Goal: Task Accomplishment & Management: Manage account settings

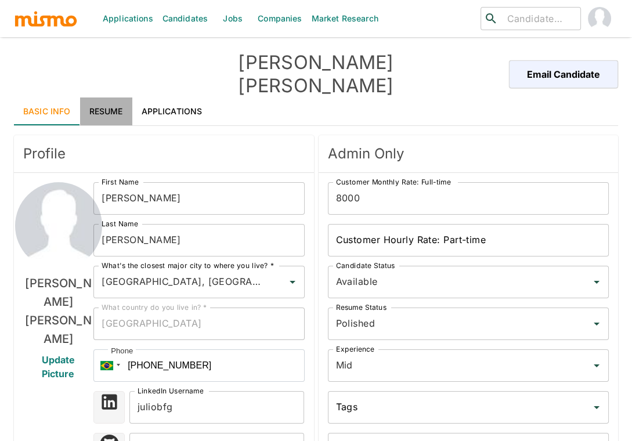
click at [110, 97] on link "Resume" at bounding box center [106, 111] width 52 height 28
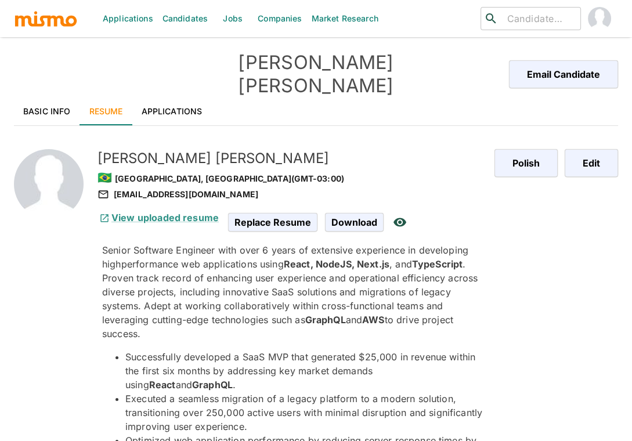
click at [266, 149] on h5 "Julio Lopes" at bounding box center [291, 158] width 388 height 19
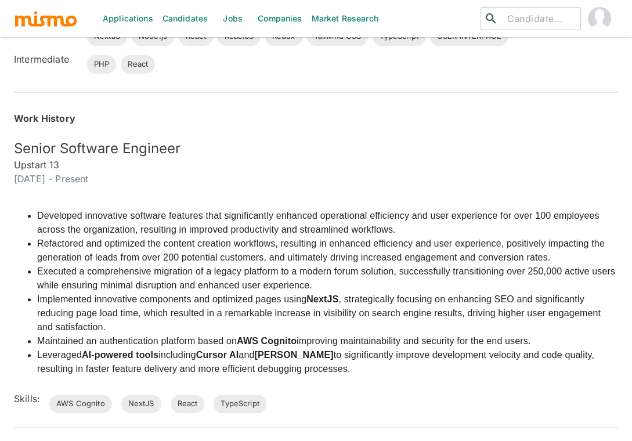
scroll to position [593, 0]
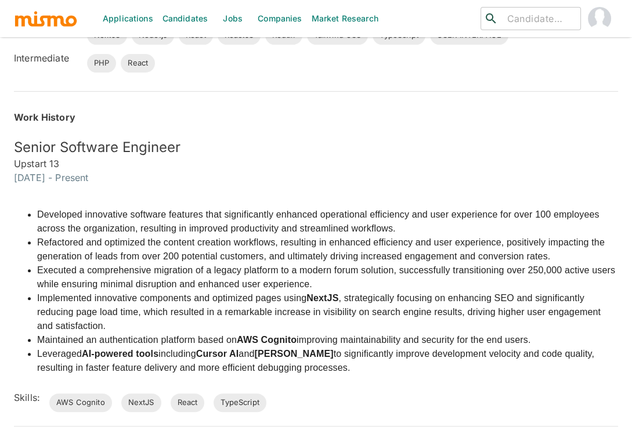
click at [343, 236] on li "Refactored and optimized the content creation workflows, resulting in enhanced …" at bounding box center [327, 250] width 581 height 28
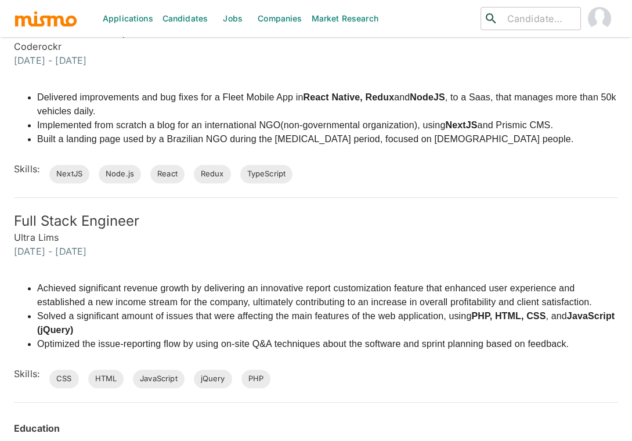
scroll to position [1317, 0]
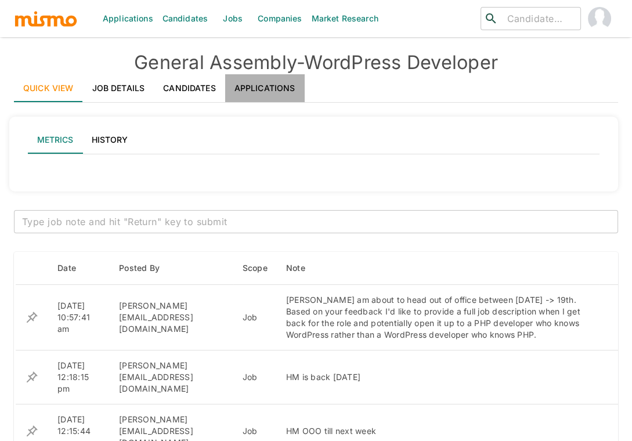
click at [281, 85] on link "Applications" at bounding box center [264, 88] width 79 height 28
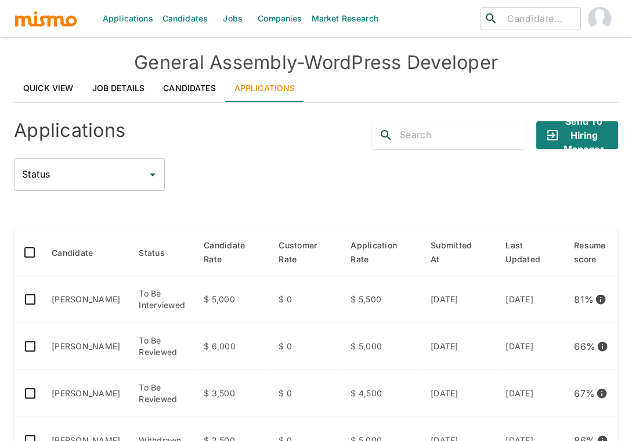
click at [275, 180] on div "Status Status" at bounding box center [316, 174] width 604 height 32
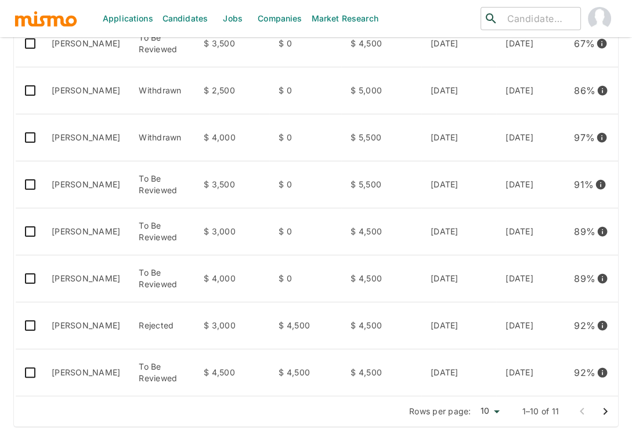
scroll to position [357, 0]
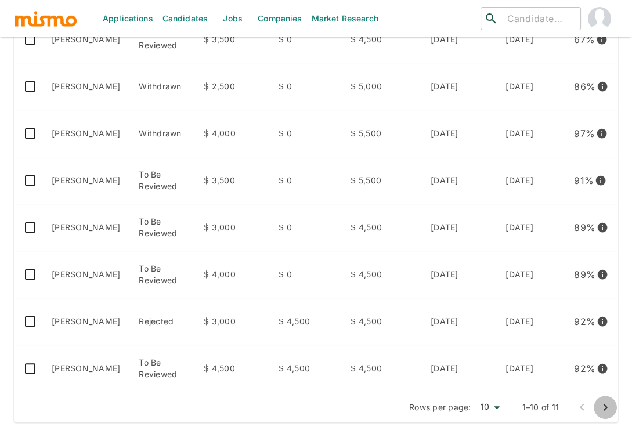
click at [599, 416] on button "Go to next page" at bounding box center [604, 407] width 23 height 23
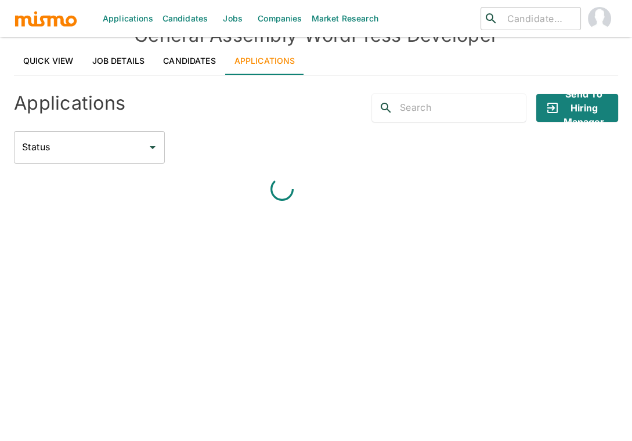
scroll to position [207, 0]
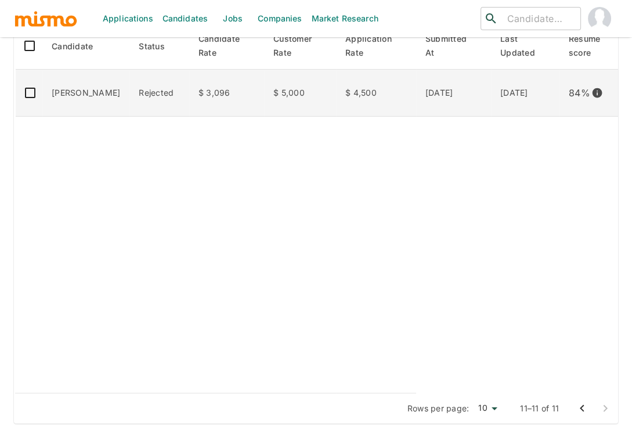
click at [57, 96] on td "[PERSON_NAME]" at bounding box center [85, 93] width 87 height 47
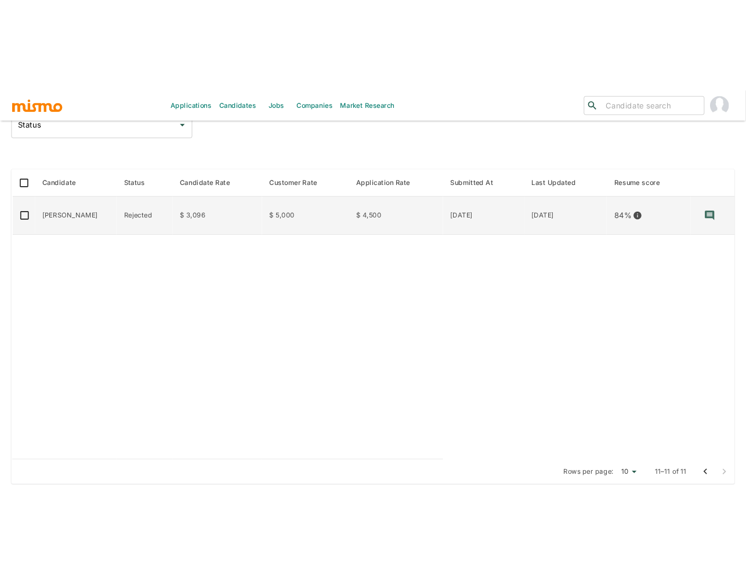
scroll to position [60, 0]
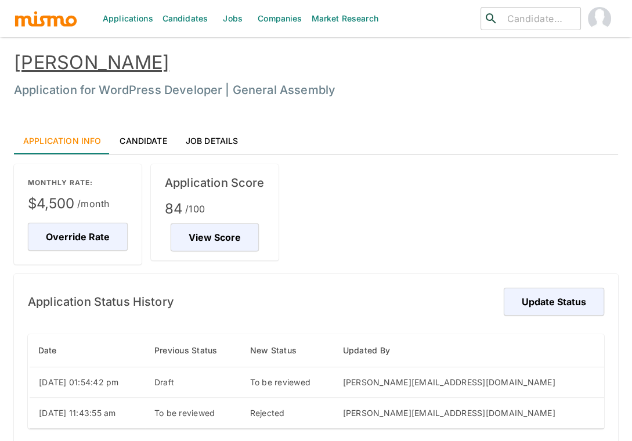
click at [122, 54] on link "[PERSON_NAME]" at bounding box center [91, 62] width 155 height 23
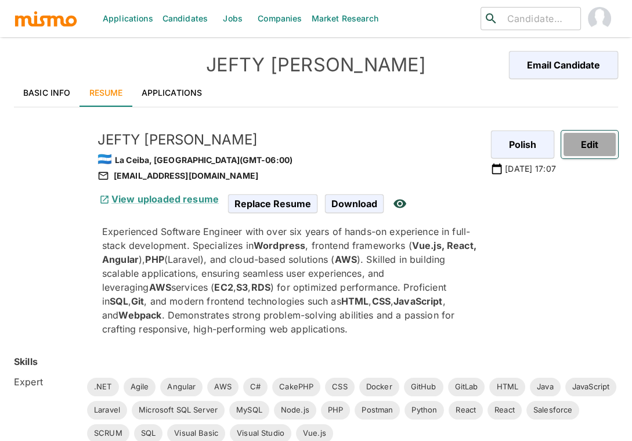
click at [598, 142] on button "Edit" at bounding box center [589, 145] width 57 height 28
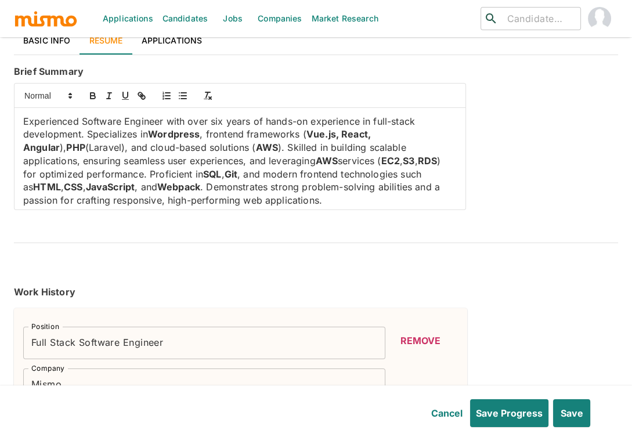
scroll to position [51, 0]
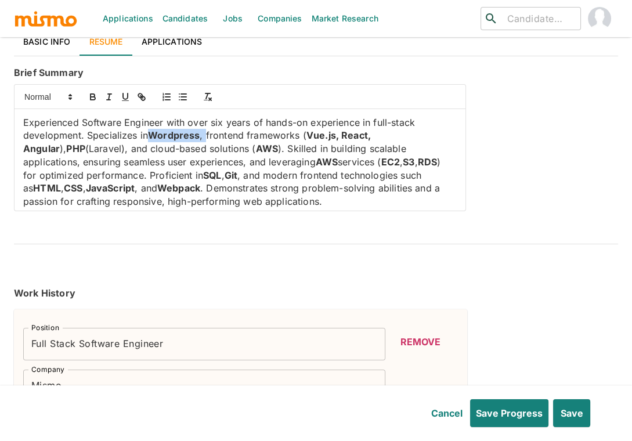
drag, startPoint x: 205, startPoint y: 132, endPoint x: 150, endPoint y: 131, distance: 55.1
click at [150, 131] on p "Experienced Software Engineer with over six years of hands-on experience in ful…" at bounding box center [239, 162] width 433 height 92
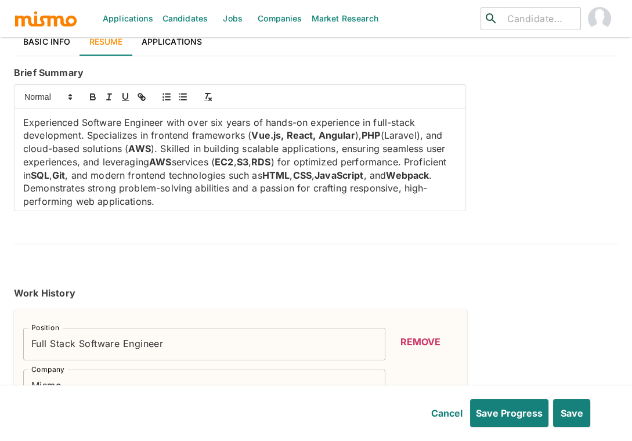
click at [419, 133] on p "Experienced Software Engineer with over six years of hands-on experience in ful…" at bounding box center [239, 162] width 433 height 92
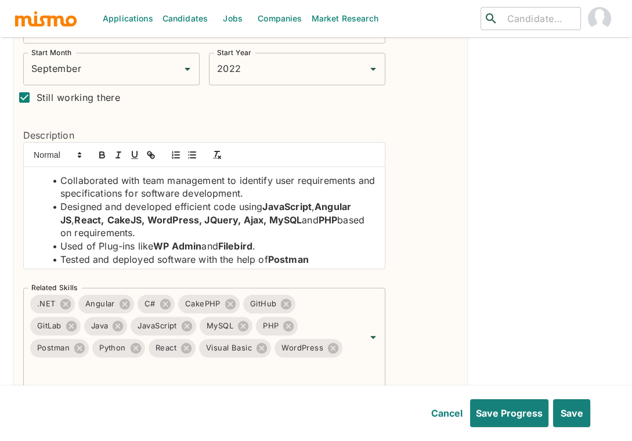
scroll to position [412, 0]
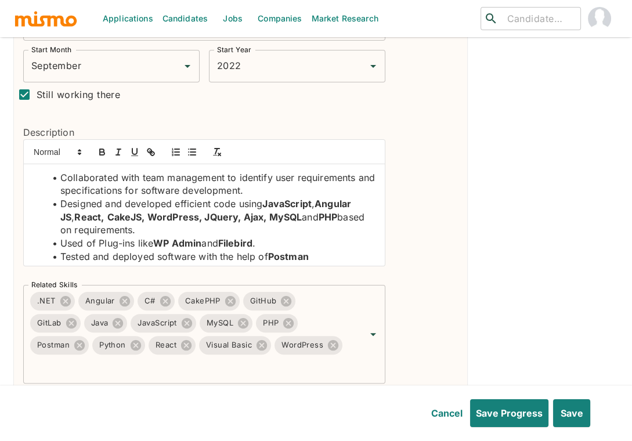
click at [320, 201] on strong "Angular JS" at bounding box center [206, 210] width 293 height 25
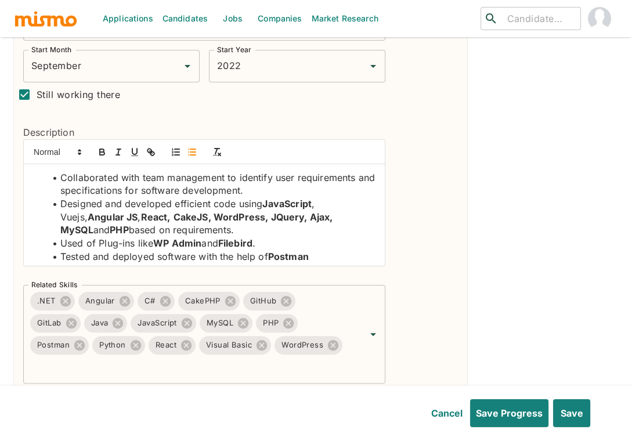
click at [338, 204] on li "Designed and developed efficient code using JavaScript , Vuejs, Angular JS , Re…" at bounding box center [211, 216] width 330 height 39
drag, startPoint x: 321, startPoint y: 201, endPoint x: 346, endPoint y: 201, distance: 24.4
click at [346, 201] on li "Designed and developed efficient code using JavaScript , Vue.js, Angular JS , R…" at bounding box center [211, 216] width 330 height 39
click at [102, 149] on icon "button" at bounding box center [102, 152] width 10 height 10
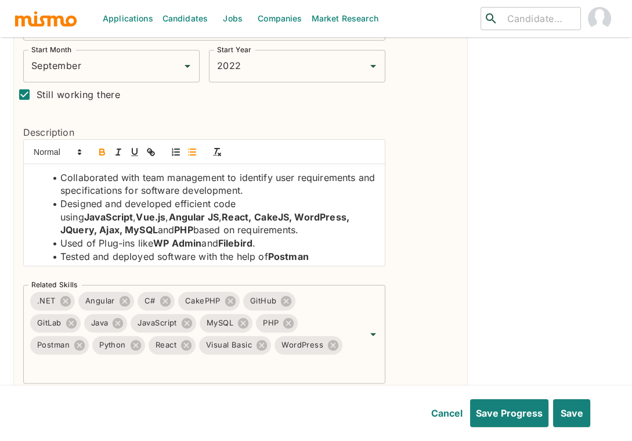
click at [223, 221] on strong "CakeJS, WordPress, JQuery, Ajax, MySQL" at bounding box center [205, 223] width 291 height 25
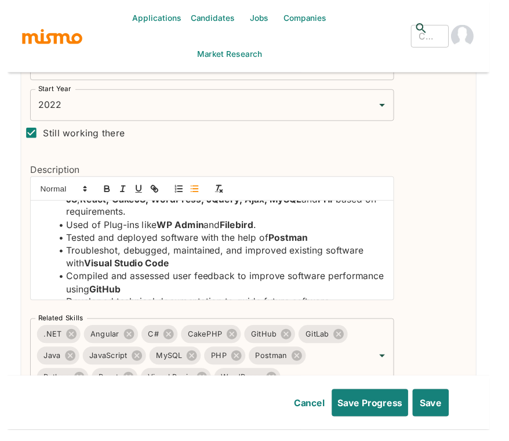
scroll to position [41, 0]
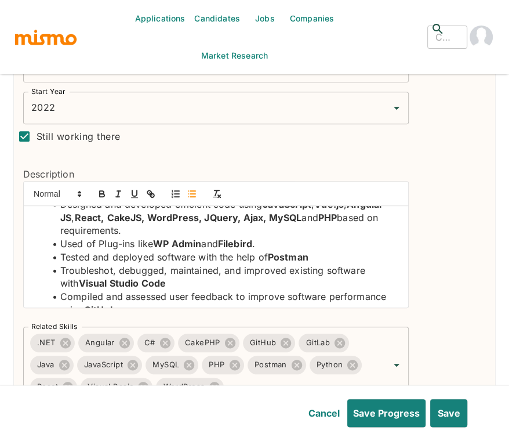
click at [305, 258] on strong "Postman" at bounding box center [288, 257] width 41 height 12
click at [151, 264] on li "Troubleshot, debugged, maintained, and improved existing software with Visual S…" at bounding box center [222, 277] width 353 height 26
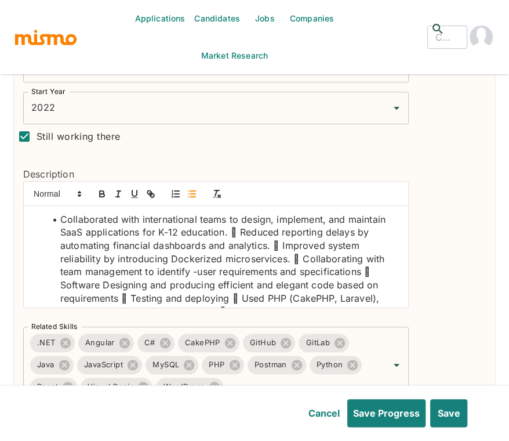
scroll to position [23, 0]
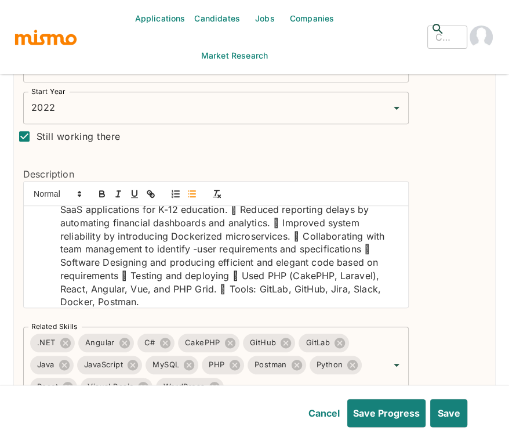
click at [67, 230] on li "Collaborated with international teams to design, implement, and maintain SaaS a…" at bounding box center [222, 249] width 353 height 118
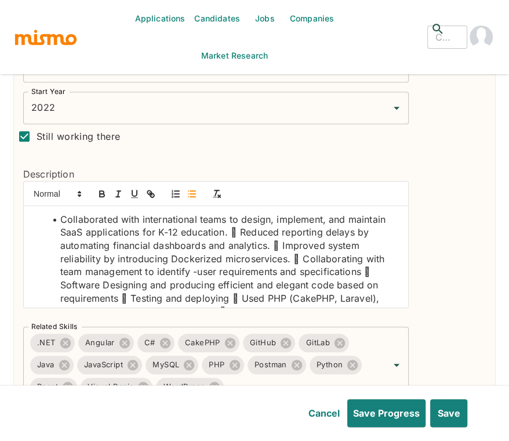
click at [241, 227] on li "Collaborated with international teams to design, implement, and maintain SaaS a…" at bounding box center [222, 272] width 353 height 118
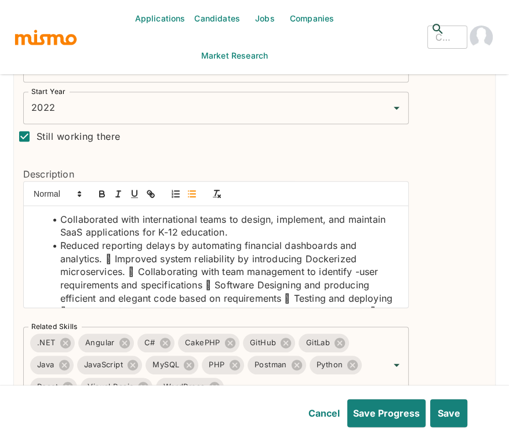
click at [115, 259] on li "Reduced reporting delays by automating financial dashboards and analytics.  Im…" at bounding box center [222, 285] width 353 height 92
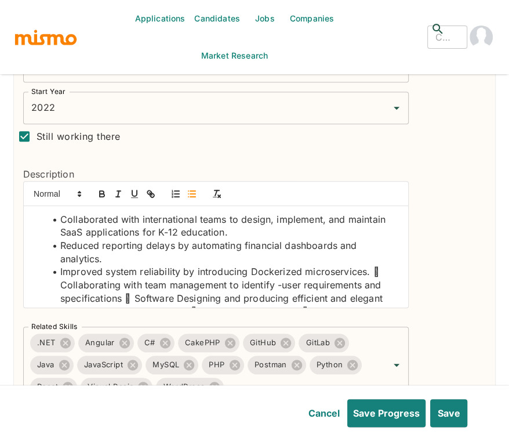
click at [380, 272] on li "Improved system reliability by introducing Dockerized microservices.  Collabor…" at bounding box center [222, 304] width 353 height 79
click at [135, 296] on li "Collaborating with team management to identify -user requirements and specifica…" at bounding box center [222, 311] width 353 height 66
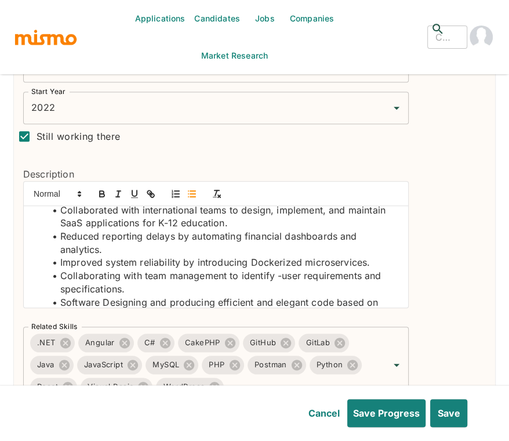
scroll to position [57, 0]
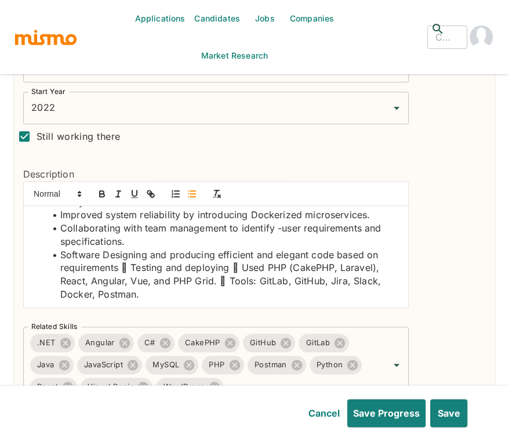
click at [133, 262] on li "Software Designing and producing efficient and elegant code based on requiremen…" at bounding box center [222, 274] width 353 height 53
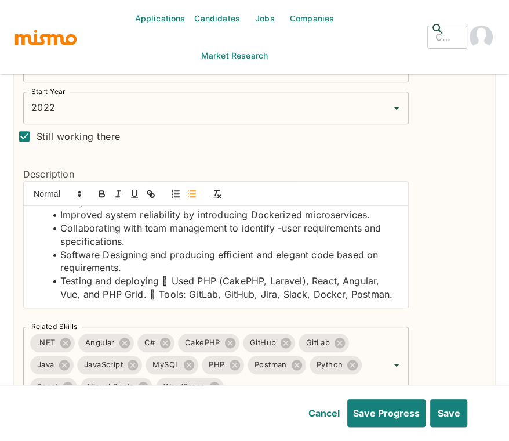
click at [171, 278] on li "Testing and deploying  Used PHP (CakePHP, Laravel), React, Angular, Vue, and P…" at bounding box center [222, 287] width 353 height 26
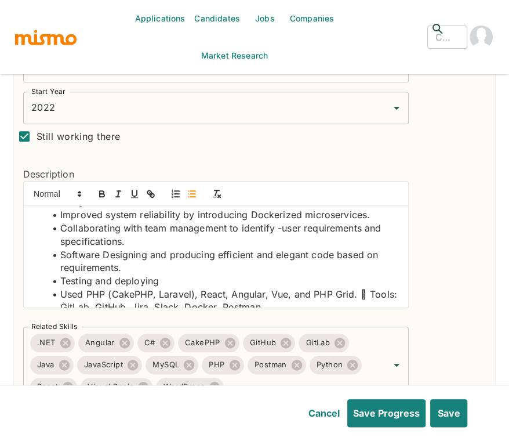
click at [368, 291] on li "Used PHP (CakePHP, Laravel), React, Angular, Vue, and PHP Grid.  Tools: GitLab…" at bounding box center [222, 301] width 353 height 26
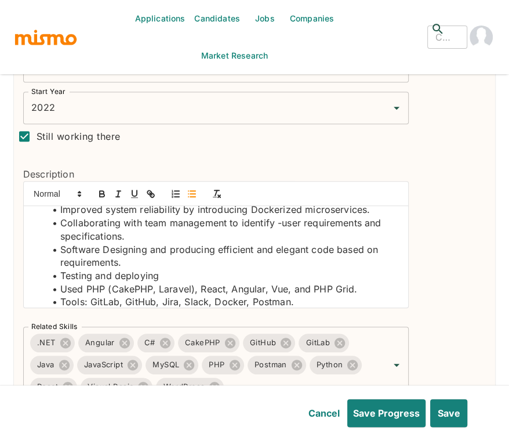
click at [426, 320] on div "Remove" at bounding box center [448, 184] width 75 height 437
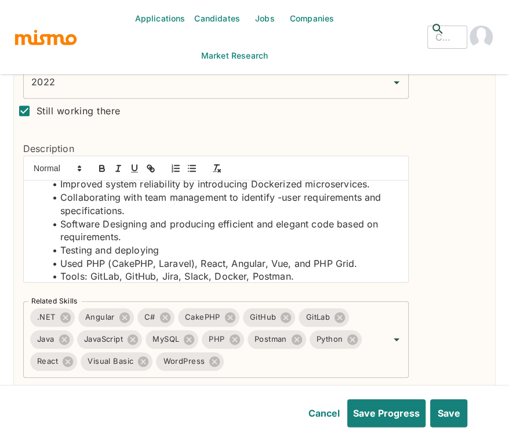
scroll to position [464, 0]
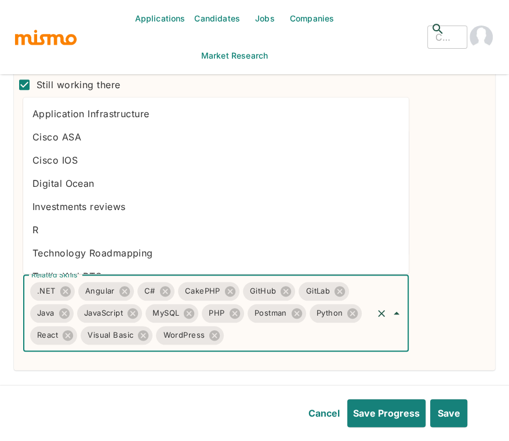
click at [259, 344] on input "Related Skills" at bounding box center [299, 335] width 146 height 22
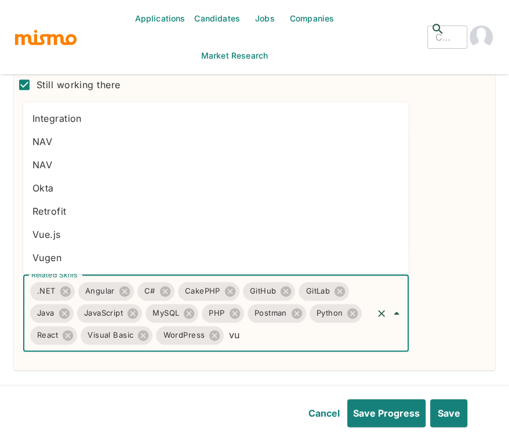
type input "vue"
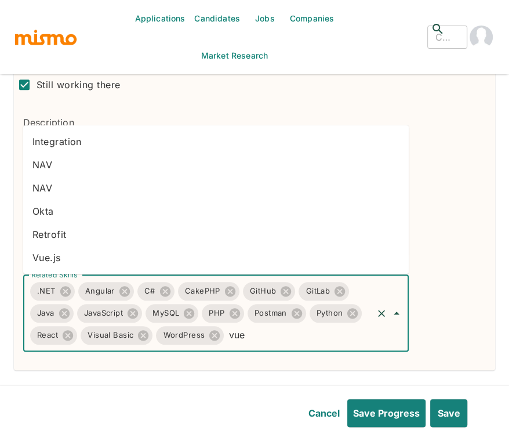
click at [60, 253] on li "Vue.js" at bounding box center [216, 257] width 386 height 23
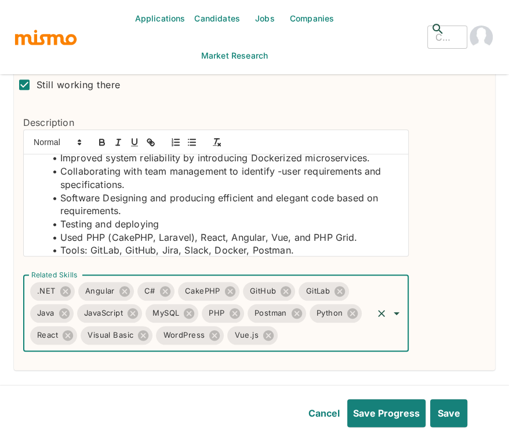
click at [461, 302] on div "Remove" at bounding box center [448, 133] width 75 height 437
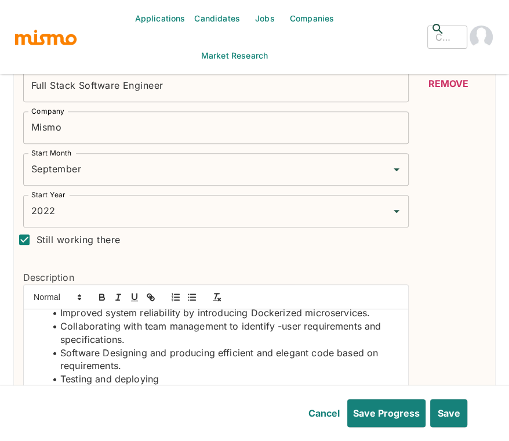
scroll to position [283, 0]
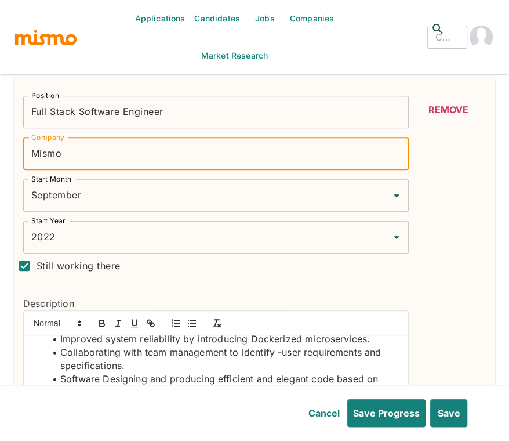
click at [275, 148] on input "Mismo" at bounding box center [216, 153] width 386 height 32
type input "Mismo - Project: LevelData, Glimpsek12"
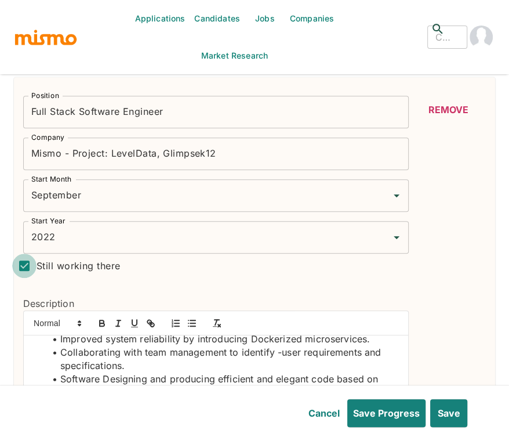
click at [28, 262] on input "Still working there" at bounding box center [24, 266] width 24 height 24
checkbox input "false"
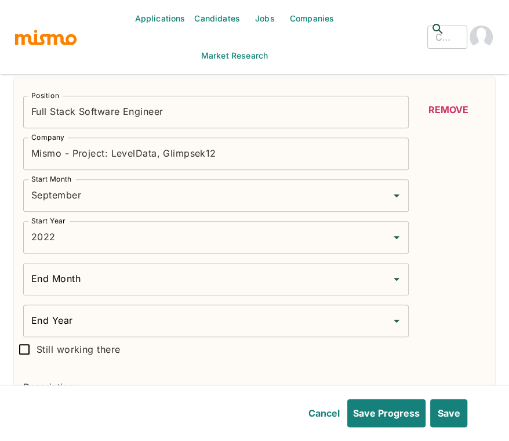
click at [70, 279] on div "End Month End Month" at bounding box center [216, 279] width 386 height 32
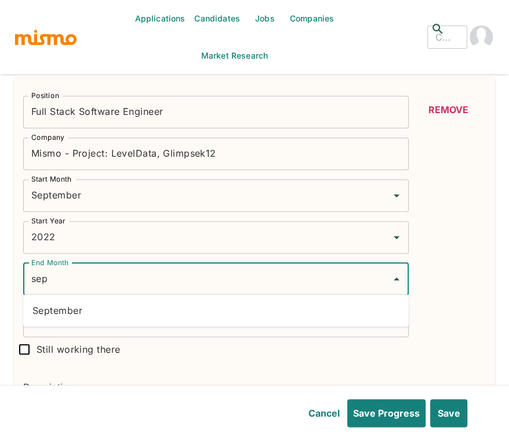
click at [86, 312] on li "September" at bounding box center [216, 310] width 386 height 23
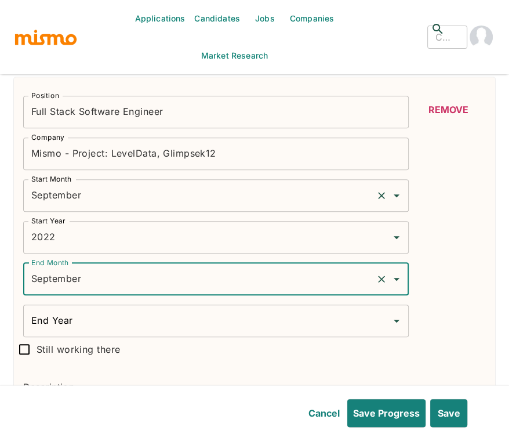
type input "September"
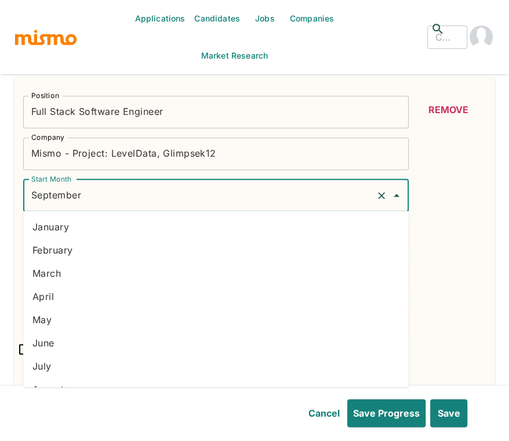
click at [88, 201] on input "September" at bounding box center [199, 195] width 343 height 22
click at [61, 368] on li "July" at bounding box center [216, 365] width 386 height 23
type input "July"
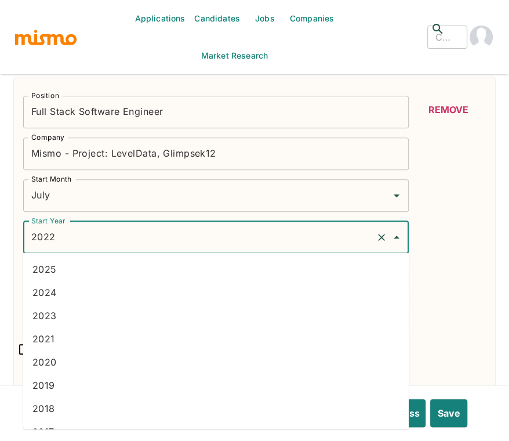
click at [58, 240] on input "2022" at bounding box center [199, 237] width 343 height 22
click at [57, 336] on li "2021" at bounding box center [216, 338] width 386 height 23
type input "2021"
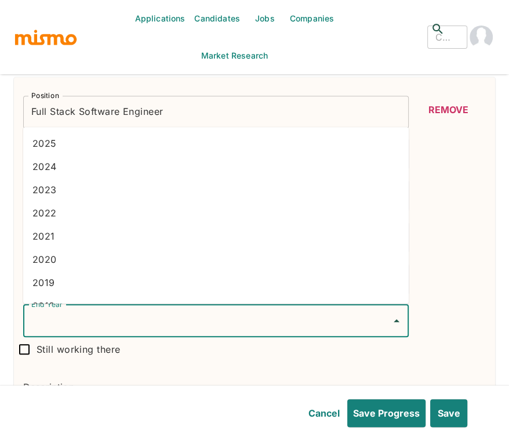
click at [79, 320] on input "End Year" at bounding box center [207, 321] width 358 height 22
click at [68, 213] on li "2022" at bounding box center [216, 212] width 386 height 23
type input "2022"
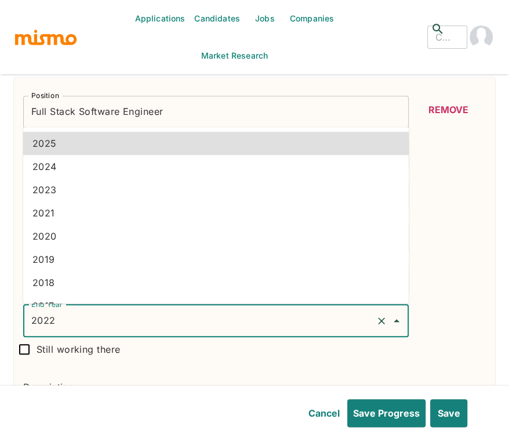
click at [480, 265] on div "Remove" at bounding box center [448, 356] width 75 height 520
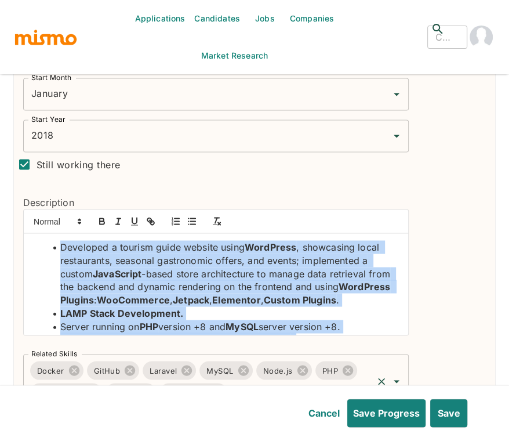
scroll to position [97, 0]
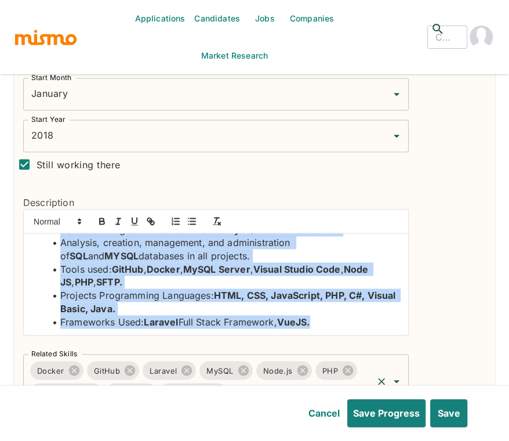
drag, startPoint x: 50, startPoint y: 245, endPoint x: 318, endPoint y: 359, distance: 291.4
click at [318, 359] on div "Position Fullstack Developer Position Company Freelancer projects Company Start…" at bounding box center [211, 197] width 395 height 424
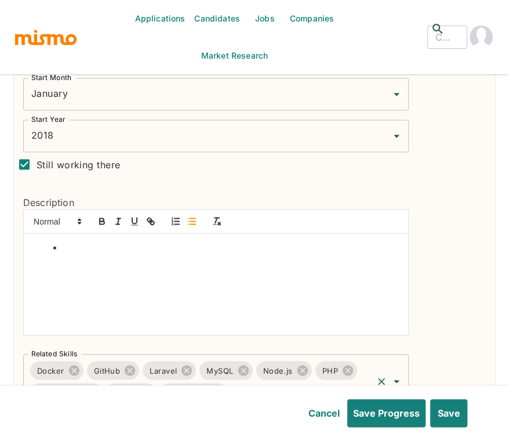
scroll to position [23, 0]
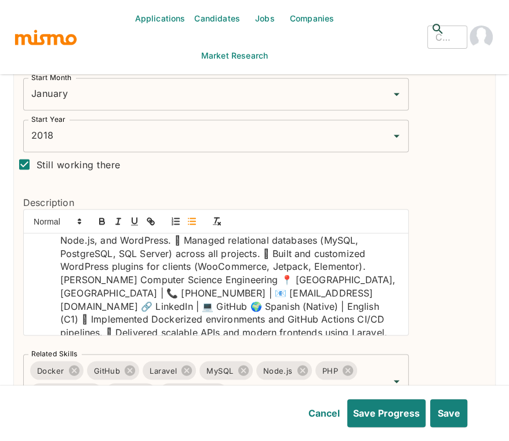
scroll to position [0, 0]
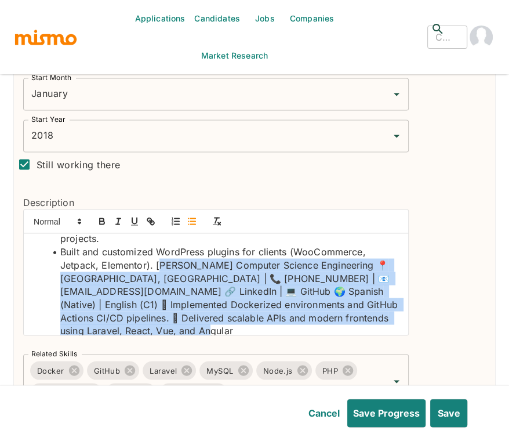
scroll to position [57, 0]
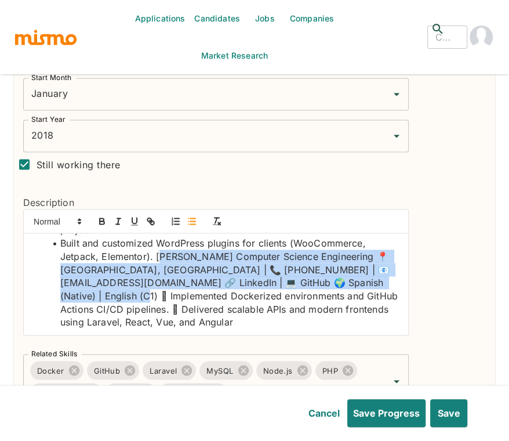
drag, startPoint x: 159, startPoint y: 306, endPoint x: 123, endPoint y: 292, distance: 38.6
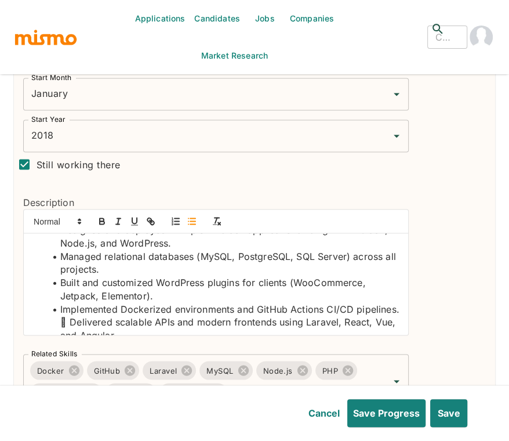
scroll to position [31, 0]
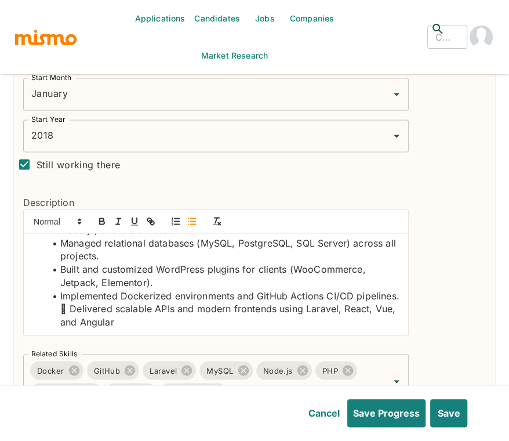
click at [432, 313] on div "Remove" at bounding box center [448, 201] width 75 height 415
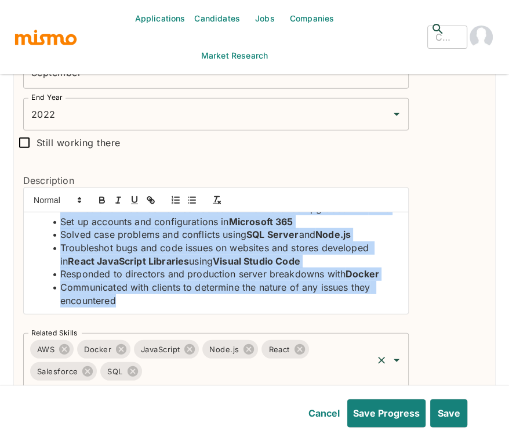
drag, startPoint x: 58, startPoint y: 220, endPoint x: 261, endPoint y: 370, distance: 251.9
click at [261, 370] on div "Position IT Engineer Position Company Partner Hero- XEROX Company Start Month J…" at bounding box center [211, 134] width 395 height 508
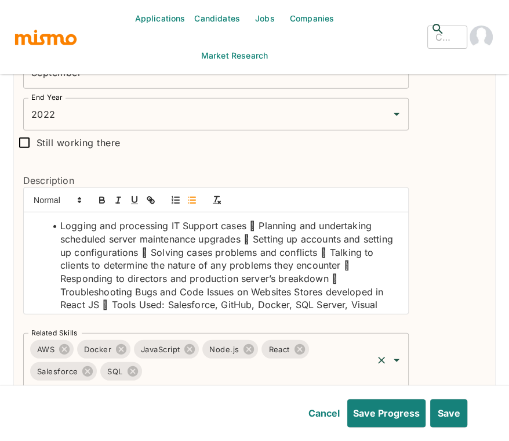
scroll to position [9, 0]
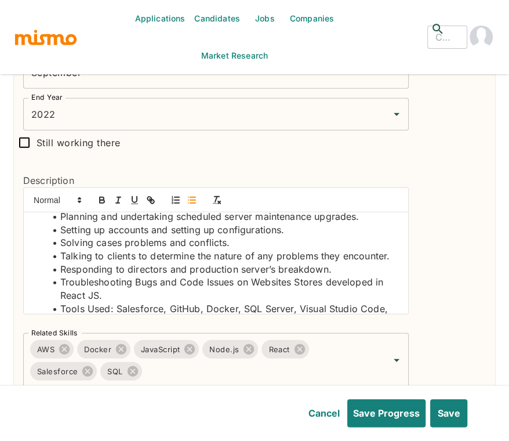
scroll to position [44, 0]
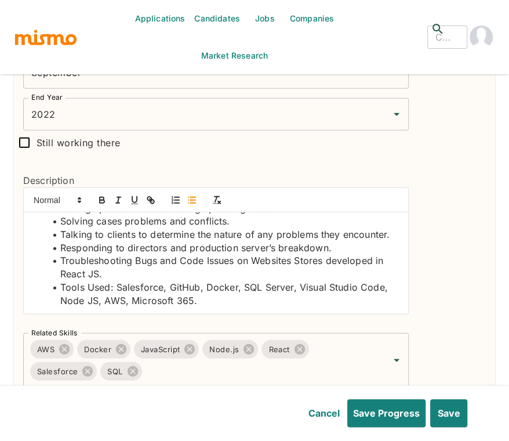
click at [459, 318] on div "Remove" at bounding box center [448, 138] width 75 height 498
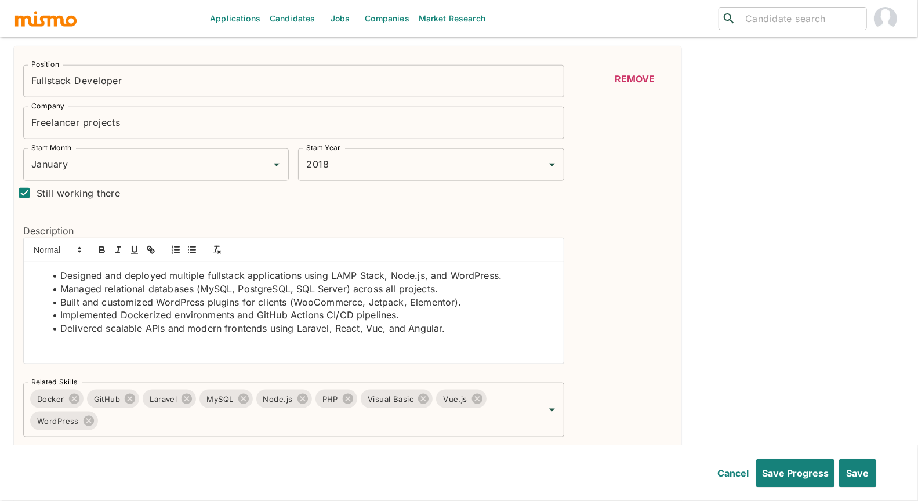
scroll to position [828, 0]
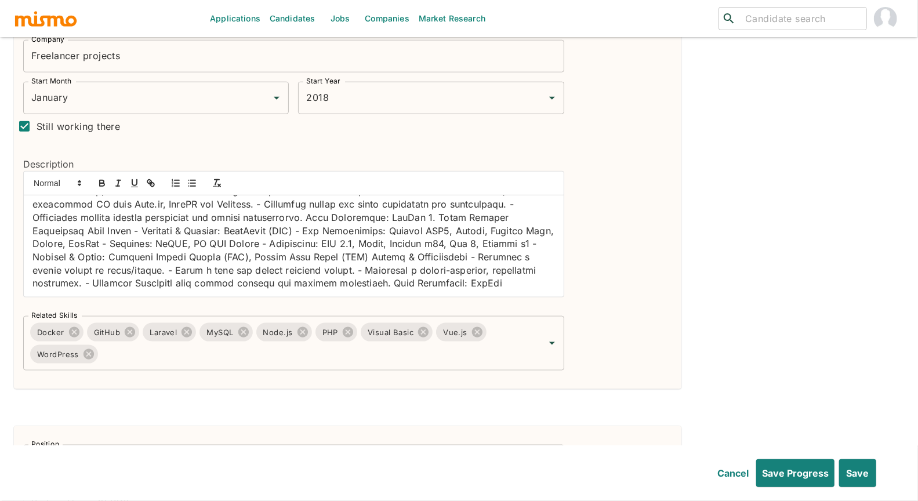
scroll to position [0, 0]
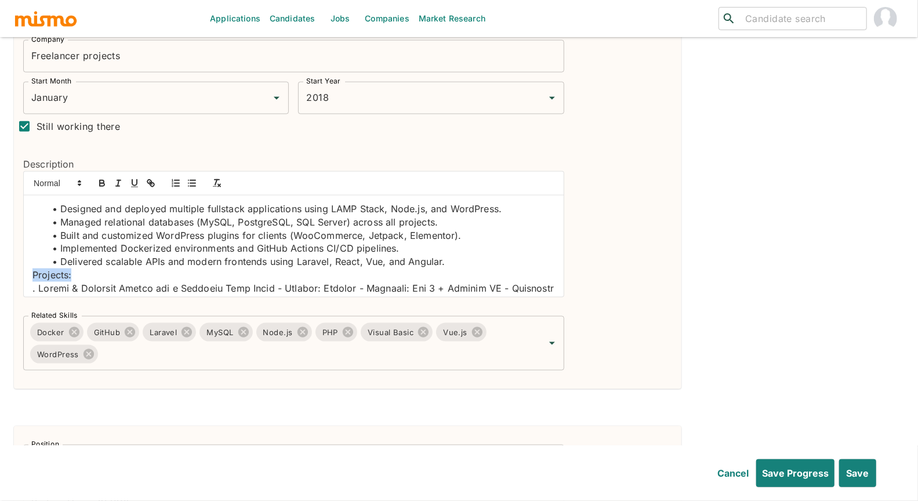
drag, startPoint x: 78, startPoint y: 278, endPoint x: 32, endPoint y: 276, distance: 46.5
click at [32, 276] on p "Projects:" at bounding box center [293, 275] width 523 height 13
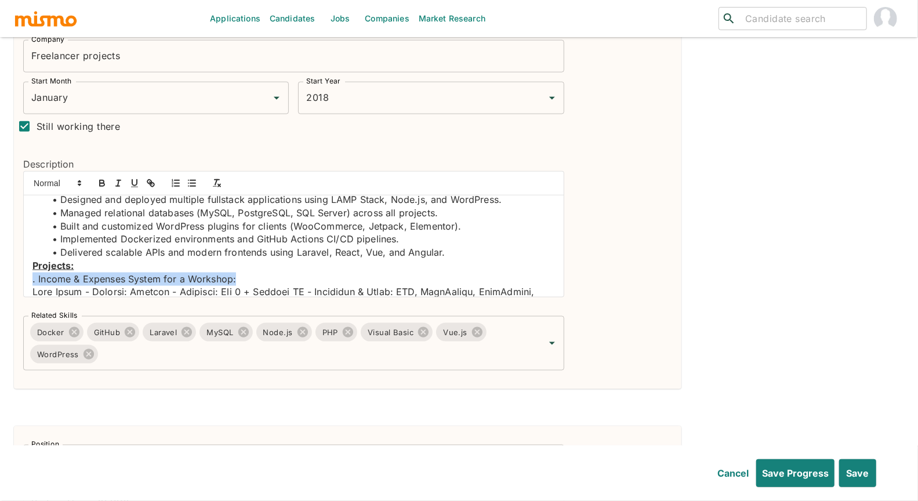
drag, startPoint x: 245, startPoint y: 277, endPoint x: 31, endPoint y: 280, distance: 214.7
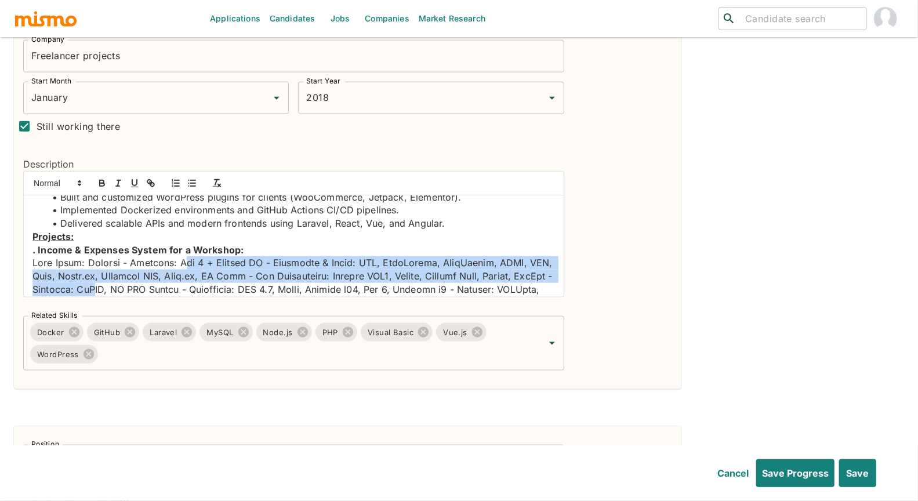
scroll to position [45, 0]
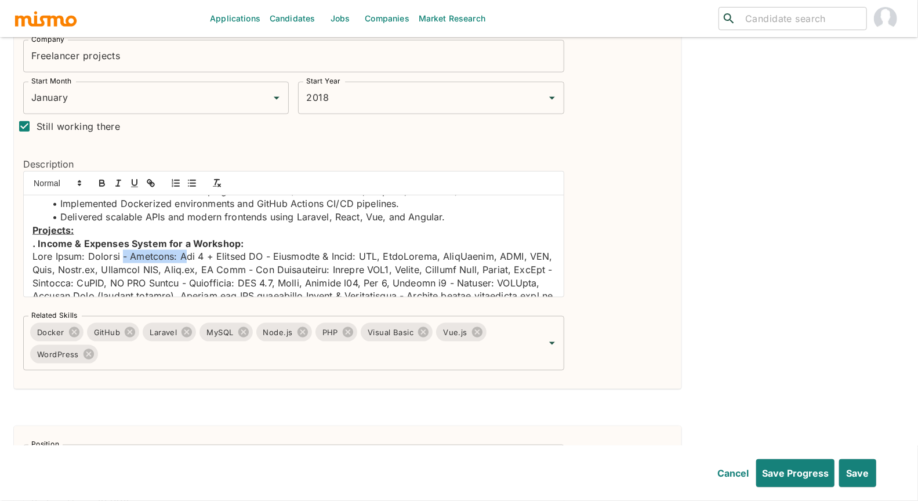
drag, startPoint x: 179, startPoint y: 291, endPoint x: 122, endPoint y: 259, distance: 64.9
click at [122, 259] on p at bounding box center [293, 494] width 523 height 488
click at [89, 255] on p at bounding box center [293, 494] width 523 height 488
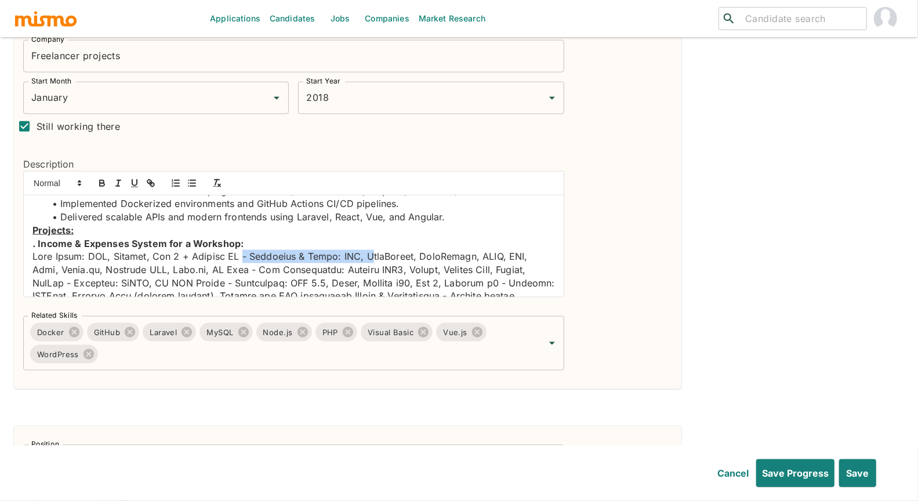
drag, startPoint x: 356, startPoint y: 256, endPoint x: 232, endPoint y: 256, distance: 124.1
click at [232, 256] on p at bounding box center [293, 494] width 523 height 488
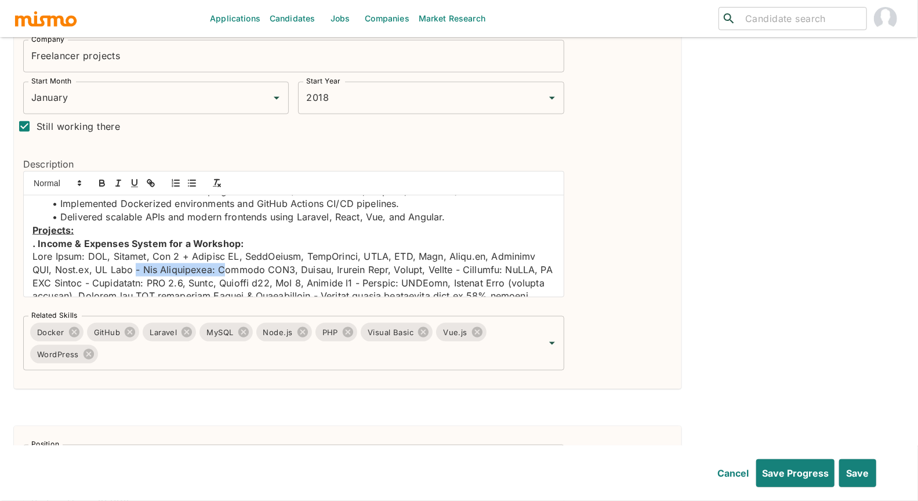
drag, startPoint x: 201, startPoint y: 271, endPoint x: 110, endPoint y: 273, distance: 91.1
click at [110, 273] on p at bounding box center [293, 487] width 523 height 475
drag, startPoint x: 411, startPoint y: 267, endPoint x: 353, endPoint y: 267, distance: 57.4
click at [353, 267] on p at bounding box center [293, 494] width 523 height 488
drag, startPoint x: 109, startPoint y: 255, endPoint x: 124, endPoint y: 253, distance: 14.6
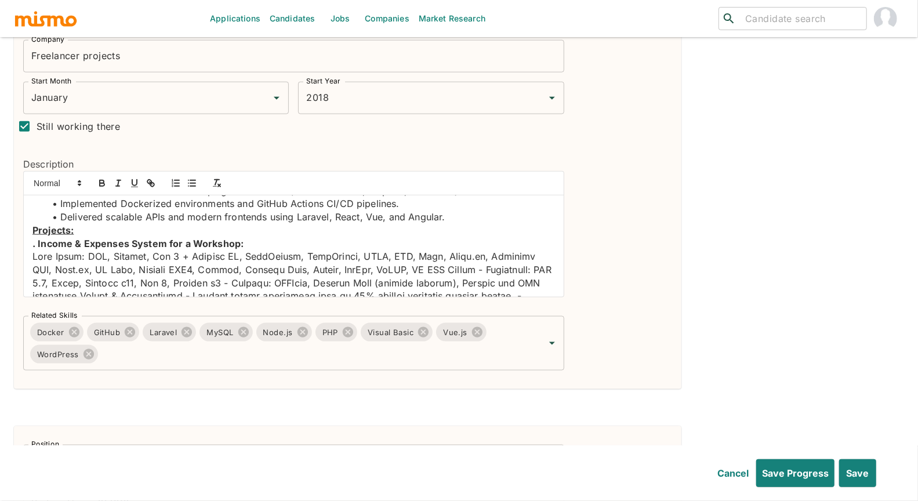
click at [108, 255] on p at bounding box center [293, 494] width 523 height 488
drag, startPoint x: 71, startPoint y: 282, endPoint x: 30, endPoint y: 285, distance: 41.3
click at [164, 259] on p at bounding box center [293, 494] width 523 height 488
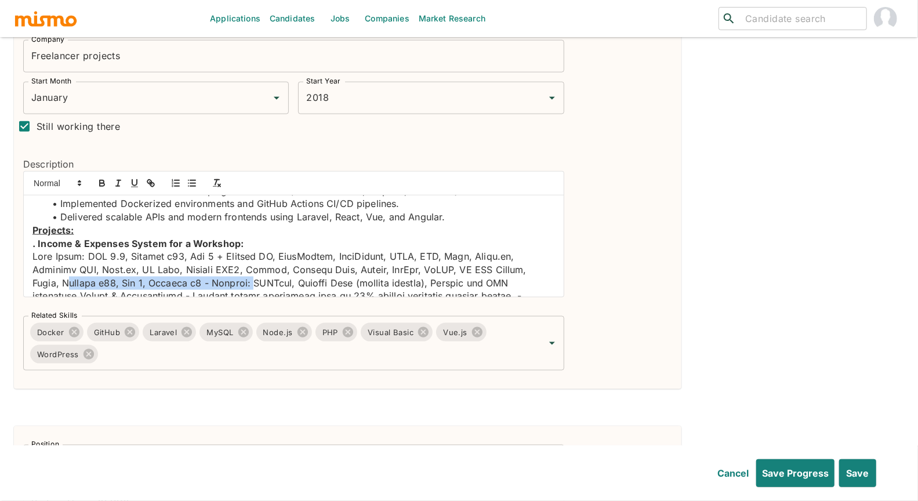
drag, startPoint x: 206, startPoint y: 282, endPoint x: 28, endPoint y: 280, distance: 178.1
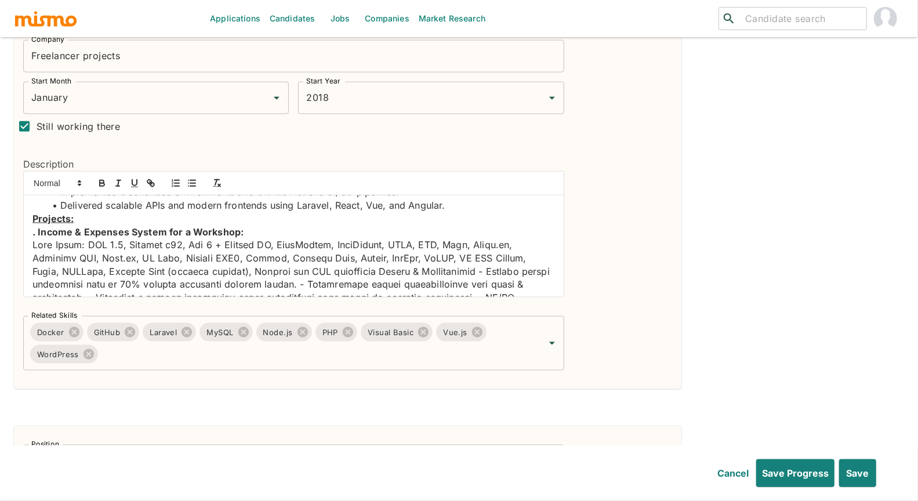
scroll to position [70, 0]
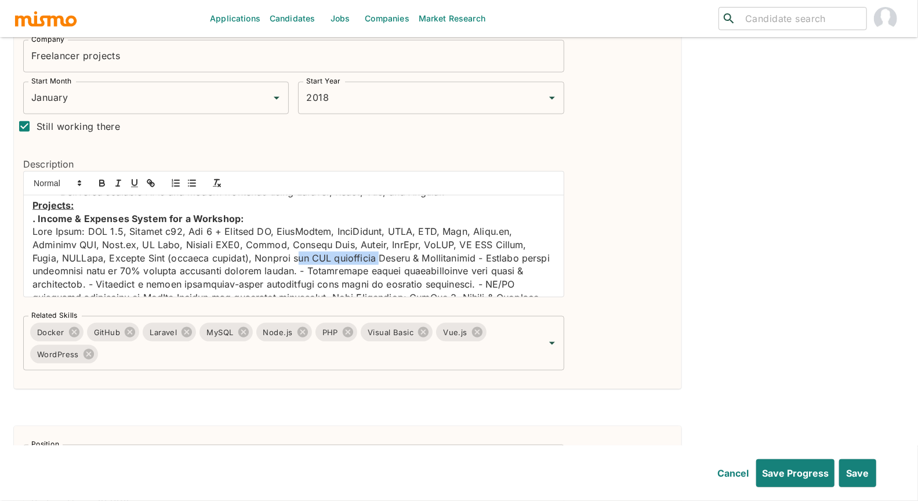
drag, startPoint x: 257, startPoint y: 257, endPoint x: 335, endPoint y: 256, distance: 78.3
click at [335, 256] on p at bounding box center [293, 462] width 523 height 475
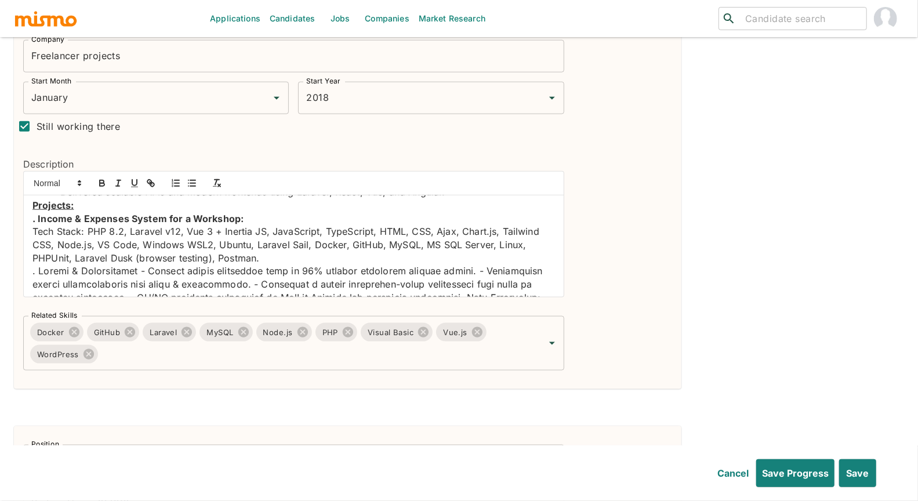
click at [142, 270] on p at bounding box center [293, 482] width 523 height 435
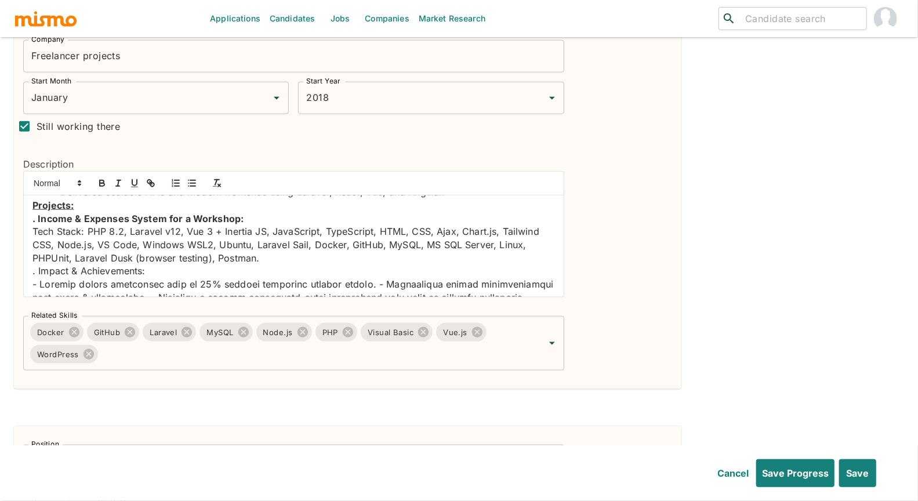
click at [381, 283] on p at bounding box center [293, 495] width 523 height 435
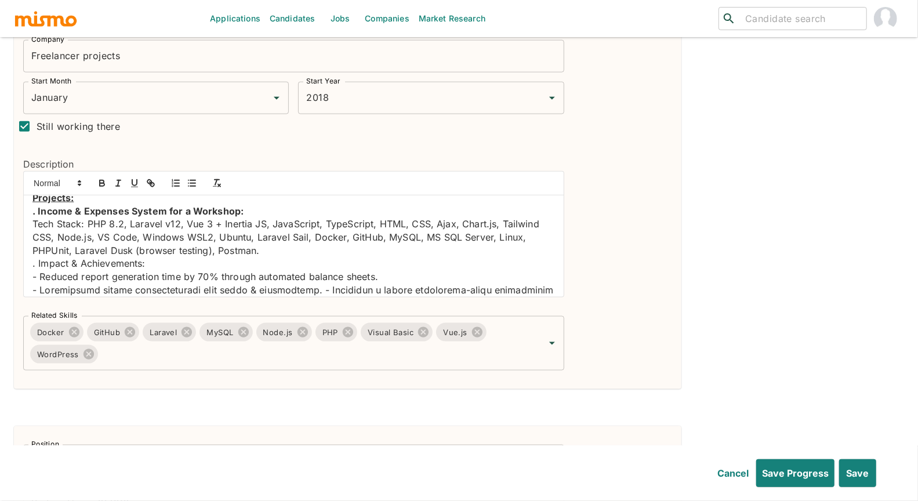
scroll to position [78, 0]
click at [316, 286] on p at bounding box center [293, 494] width 523 height 422
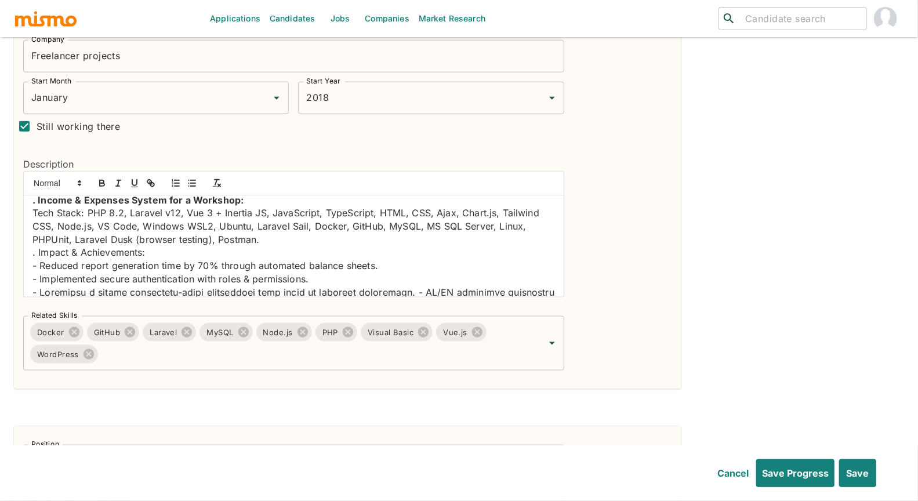
click at [415, 288] on p at bounding box center [293, 497] width 523 height 422
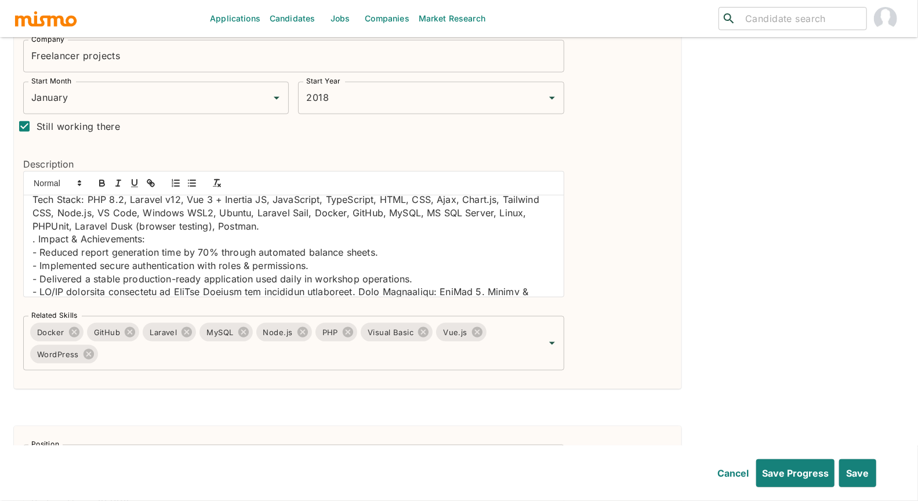
click at [365, 289] on p at bounding box center [293, 489] width 523 height 408
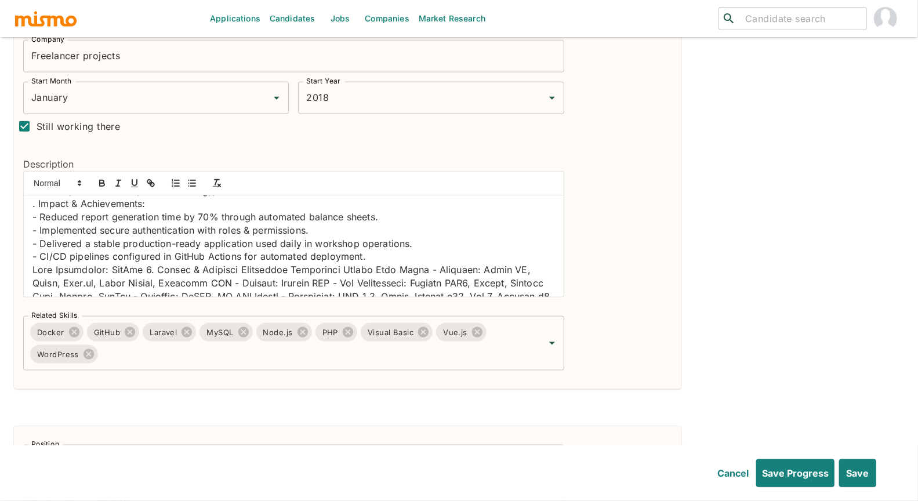
scroll to position [151, 0]
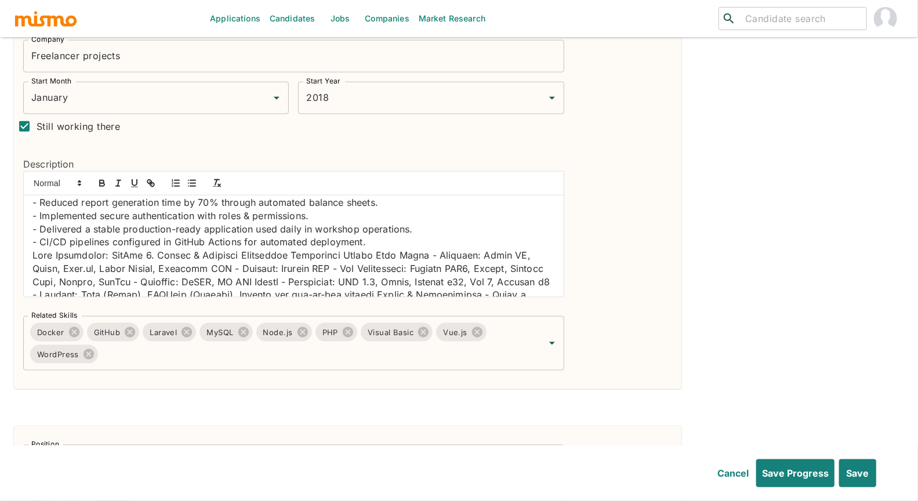
click at [147, 252] on p at bounding box center [293, 447] width 523 height 396
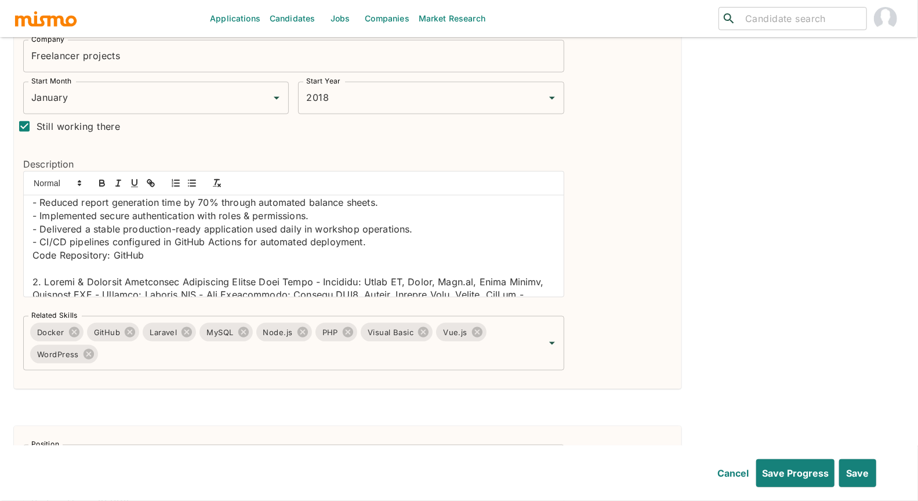
drag, startPoint x: 276, startPoint y: 281, endPoint x: 281, endPoint y: 274, distance: 8.4
click at [276, 281] on p at bounding box center [293, 474] width 523 height 396
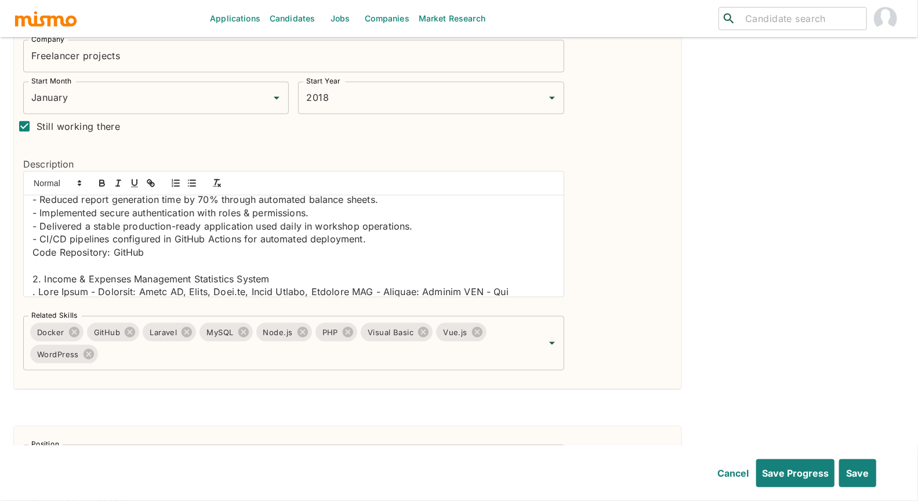
click at [283, 280] on p "2. Income & Expenses Management Statistics System" at bounding box center [293, 279] width 523 height 13
click at [122, 249] on p "Code Repository: GitHub" at bounding box center [293, 252] width 523 height 13
paste input "https://github.com/jeftyrivera97/admin-workshop-vue-laravel"
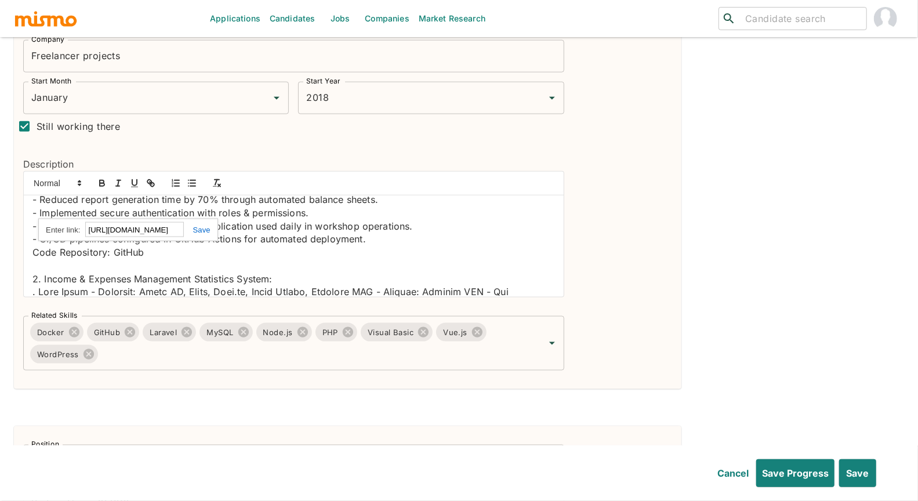
scroll to position [0, 0]
click at [199, 226] on link at bounding box center [197, 230] width 27 height 9
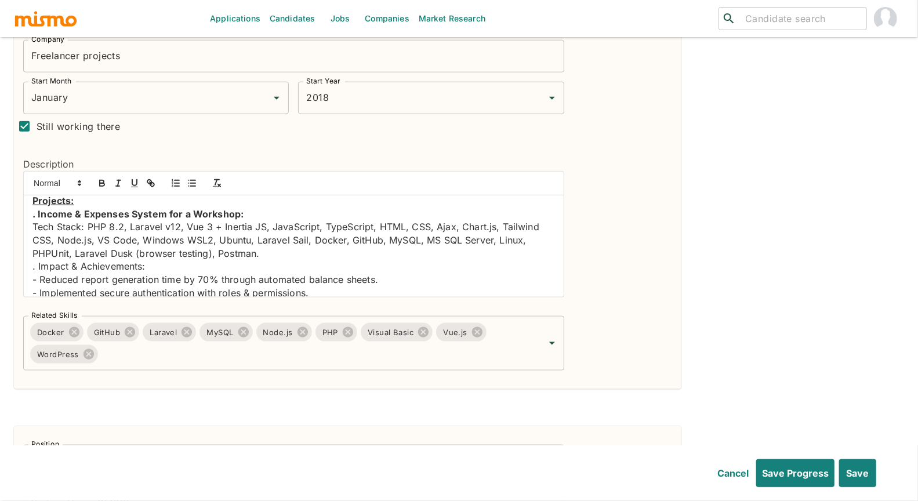
scroll to position [68, 0]
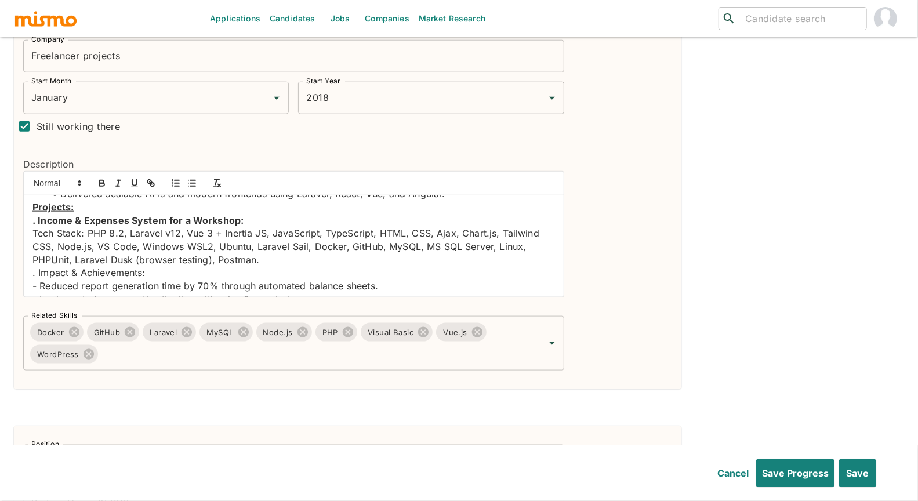
click at [77, 207] on p "Projects:" at bounding box center [293, 207] width 523 height 13
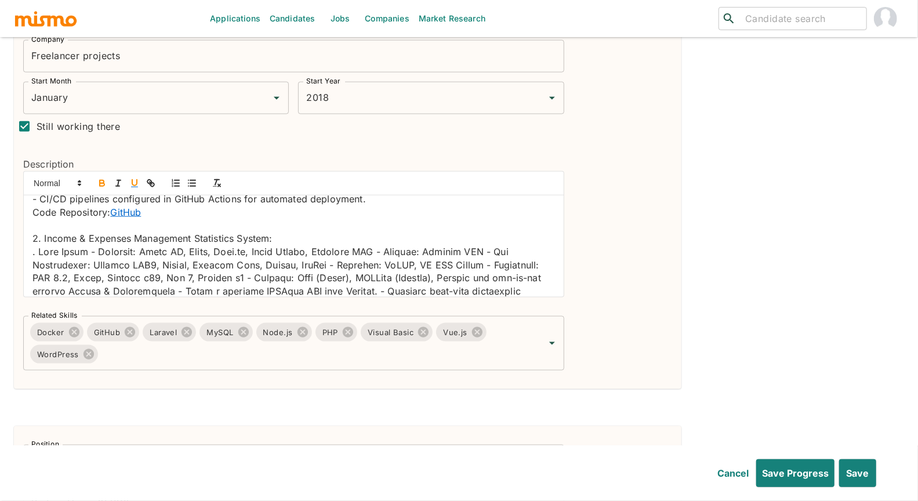
scroll to position [215, 0]
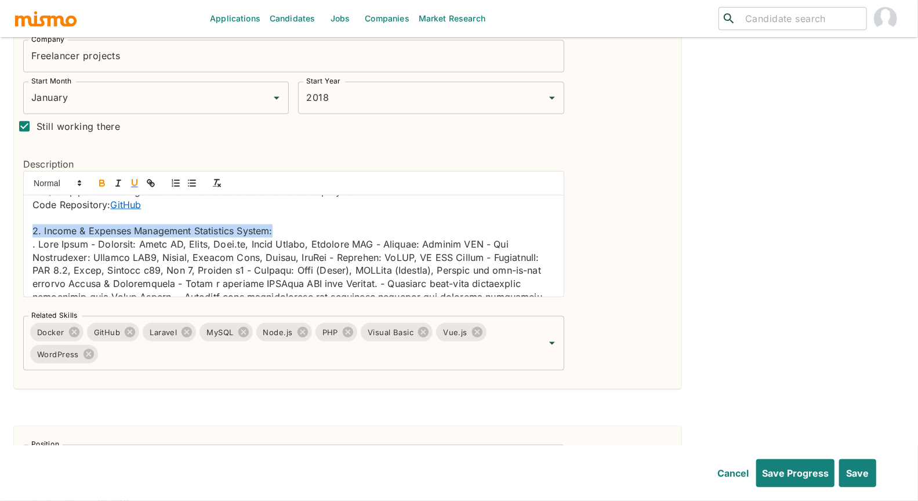
drag, startPoint x: 293, startPoint y: 230, endPoint x: 27, endPoint y: 228, distance: 265.7
drag, startPoint x: 140, startPoint y: 243, endPoint x: 87, endPoint y: 242, distance: 53.4
click at [87, 242] on p at bounding box center [293, 436] width 523 height 396
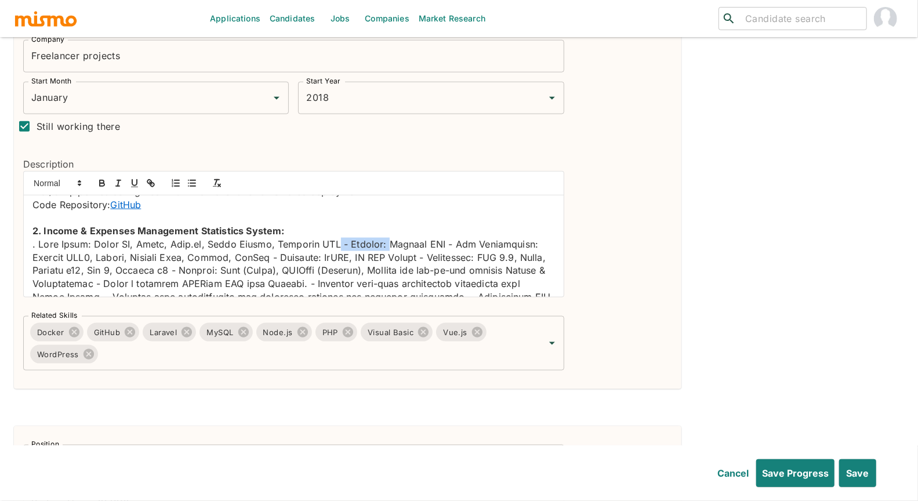
drag, startPoint x: 381, startPoint y: 238, endPoint x: 327, endPoint y: 241, distance: 54.6
click at [327, 241] on p at bounding box center [293, 429] width 523 height 382
drag, startPoint x: 479, startPoint y: 242, endPoint x: 385, endPoint y: 245, distance: 93.4
click at [385, 245] on p at bounding box center [293, 429] width 523 height 382
drag, startPoint x: 179, startPoint y: 256, endPoint x: 121, endPoint y: 252, distance: 57.5
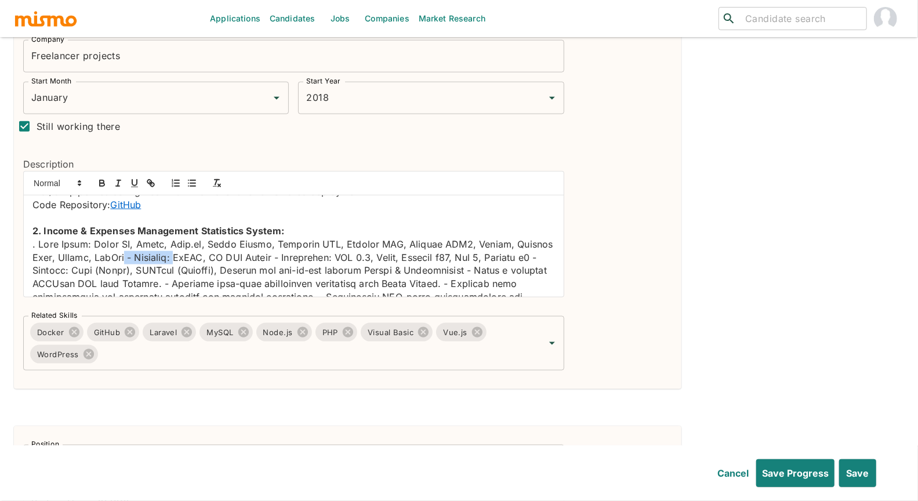
click at [121, 252] on p at bounding box center [293, 429] width 523 height 382
drag, startPoint x: 295, startPoint y: 256, endPoint x: 233, endPoint y: 256, distance: 62.1
click at [233, 256] on p at bounding box center [293, 429] width 523 height 382
drag, startPoint x: 485, startPoint y: 253, endPoint x: 437, endPoint y: 256, distance: 48.2
click at [437, 256] on p at bounding box center [293, 429] width 523 height 382
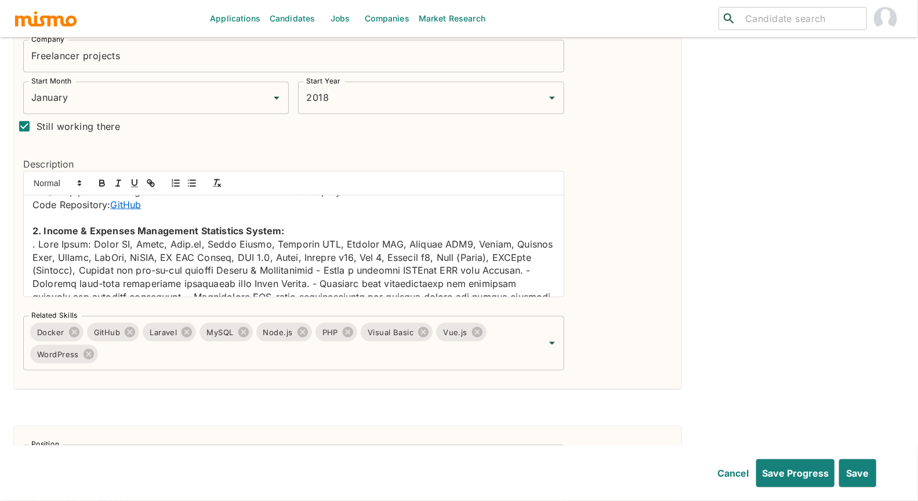
click at [219, 266] on p at bounding box center [293, 429] width 523 height 382
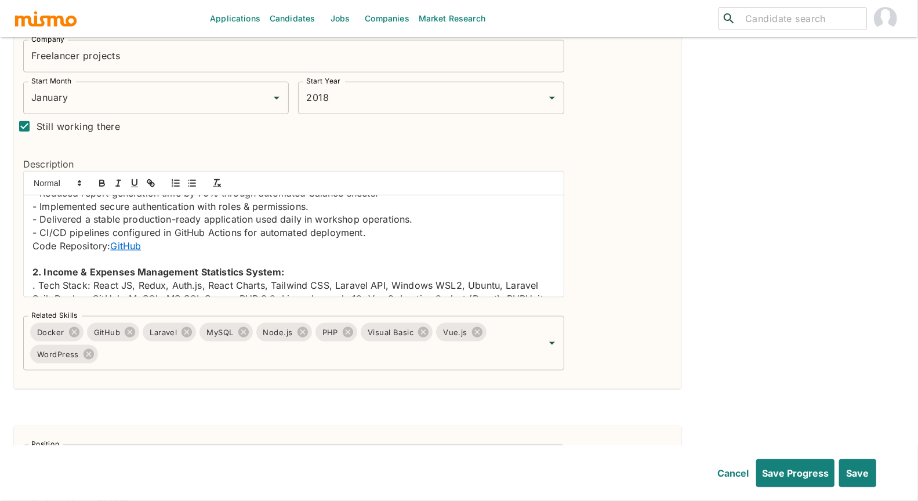
scroll to position [242, 0]
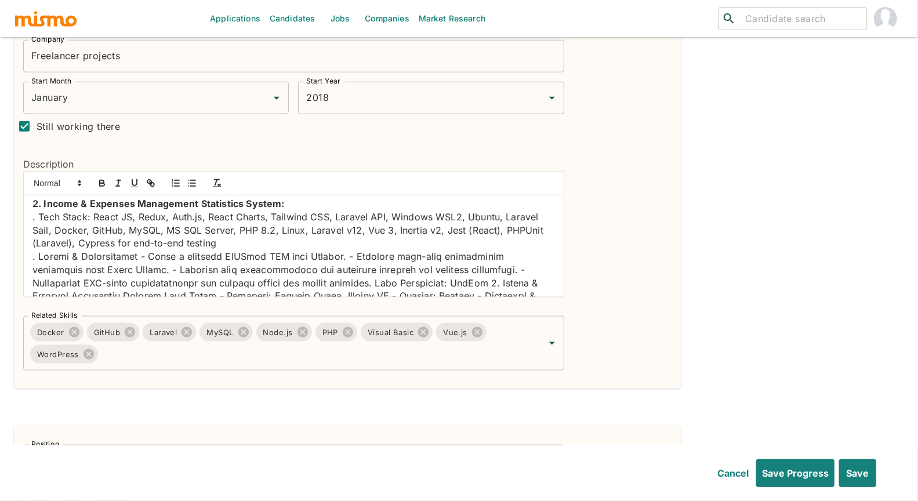
click at [142, 255] on p at bounding box center [293, 428] width 523 height 356
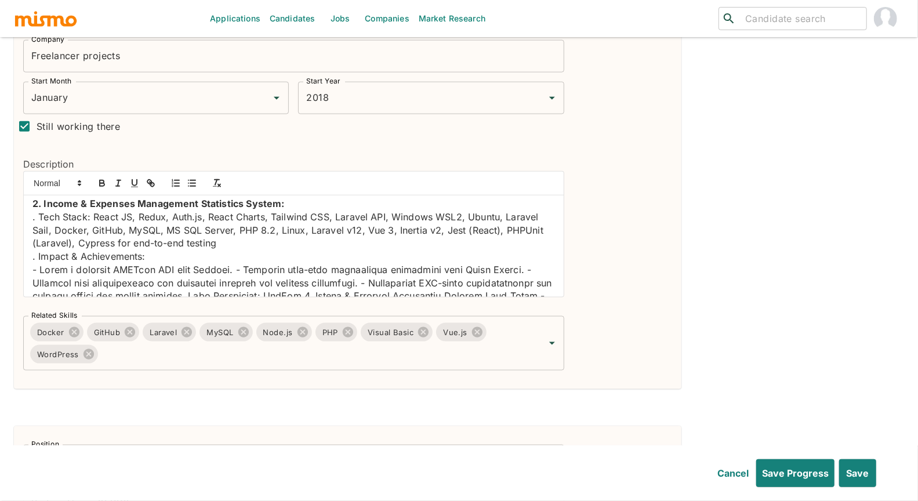
click at [225, 271] on p at bounding box center [293, 434] width 523 height 343
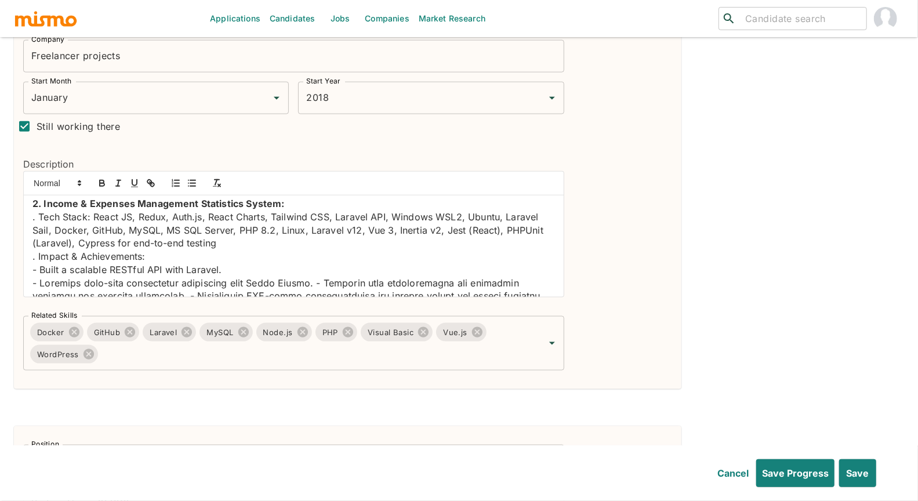
click at [316, 282] on p at bounding box center [293, 448] width 523 height 343
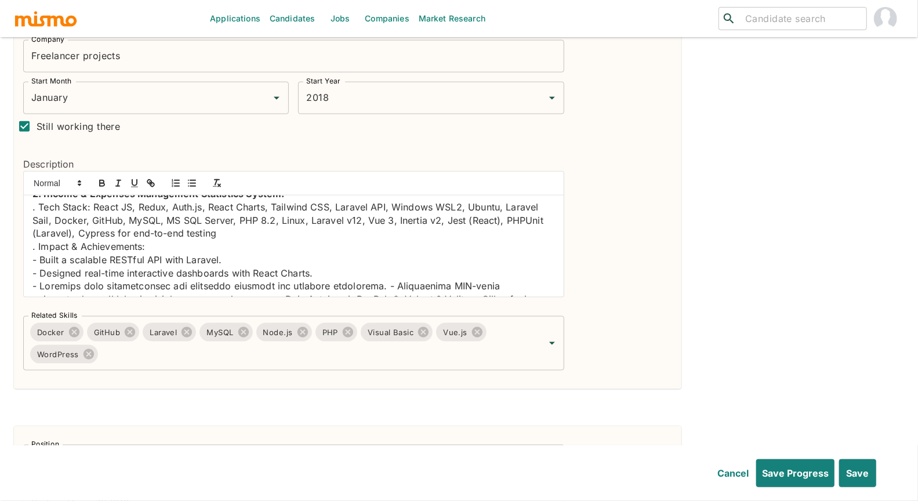
scroll to position [268, 0]
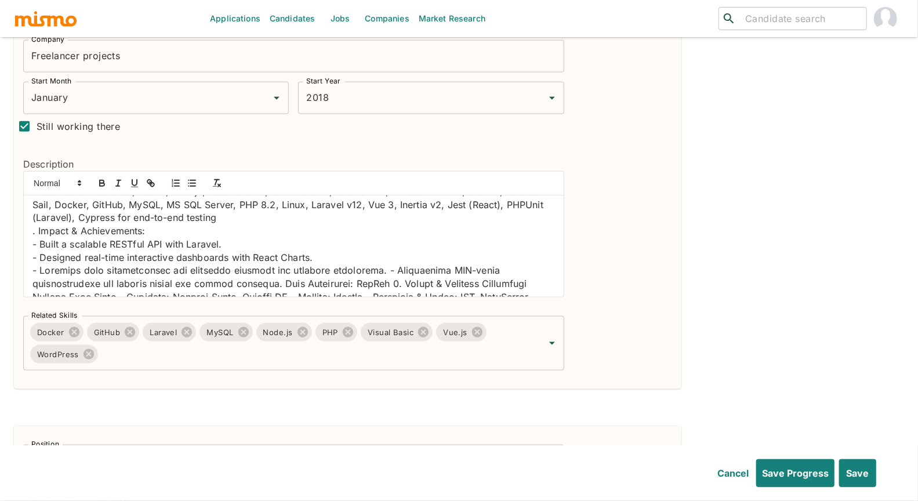
click at [388, 272] on p at bounding box center [293, 435] width 523 height 343
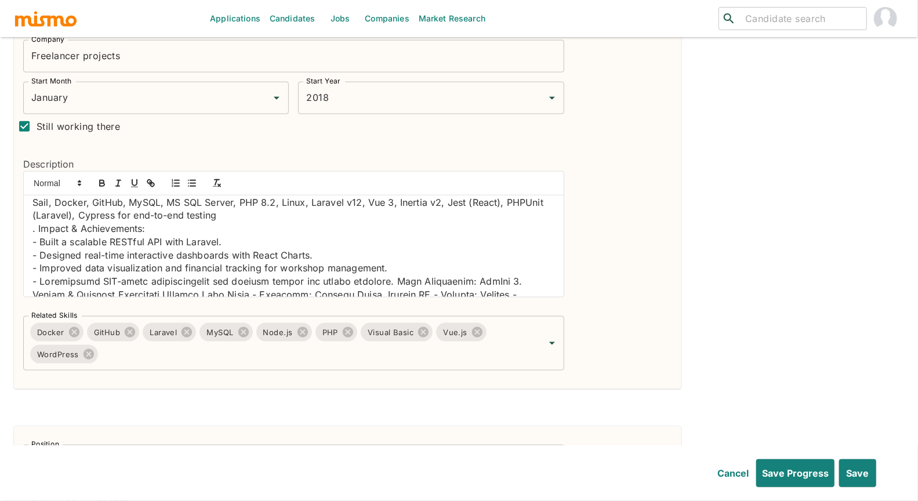
scroll to position [302, 0]
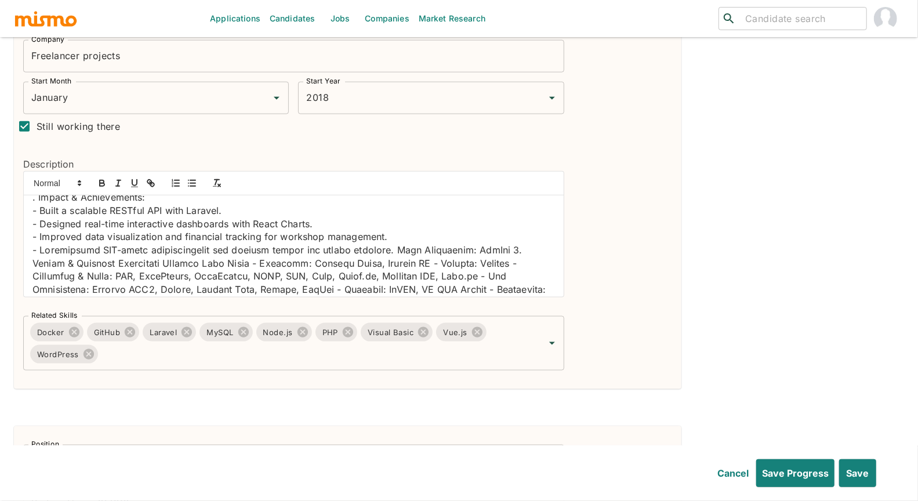
click at [402, 248] on p at bounding box center [293, 409] width 523 height 330
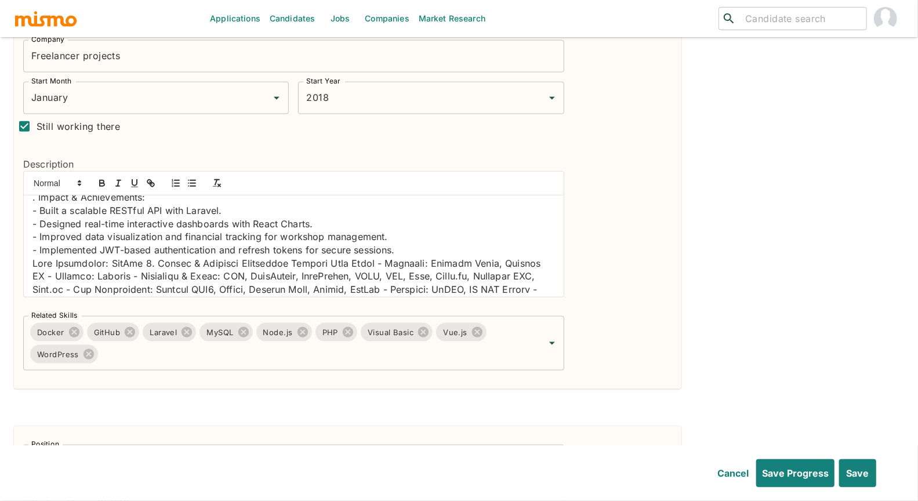
click at [146, 261] on p at bounding box center [293, 415] width 523 height 316
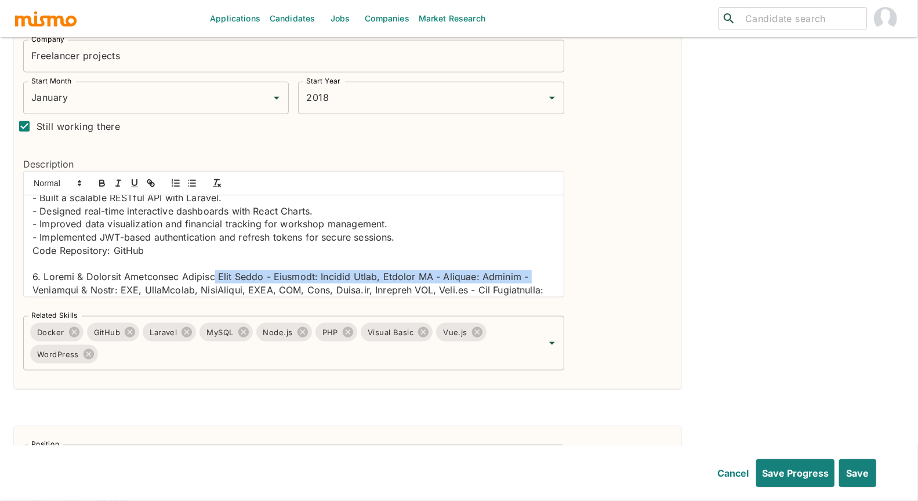
scroll to position [316, 0]
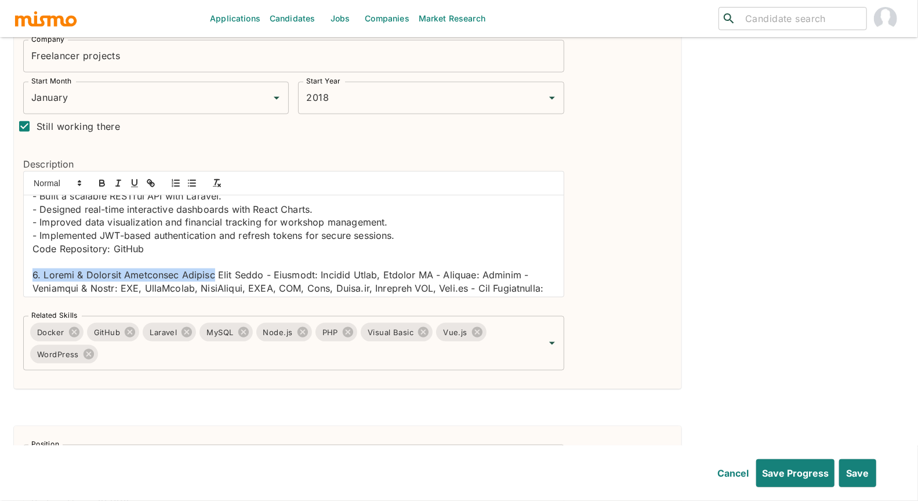
drag, startPoint x: 230, startPoint y: 287, endPoint x: 28, endPoint y: 269, distance: 202.1
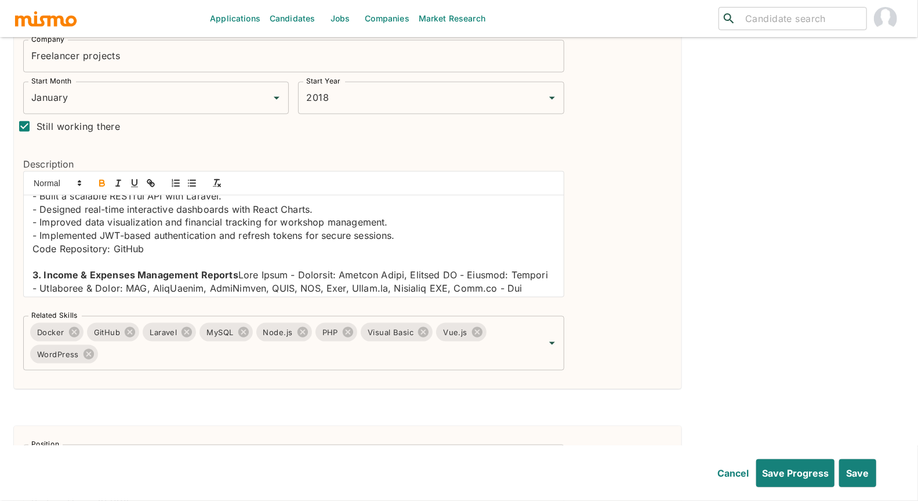
click at [235, 274] on p "3. Income & Expenses Management Reports" at bounding box center [293, 427] width 523 height 316
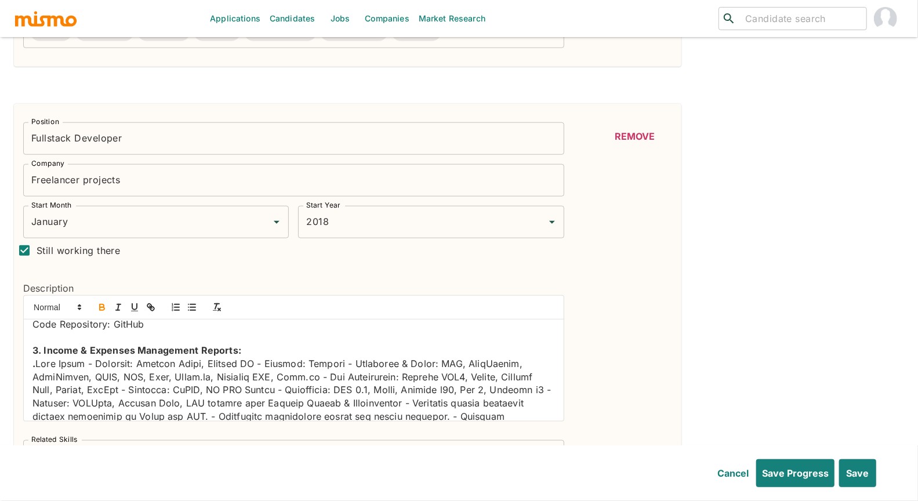
scroll to position [363, 0]
click at [132, 327] on p "Code Repository: GitHub" at bounding box center [293, 326] width 523 height 13
paste input "https://github.com/jeftyrivera97/admin-workshop-vue-laravel"
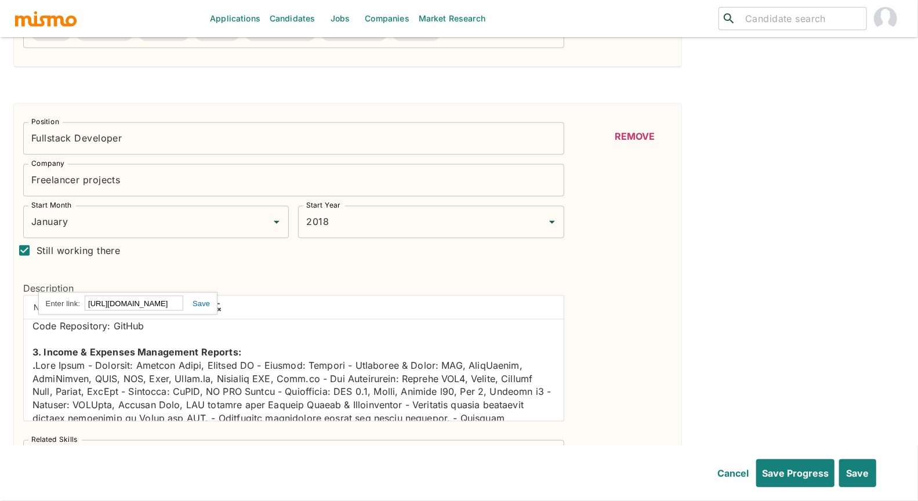
scroll to position [0, 0]
click at [201, 302] on link at bounding box center [196, 303] width 27 height 9
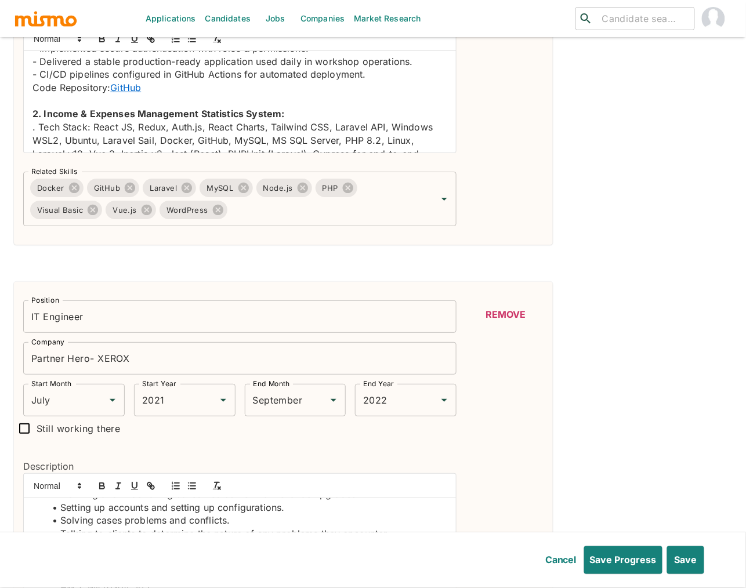
scroll to position [213, 0]
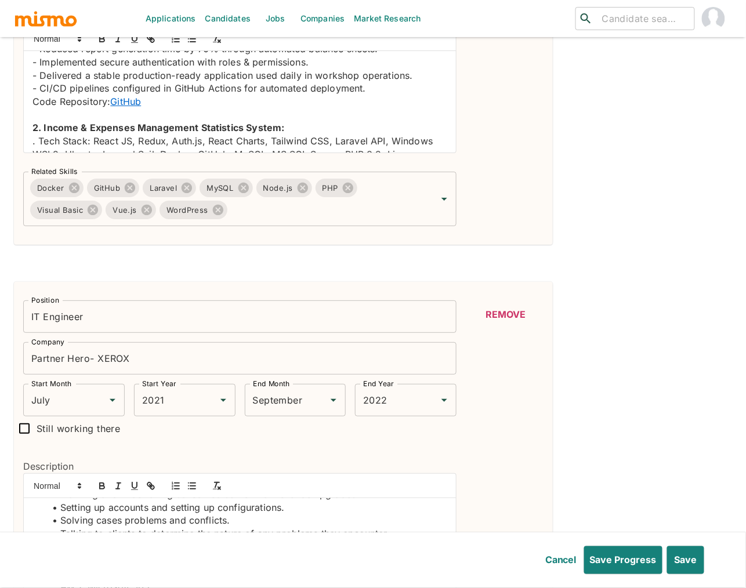
click at [126, 107] on link "GitHub" at bounding box center [125, 102] width 31 height 12
click at [168, 94] on link at bounding box center [154, 91] width 28 height 9
type input "https://github.com/jeftyrivera97/admin-workshop-vue-laravel"
click at [134, 96] on input "https://github.com/jeftyrivera97/admin-workshop-vue-laravel" at bounding box center [131, 90] width 99 height 15
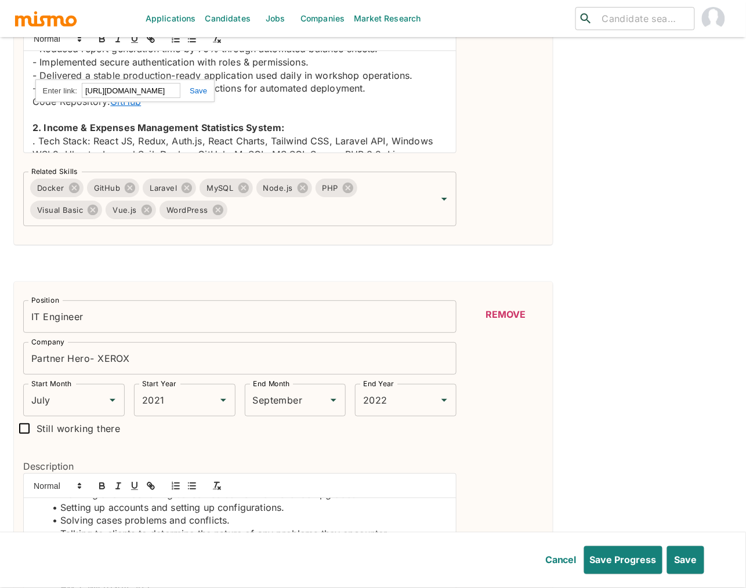
drag, startPoint x: 84, startPoint y: 93, endPoint x: 189, endPoint y: 93, distance: 105.0
click at [189, 93] on div "https://github.com/jeftyrivera97/admin-workshop-vue-laravel https://github.com/…" at bounding box center [125, 90] width 180 height 23
paste input "https://github.com/jeftyrivera97/admin-workshop-vue-laravel"
click at [197, 93] on link at bounding box center [193, 90] width 27 height 9
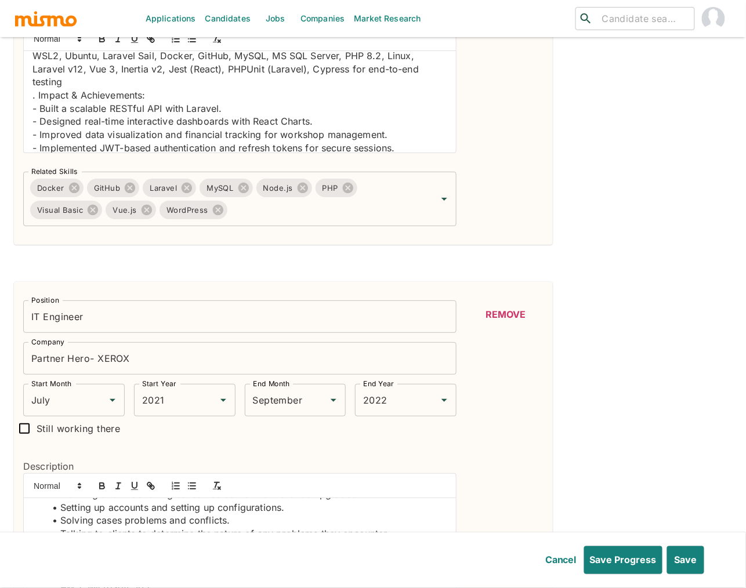
scroll to position [369, 0]
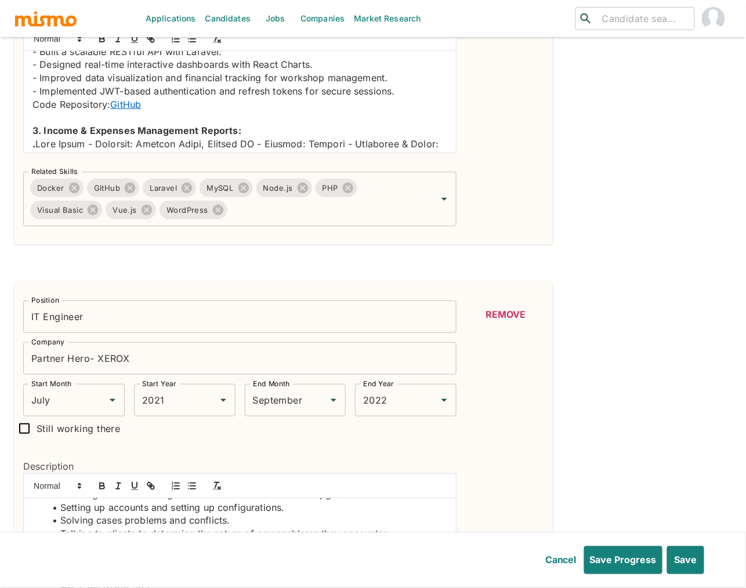
click at [117, 111] on p "Code Repository: GitHub" at bounding box center [239, 104] width 415 height 13
click at [168, 97] on link at bounding box center [154, 94] width 28 height 9
type input "https://github.com/jeftyrivera97/admin-workshop-vue-laravel"
paste input "https://github.com/jeftyrivera97/admin-workshop-vue-laravel"
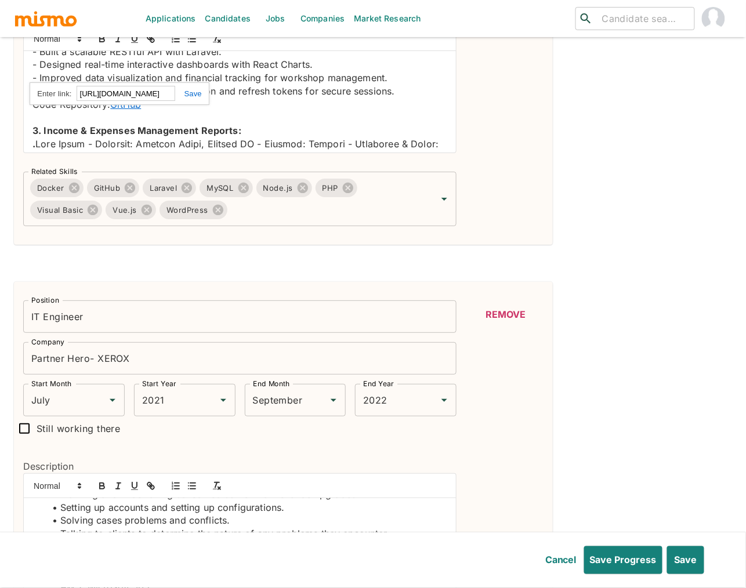
click at [187, 96] on link at bounding box center [188, 93] width 27 height 9
click at [127, 110] on link "GitHub" at bounding box center [125, 105] width 31 height 12
click at [140, 99] on link "https://github.com/jeftyrivera97/admin-workshop-vue-laravel" at bounding box center [99, 94] width 81 height 15
click at [389, 124] on p at bounding box center [239, 117] width 415 height 13
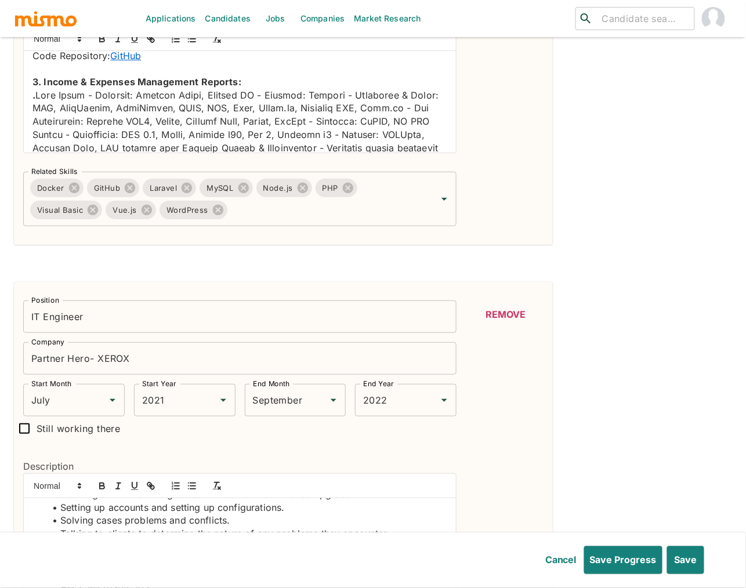
scroll to position [420, 0]
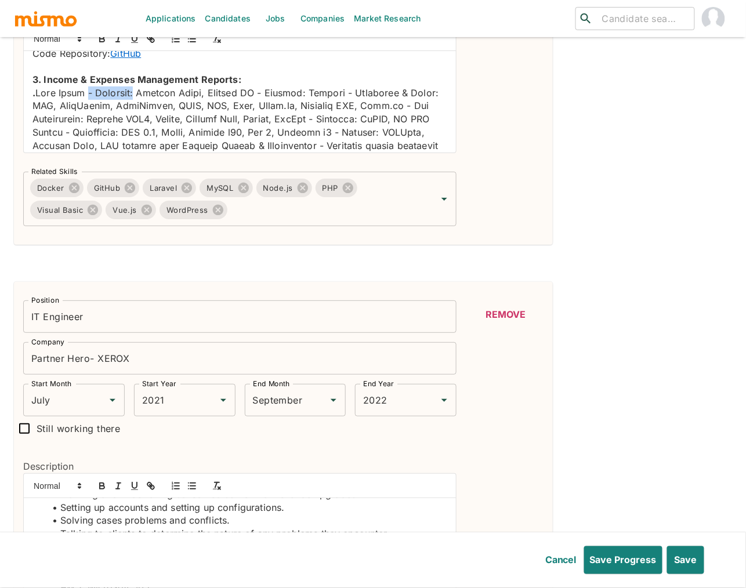
drag, startPoint x: 137, startPoint y: 108, endPoint x: 88, endPoint y: 105, distance: 49.4
click at [88, 105] on p "." at bounding box center [239, 277] width 415 height 382
drag, startPoint x: 255, startPoint y: 110, endPoint x: 201, endPoint y: 111, distance: 54.5
click at [201, 111] on p "." at bounding box center [239, 277] width 415 height 382
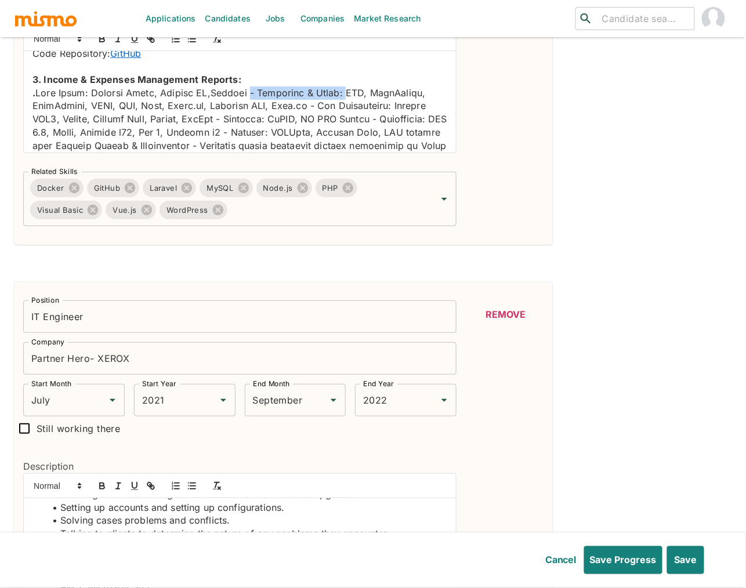
drag, startPoint x: 334, startPoint y: 107, endPoint x: 236, endPoint y: 108, distance: 98.0
click at [236, 108] on p "." at bounding box center [239, 277] width 415 height 382
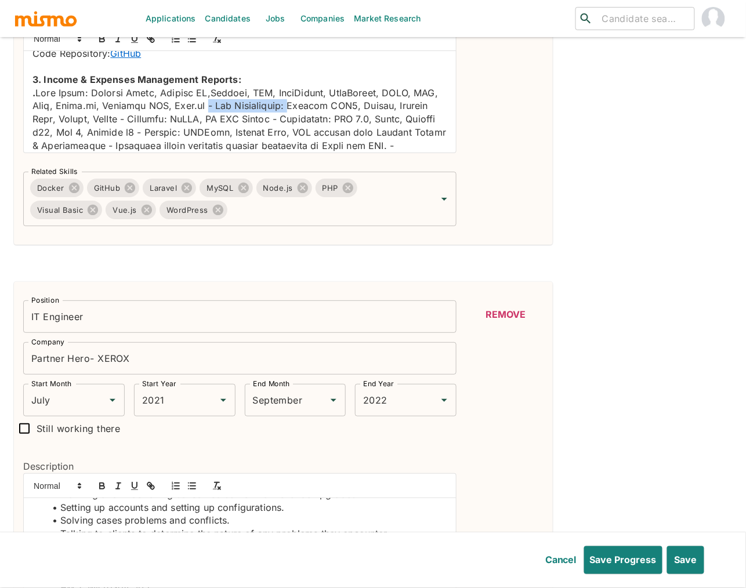
drag, startPoint x: 285, startPoint y: 121, endPoint x: 194, endPoint y: 122, distance: 90.5
click at [194, 122] on p "." at bounding box center [239, 277] width 415 height 382
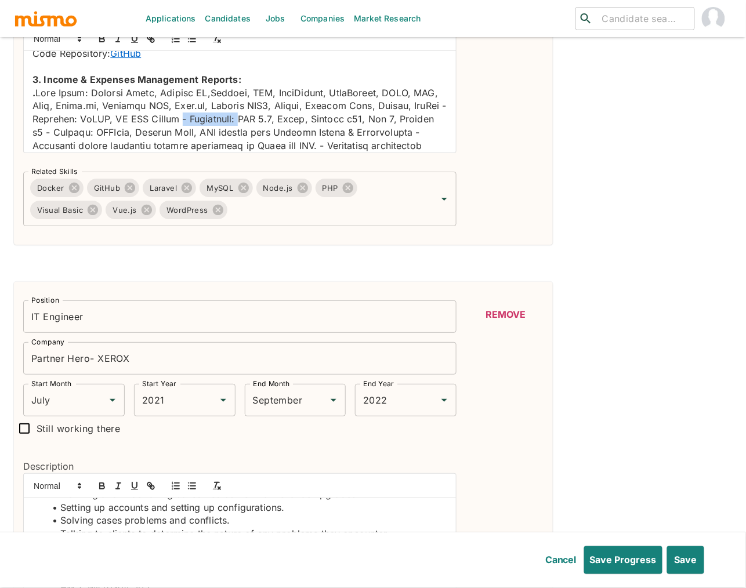
drag, startPoint x: 288, startPoint y: 133, endPoint x: 228, endPoint y: 133, distance: 59.8
click at [228, 133] on p "." at bounding box center [239, 277] width 415 height 382
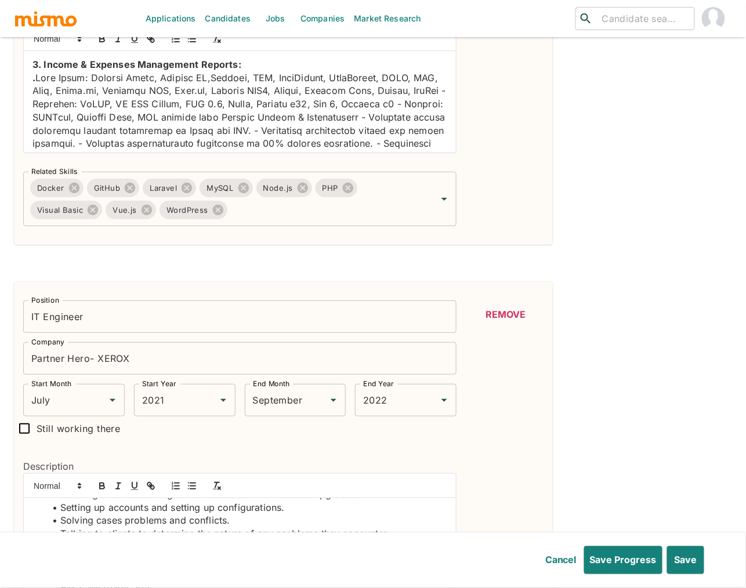
scroll to position [436, 0]
drag, startPoint x: 70, startPoint y: 130, endPoint x: 429, endPoint y: 121, distance: 359.2
click at [429, 121] on p "." at bounding box center [239, 255] width 415 height 369
click at [262, 131] on p "." at bounding box center [239, 255] width 415 height 369
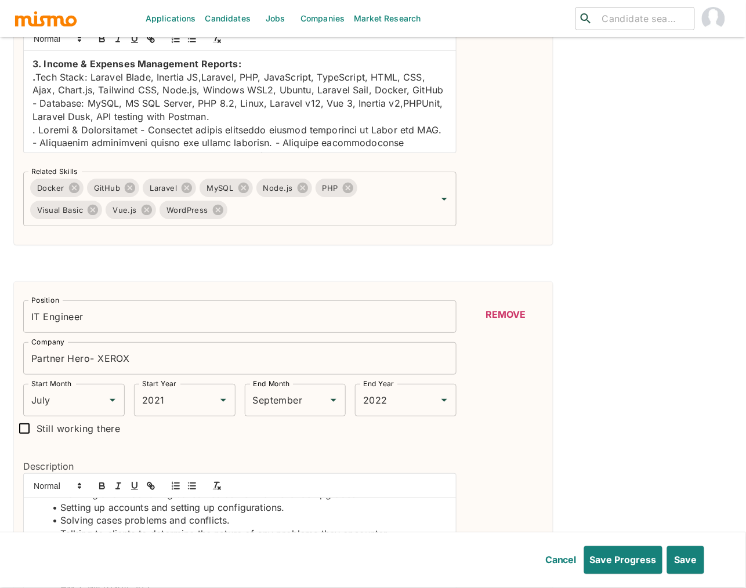
click at [143, 146] on p at bounding box center [239, 289] width 415 height 330
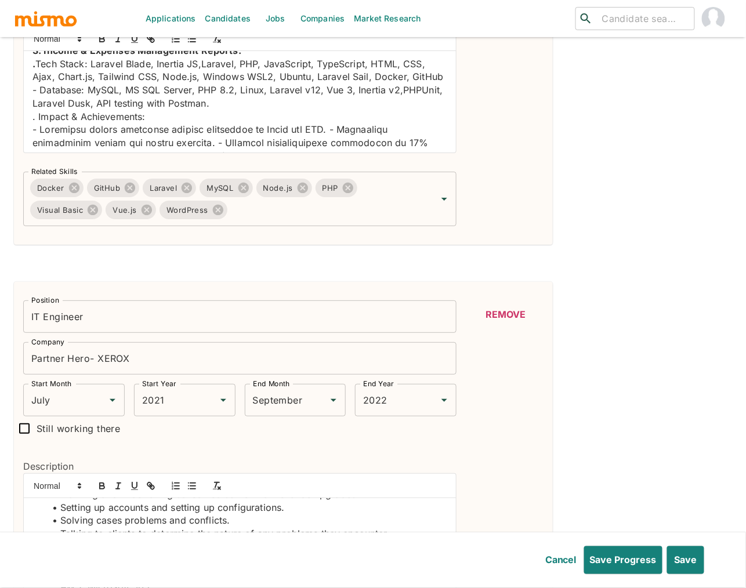
scroll to position [450, 0]
click at [331, 145] on p at bounding box center [239, 287] width 415 height 330
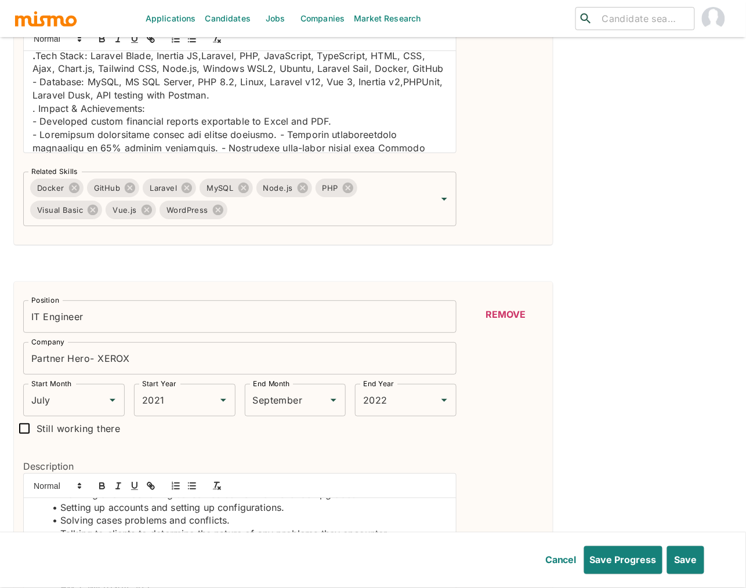
click at [252, 148] on p at bounding box center [239, 286] width 415 height 316
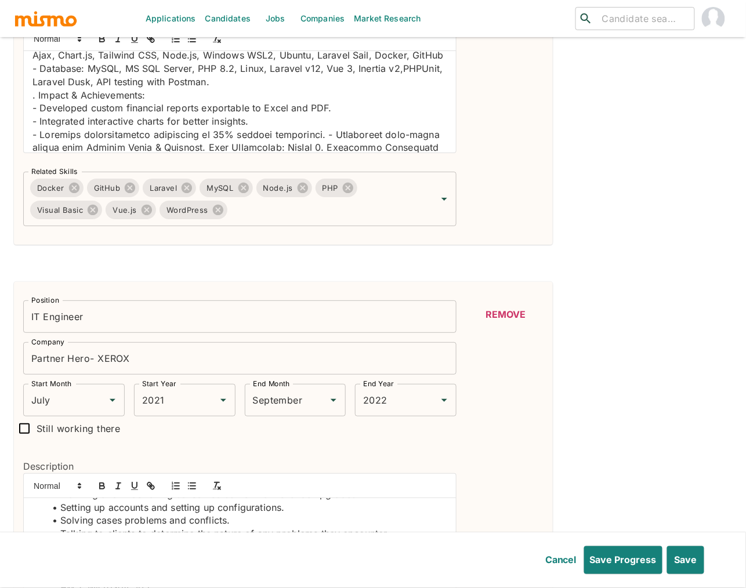
click at [328, 147] on p at bounding box center [239, 279] width 415 height 303
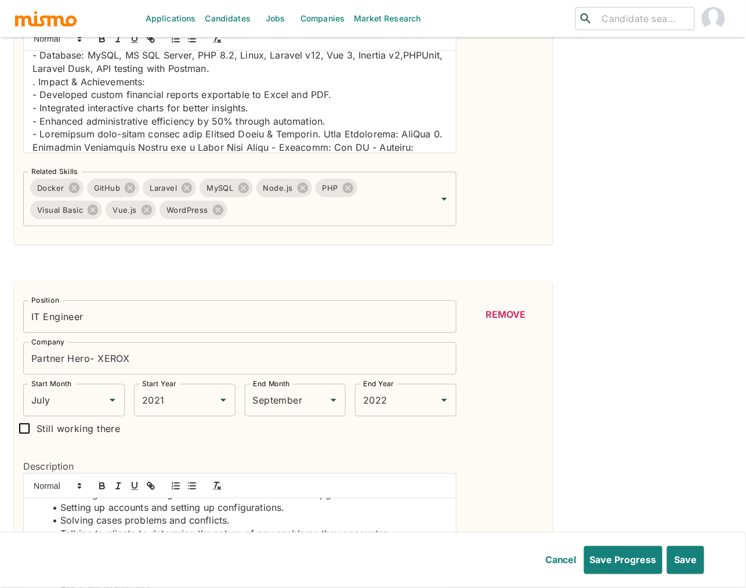
click at [312, 150] on p at bounding box center [239, 279] width 415 height 303
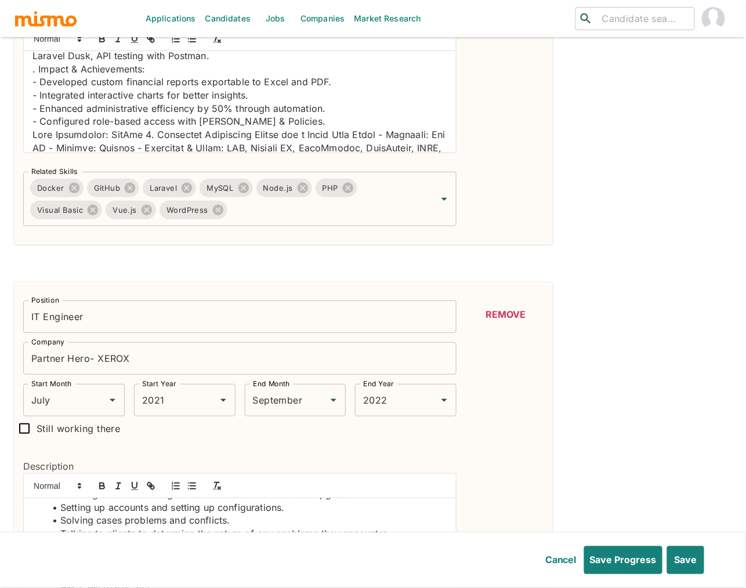
click at [148, 151] on p at bounding box center [239, 273] width 415 height 290
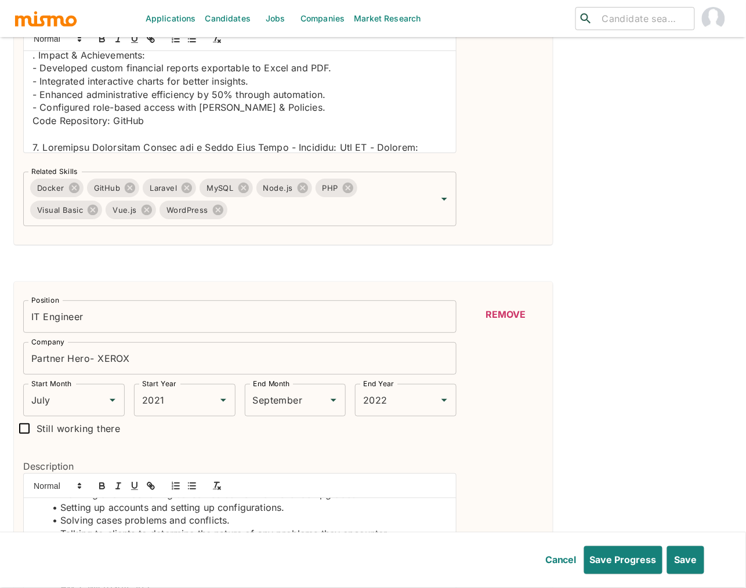
scroll to position [523, 0]
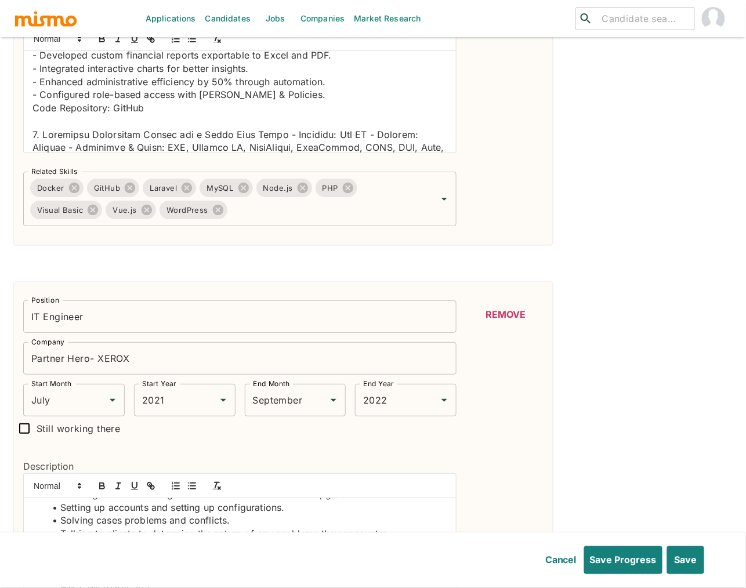
click at [231, 150] on p at bounding box center [239, 273] width 415 height 290
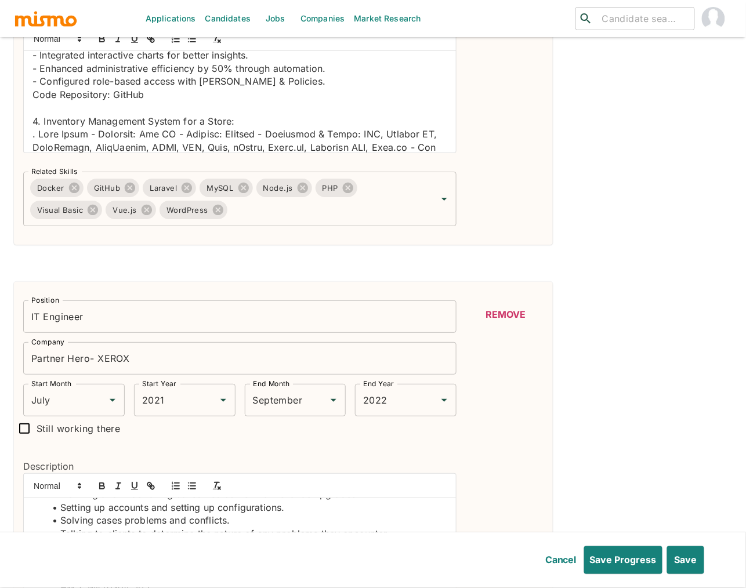
scroll to position [537, 0]
drag, startPoint x: 241, startPoint y: 137, endPoint x: 27, endPoint y: 137, distance: 213.5
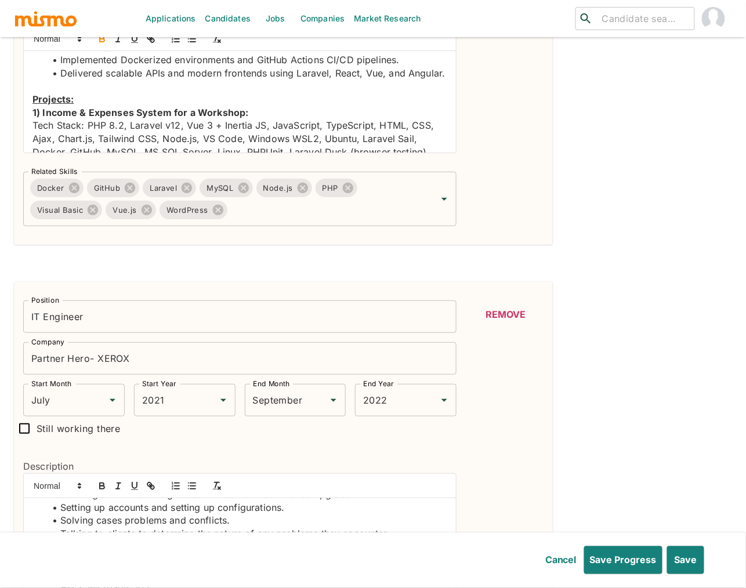
scroll to position [67, 0]
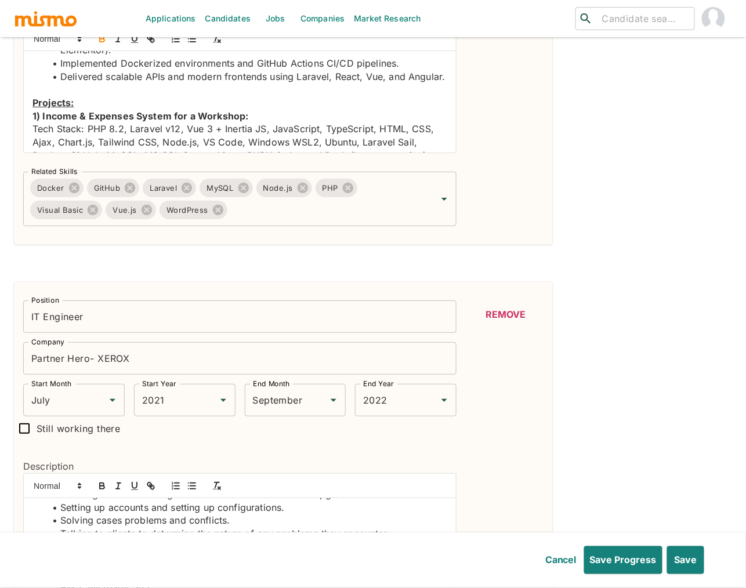
click at [40, 122] on strong "1) Income & Expenses System for a Workshop:" at bounding box center [140, 116] width 216 height 12
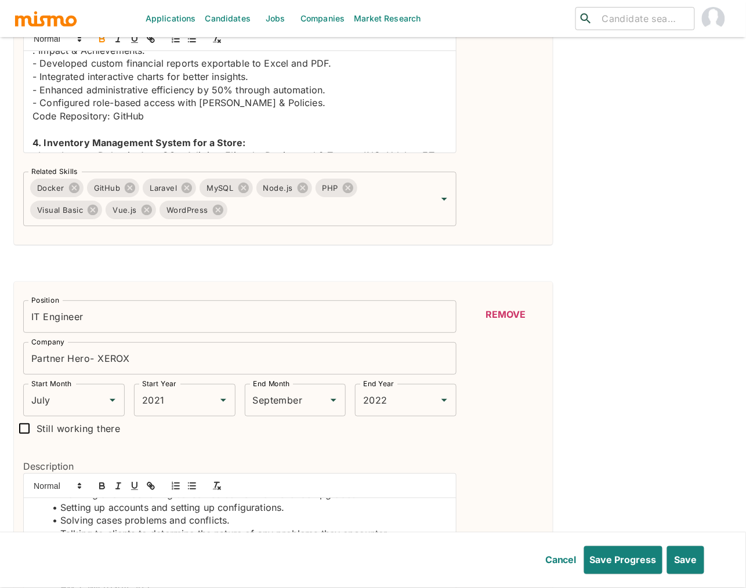
scroll to position [530, 0]
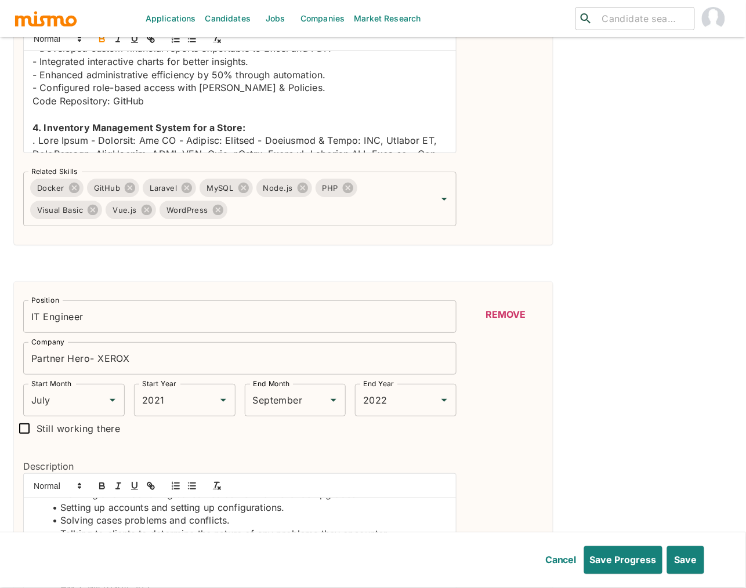
click at [134, 108] on p "Code Repository: GitHub" at bounding box center [239, 101] width 415 height 13
type input "GitHub"
paste input "https://github.com/jeftyrivera97/reports-workshop-laravel"
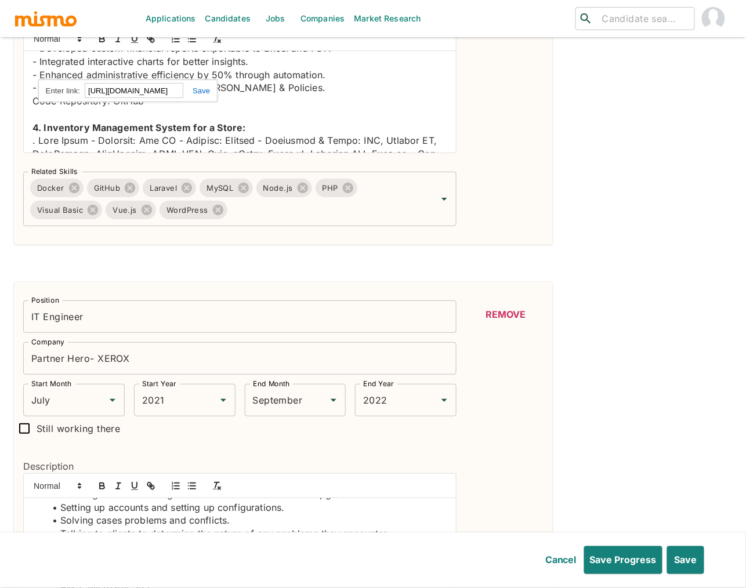
scroll to position [0, 0]
click at [206, 89] on link at bounding box center [196, 90] width 27 height 9
click at [336, 121] on p at bounding box center [239, 114] width 415 height 13
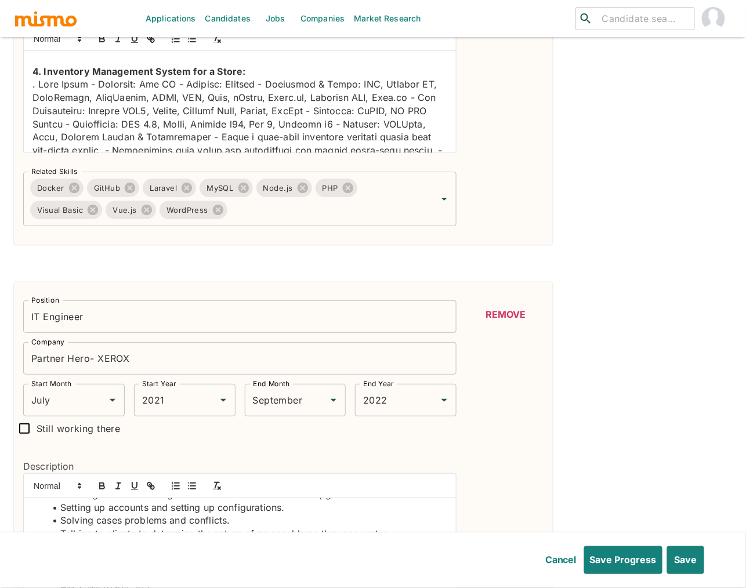
scroll to position [595, 0]
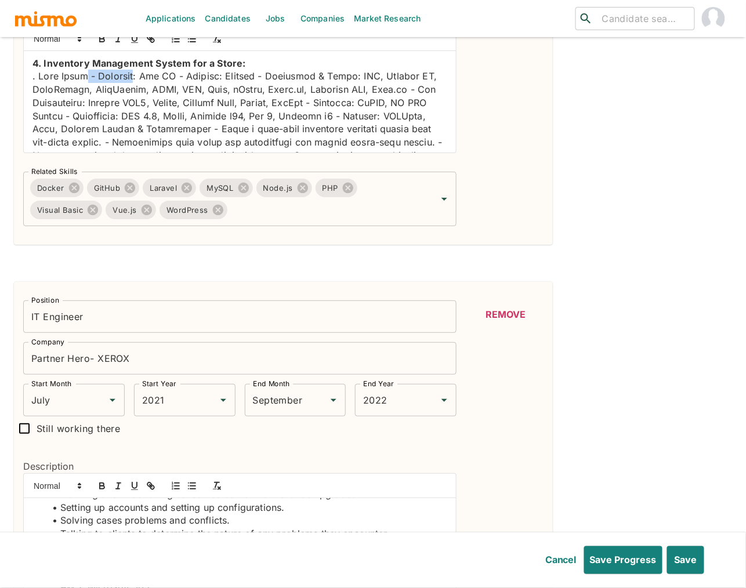
drag, startPoint x: 137, startPoint y: 93, endPoint x: 88, endPoint y: 95, distance: 48.8
click at [88, 95] on p at bounding box center [239, 208] width 415 height 277
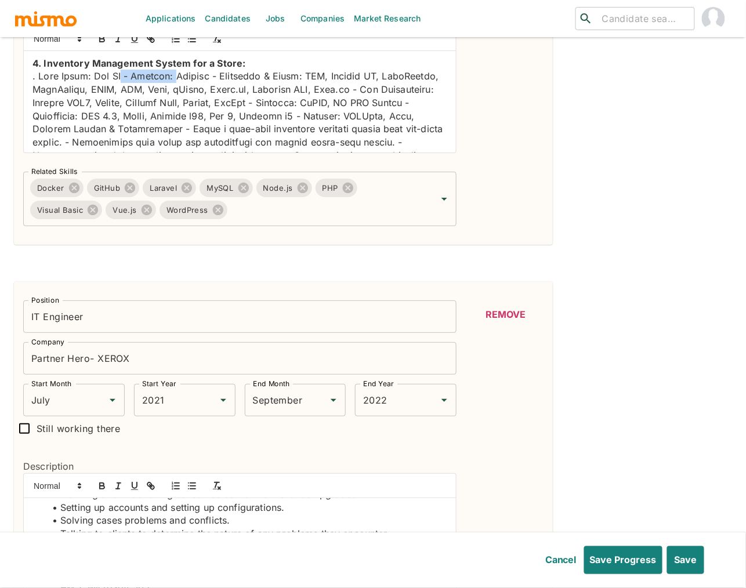
drag, startPoint x: 178, startPoint y: 89, endPoint x: 124, endPoint y: 92, distance: 54.6
click at [124, 92] on p at bounding box center [239, 208] width 415 height 277
drag, startPoint x: 262, startPoint y: 89, endPoint x: 160, endPoint y: 90, distance: 101.5
click at [160, 90] on p at bounding box center [239, 208] width 415 height 277
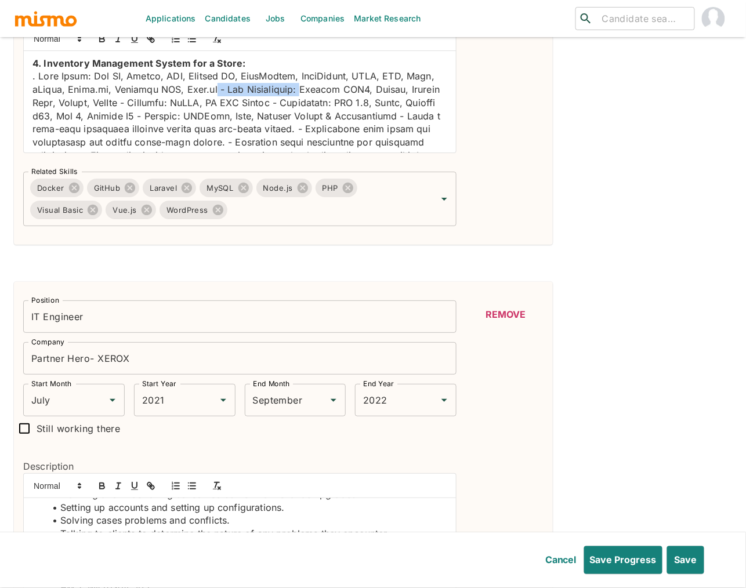
drag, startPoint x: 296, startPoint y: 104, endPoint x: 203, endPoint y: 103, distance: 92.8
click at [203, 103] on p at bounding box center [239, 201] width 415 height 263
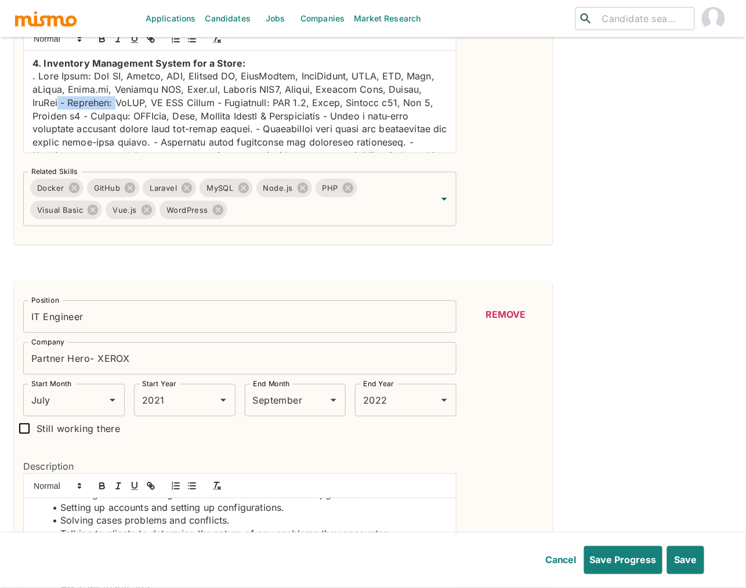
drag, startPoint x: 121, startPoint y: 116, endPoint x: 61, endPoint y: 115, distance: 59.8
click at [61, 115] on p at bounding box center [239, 201] width 415 height 263
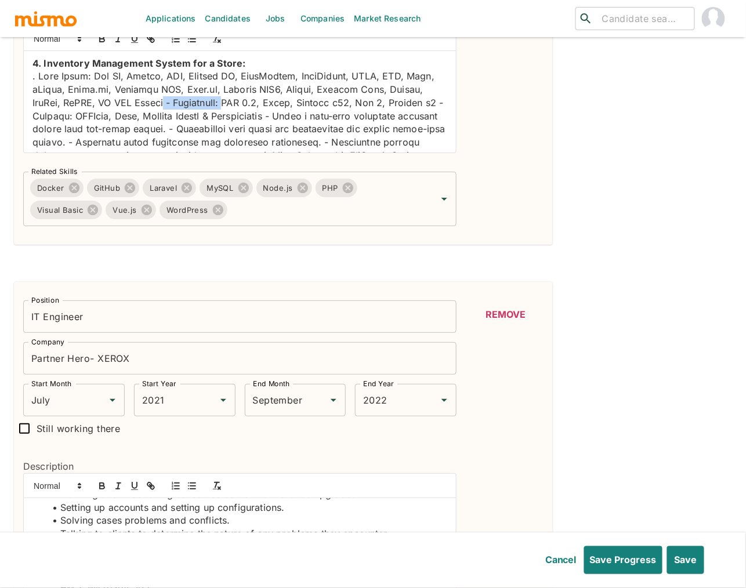
drag, startPoint x: 240, startPoint y: 115, endPoint x: 174, endPoint y: 116, distance: 65.6
click at [174, 116] on p at bounding box center [239, 201] width 415 height 263
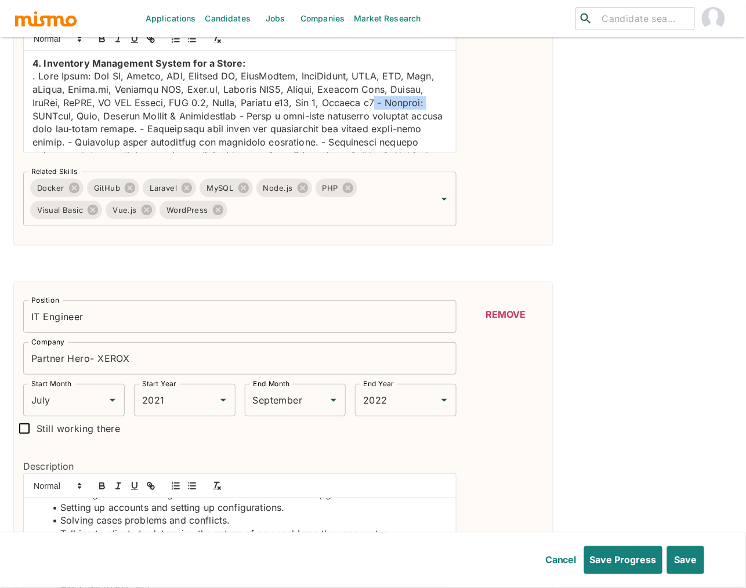
drag, startPoint x: 426, startPoint y: 117, endPoint x: 377, endPoint y: 111, distance: 49.7
click at [377, 111] on p at bounding box center [239, 201] width 415 height 263
click at [92, 132] on p at bounding box center [239, 201] width 415 height 263
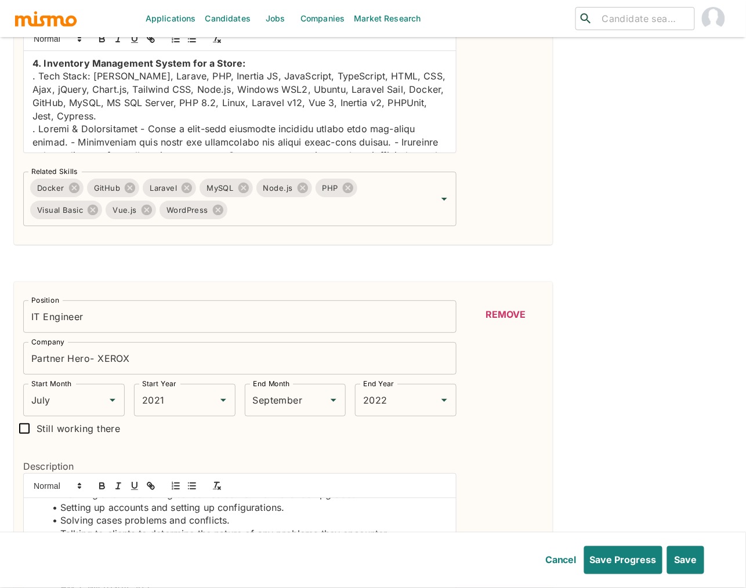
click at [142, 143] on p at bounding box center [239, 234] width 415 height 224
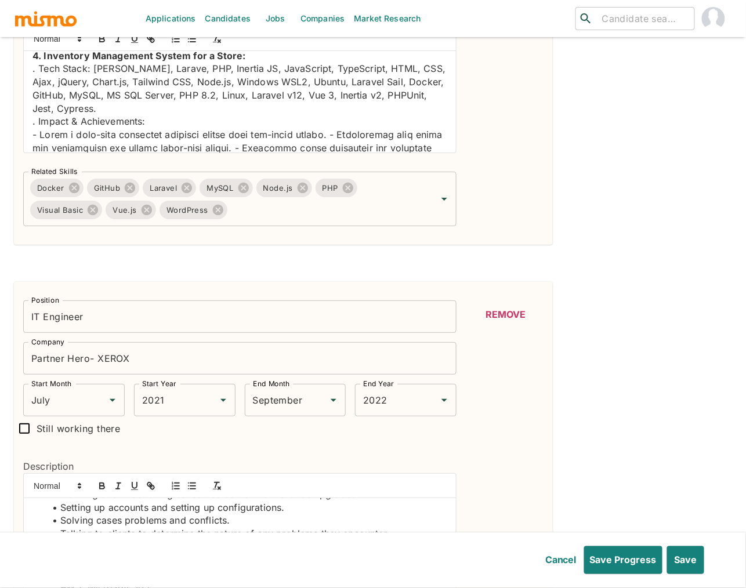
click at [330, 147] on p at bounding box center [239, 233] width 415 height 211
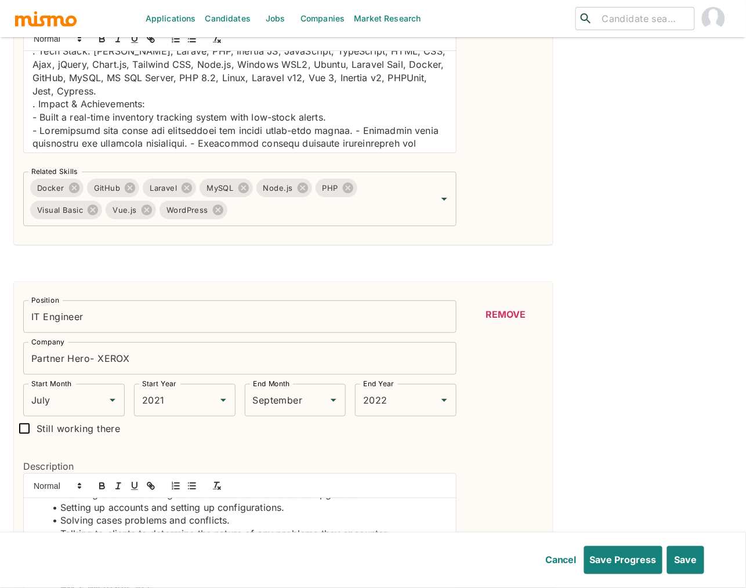
scroll to position [627, 0]
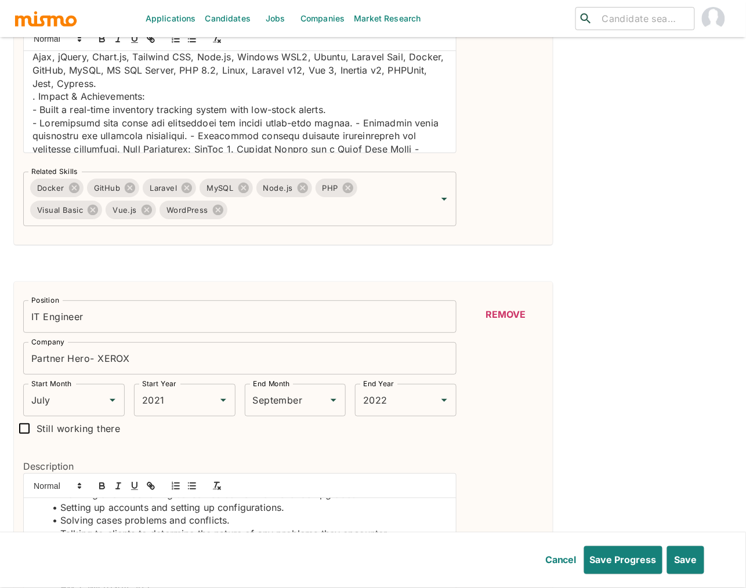
click at [357, 137] on p at bounding box center [239, 222] width 415 height 211
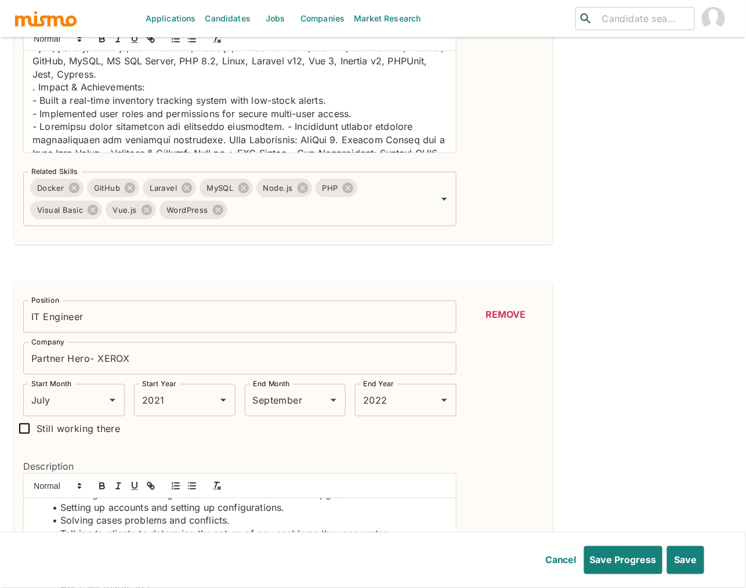
scroll to position [637, 0]
click at [274, 137] on p at bounding box center [239, 219] width 415 height 198
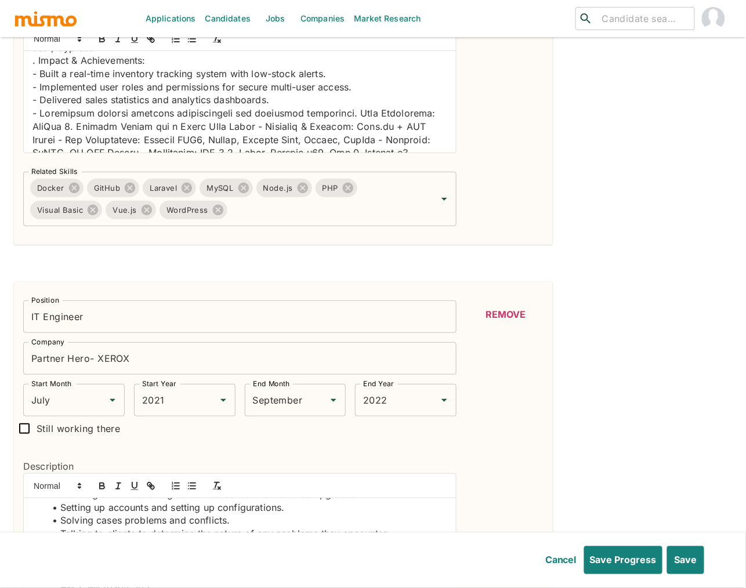
scroll to position [685, 0]
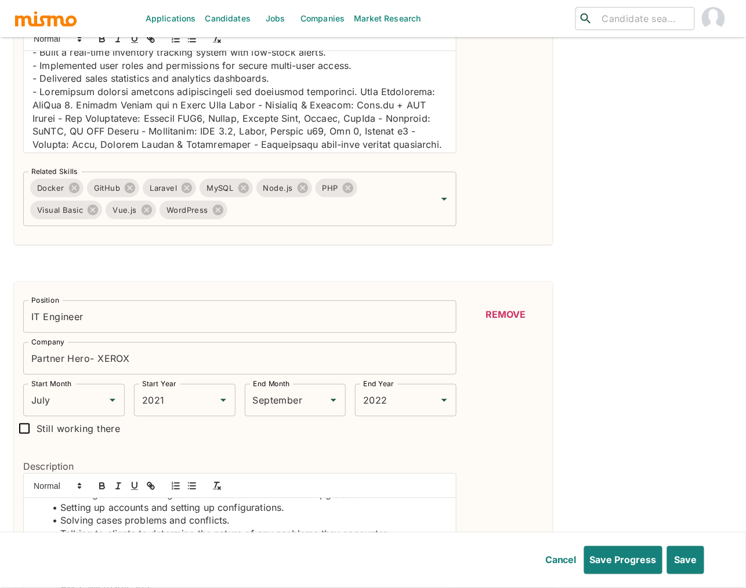
click at [350, 103] on p at bounding box center [239, 184] width 415 height 198
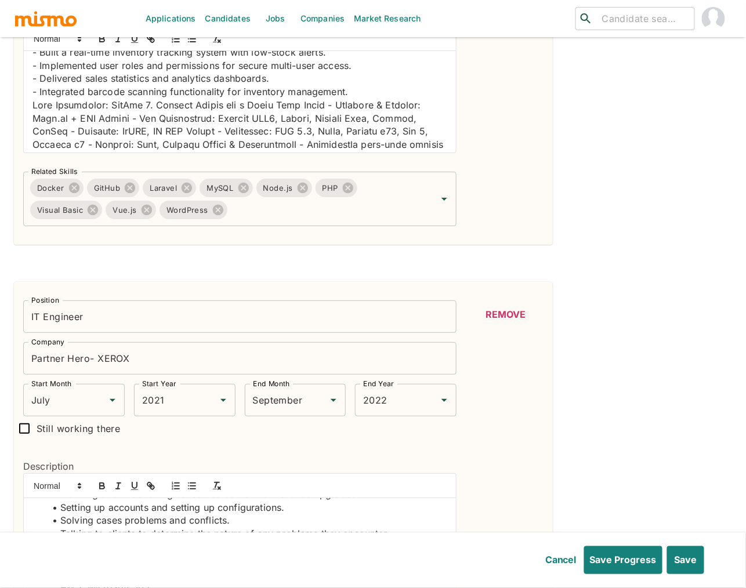
click at [147, 122] on p at bounding box center [239, 184] width 415 height 171
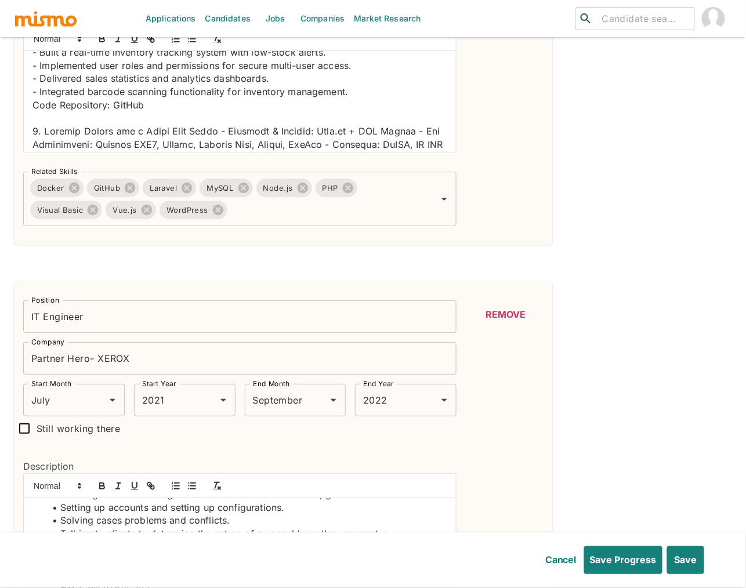
click at [159, 148] on p at bounding box center [239, 210] width 415 height 171
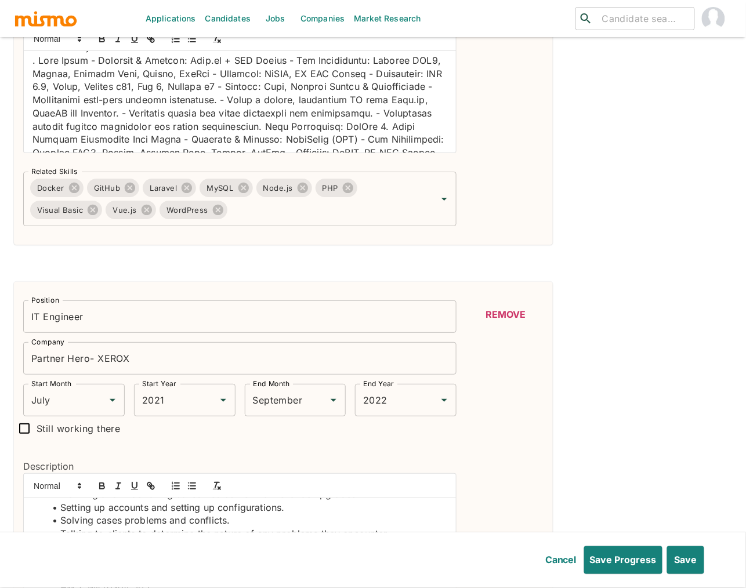
scroll to position [748, 0]
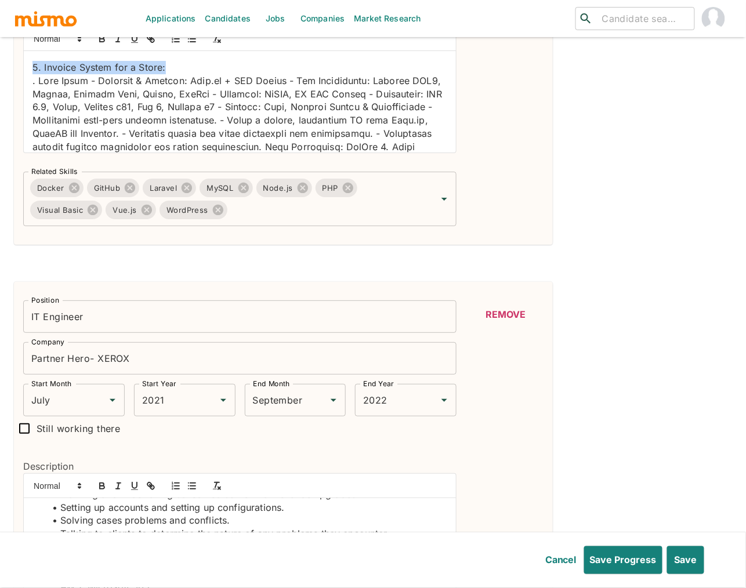
drag, startPoint x: 168, startPoint y: 81, endPoint x: 25, endPoint y: 78, distance: 143.3
click at [131, 48] on p "Code Repository: GitHub" at bounding box center [239, 41] width 415 height 13
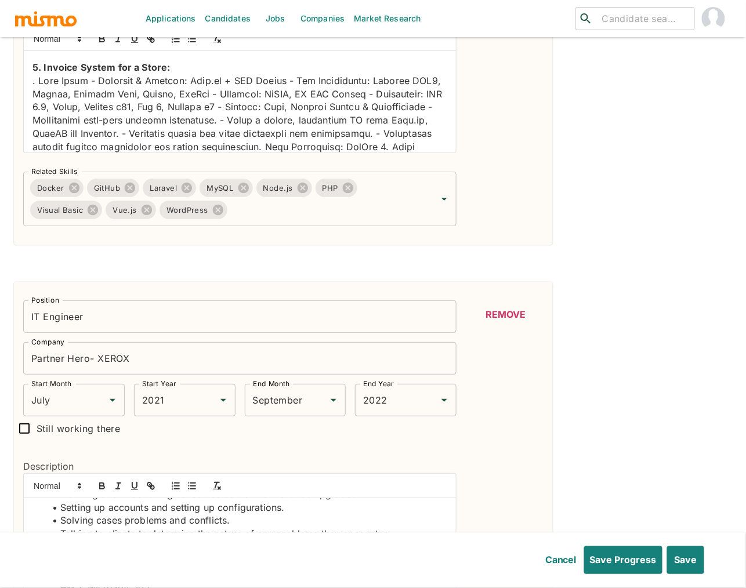
click at [126, 48] on p "Code Repository: GitHub" at bounding box center [239, 41] width 415 height 13
click at [132, 48] on p "Code Repository: GitHub" at bounding box center [239, 41] width 415 height 13
type input "GitHub"
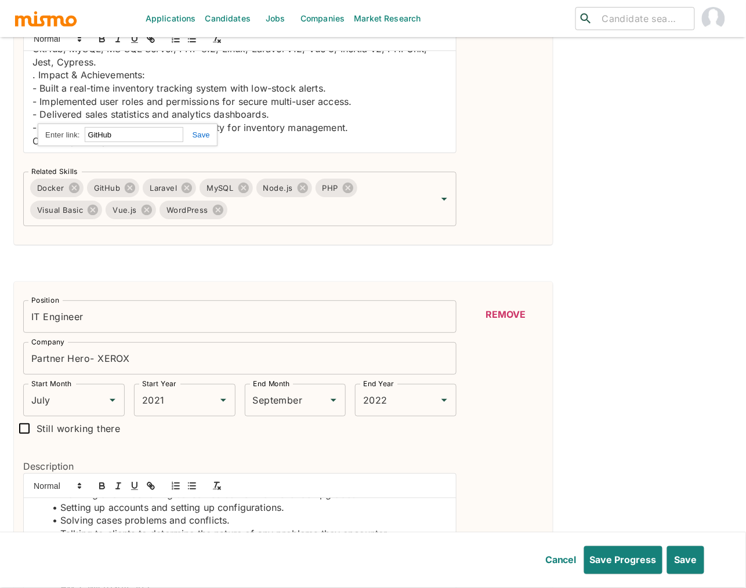
scroll to position [645, 0]
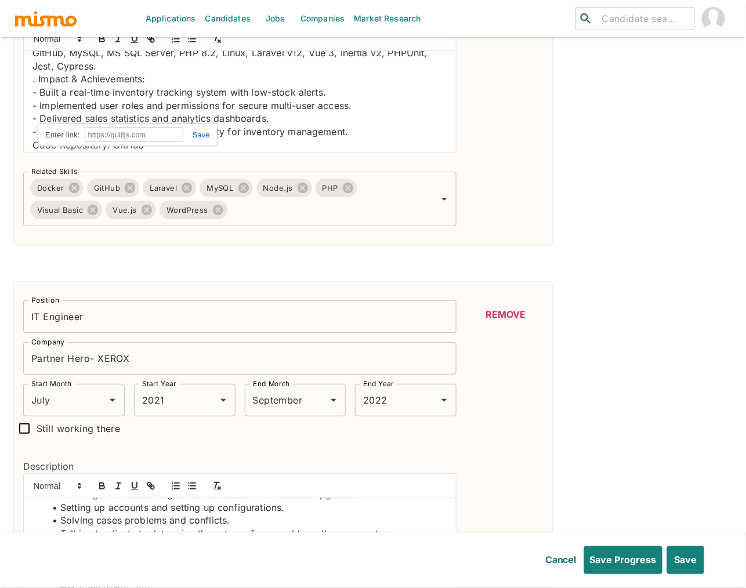
paste input "https://github.com/jeftyrivera97/inventory-store-vue-laravel"
click at [204, 135] on link at bounding box center [196, 135] width 27 height 9
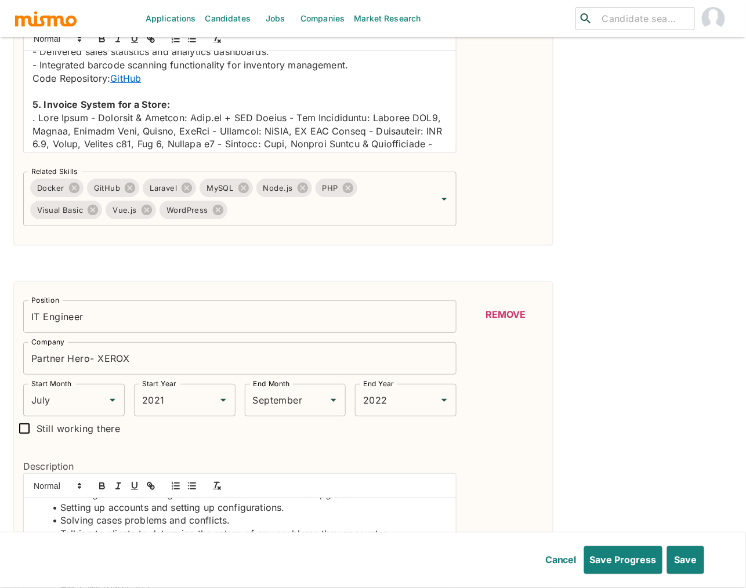
scroll to position [726, 0]
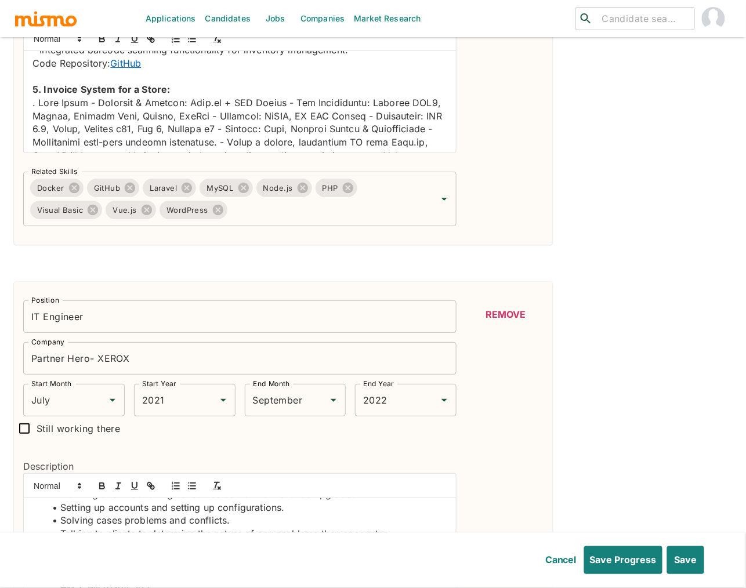
click at [127, 69] on link "GitHub" at bounding box center [125, 63] width 31 height 12
click at [136, 57] on link "https://github.com/jeftyrivera97/inventory-store-vue-laravel" at bounding box center [99, 53] width 81 height 15
click at [342, 118] on p at bounding box center [239, 181] width 415 height 171
drag, startPoint x: 192, startPoint y: 117, endPoint x: 87, endPoint y: 119, distance: 105.0
click at [87, 119] on p at bounding box center [239, 181] width 415 height 171
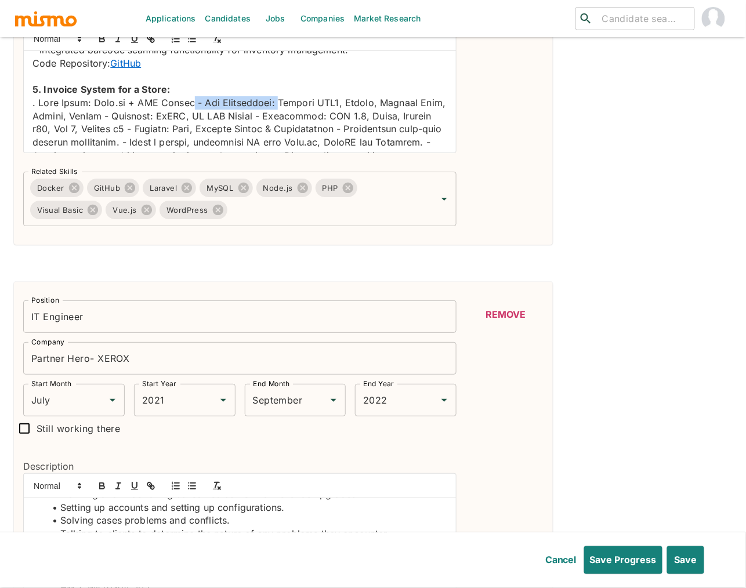
drag, startPoint x: 276, startPoint y: 120, endPoint x: 183, endPoint y: 117, distance: 92.9
click at [183, 117] on p at bounding box center [239, 181] width 415 height 171
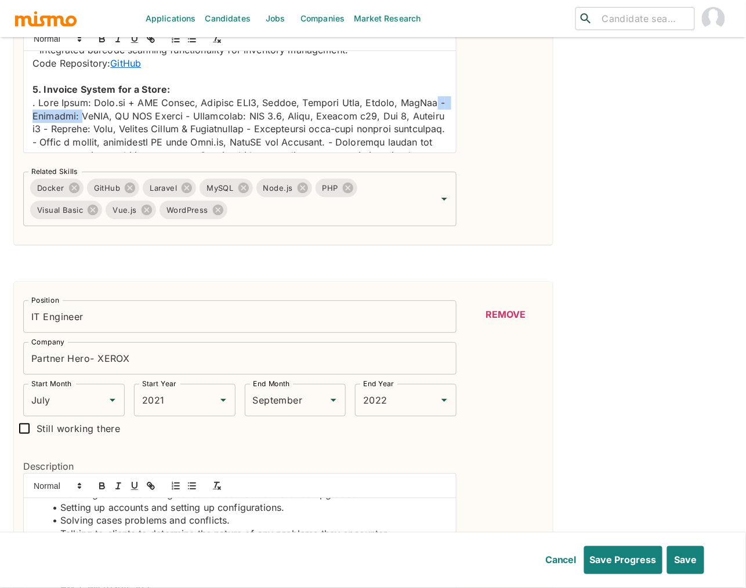
drag, startPoint x: 81, startPoint y: 129, endPoint x: 427, endPoint y: 122, distance: 346.4
click at [427, 122] on p at bounding box center [239, 175] width 415 height 158
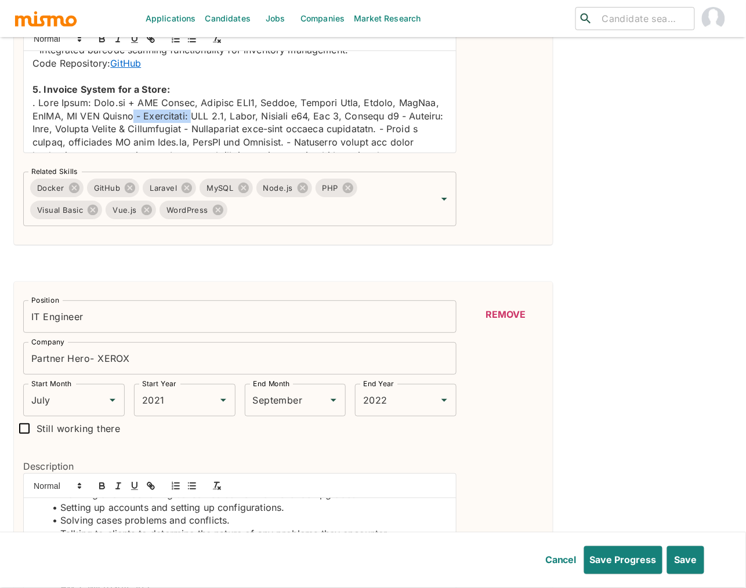
drag, startPoint x: 202, startPoint y: 132, endPoint x: 137, endPoint y: 135, distance: 65.0
click at [137, 135] on p at bounding box center [239, 175] width 415 height 158
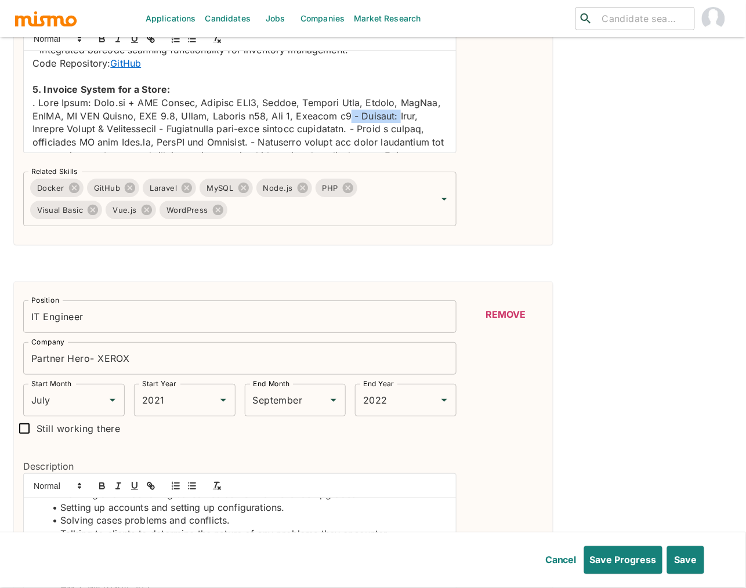
drag, startPoint x: 391, startPoint y: 129, endPoint x: 340, endPoint y: 135, distance: 51.3
click at [340, 135] on p at bounding box center [239, 175] width 415 height 158
click at [412, 133] on p ". Tech Stack: Next.js + API Routes, Windows WSL2, Ubuntu, Laravel Sail, Docker,…" at bounding box center [239, 175] width 415 height 158
click at [143, 145] on p ". Impact & Achievements - Implemented real-time invoice generation. - Built a m…" at bounding box center [239, 188] width 415 height 132
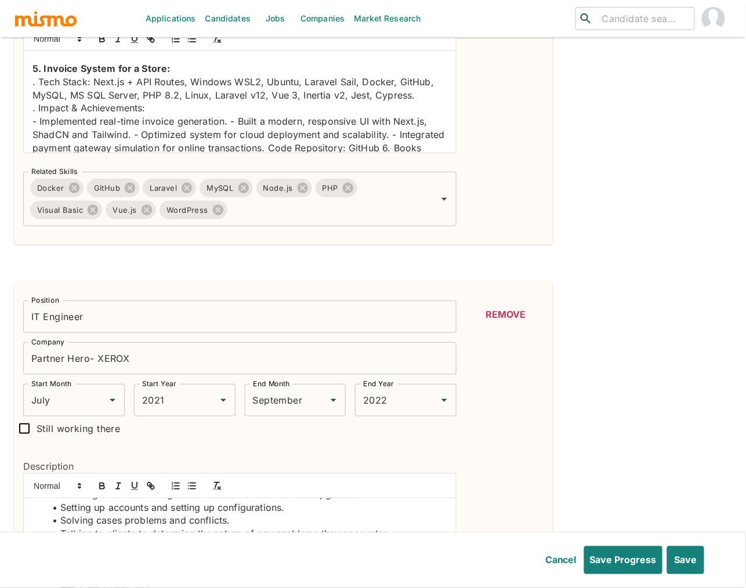
scroll to position [749, 0]
click at [231, 133] on p "- Implemented real-time invoice generation. - Built a modern, responsive UI wit…" at bounding box center [239, 179] width 415 height 132
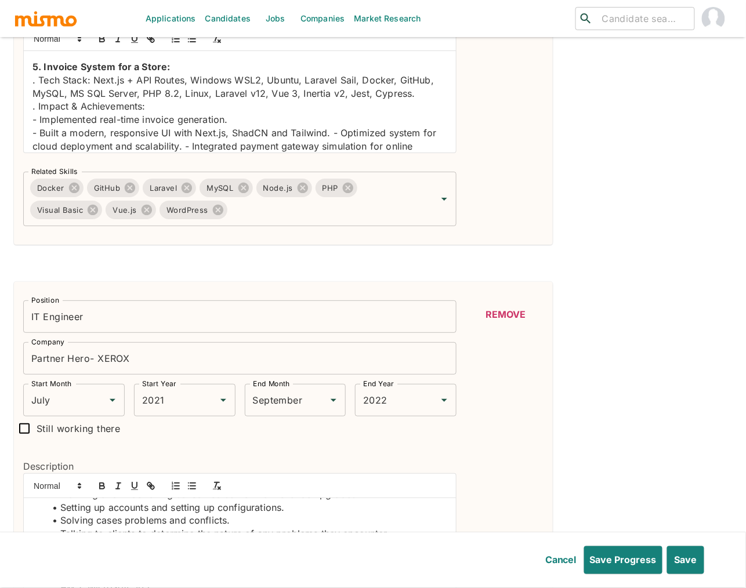
click at [333, 145] on p "- Built a modern, responsive UI with Next.js, ShadCN and Tailwind. - Optimized …" at bounding box center [239, 185] width 415 height 118
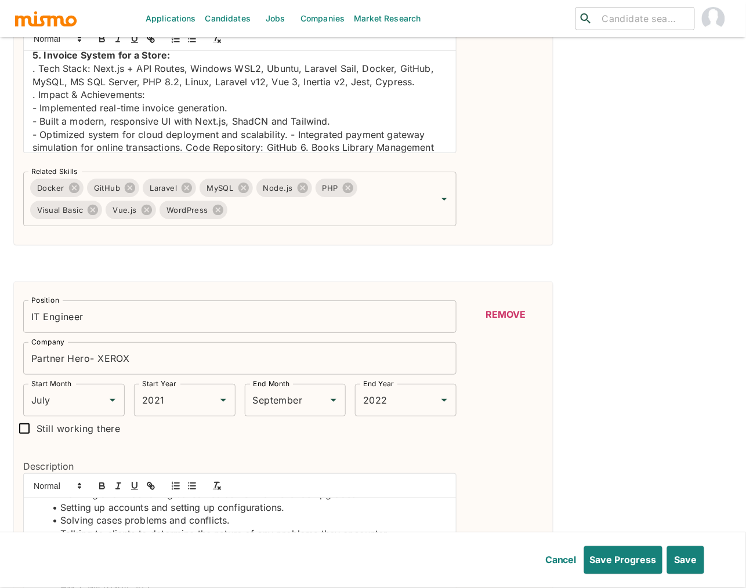
click at [290, 150] on p "- Optimized system for cloud deployment and scalability. - Integrated payment g…" at bounding box center [239, 187] width 415 height 118
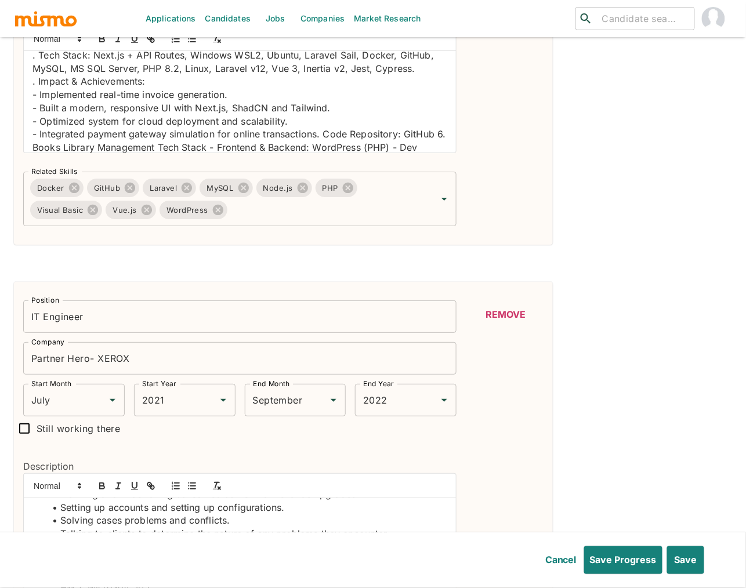
click at [326, 146] on p "- Integrated payment gateway simulation for online transactions. Code Repositor…" at bounding box center [239, 181] width 415 height 106
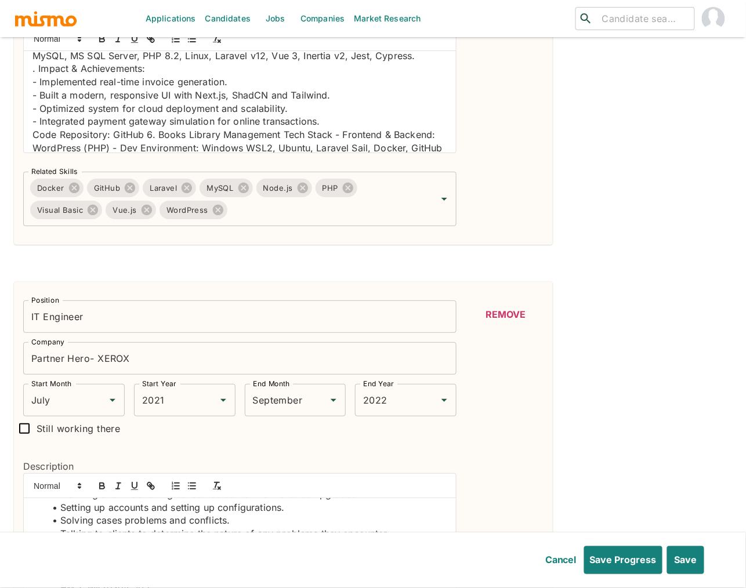
click at [146, 151] on p "Code Repository: GitHub 6. Books Library Management Tech Stack - Frontend & Bac…" at bounding box center [239, 174] width 415 height 92
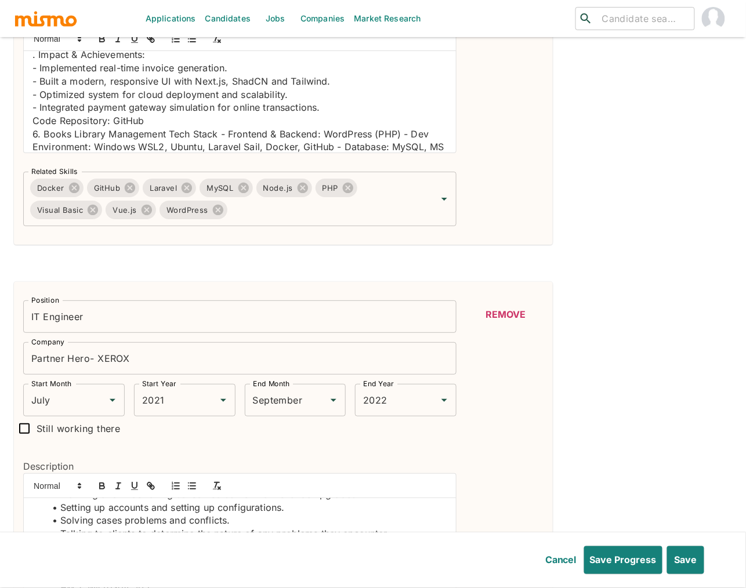
scroll to position [813, 0]
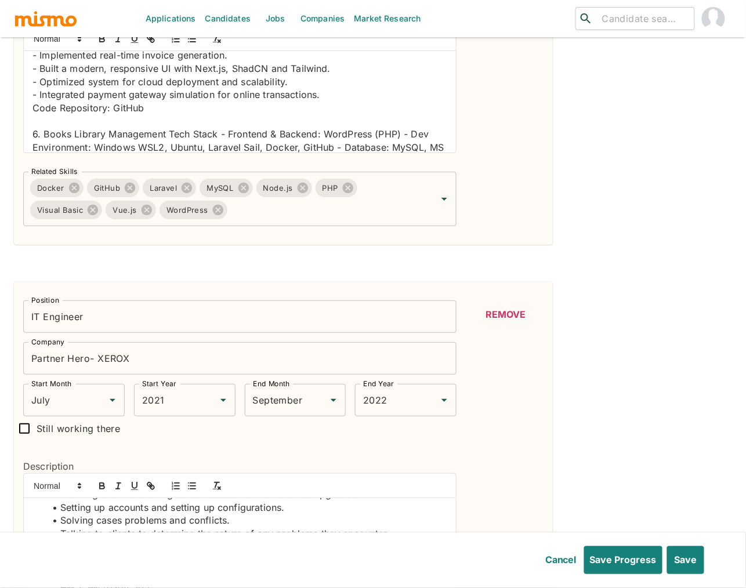
click at [165, 148] on p "6. Books Library Management Tech Stack - Frontend & Backend: WordPress (PHP) - …" at bounding box center [239, 174] width 415 height 92
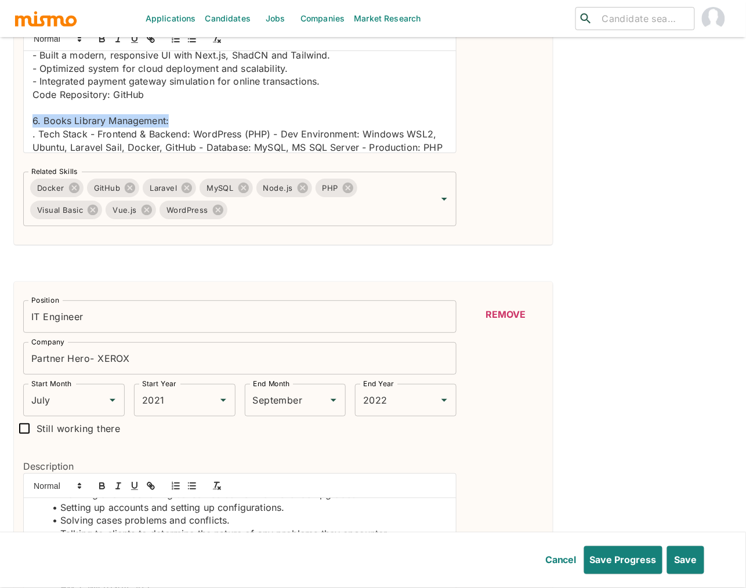
drag, startPoint x: 182, startPoint y: 136, endPoint x: 31, endPoint y: 137, distance: 151.4
click at [125, 102] on p "Code Repository: GitHub" at bounding box center [239, 94] width 415 height 13
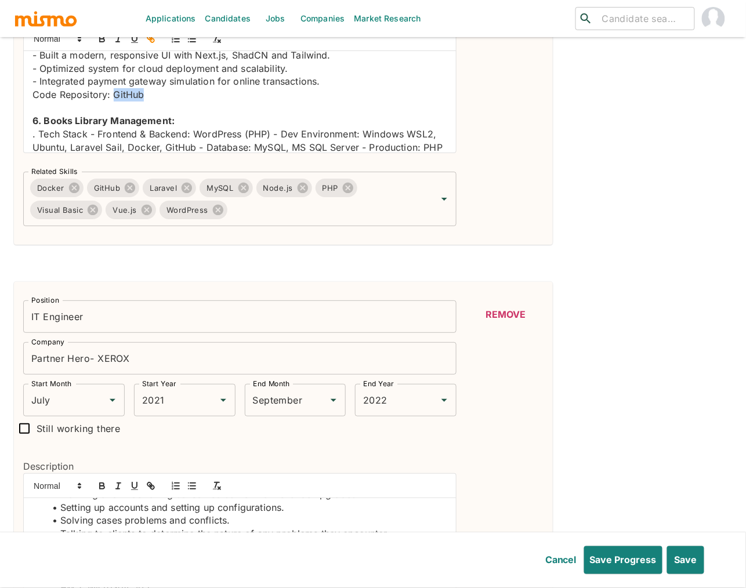
type input "GitHub"
paste input "https://github.com/jeftyrivera97/books-library-wordpress"
click at [207, 86] on link at bounding box center [196, 84] width 27 height 9
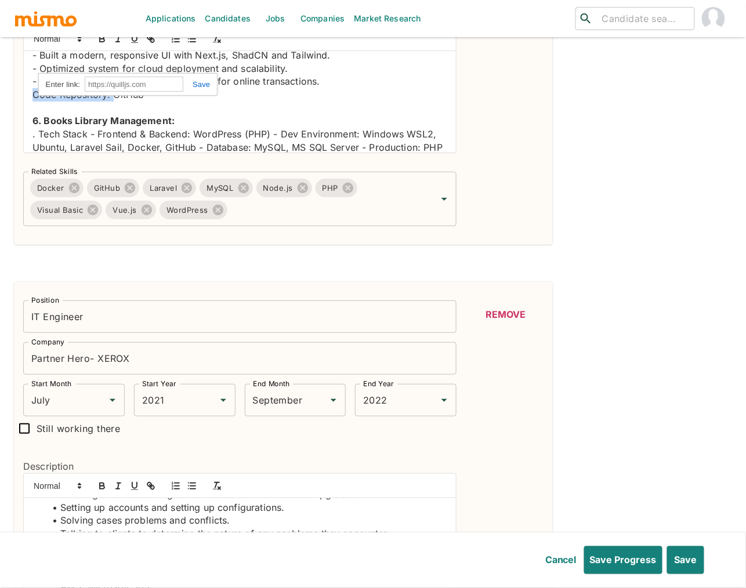
scroll to position [827, 0]
click at [128, 100] on link "GitHub" at bounding box center [125, 95] width 31 height 12
click at [168, 85] on link at bounding box center [154, 85] width 28 height 9
type input "https://github.com/jeftyrivera97/books-library-wordpress"
paste input "https://github.com/jeftyrivera97/invoice-souvenir-nextjs"
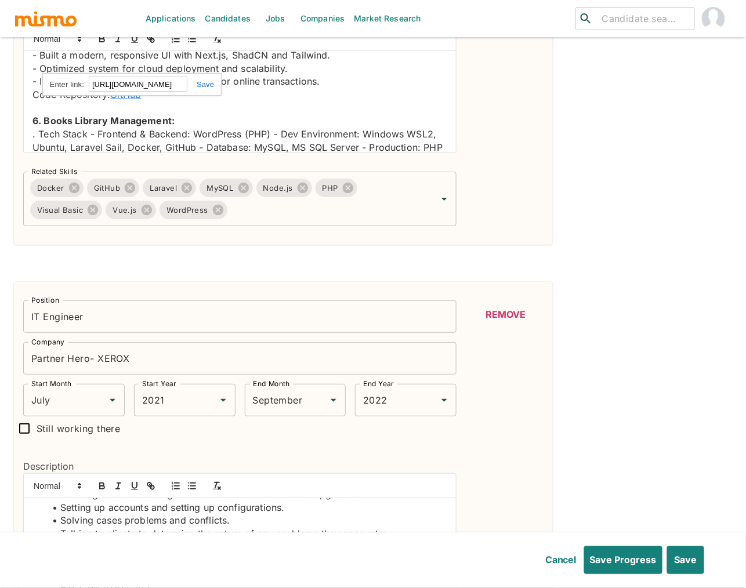
scroll to position [0, 0]
click at [210, 85] on link at bounding box center [200, 84] width 27 height 9
click at [307, 115] on p at bounding box center [239, 108] width 415 height 13
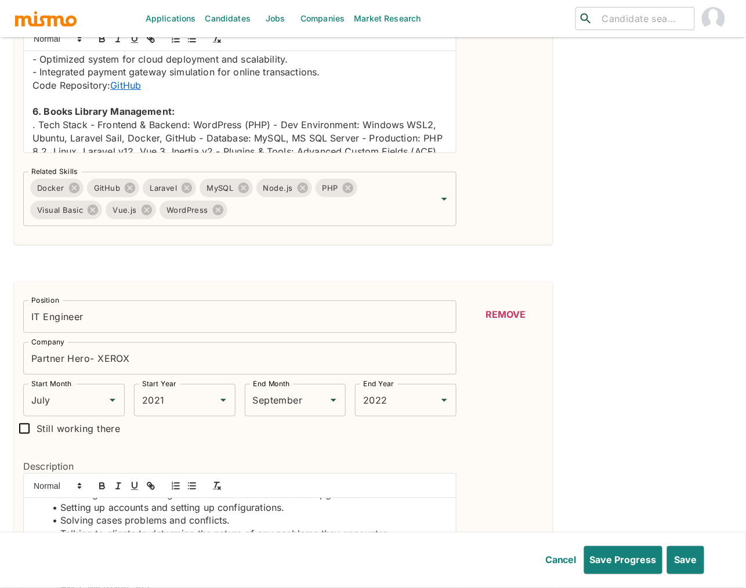
scroll to position [839, 0]
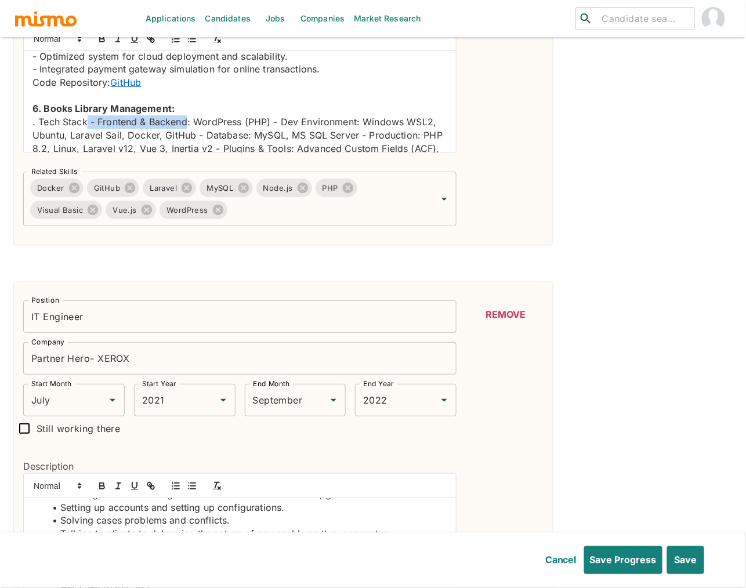
drag, startPoint x: 188, startPoint y: 136, endPoint x: 88, endPoint y: 137, distance: 99.8
click at [88, 137] on p ". Tech Stack - Frontend & Backend: WordPress (PHP) - Dev Environment: Windows W…" at bounding box center [239, 161] width 415 height 92
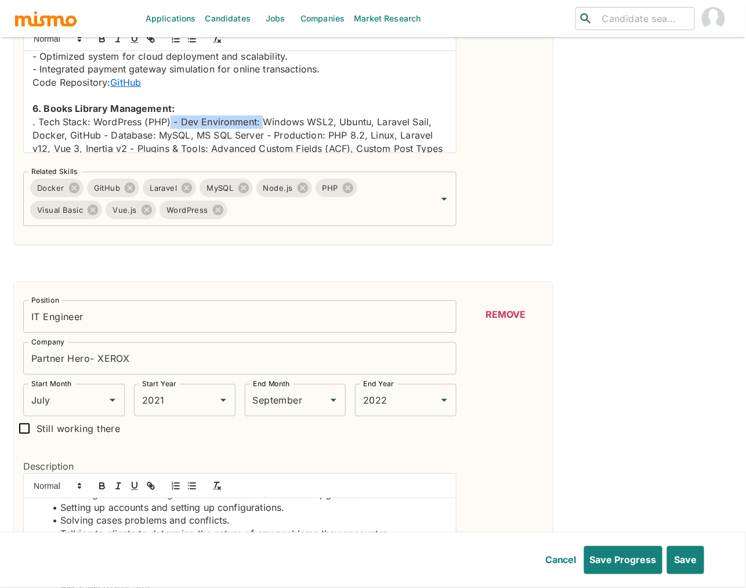
drag, startPoint x: 260, startPoint y: 138, endPoint x: 170, endPoint y: 136, distance: 90.5
click at [170, 136] on p ". Tech Stack: WordPress (PHP) - Dev Environment: Windows WSL2, Ubuntu, Laravel …" at bounding box center [239, 154] width 415 height 79
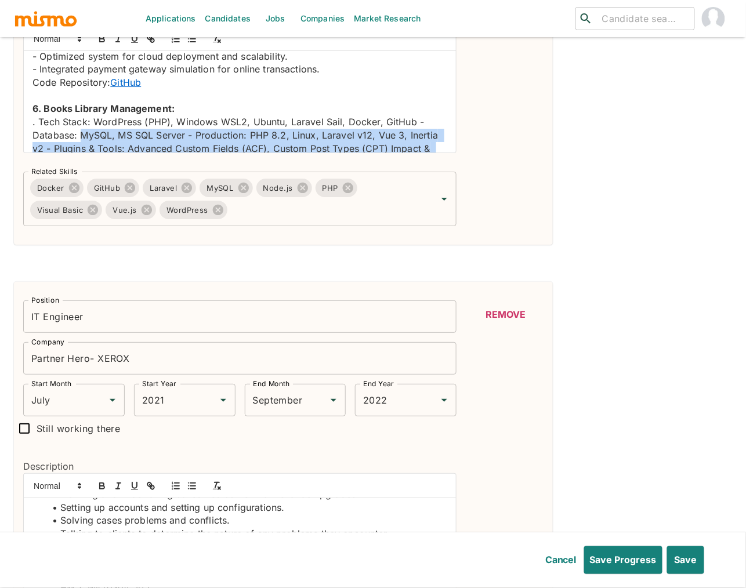
scroll to position [901, 0]
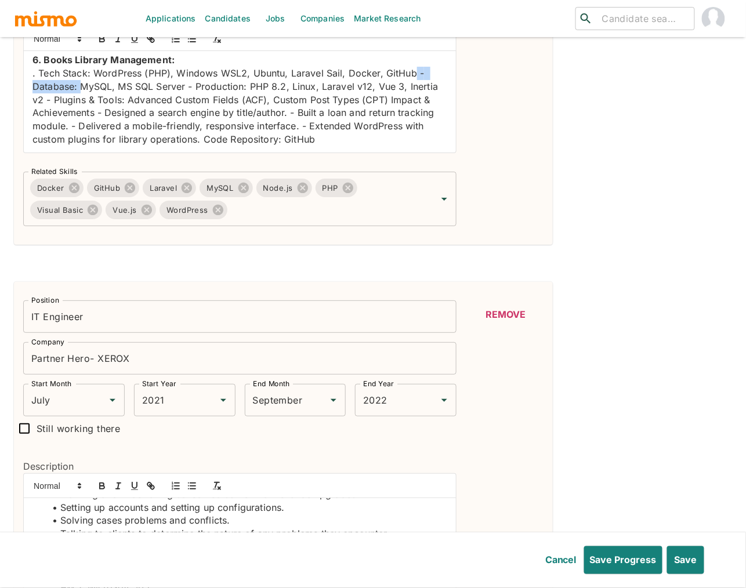
drag, startPoint x: 81, startPoint y: 150, endPoint x: 413, endPoint y: 77, distance: 340.4
click at [413, 77] on p ". Tech Stack: WordPress (PHP), Windows WSL2, Ubuntu, Laravel Sail, Docker, GitH…" at bounding box center [239, 106] width 415 height 79
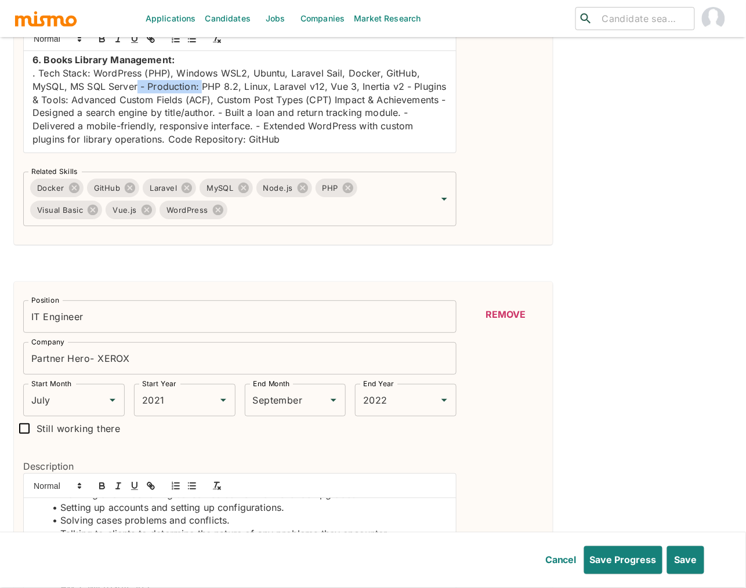
drag, startPoint x: 202, startPoint y: 88, endPoint x: 138, endPoint y: 91, distance: 63.9
click at [138, 91] on p ". Tech Stack: WordPress (PHP), Windows WSL2, Ubuntu, Laravel Sail, Docker, GitH…" at bounding box center [239, 106] width 415 height 79
drag, startPoint x: 423, startPoint y: 88, endPoint x: 342, endPoint y: 92, distance: 81.3
click at [342, 92] on p ". Tech Stack: WordPress (PHP), Windows WSL2, Ubuntu, Laravel Sail, Docker, GitH…" at bounding box center [239, 106] width 415 height 79
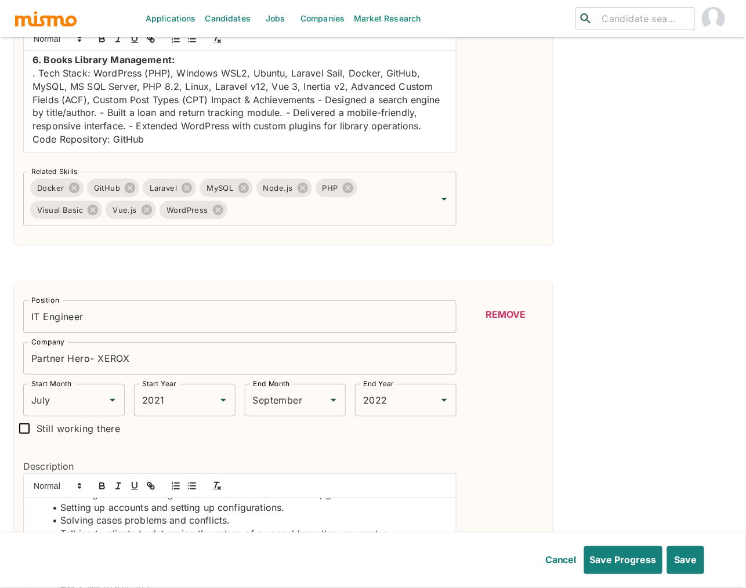
click at [206, 102] on p ". Tech Stack: WordPress (PHP), Windows WSL2, Ubuntu, Laravel Sail, Docker, GitH…" at bounding box center [239, 106] width 415 height 79
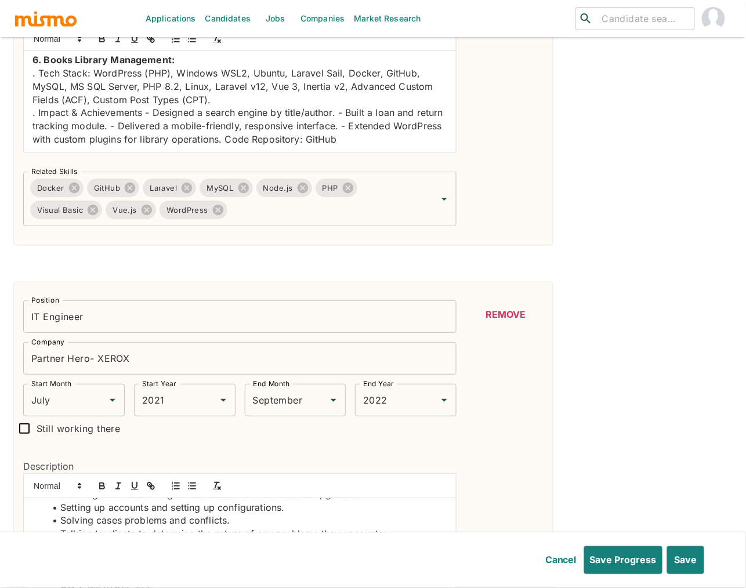
click at [143, 114] on p ". Impact & Achievements - Designed a search engine by title/author. - Built a l…" at bounding box center [239, 125] width 415 height 39
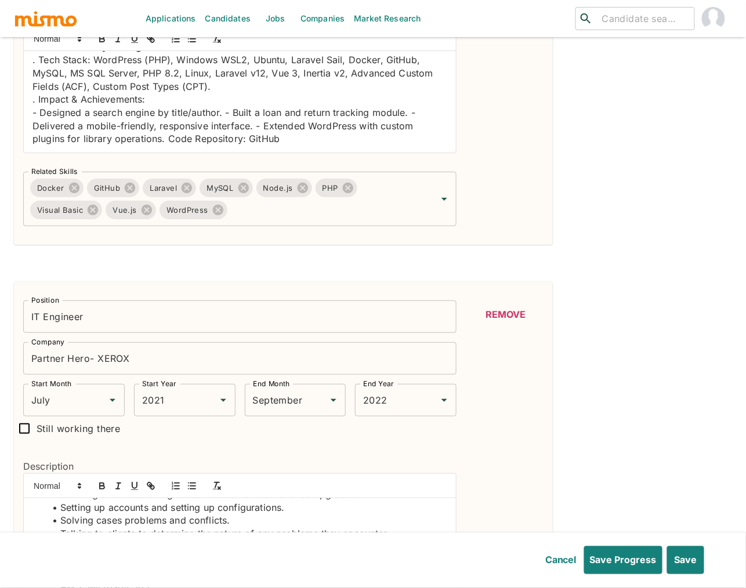
click at [227, 126] on p "- Designed a search engine by title/author. - Built a loan and return tracking …" at bounding box center [239, 125] width 415 height 39
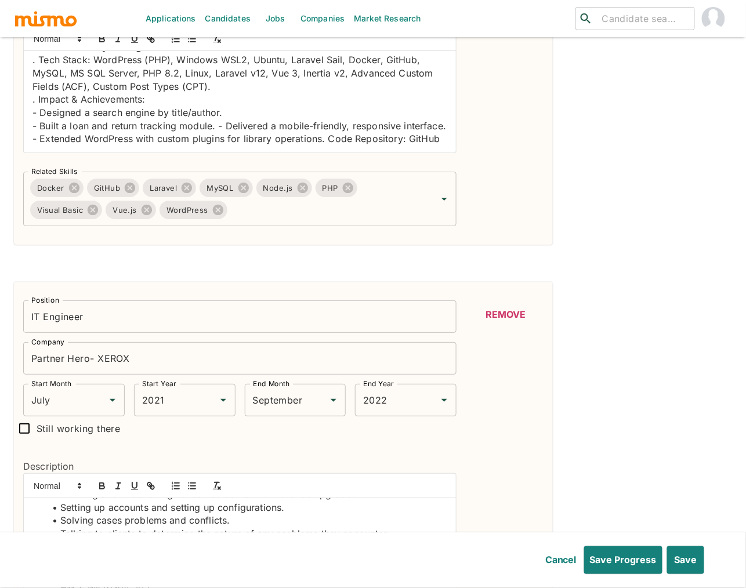
click at [218, 141] on p "- Built a loan and return tracking module. - Delivered a mobile-friendly, respo…" at bounding box center [239, 133] width 415 height 26
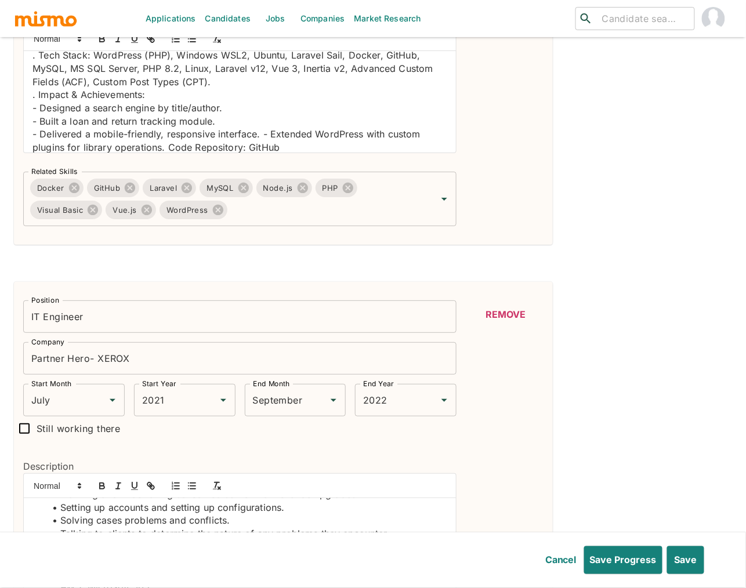
scroll to position [908, 0]
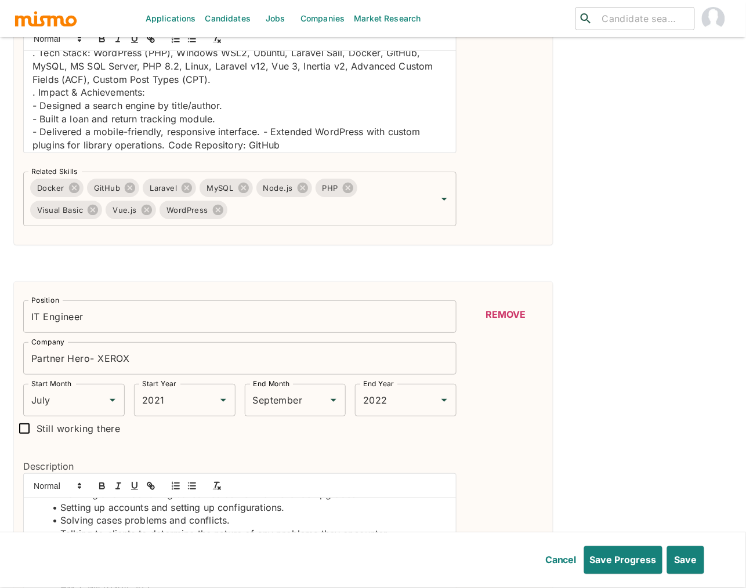
click at [262, 149] on p "- Delivered a mobile-friendly, responsive interface. - Extended WordPress with …" at bounding box center [239, 138] width 415 height 26
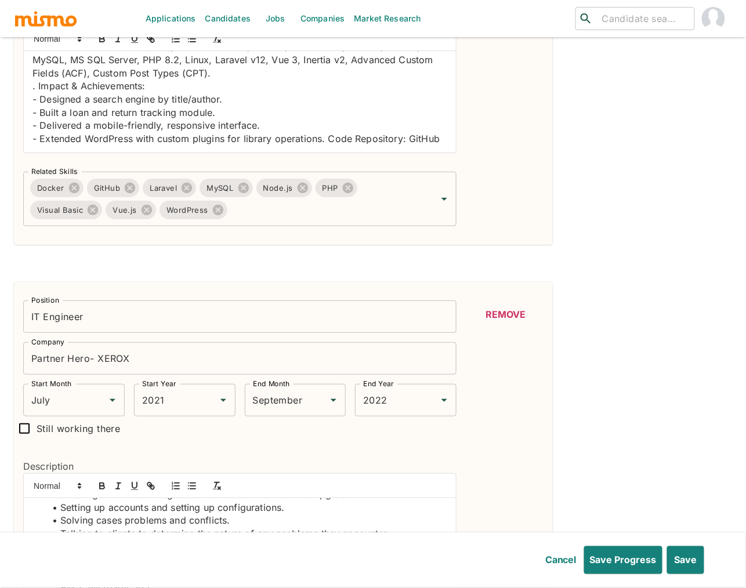
click at [329, 146] on p "- Extended WordPress with custom plugins for library operations. Code Repositor…" at bounding box center [239, 138] width 415 height 13
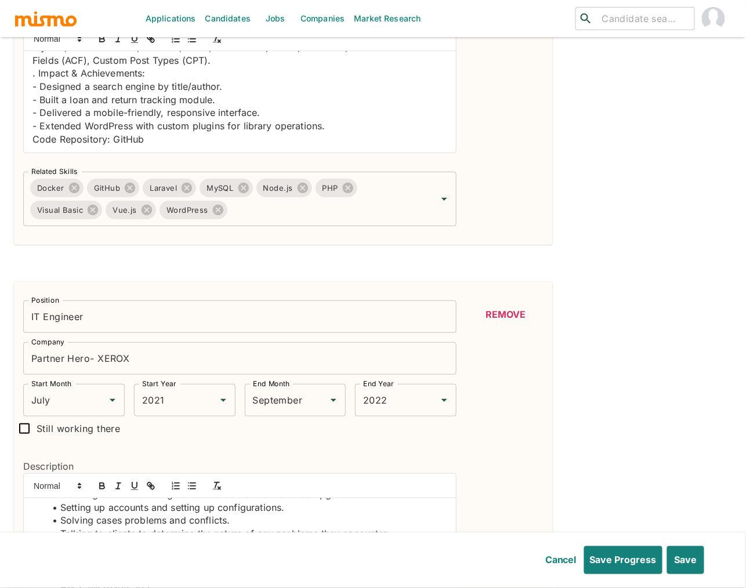
scroll to position [940, 0]
click at [132, 140] on p "Code Repository: GitHub" at bounding box center [239, 139] width 415 height 13
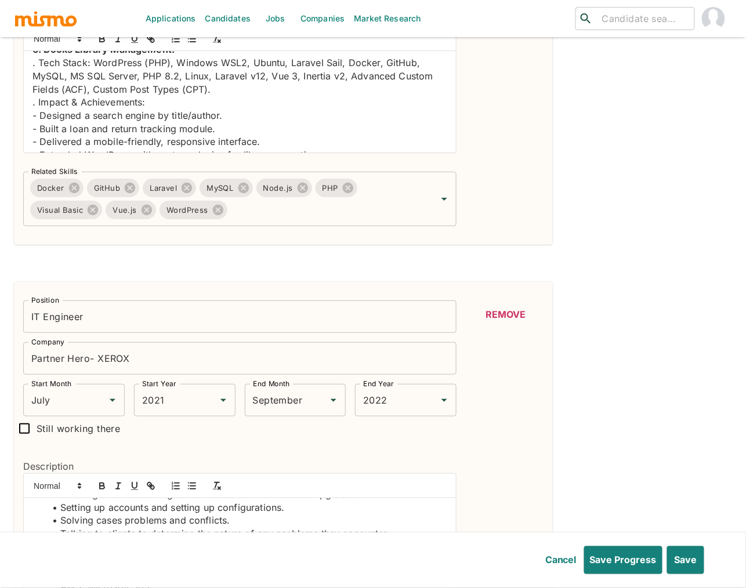
scroll to position [882, 0]
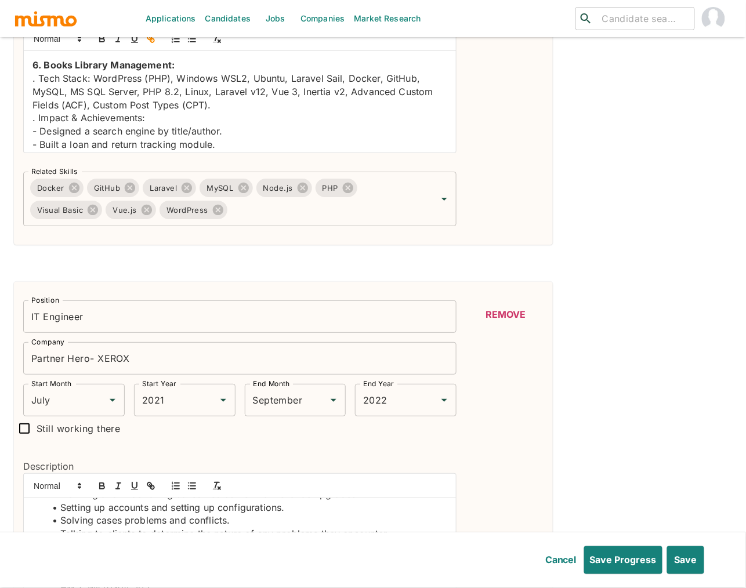
type input "GitHub"
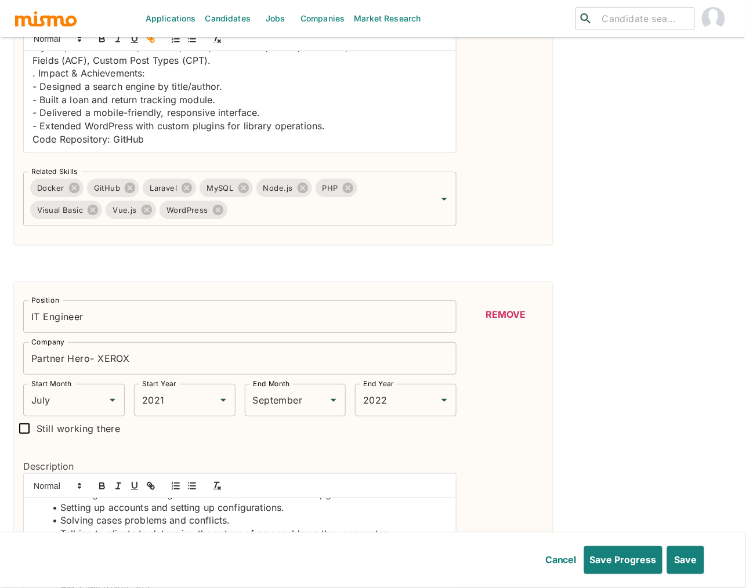
paste input "https://github.com/jeftyrivera97/books-library-wordpress"
type input "https://github.com/jeftyrivera97/books-library-wordpress"
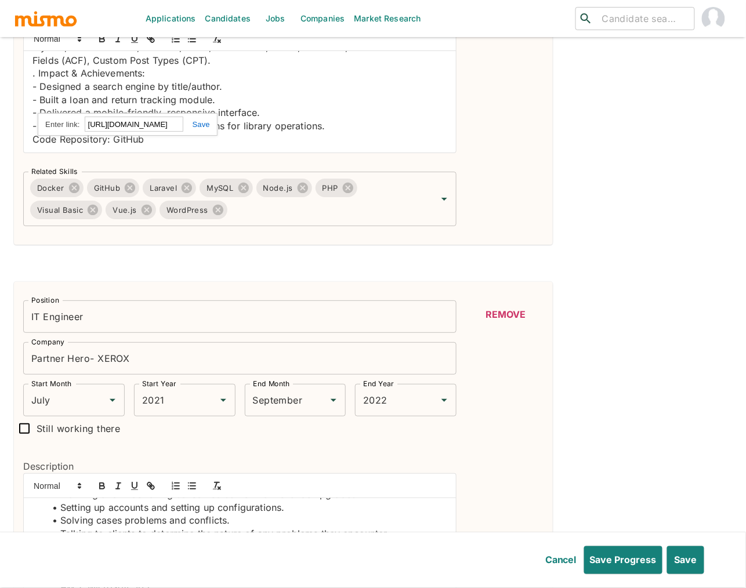
scroll to position [0, 0]
click at [197, 127] on link at bounding box center [196, 124] width 27 height 9
click at [294, 213] on input "Related Skills" at bounding box center [324, 210] width 190 height 22
click at [577, 229] on div "Position Full Stack Software Engineer Position Company Mismo - Project: LevelDa…" at bounding box center [373, 461] width 718 height 2191
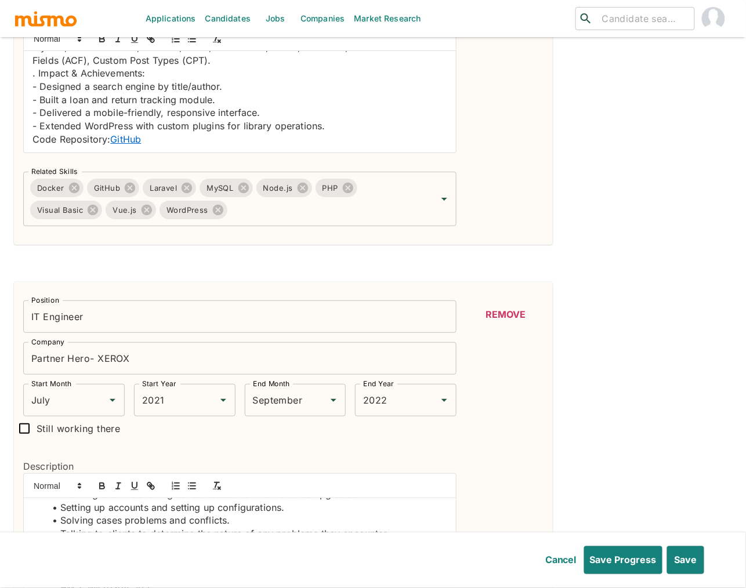
click at [631, 262] on div "Position Full Stack Software Engineer Position Company Mismo - Project: LevelDa…" at bounding box center [373, 461] width 718 height 2191
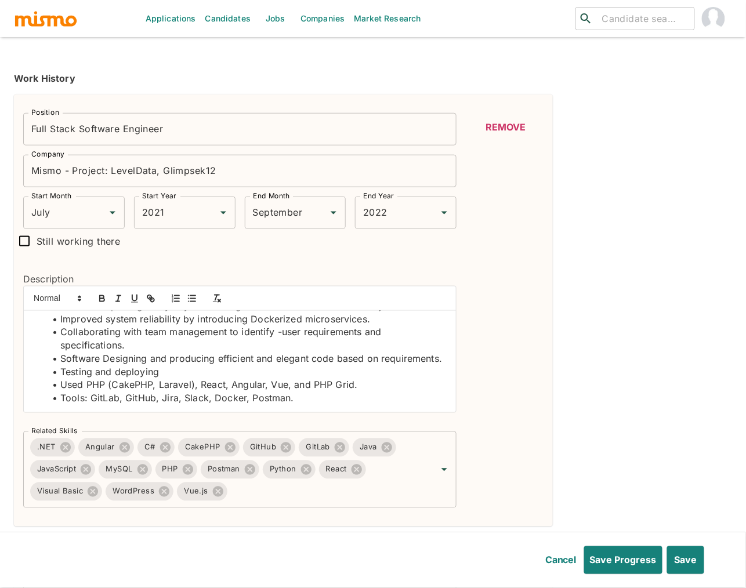
scroll to position [279, 0]
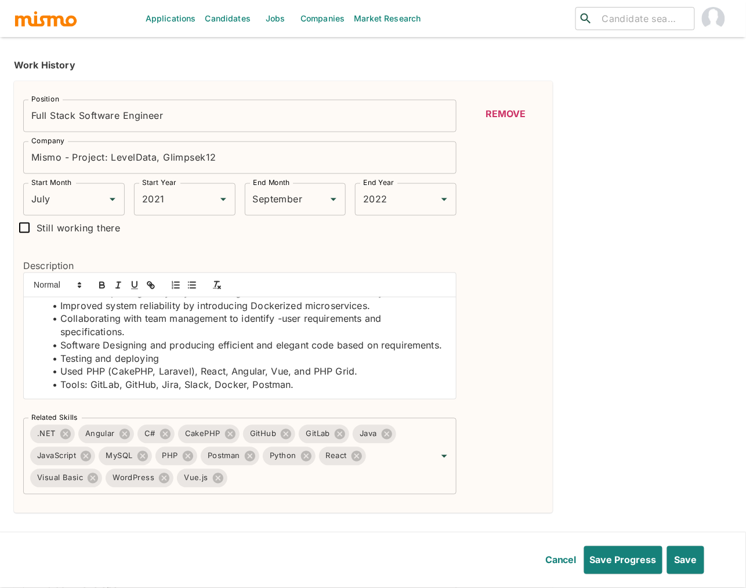
click at [345, 392] on li "Tools: GitLab, GitHub, Jira, Slack, Docker, Postman." at bounding box center [246, 385] width 401 height 13
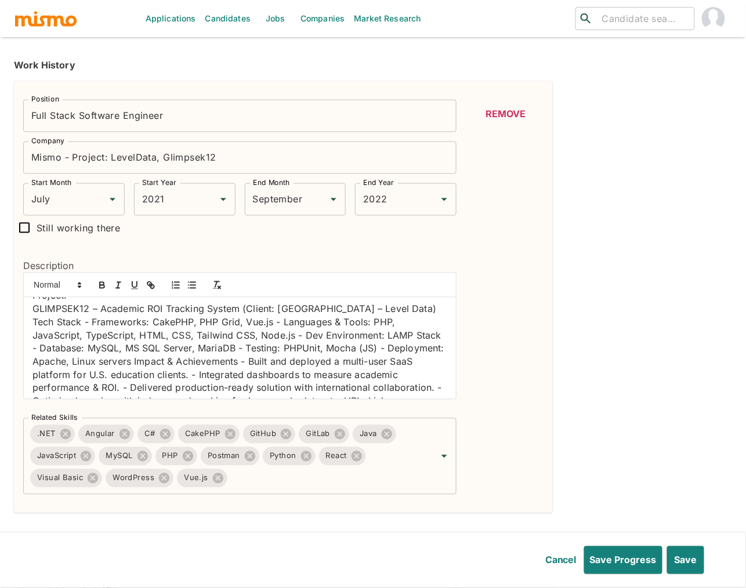
scroll to position [157, 0]
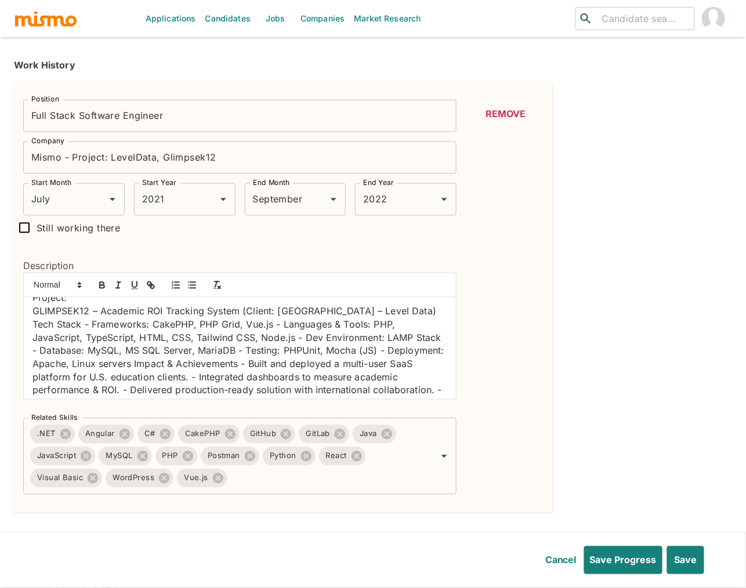
click at [46, 305] on p "Project:" at bounding box center [239, 298] width 415 height 13
click at [106, 286] on icon "button" at bounding box center [102, 285] width 10 height 10
click at [131, 286] on icon "button" at bounding box center [134, 285] width 10 height 10
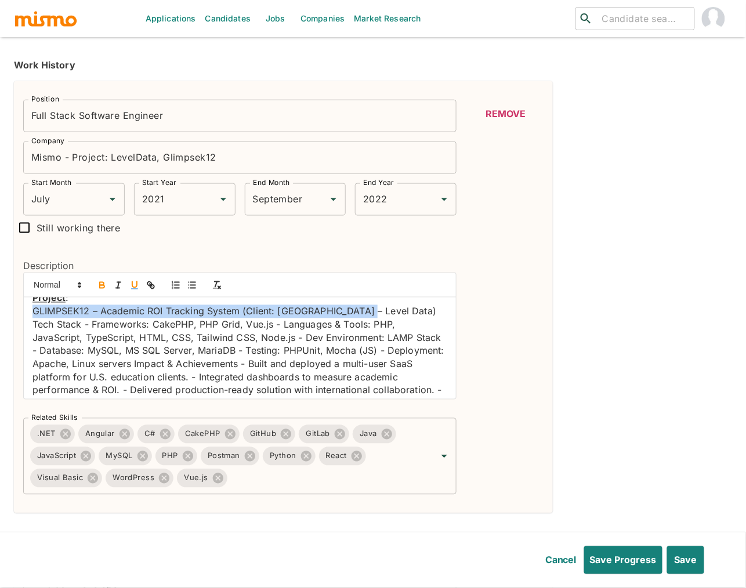
drag, startPoint x: 30, startPoint y: 325, endPoint x: 362, endPoint y: 325, distance: 331.8
click at [362, 325] on div "Collaborated with international teams to design, implement, and maintain SaaS a…" at bounding box center [240, 349] width 432 height 102
copy p "GLIMPSEK12 – Academic ROI Tracking System (Client: USA – Level Data)"
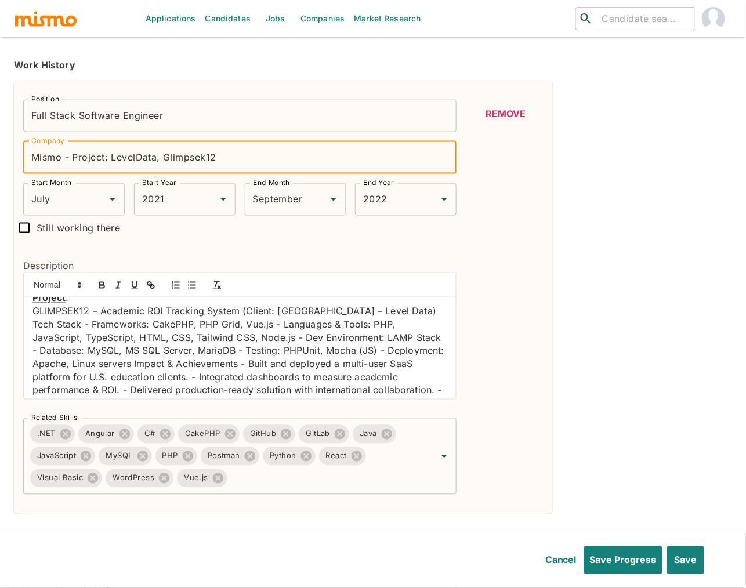
click at [220, 160] on input "Mismo - Project: LevelData, Glimpsek12" at bounding box center [239, 158] width 433 height 32
drag, startPoint x: 220, startPoint y: 160, endPoint x: 111, endPoint y: 157, distance: 109.1
click at [113, 158] on input "Mismo - Project: LevelData, Glimpsek12" at bounding box center [239, 158] width 433 height 32
paste input "GLIMPSEK12 – Academic ROI Tracking System (Client: USA – Level Data)"
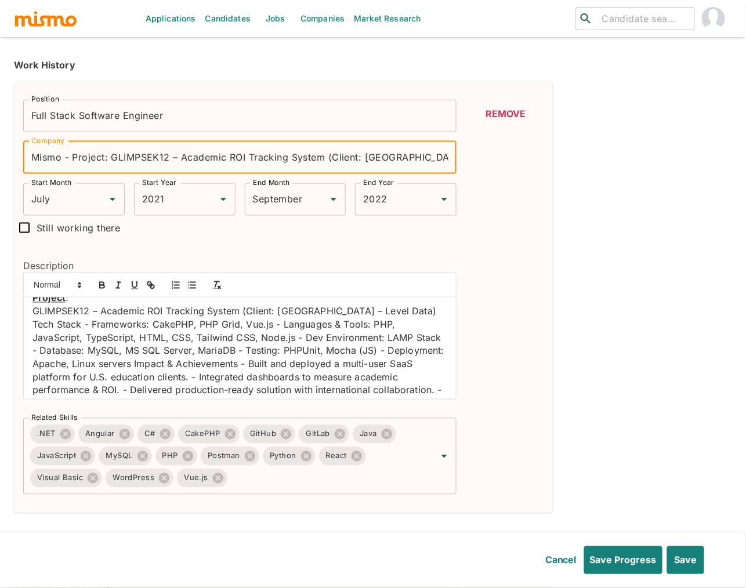
scroll to position [0, 1]
drag, startPoint x: 173, startPoint y: 158, endPoint x: 389, endPoint y: 158, distance: 215.8
click at [389, 158] on input "Mismo - Project: GLIMPSEK12 – Academic ROI Tracking System (Client: USA – Level…" at bounding box center [239, 158] width 433 height 32
click at [238, 158] on input "Mismo - Project: GLIMPSEK12 & Level Data)" at bounding box center [239, 158] width 433 height 32
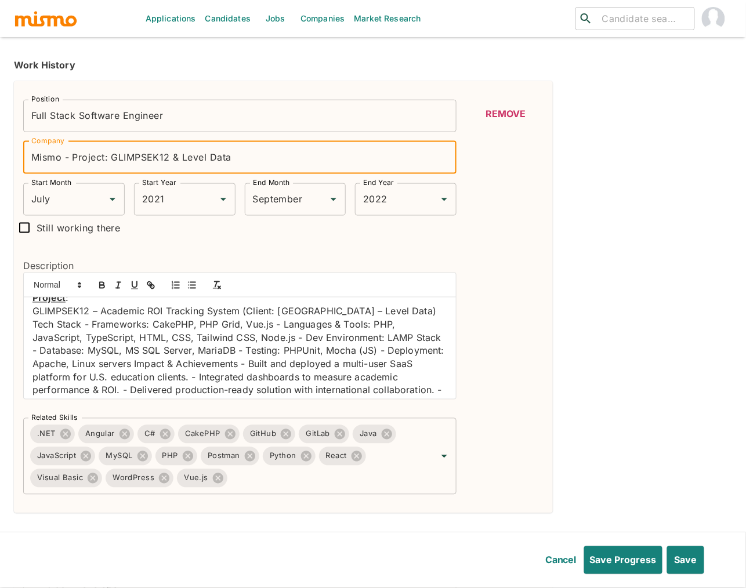
type input "Mismo - Project: GLIMPSEK12 & Level Data"
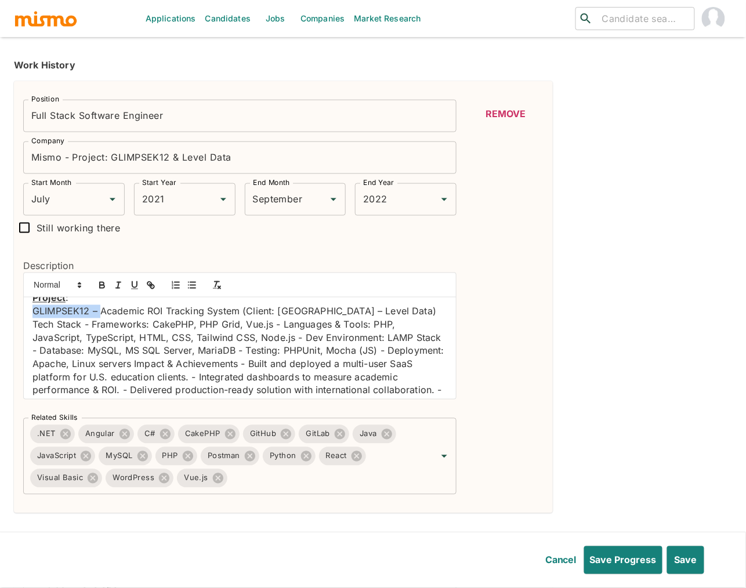
drag, startPoint x: 99, startPoint y: 325, endPoint x: 33, endPoint y: 332, distance: 65.9
click at [33, 332] on p "GLIMPSEK12 – Academic ROI Tracking System (Client: USA – Level Data) Tech Stack…" at bounding box center [239, 358] width 415 height 106
drag, startPoint x: 356, startPoint y: 324, endPoint x: 30, endPoint y: 328, distance: 326.1
click at [30, 328] on div "Collaborated with international teams to design, implement, and maintain SaaS a…" at bounding box center [240, 349] width 432 height 102
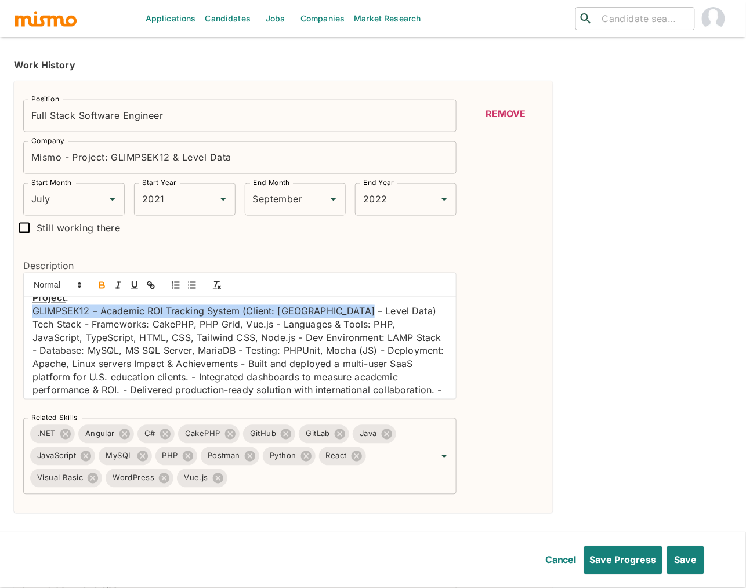
click at [103, 284] on icon "button" at bounding box center [102, 285] width 10 height 10
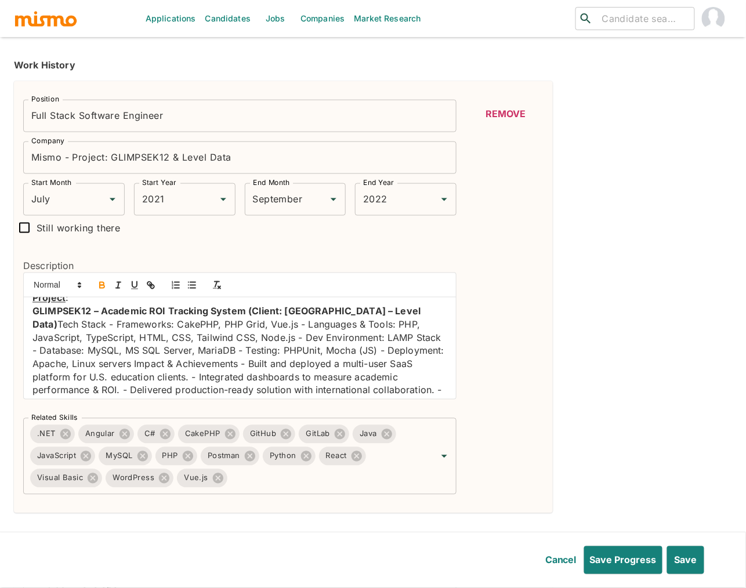
click at [28, 325] on div "Collaborated with international teams to design, implement, and maintain SaaS a…" at bounding box center [240, 349] width 432 height 102
click at [371, 324] on p ". GLIMPSEK12 – Academic ROI Tracking System (Client: USA – Level Data) Tech Sta…" at bounding box center [239, 358] width 415 height 106
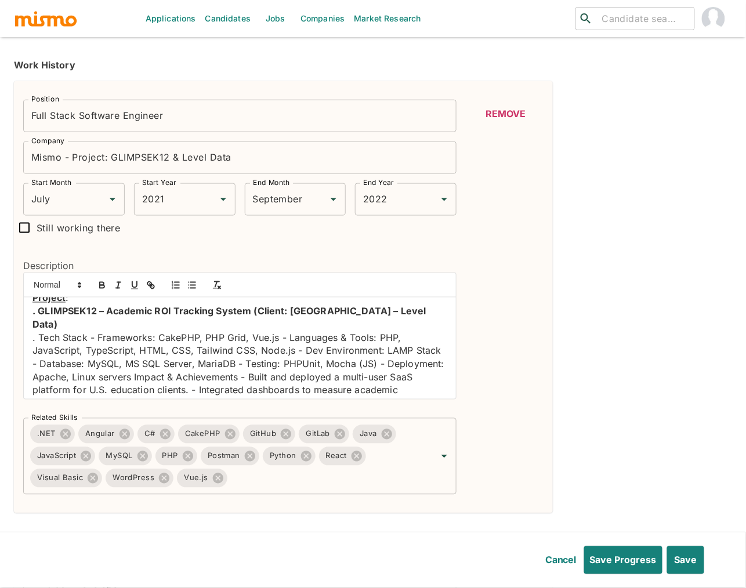
click at [38, 330] on strong ". GLIMPSEK12 – Academic ROI Tracking System (Client: USA – Level Data)" at bounding box center [230, 318] width 396 height 25
drag, startPoint x: 152, startPoint y: 339, endPoint x: 86, endPoint y: 342, distance: 66.2
click at [86, 342] on p ". Tech Stack - Frameworks: CakePHP, PHP Grid, Vue.js - Languages & Tools: PHP, …" at bounding box center [239, 378] width 415 height 92
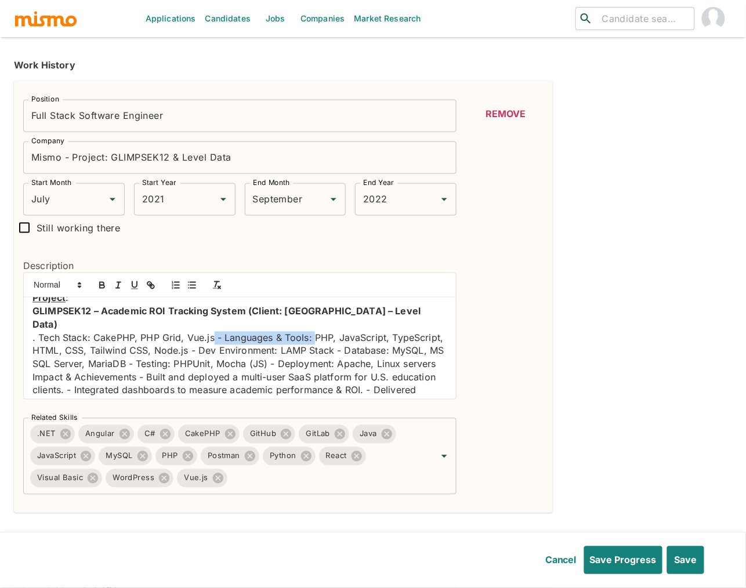
drag, startPoint x: 312, startPoint y: 338, endPoint x: 214, endPoint y: 336, distance: 98.0
click at [214, 336] on p ". Tech Stack: CakePHP, PHP Grid, Vue.js - Languages & Tools: PHP, JavaScript, T…" at bounding box center [239, 378] width 415 height 92
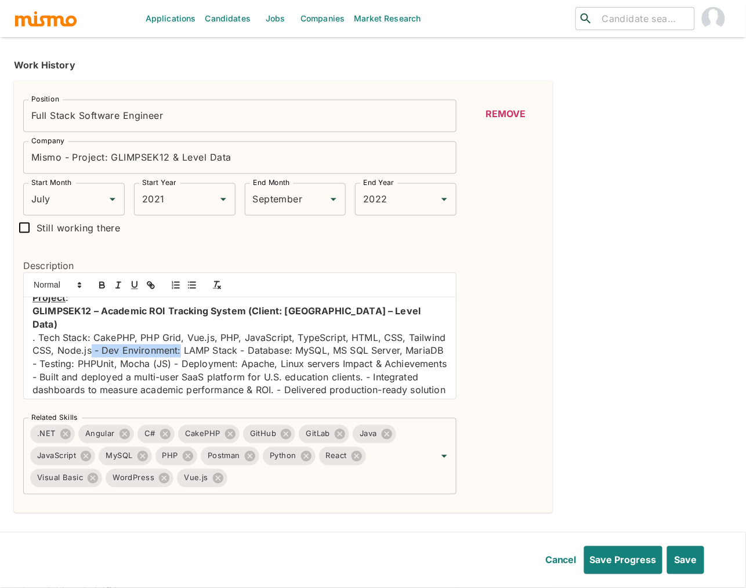
drag, startPoint x: 219, startPoint y: 352, endPoint x: 131, endPoint y: 355, distance: 88.8
click at [131, 355] on p ". Tech Stack: CakePHP, PHP Grid, Vue.js, PHP, JavaScript, TypeScript, HTML, CSS…" at bounding box center [239, 378] width 415 height 92
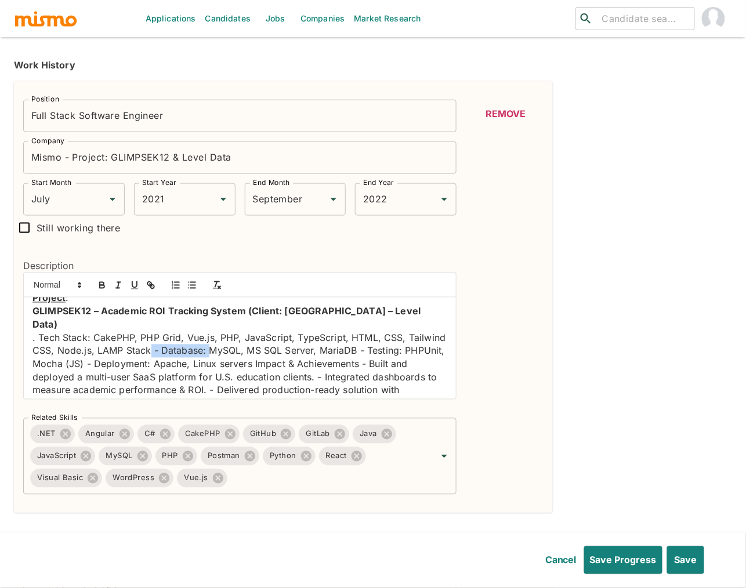
drag, startPoint x: 247, startPoint y: 350, endPoint x: 189, endPoint y: 348, distance: 57.5
click at [189, 348] on p ". Tech Stack: CakePHP, PHP Grid, Vue.js, PHP, JavaScript, TypeScript, HTML, CSS…" at bounding box center [239, 378] width 415 height 92
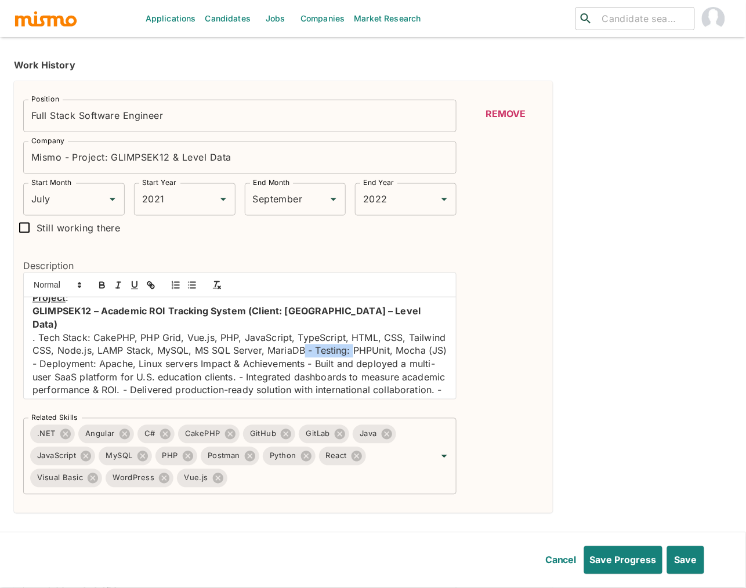
drag, startPoint x: 392, startPoint y: 349, endPoint x: 343, endPoint y: 357, distance: 48.7
click at [343, 357] on p ". Tech Stack: CakePHP, PHP Grid, Vue.js, PHP, JavaScript, TypeScript, HTML, CSS…" at bounding box center [239, 371] width 415 height 79
drag, startPoint x: 121, startPoint y: 365, endPoint x: 52, endPoint y: 364, distance: 69.0
click at [52, 364] on p ". Tech Stack: CakePHP, PHP Grid, Vue.js, PHP, JavaScript, TypeScript, HTML, CSS…" at bounding box center [239, 371] width 415 height 79
click at [154, 365] on p ". Tech Stack: CakePHP, PHP Grid, Vue.js, PHP, JavaScript, TypeScript, HTML, CSS…" at bounding box center [239, 371] width 415 height 79
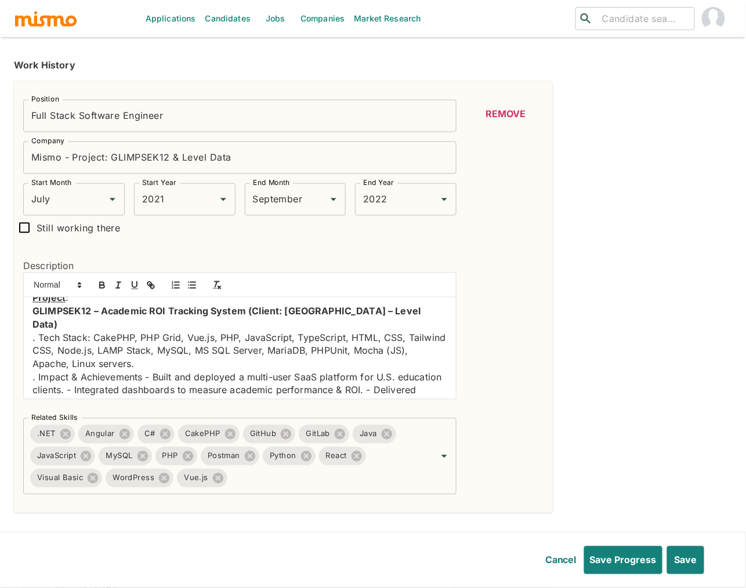
click at [142, 383] on p ". Impact & Achievements - Built and deployed a multi-user SaaS platform for U.S…" at bounding box center [239, 397] width 415 height 53
click at [364, 392] on p "- Built and deployed a multi-user SaaS platform for U.S. education clients. - I…" at bounding box center [239, 410] width 415 height 53
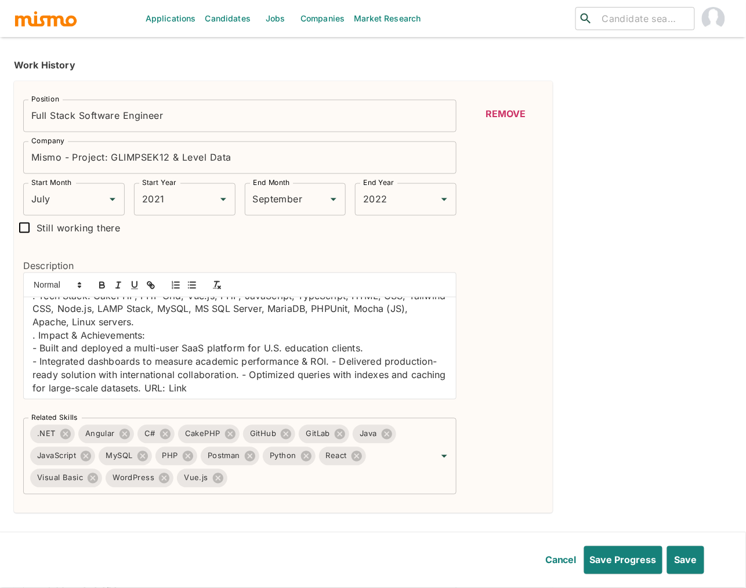
scroll to position [202, 0]
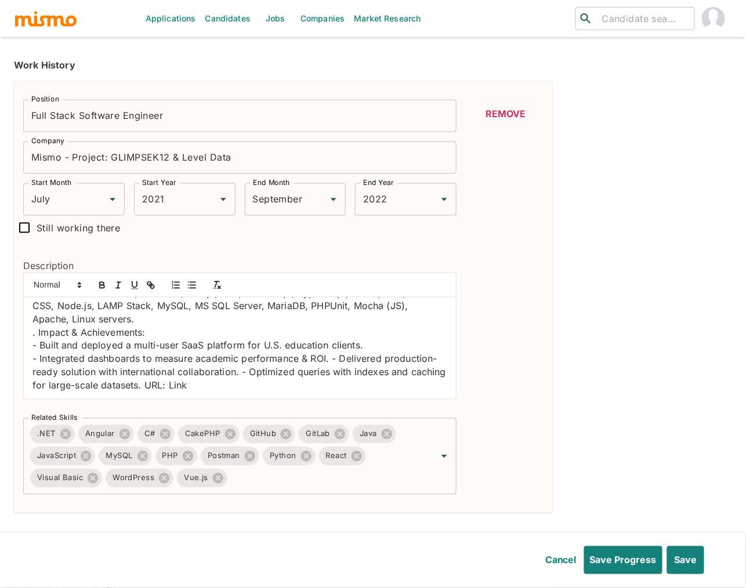
click at [332, 359] on p "- Integrated dashboards to measure academic performance & ROI. - Delivered prod…" at bounding box center [239, 372] width 415 height 39
click at [347, 371] on p "- Delivered production-ready solution with international collaboration. - Optim…" at bounding box center [239, 379] width 415 height 26
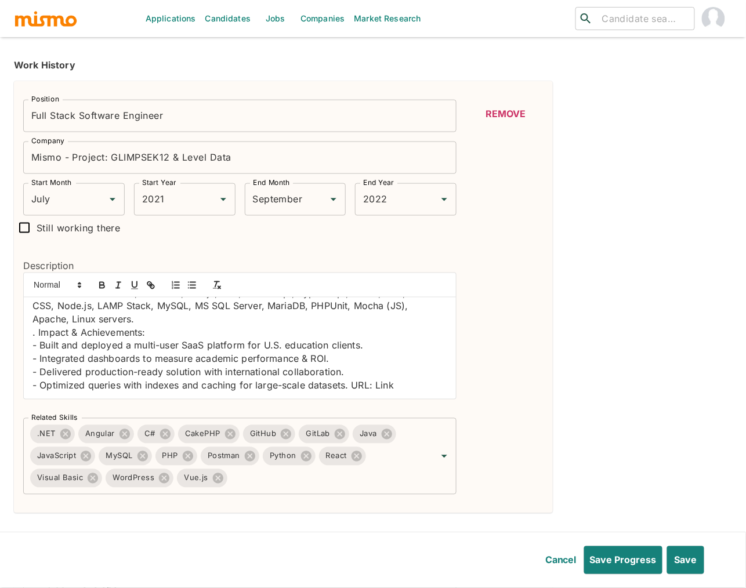
click at [353, 383] on p "- Optimized queries with indexes and caching for large-scale datasets. URL: Link" at bounding box center [239, 385] width 415 height 13
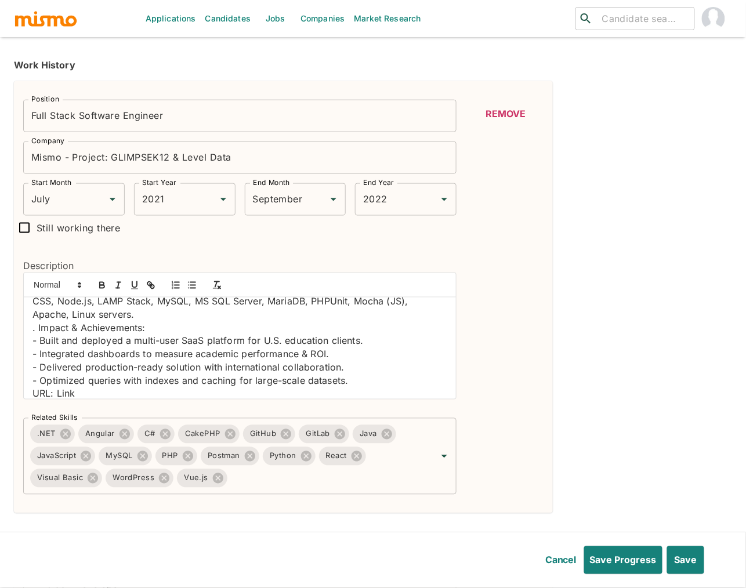
click at [70, 394] on p "URL: Link" at bounding box center [239, 394] width 415 height 13
click at [154, 287] on icon "button" at bounding box center [152, 287] width 4 height 4
type input "Link"
paste input "https://roi.leveldata.com/?redirectUrl=https%3A%2F%2Froi.leveldata.com%2Fdashbo…"
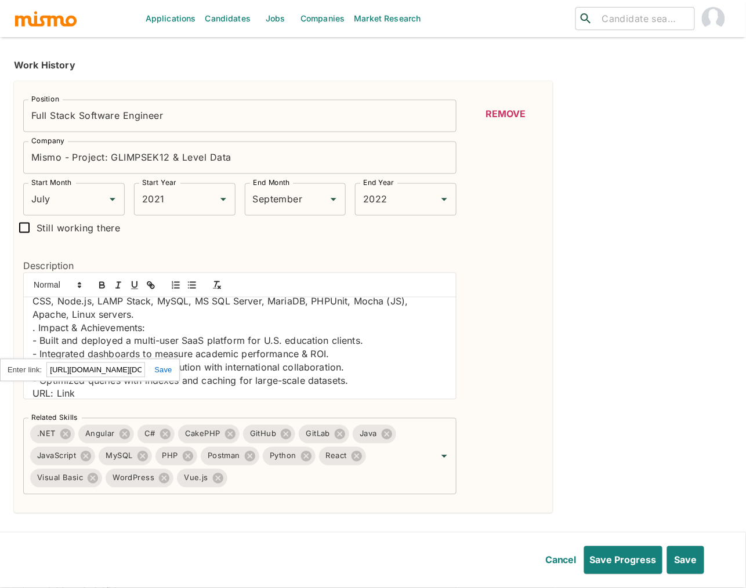
scroll to position [0, 205]
type input "https://roi.leveldata.com/?redirectUrl=https%3A%2F%2Froi.leveldata.com%2Fdashbo…"
click at [163, 368] on link at bounding box center [158, 370] width 27 height 9
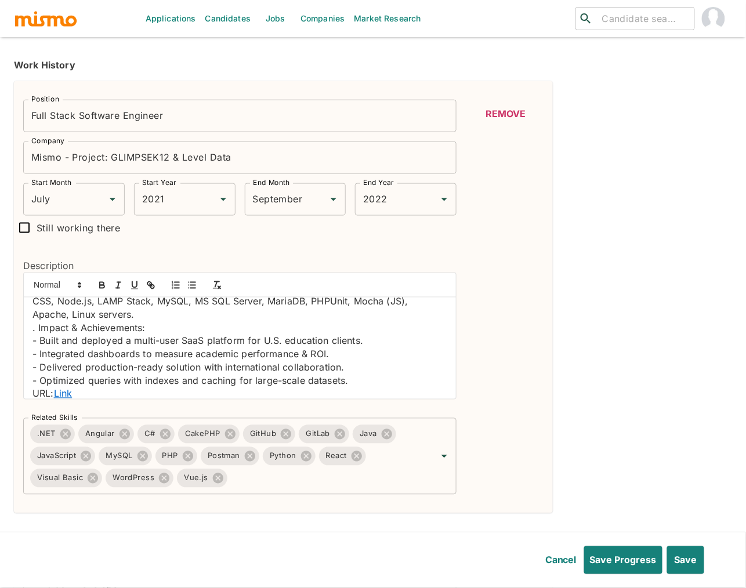
click at [297, 368] on p "- Delivered production-ready solution with international collaboration." at bounding box center [239, 367] width 415 height 13
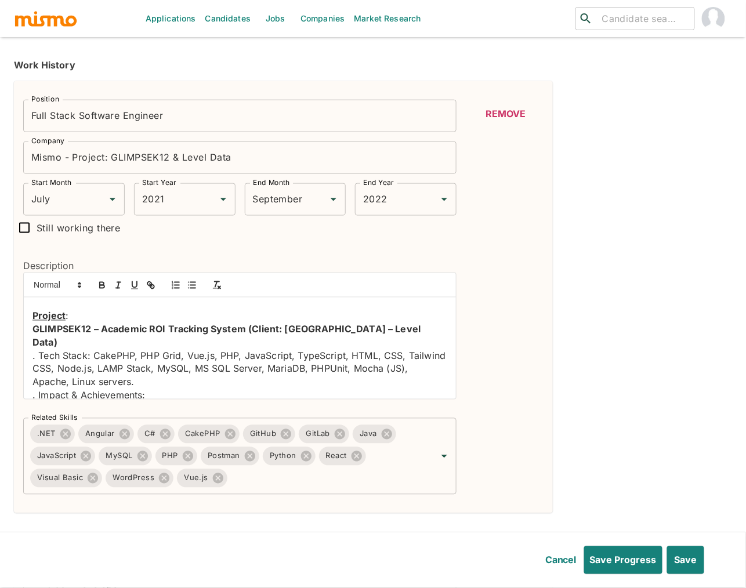
scroll to position [142, 0]
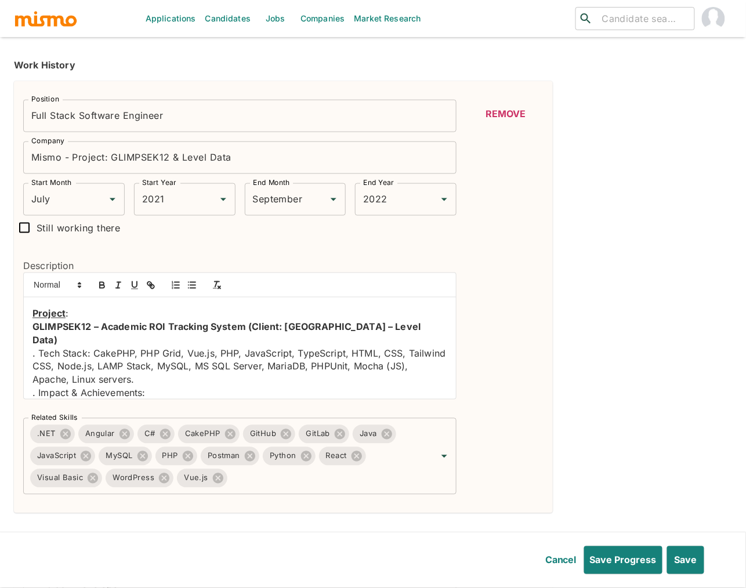
click at [96, 352] on p ". Tech Stack: CakePHP, PHP Grid, Vue.js, PHP, JavaScript, TypeScript, HTML, CSS…" at bounding box center [239, 367] width 415 height 39
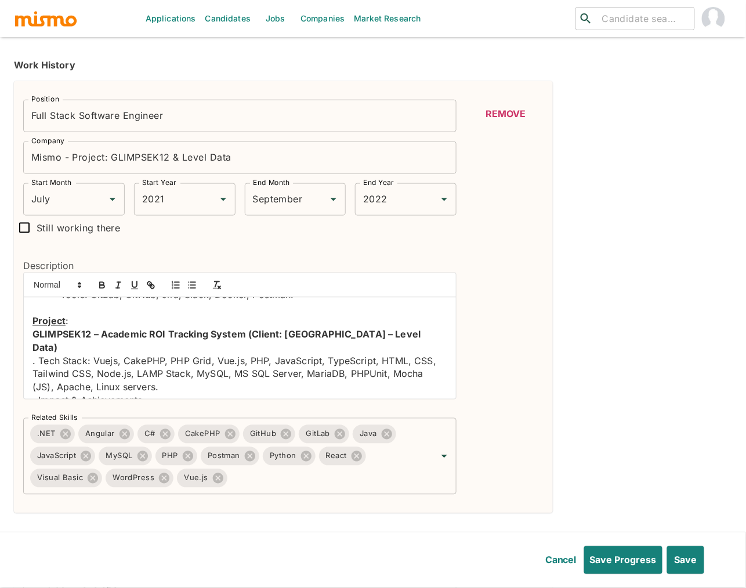
scroll to position [135, 0]
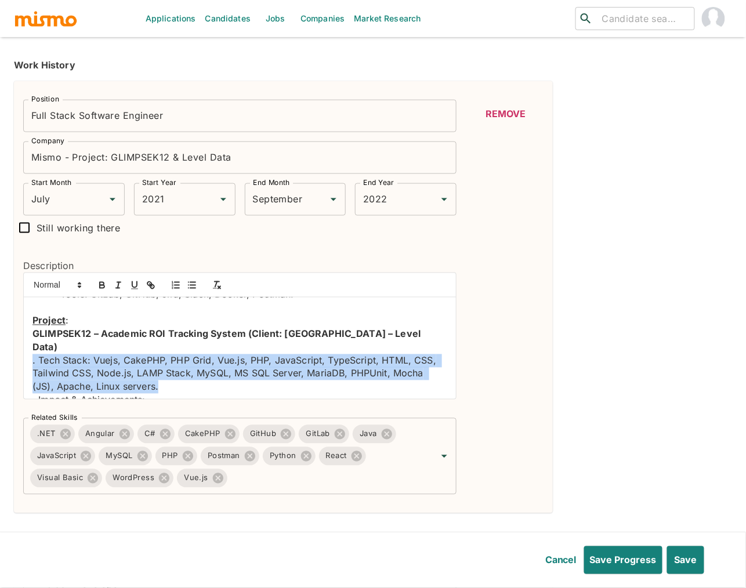
drag, startPoint x: 175, startPoint y: 392, endPoint x: 19, endPoint y: 364, distance: 159.1
click at [19, 364] on div "Description Collaborated with international teams to design, implement, and mai…" at bounding box center [235, 324] width 443 height 169
copy p ". Tech Stack: Vuejs, CakePHP, PHP Grid, Vue.js, PHP, JavaScript, TypeScript, HT…"
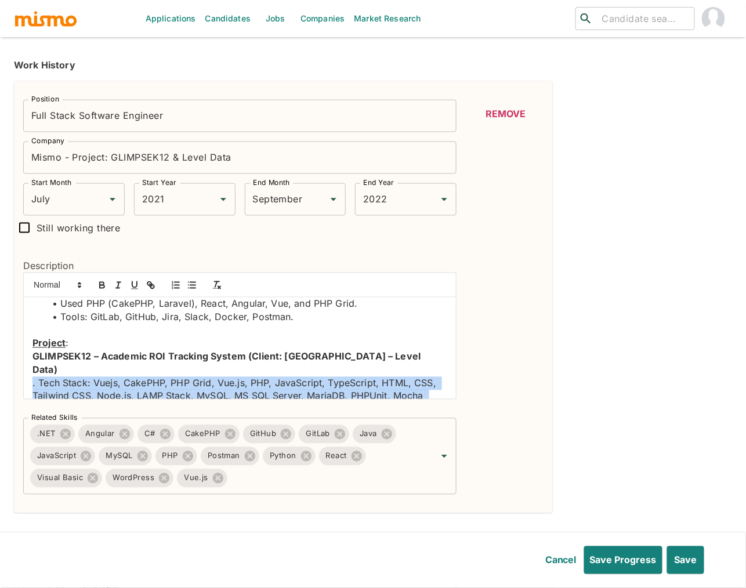
scroll to position [93, 0]
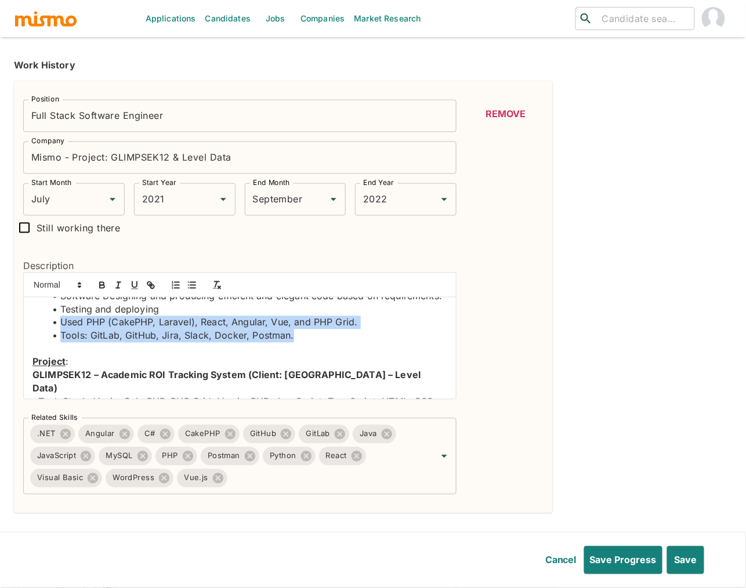
drag, startPoint x: 299, startPoint y: 348, endPoint x: 62, endPoint y: 336, distance: 237.6
click at [62, 336] on ul "Collaborated with international teams to design, implement, and maintain SaaS a…" at bounding box center [239, 277] width 415 height 132
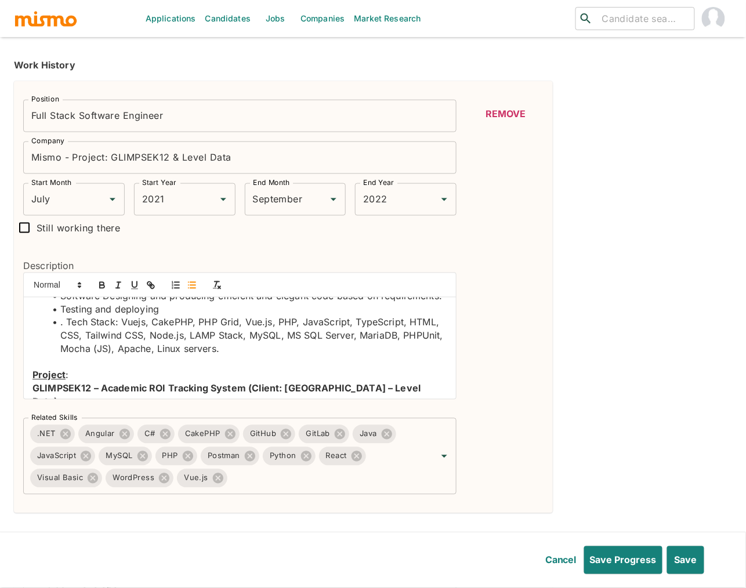
click at [67, 334] on li ". Tech Stack: Vuejs, CakePHP, PHP Grid, Vue.js, PHP, JavaScript, TypeScript, HT…" at bounding box center [246, 335] width 401 height 39
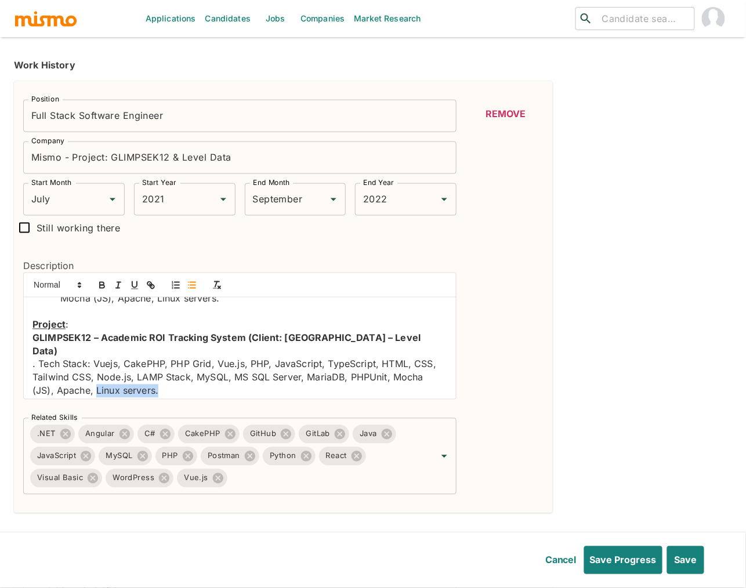
scroll to position [149, 0]
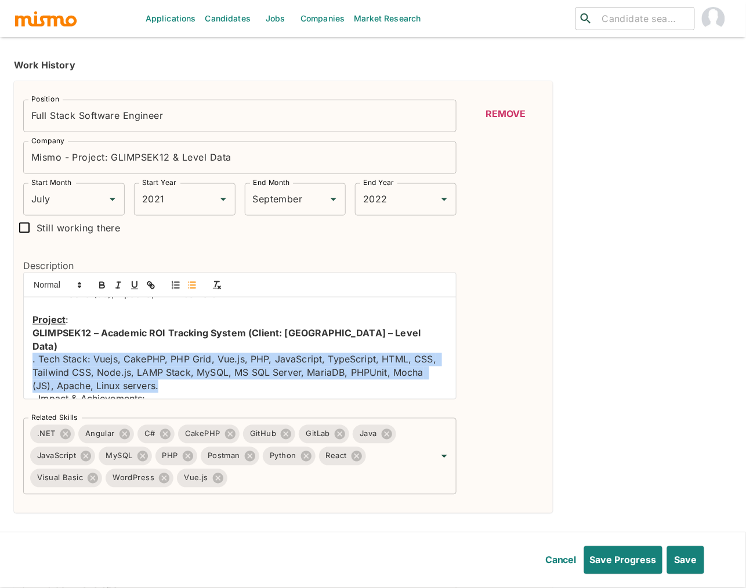
drag, startPoint x: 179, startPoint y: 393, endPoint x: 20, endPoint y: 360, distance: 161.9
click at [20, 360] on div "Description Collaborated with international teams to design, implement, and mai…" at bounding box center [235, 324] width 443 height 169
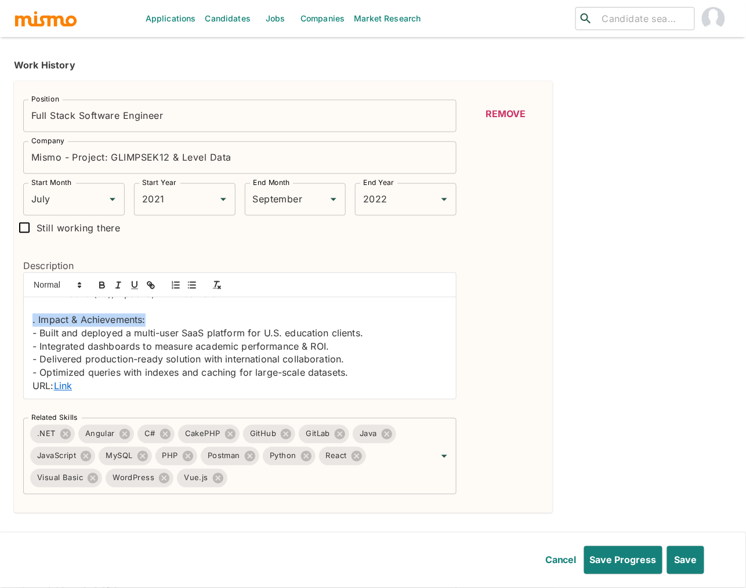
drag, startPoint x: 151, startPoint y: 332, endPoint x: 20, endPoint y: 329, distance: 131.1
click at [20, 329] on div "Description Collaborated with international teams to design, implement, and mai…" at bounding box center [235, 324] width 443 height 169
click at [102, 288] on icon "button" at bounding box center [102, 285] width 10 height 10
drag, startPoint x: 31, startPoint y: 386, endPoint x: 97, endPoint y: 390, distance: 65.7
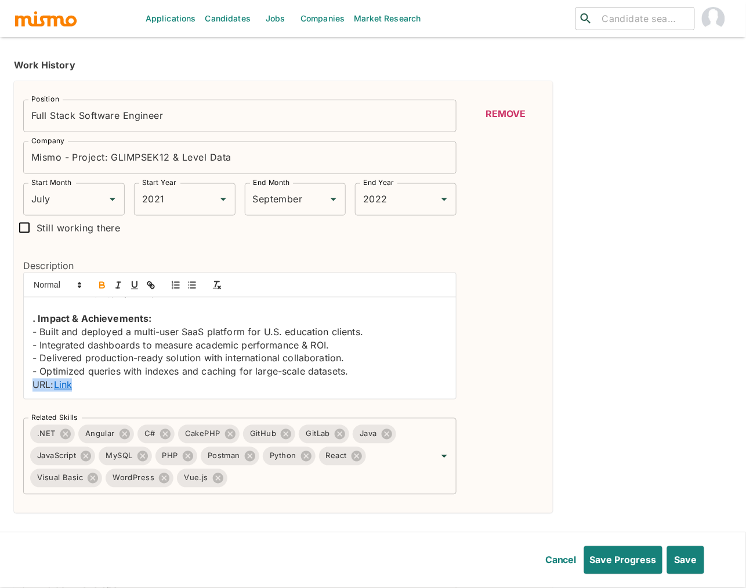
click at [97, 390] on div "Collaborated with international teams to design, implement, and maintain SaaS a…" at bounding box center [240, 349] width 432 height 102
click at [103, 288] on icon "button" at bounding box center [102, 286] width 5 height 3
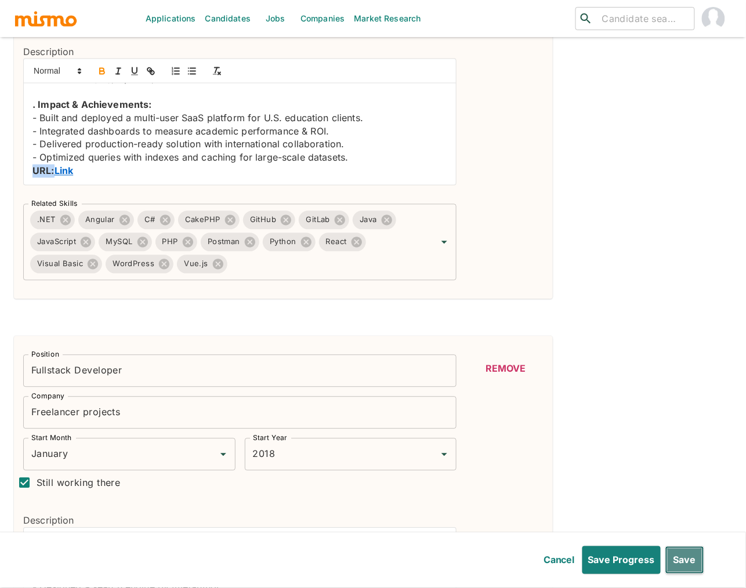
click at [631, 440] on button "Save" at bounding box center [684, 560] width 39 height 28
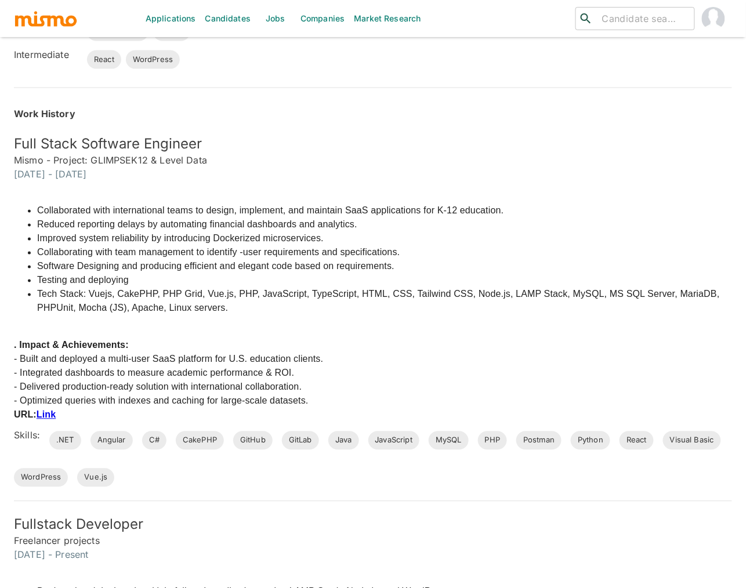
scroll to position [43, 0]
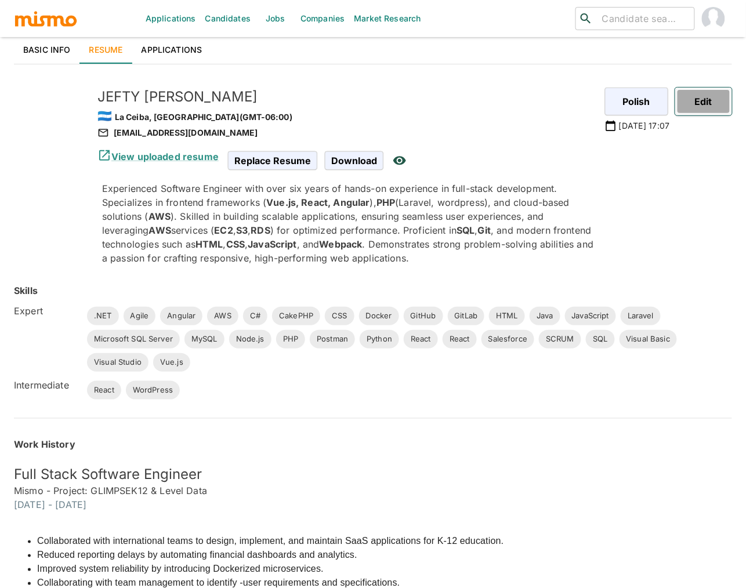
click at [631, 97] on button "Edit" at bounding box center [703, 102] width 57 height 28
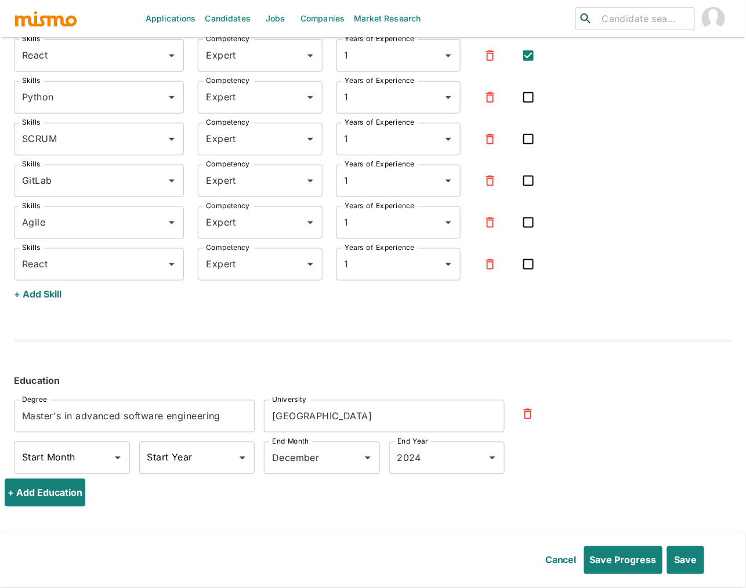
scroll to position [3640, 0]
click at [69, 440] on button "+ Add Education" at bounding box center [47, 493] width 85 height 28
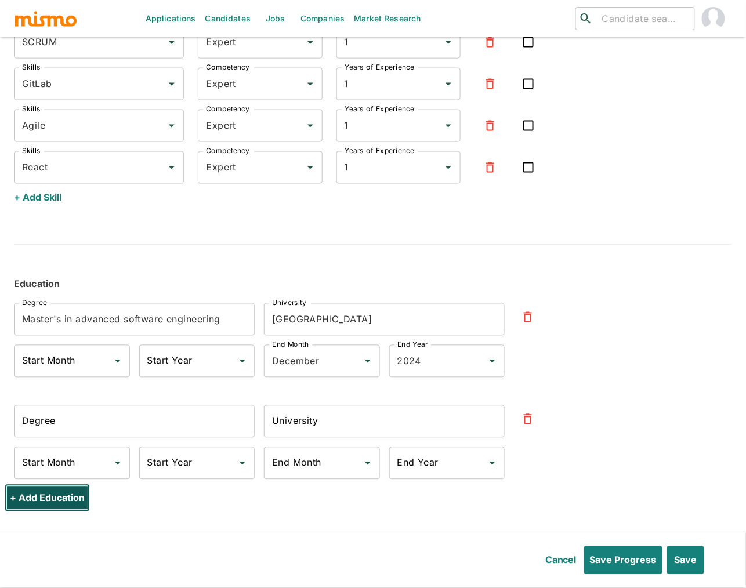
scroll to position [3742, 0]
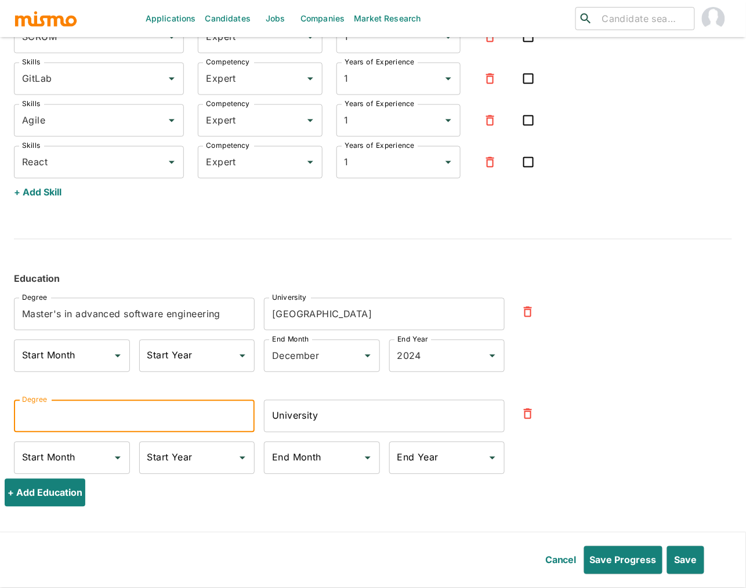
click at [142, 412] on input "Degree" at bounding box center [134, 416] width 241 height 32
type input "Bachelor of Science in Computer Science Engineer"
click at [350, 424] on input "University" at bounding box center [384, 416] width 241 height 32
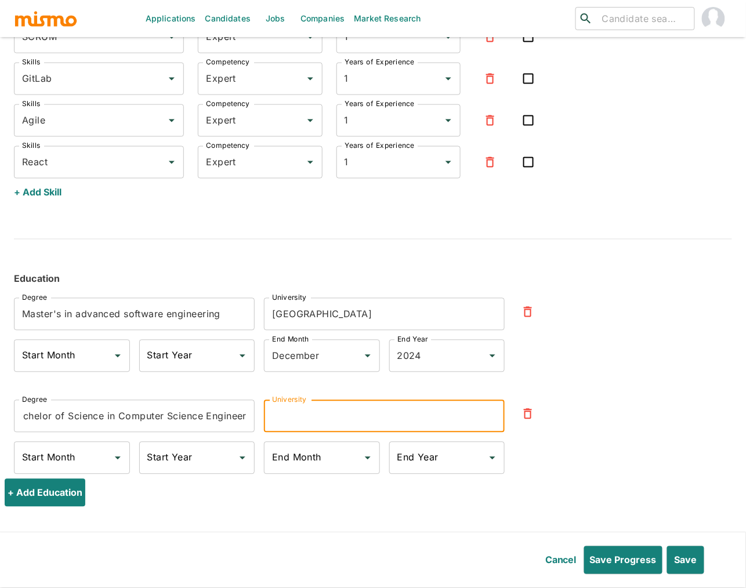
scroll to position [0, 0]
click at [315, 414] on input "Ceutec )UNITEC)" at bounding box center [384, 416] width 241 height 32
type input "Ceutec (UNITEC)"
click at [453, 440] on input "End Year" at bounding box center [438, 458] width 88 height 22
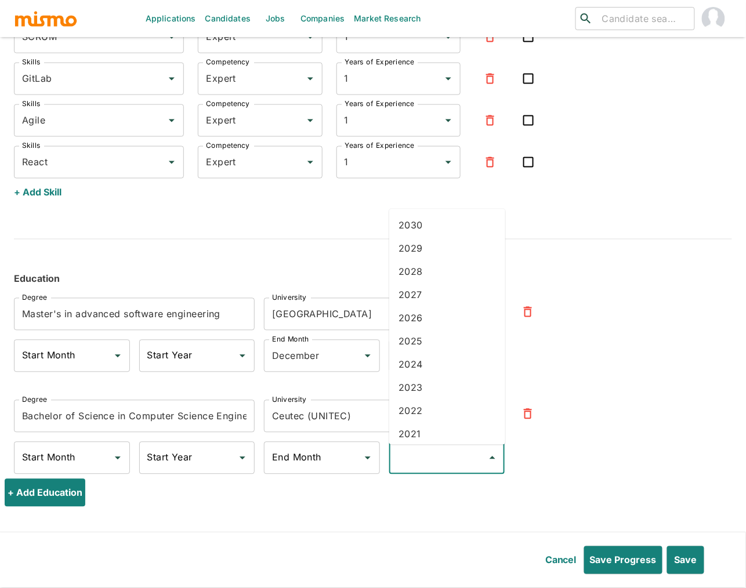
click at [430, 428] on li "2021" at bounding box center [447, 434] width 116 height 23
type input "2021"
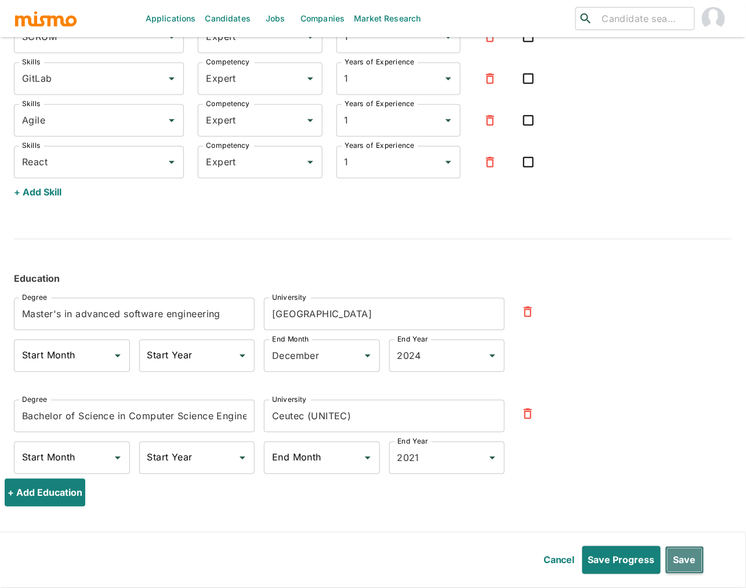
click at [631, 440] on button "Save" at bounding box center [684, 560] width 39 height 28
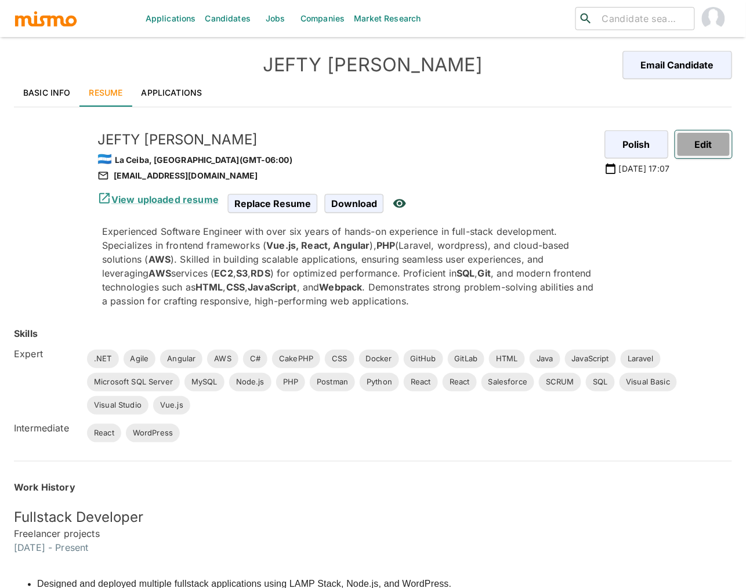
click at [631, 143] on button "Edit" at bounding box center [703, 145] width 57 height 28
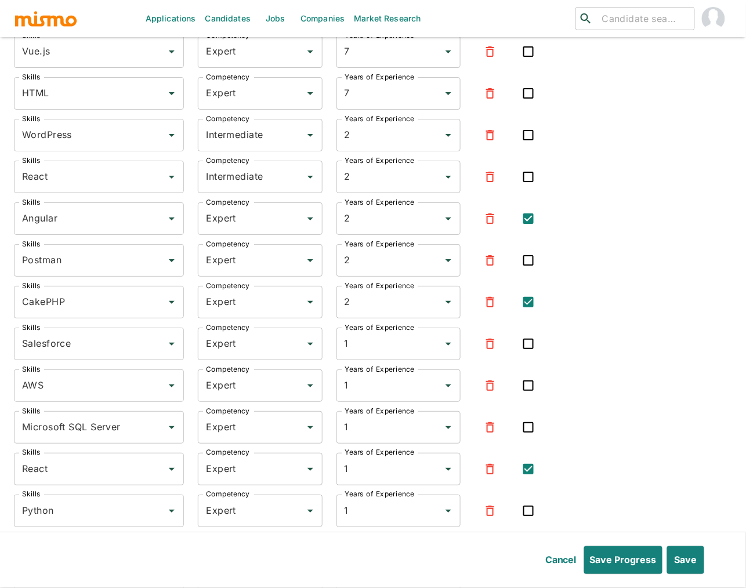
scroll to position [3213, 0]
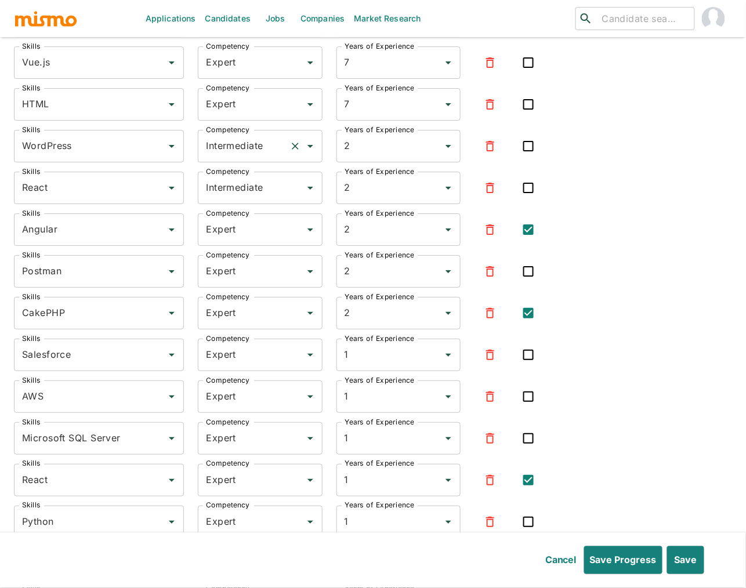
click at [280, 147] on input "Intermediate" at bounding box center [243, 146] width 81 height 22
drag, startPoint x: 233, startPoint y: 199, endPoint x: 236, endPoint y: 187, distance: 12.1
click at [233, 199] on li "Expert" at bounding box center [260, 204] width 124 height 23
type input "Expert"
click at [244, 182] on input "Intermediate" at bounding box center [243, 188] width 81 height 22
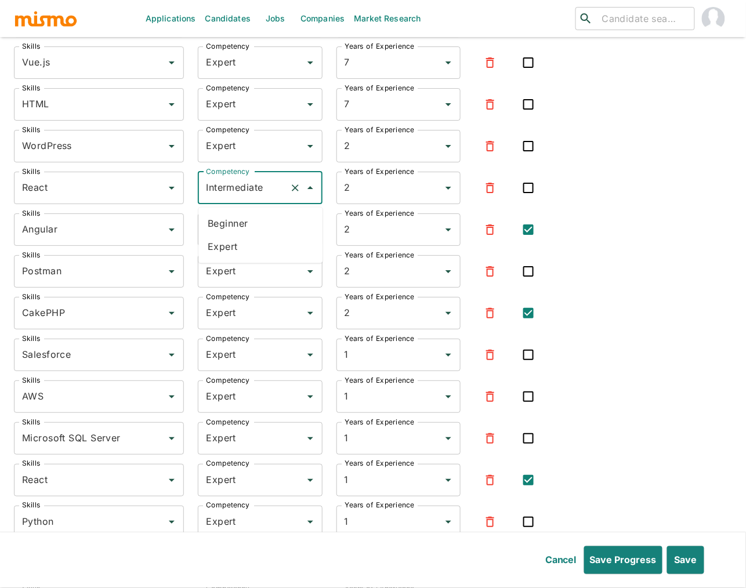
click at [241, 245] on li "Expert" at bounding box center [260, 247] width 124 height 23
type input "Expert"
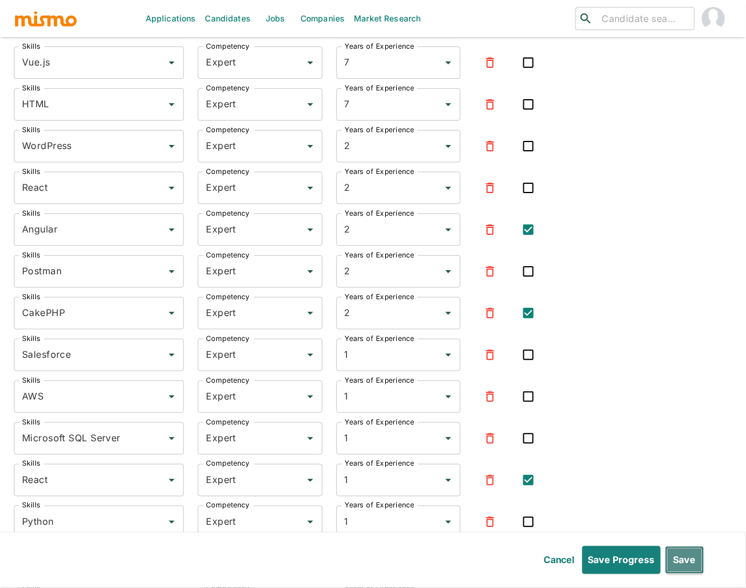
click at [631, 440] on button "Save" at bounding box center [684, 560] width 39 height 28
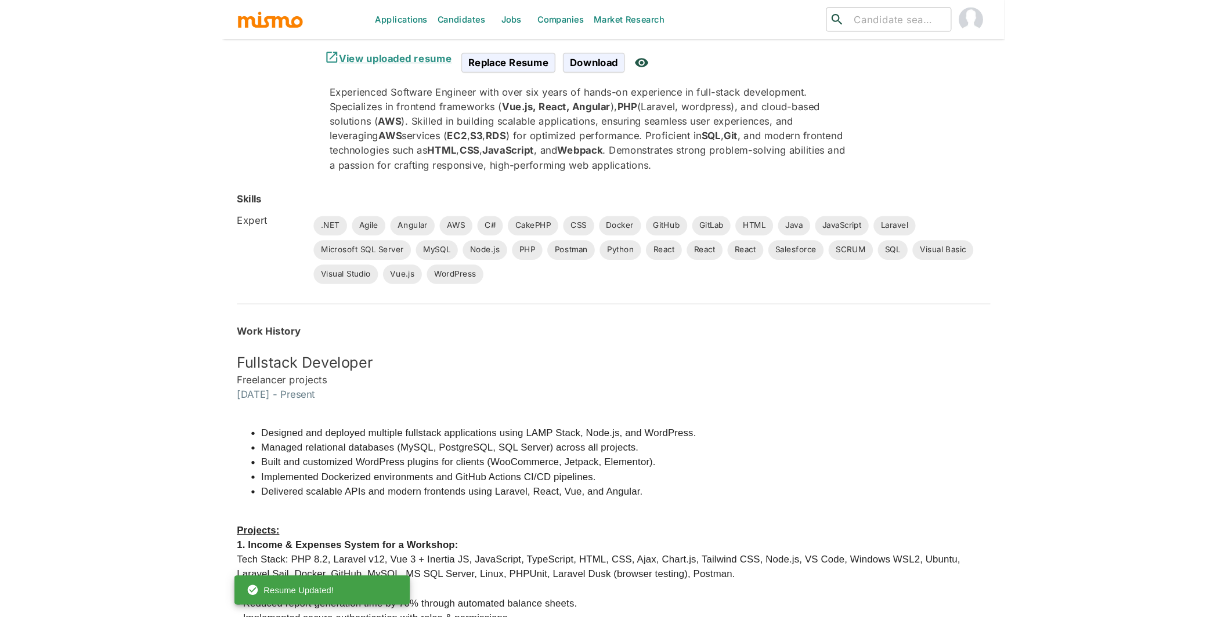
scroll to position [0, 0]
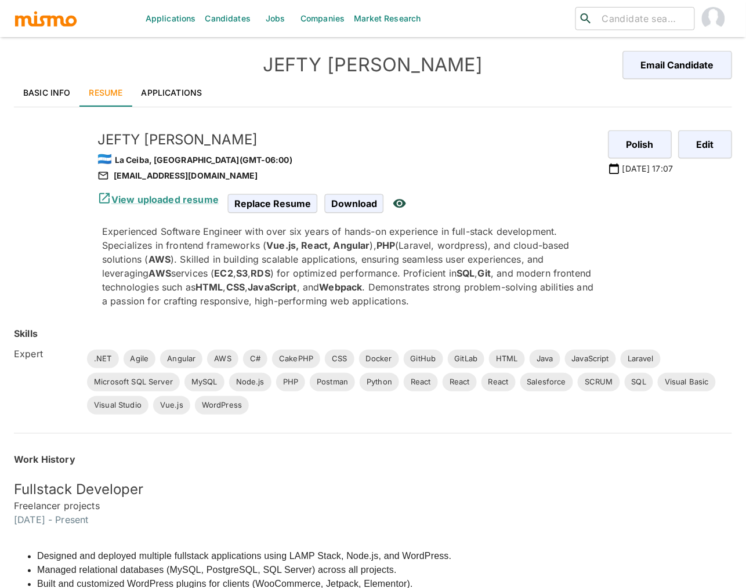
click at [178, 88] on link "Applications" at bounding box center [171, 93] width 79 height 28
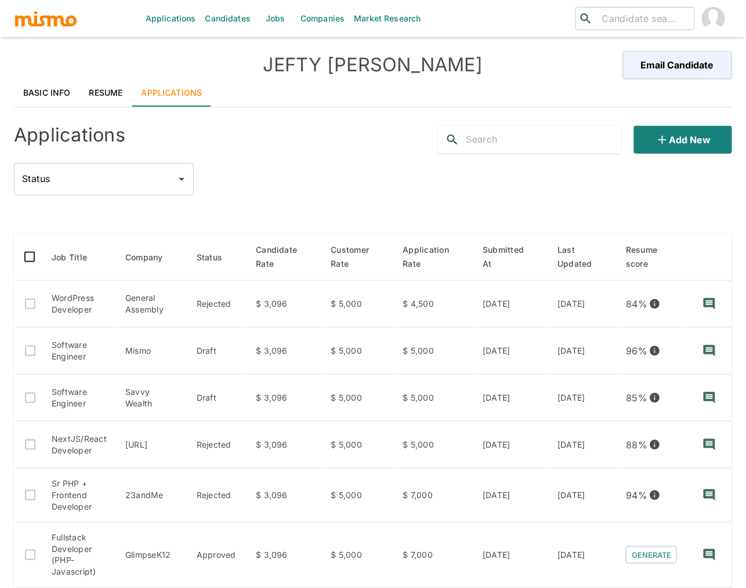
click at [631, 122] on div "Add new" at bounding box center [580, 135] width 303 height 37
click at [631, 142] on button "Add new" at bounding box center [683, 140] width 98 height 28
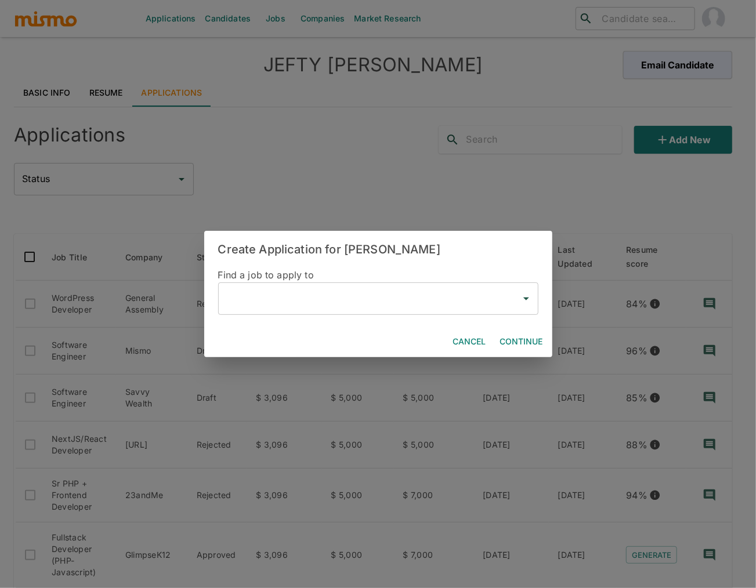
click at [247, 301] on input "text" at bounding box center [369, 299] width 292 height 22
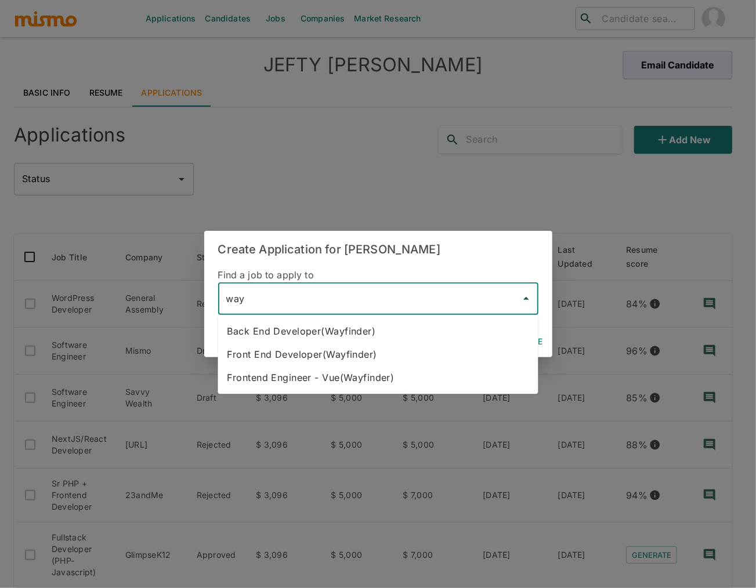
click at [307, 359] on li "Front End Developer(Wayfinder)" at bounding box center [378, 354] width 320 height 23
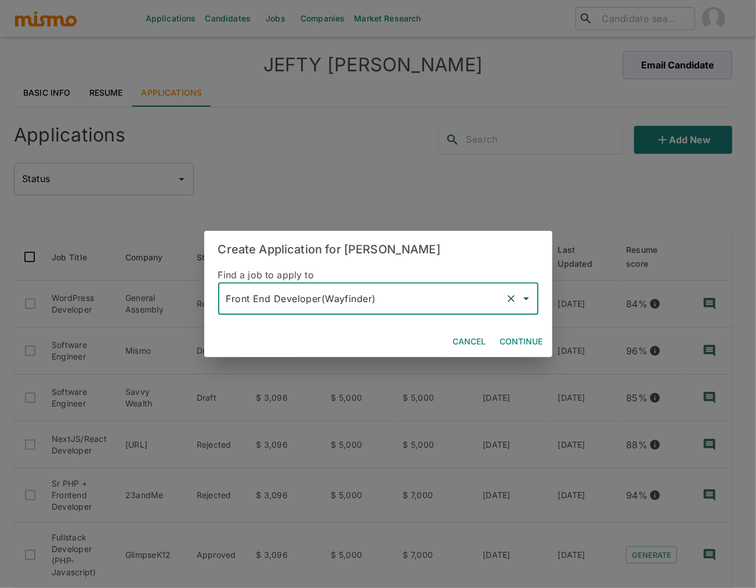
type input "Front End Developer(Wayfinder)"
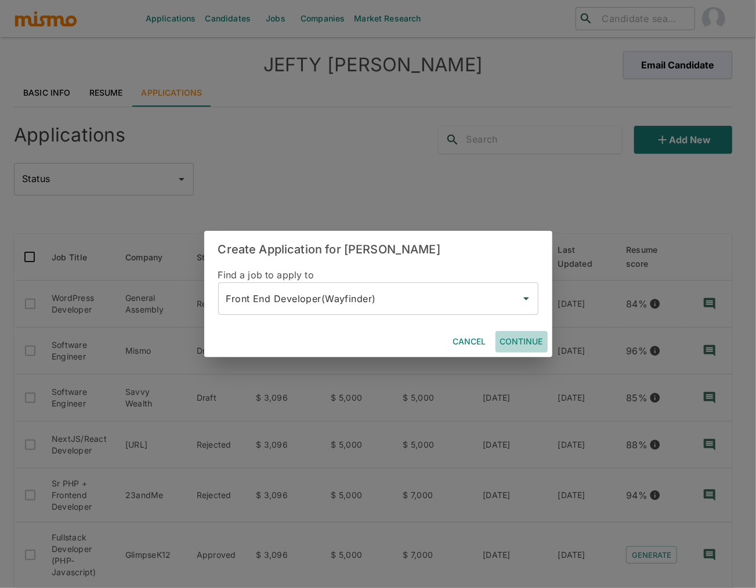
click at [506, 343] on button "Continue" at bounding box center [521, 341] width 52 height 21
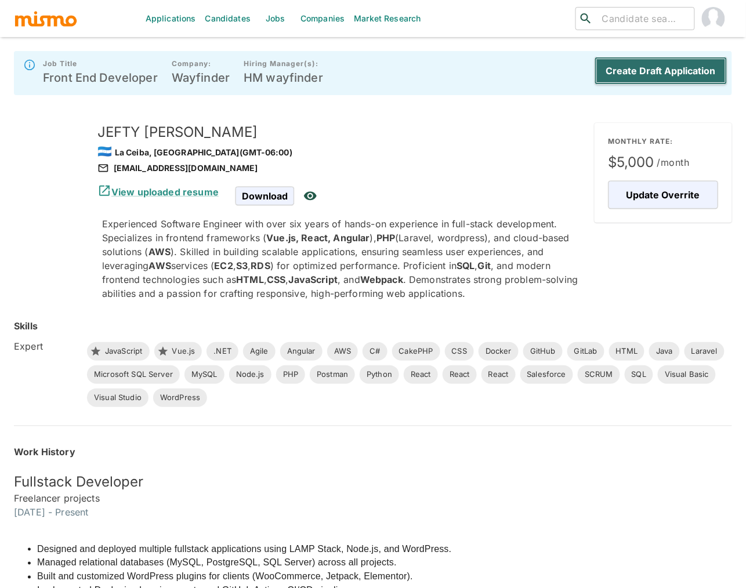
click at [631, 71] on button "Create Draft Application" at bounding box center [661, 71] width 133 height 28
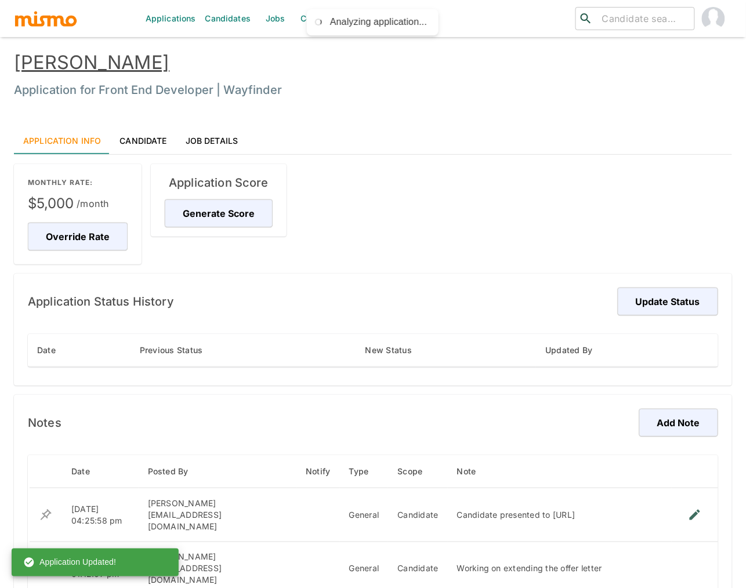
click at [100, 66] on link "[PERSON_NAME]" at bounding box center [91, 62] width 155 height 23
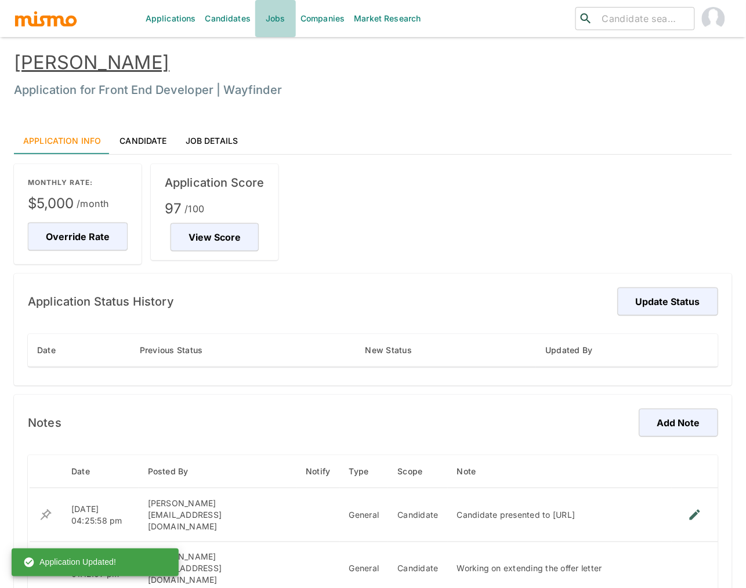
click at [272, 17] on link "Jobs" at bounding box center [275, 18] width 41 height 37
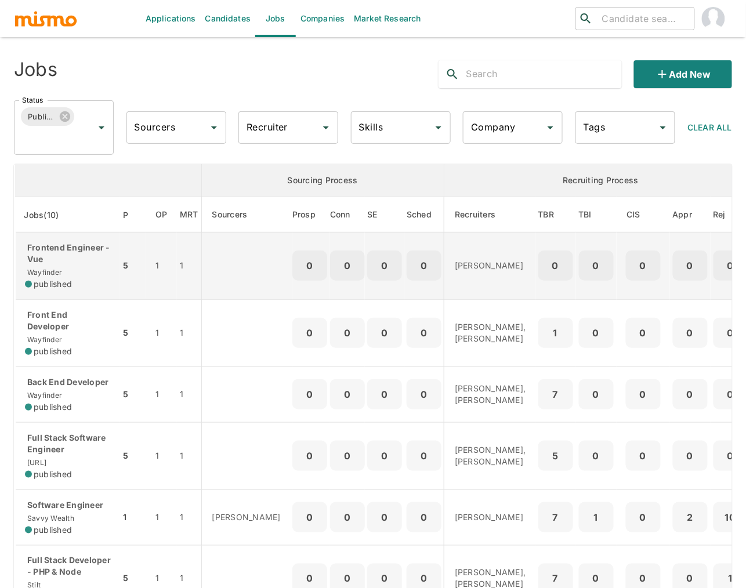
click at [71, 260] on p "Frontend Engineer - Vue" at bounding box center [68, 253] width 86 height 23
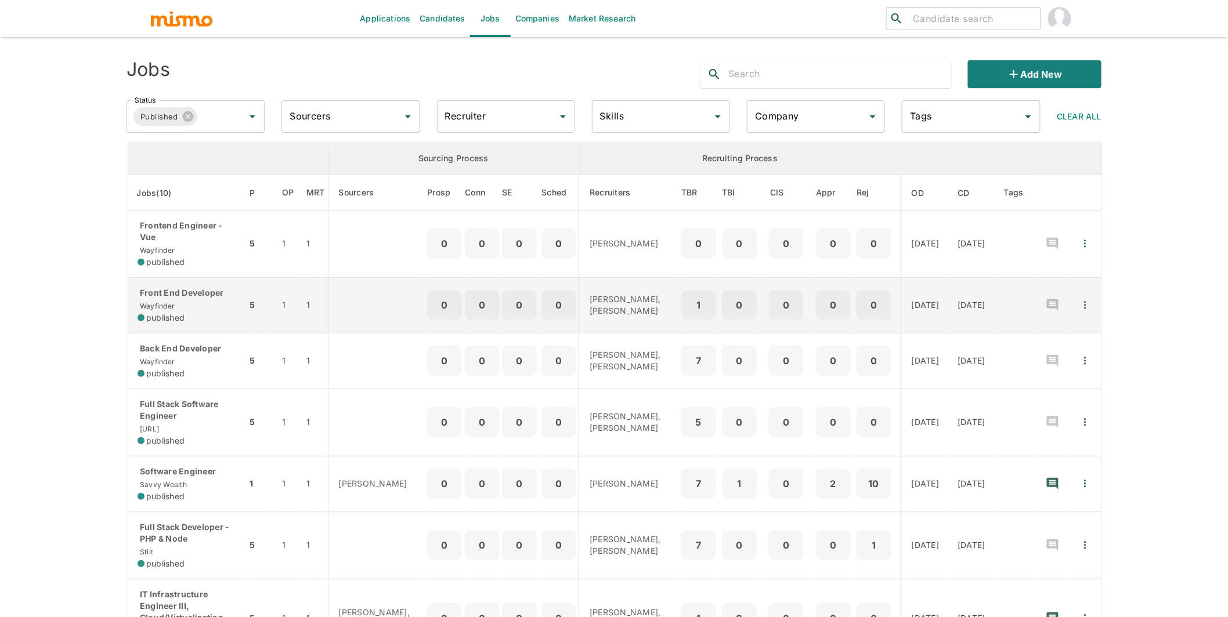
click at [193, 295] on div "Front End Developer Wayfinder published" at bounding box center [187, 305] width 100 height 37
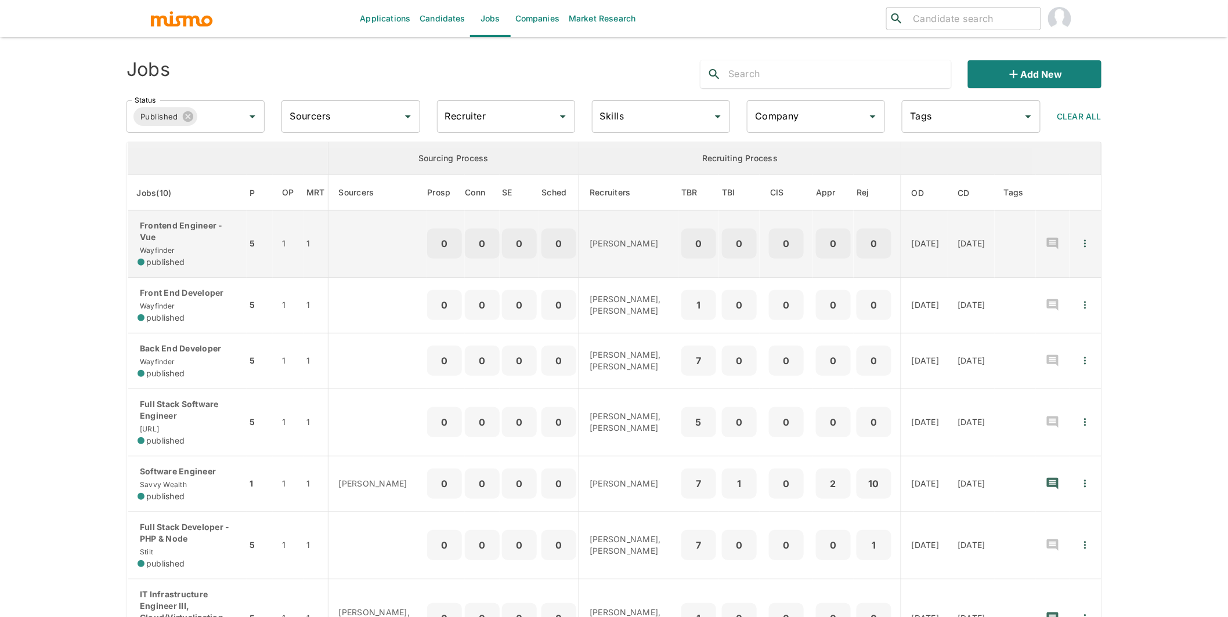
click at [214, 237] on div "Frontend Engineer - Vue Wayfinder published" at bounding box center [187, 244] width 100 height 48
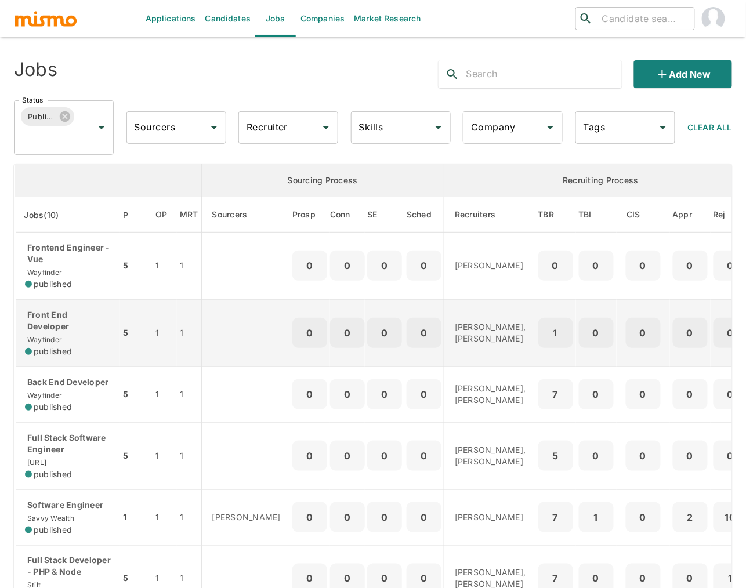
click at [85, 322] on p "Front End Developer" at bounding box center [68, 320] width 86 height 23
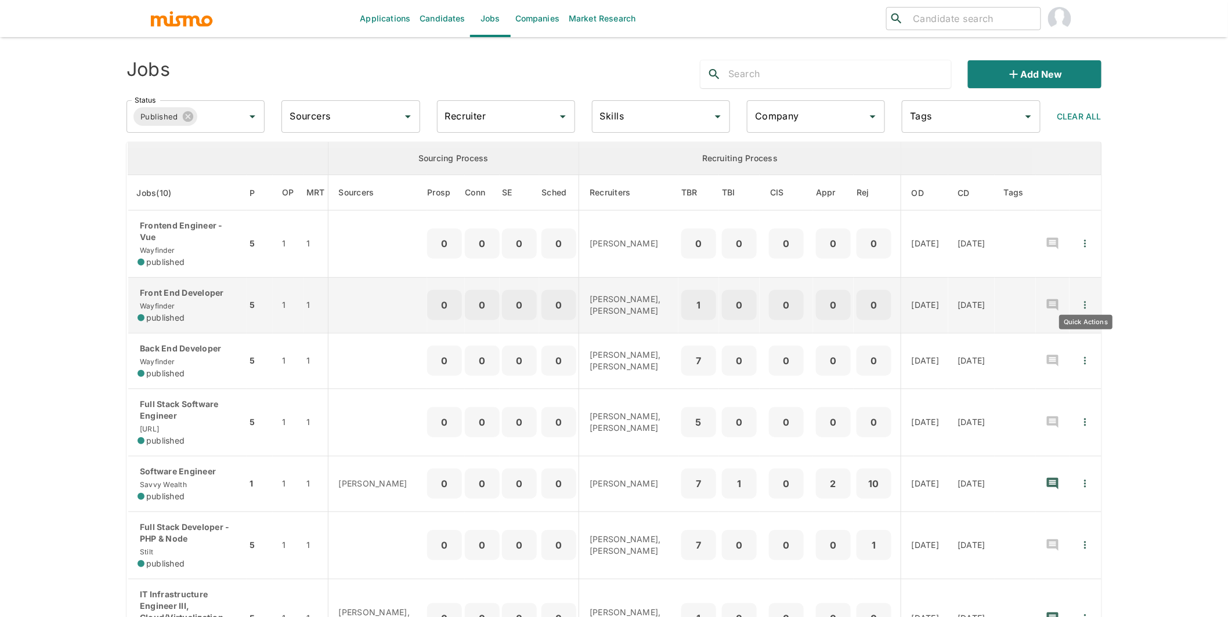
click at [631, 299] on icon "Quick Actions" at bounding box center [1085, 305] width 12 height 12
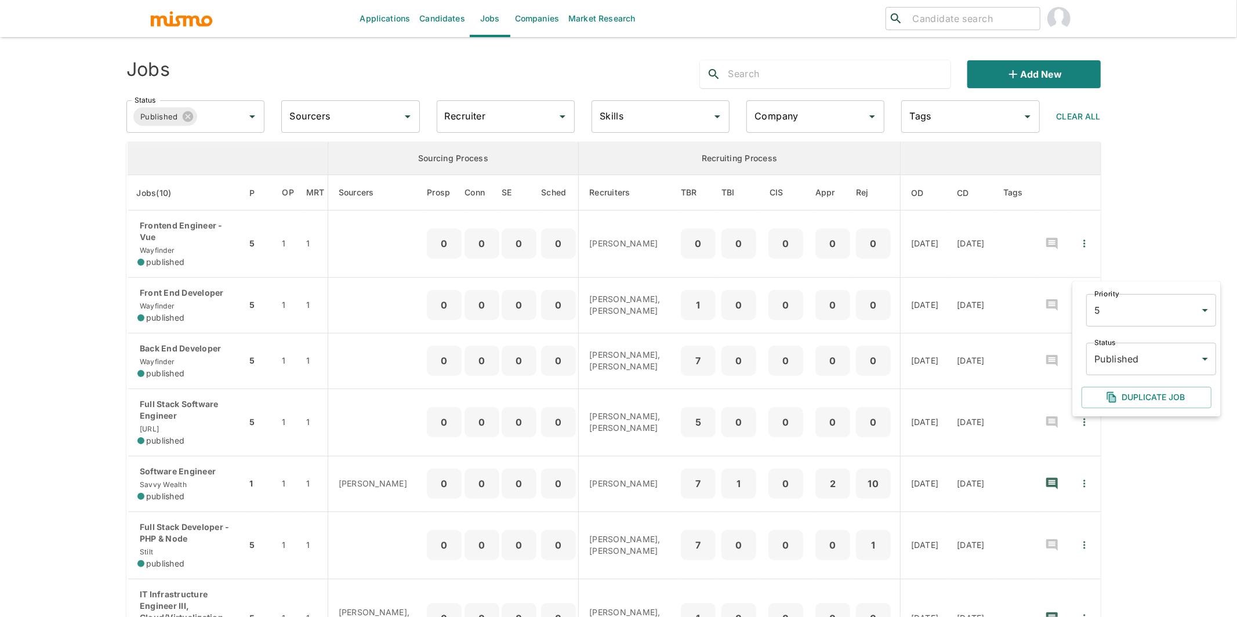
click at [631, 361] on body "Applications Candidates Jobs Companies Market Research ​ ​ Jobs Add new Status …" at bounding box center [618, 322] width 1237 height 645
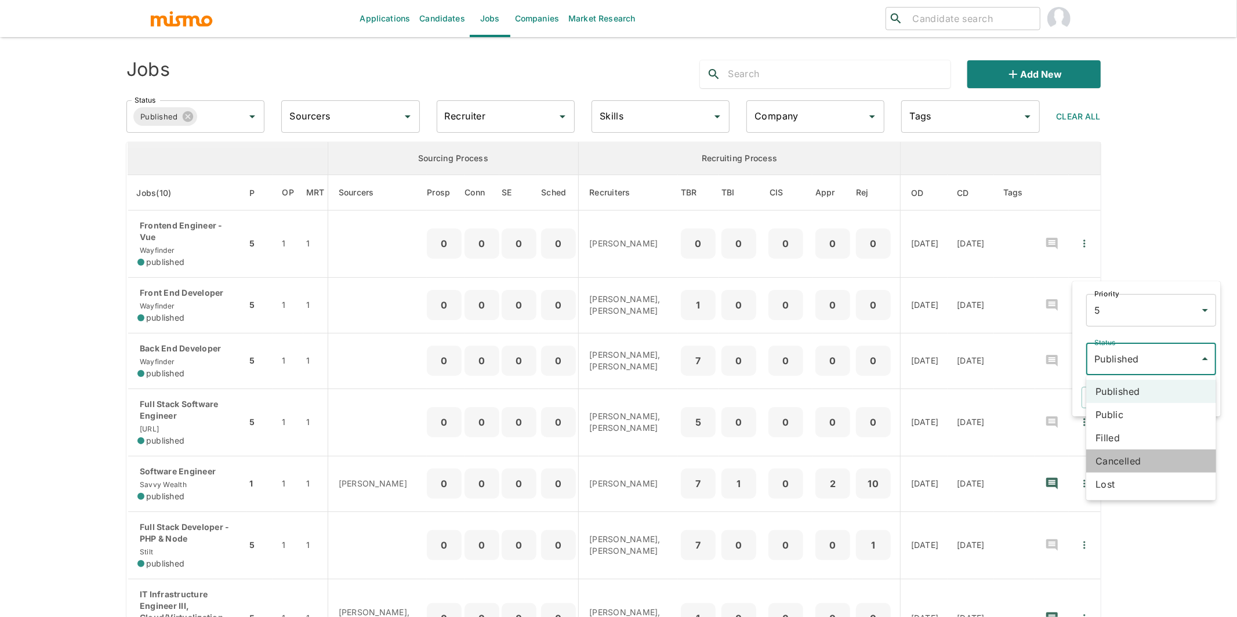
click at [631, 440] on li "Cancelled" at bounding box center [1152, 461] width 130 height 23
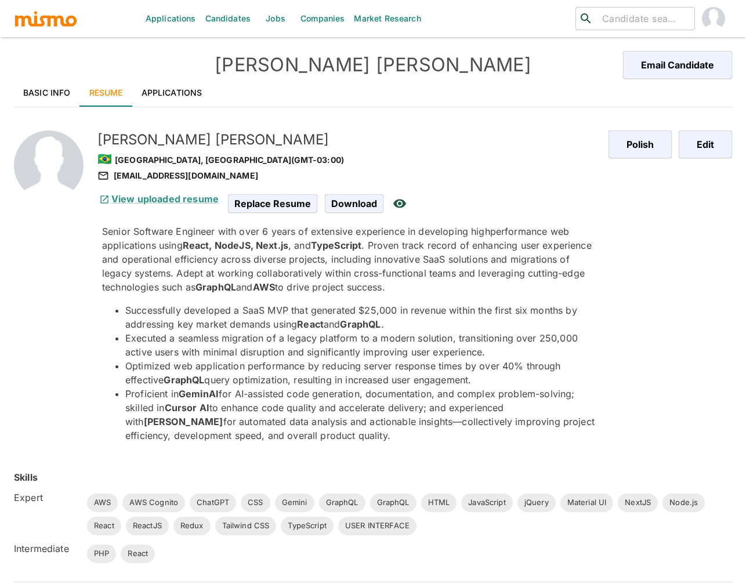
scroll to position [1134, 0]
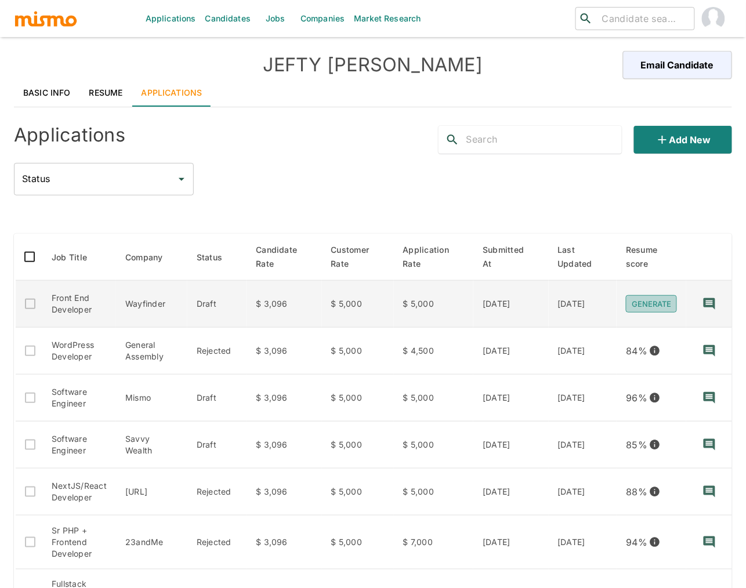
click at [649, 299] on button "Generate" at bounding box center [651, 304] width 51 height 18
click at [88, 302] on td "Front End Developer" at bounding box center [79, 304] width 74 height 47
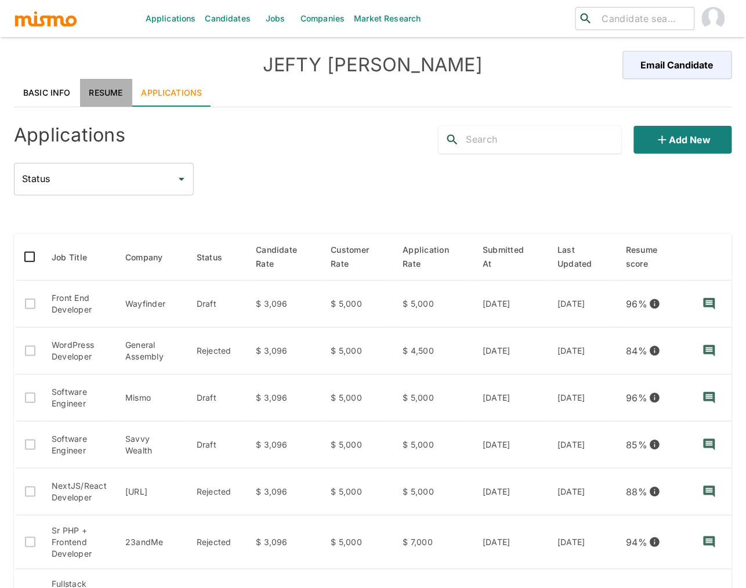
click at [103, 92] on link "Resume" at bounding box center [106, 93] width 52 height 28
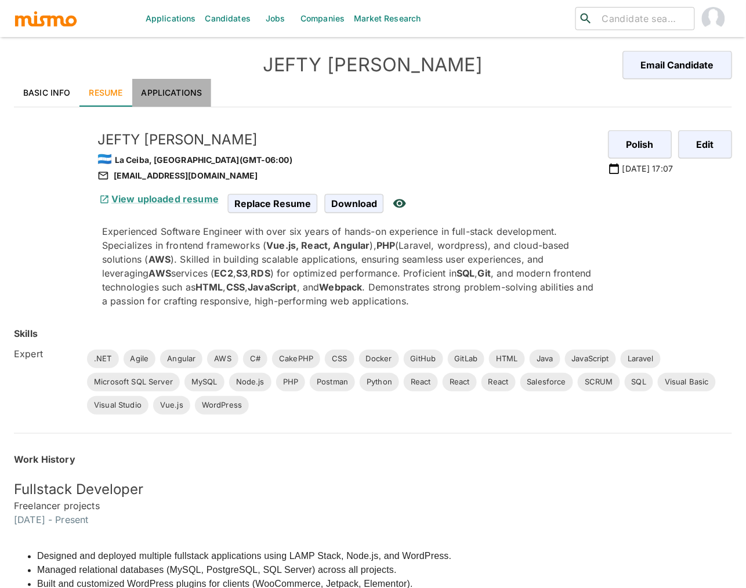
click at [174, 92] on link "Applications" at bounding box center [171, 93] width 79 height 28
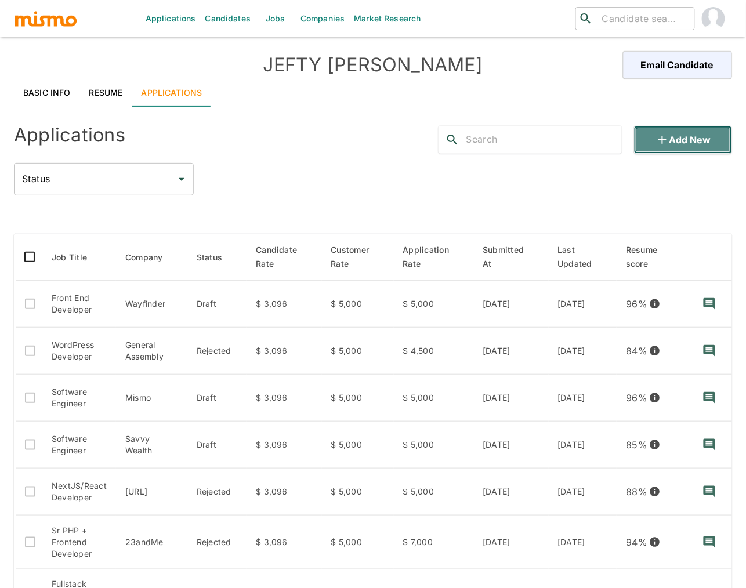
click at [675, 136] on button "Add new" at bounding box center [683, 140] width 98 height 28
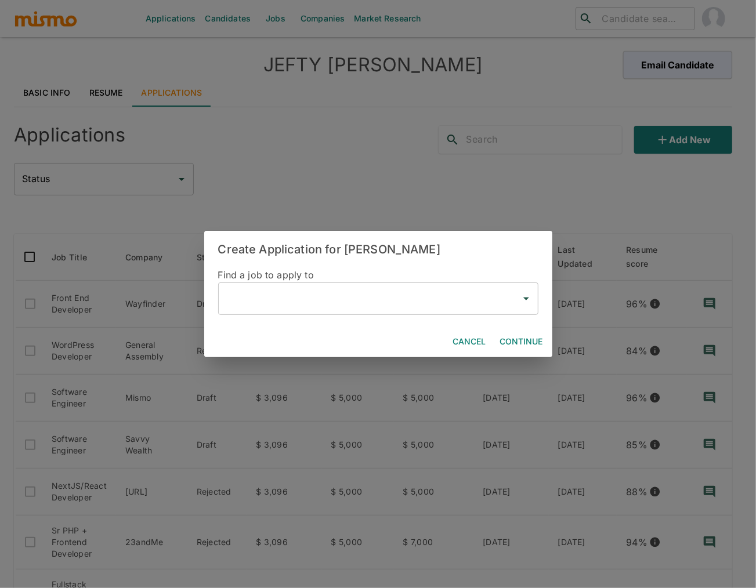
click at [261, 299] on input "text" at bounding box center [369, 299] width 292 height 22
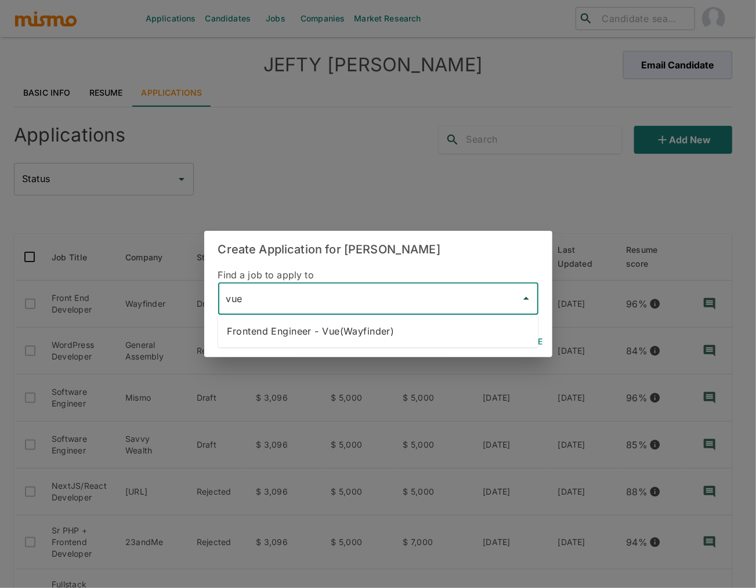
click at [378, 326] on li "Frontend Engineer - Vue(Wayfinder)" at bounding box center [378, 331] width 320 height 23
type input "Frontend Engineer - Vue(Wayfinder)"
click at [516, 345] on button "Continue" at bounding box center [521, 341] width 52 height 21
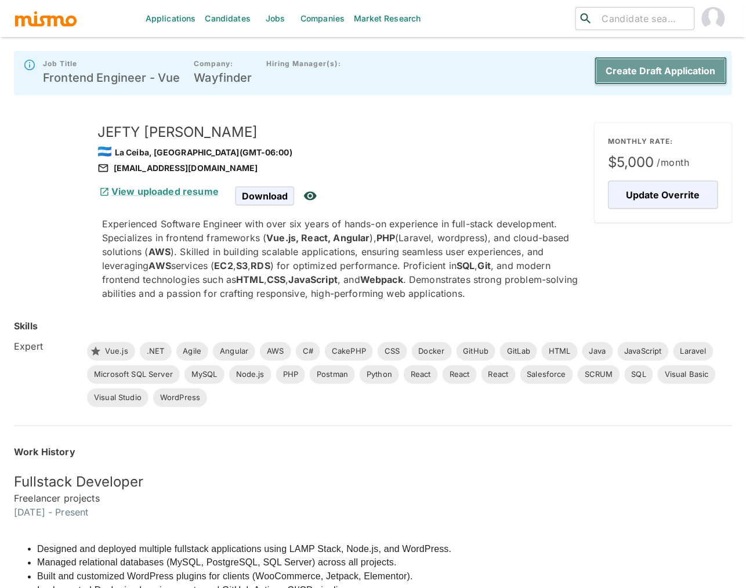
click at [664, 77] on button "Create Draft Application" at bounding box center [661, 71] width 133 height 28
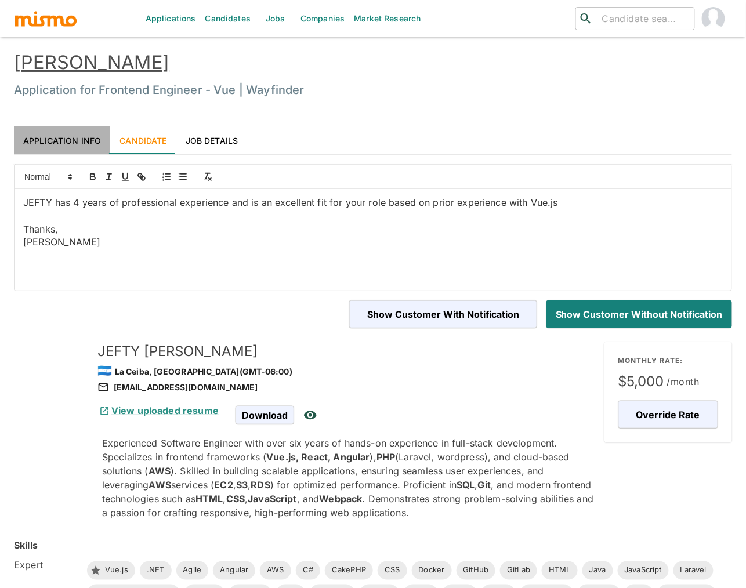
click at [66, 136] on link "Application Info" at bounding box center [62, 140] width 96 height 28
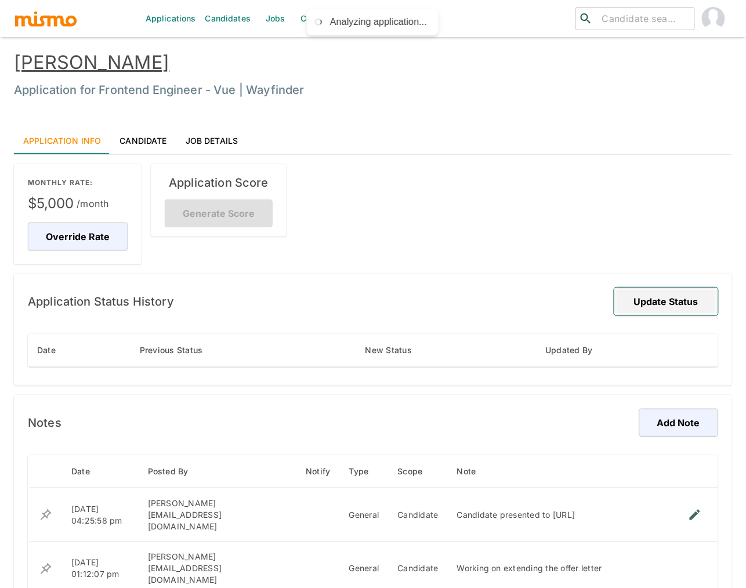
click at [666, 303] on button "Update Status" at bounding box center [666, 302] width 104 height 28
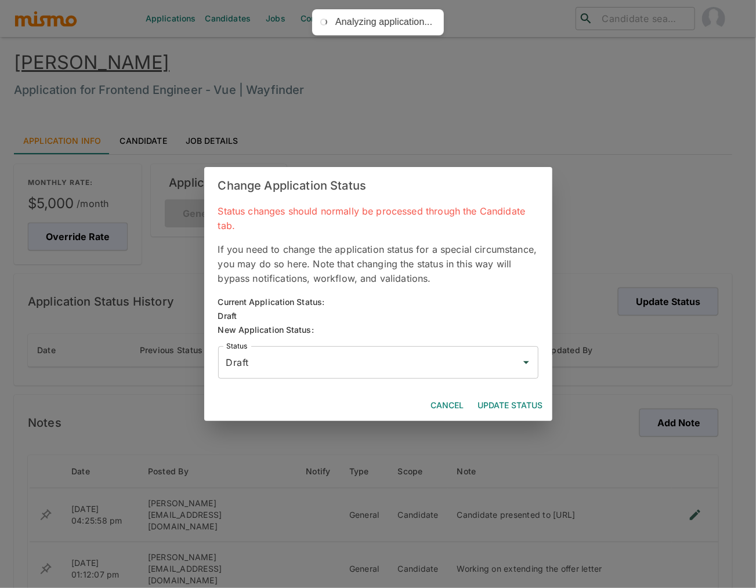
click at [441, 374] on div "Draft Status" at bounding box center [378, 362] width 320 height 32
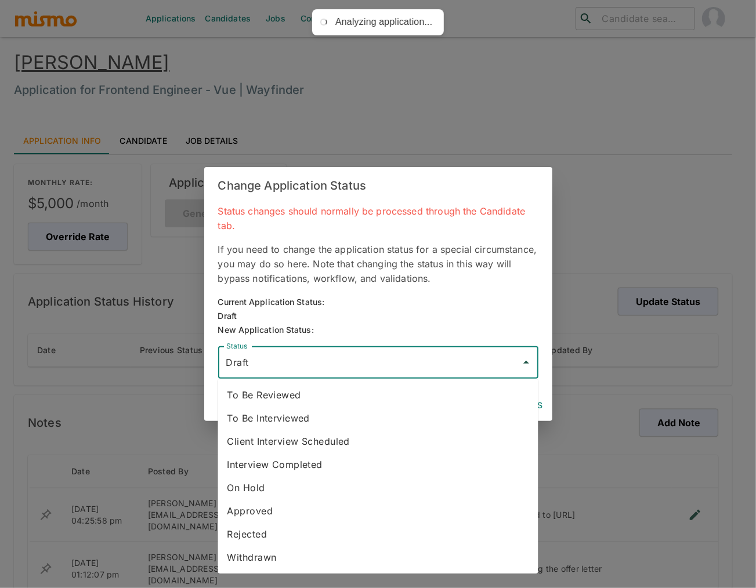
click at [315, 399] on li "To Be Reviewed" at bounding box center [378, 394] width 320 height 23
type input "To Be Reviewed"
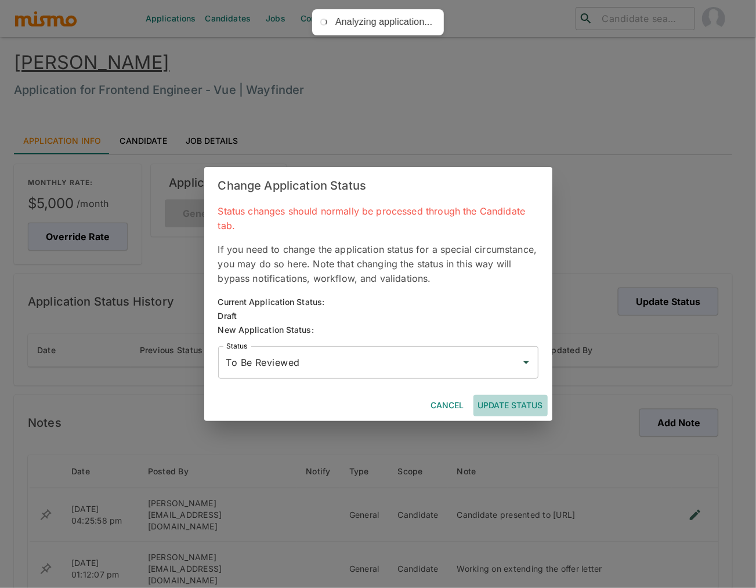
click at [514, 403] on button "Update Status" at bounding box center [510, 405] width 74 height 21
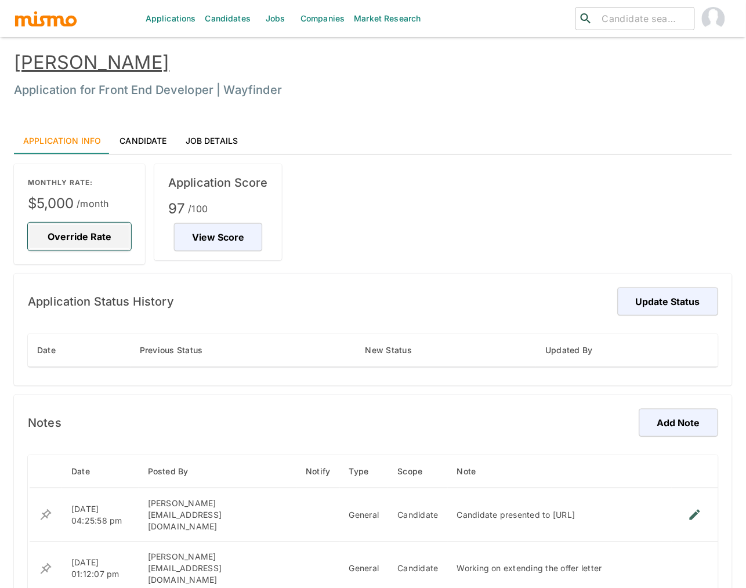
click at [60, 234] on button "Override Rate" at bounding box center [79, 237] width 103 height 28
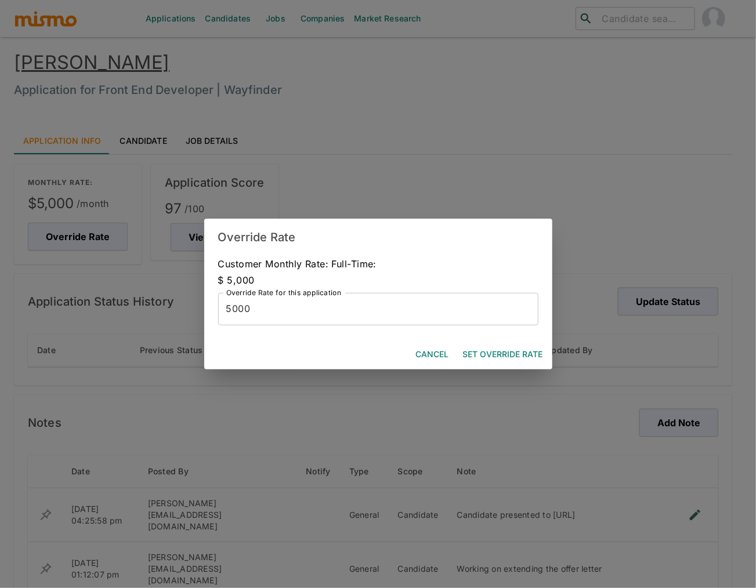
click at [237, 308] on input "5000" at bounding box center [378, 309] width 320 height 32
click at [232, 313] on input "5000" at bounding box center [378, 309] width 320 height 32
type input "5500"
click at [523, 352] on button "Set Override Rate" at bounding box center [502, 354] width 89 height 21
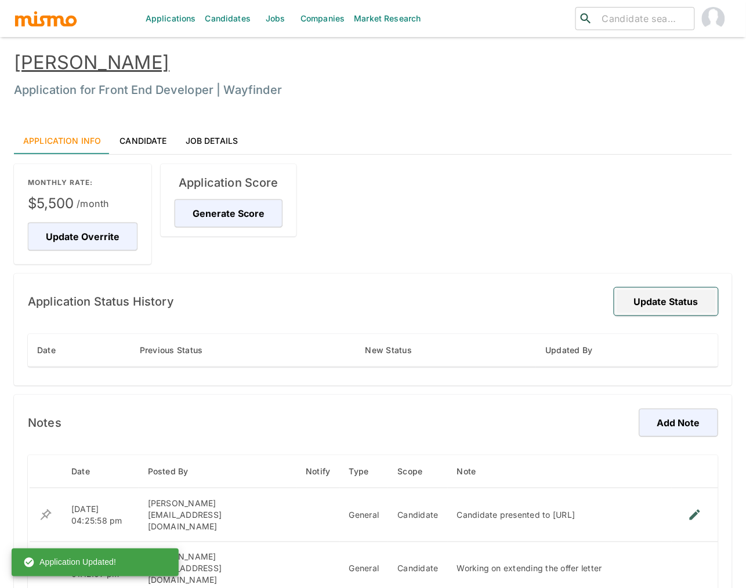
click at [670, 300] on button "Update Status" at bounding box center [666, 302] width 104 height 28
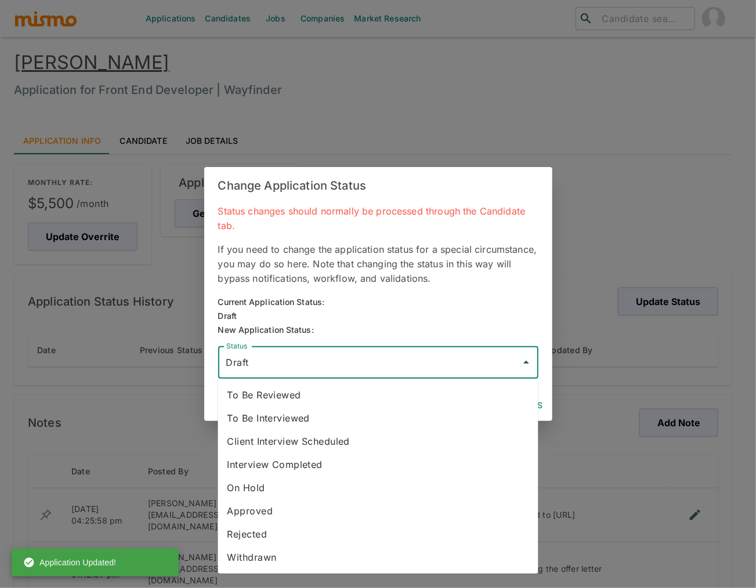
click at [403, 367] on input "Draft" at bounding box center [369, 363] width 292 height 22
click at [313, 401] on li "To Be Reviewed" at bounding box center [378, 394] width 320 height 23
type input "To Be Reviewed"
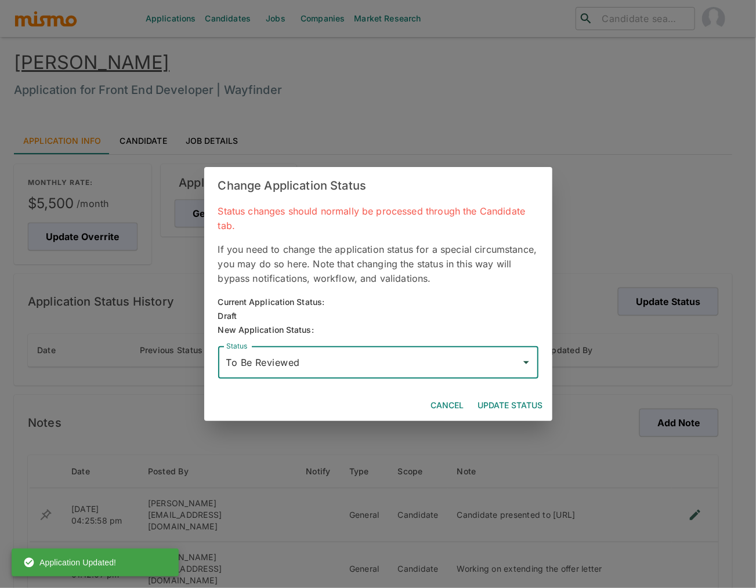
click at [498, 405] on button "Update Status" at bounding box center [510, 405] width 74 height 21
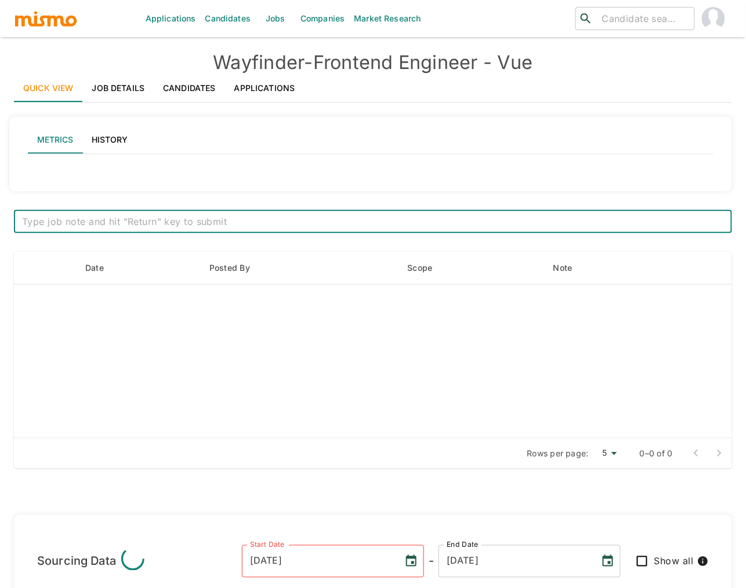
click at [258, 86] on link "Applications" at bounding box center [264, 88] width 79 height 28
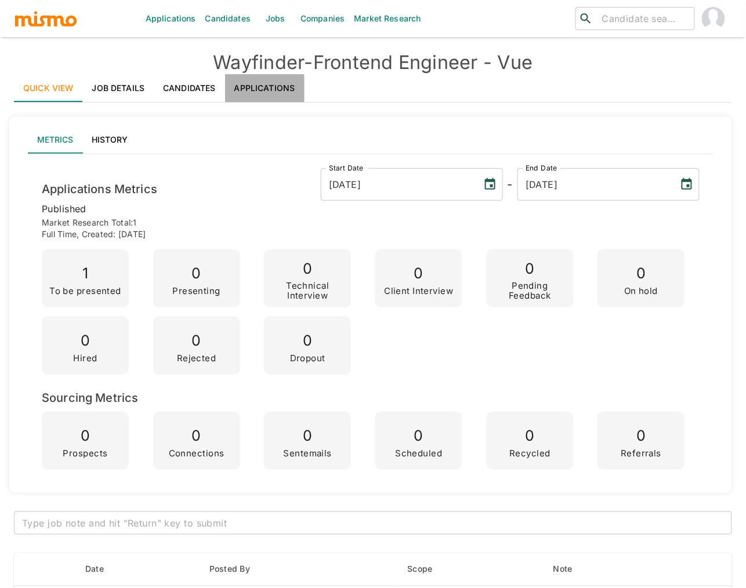
click at [262, 92] on link "Applications" at bounding box center [264, 88] width 79 height 28
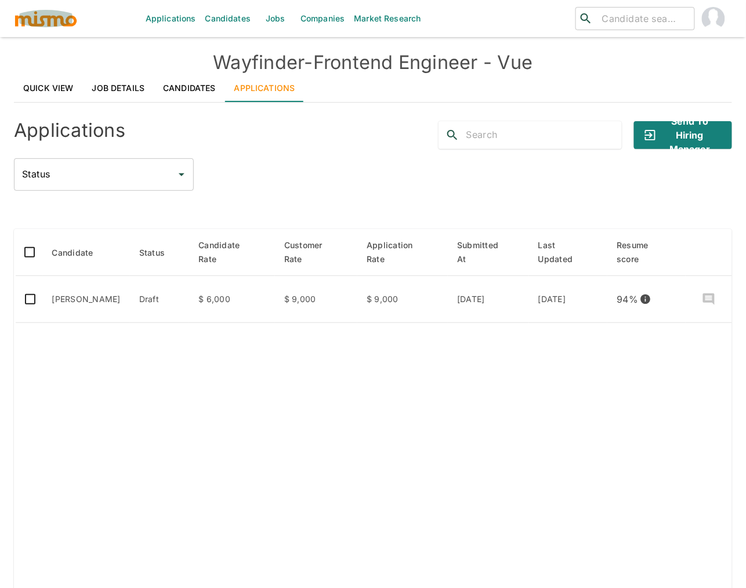
click at [67, 23] on img "button" at bounding box center [46, 18] width 64 height 17
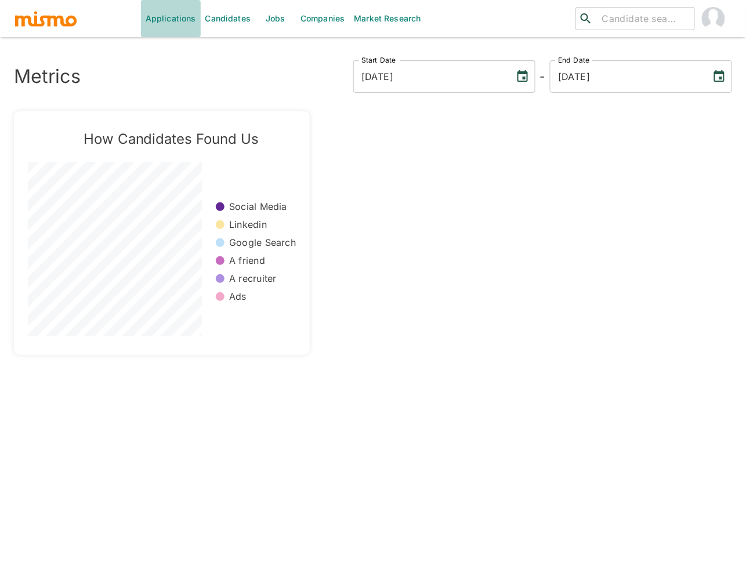
click at [174, 18] on link "Applications" at bounding box center [171, 18] width 60 height 37
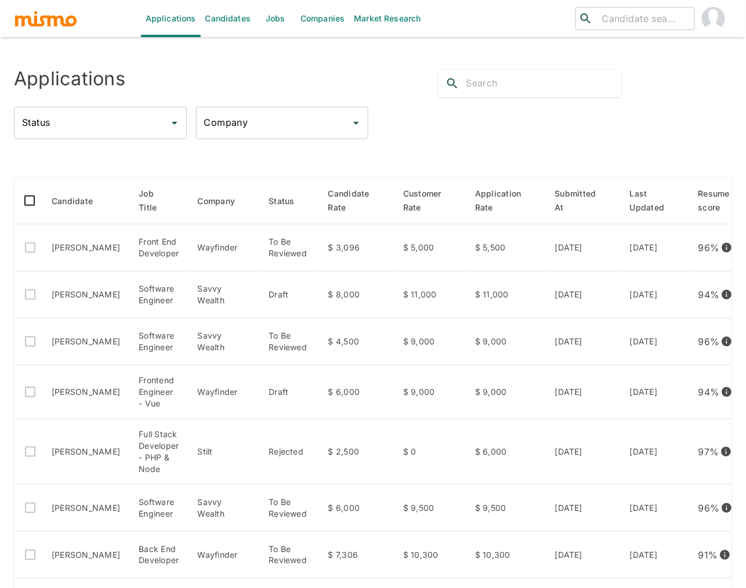
click at [276, 15] on link "Jobs" at bounding box center [275, 18] width 41 height 37
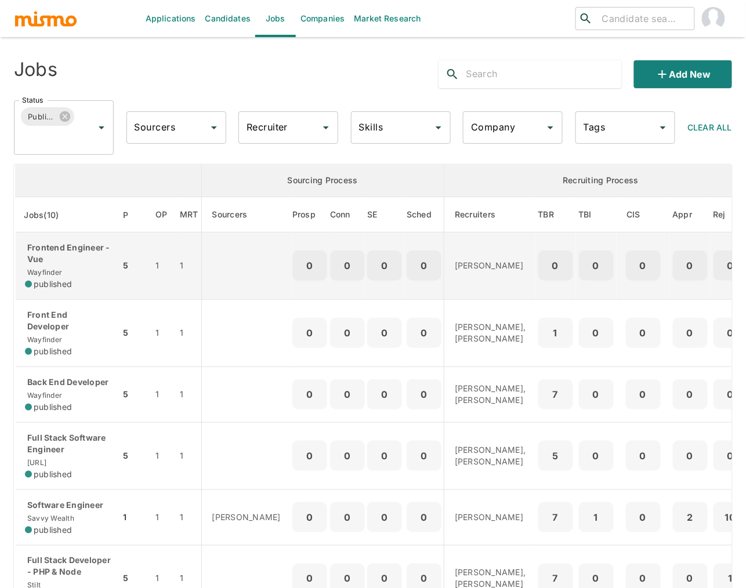
click at [52, 249] on p "Frontend Engineer - Vue" at bounding box center [68, 253] width 86 height 23
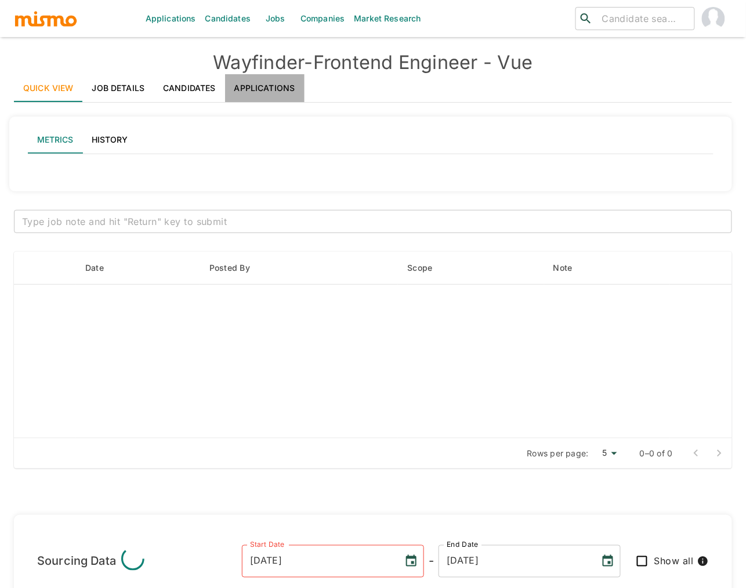
click at [274, 79] on link "Applications" at bounding box center [264, 88] width 79 height 28
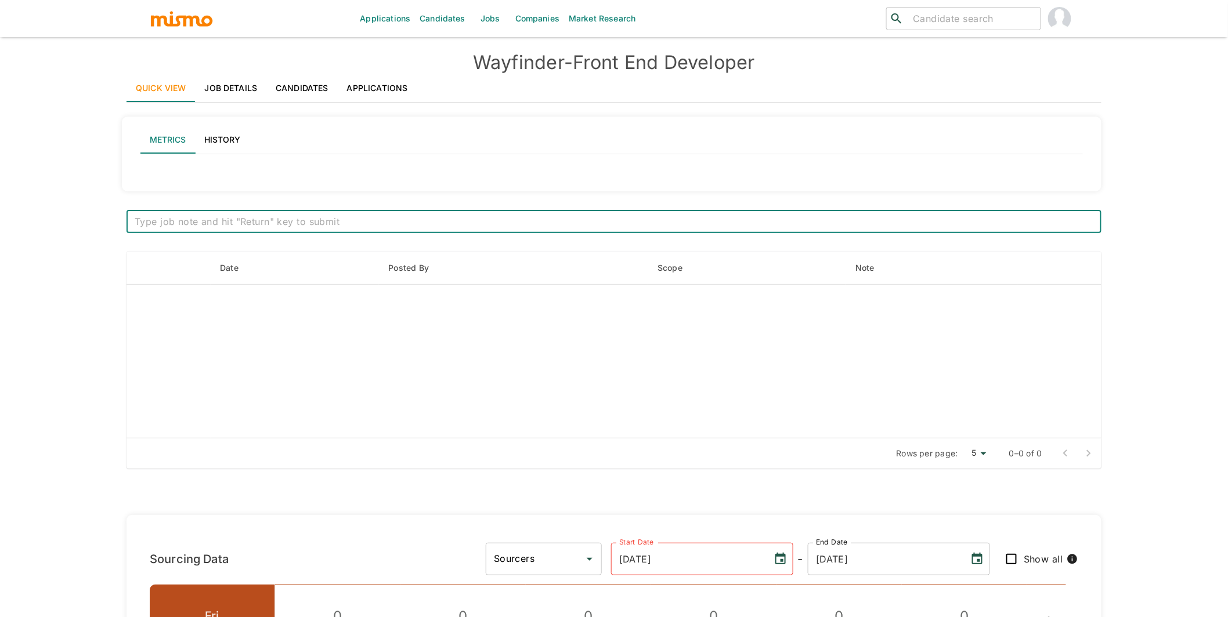
click at [381, 82] on link "Applications" at bounding box center [377, 88] width 79 height 28
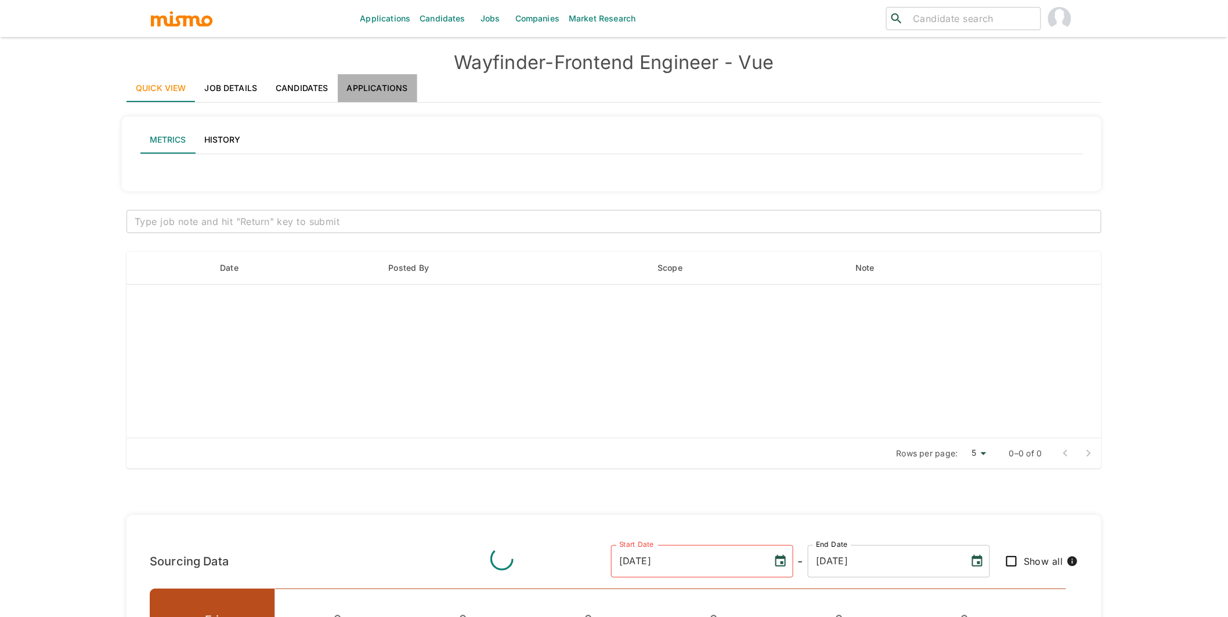
click at [394, 77] on link "Applications" at bounding box center [377, 88] width 79 height 28
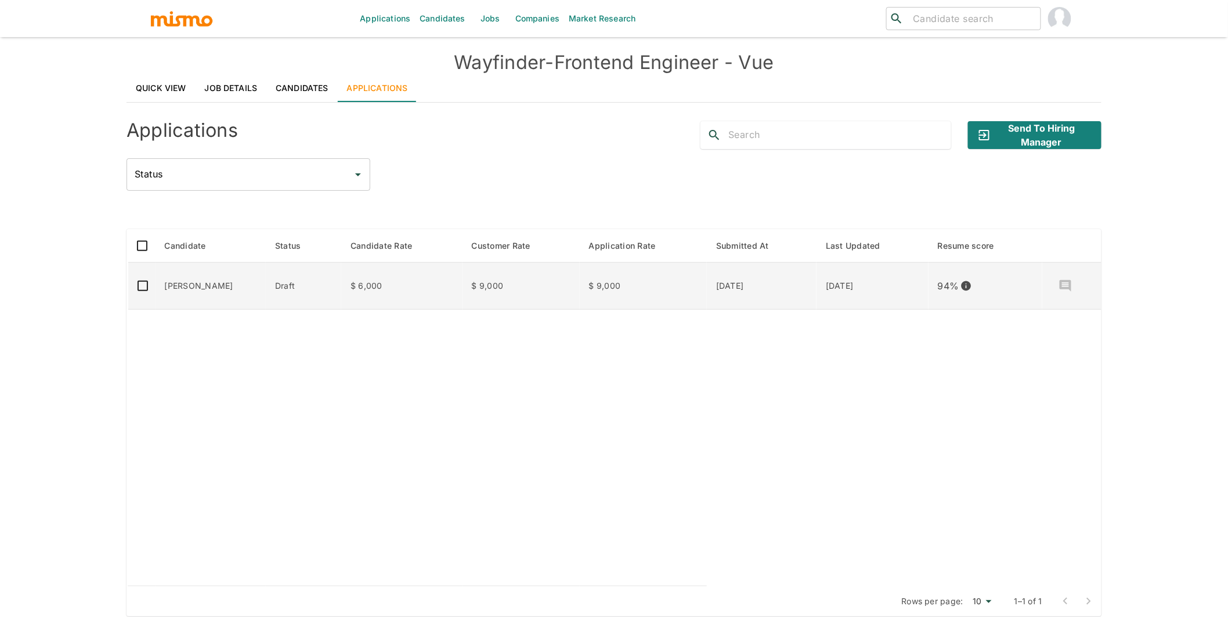
click at [196, 282] on td "[PERSON_NAME]" at bounding box center [210, 286] width 111 height 47
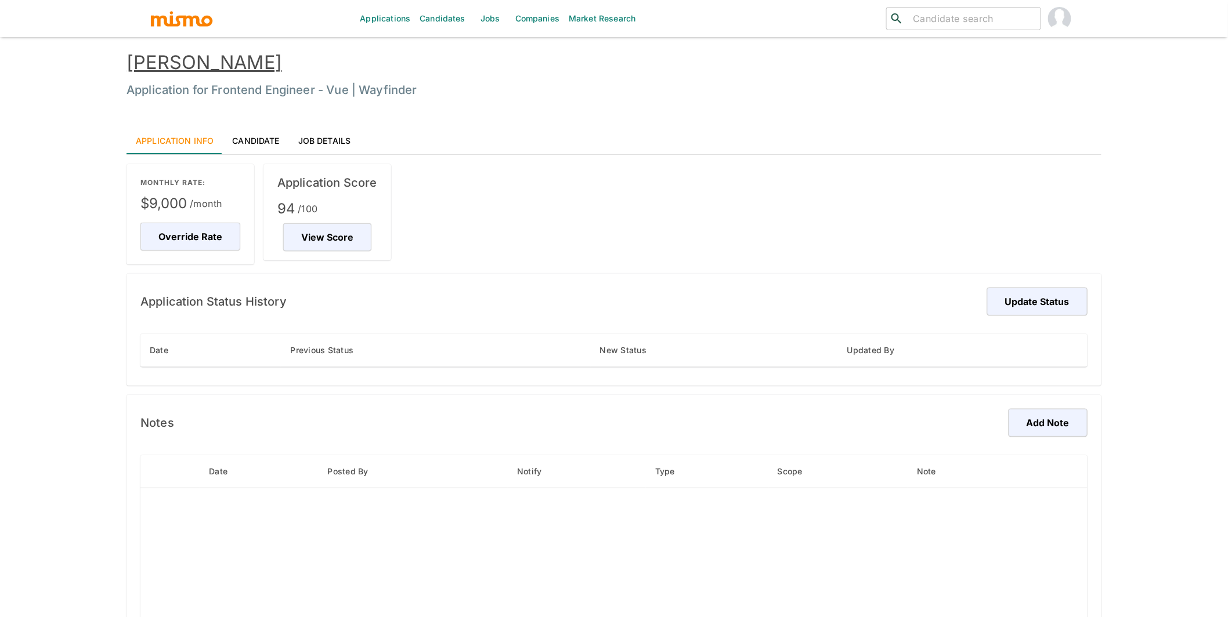
click at [247, 142] on link "Candidate" at bounding box center [256, 140] width 66 height 28
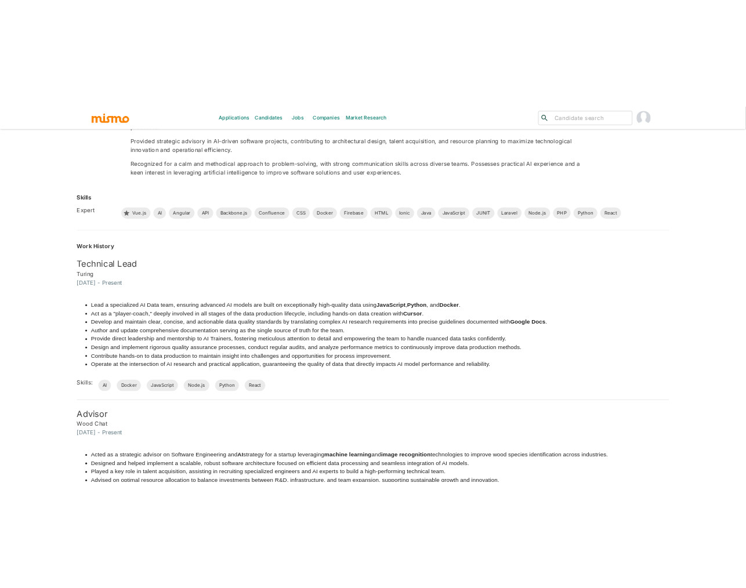
scroll to position [12, 0]
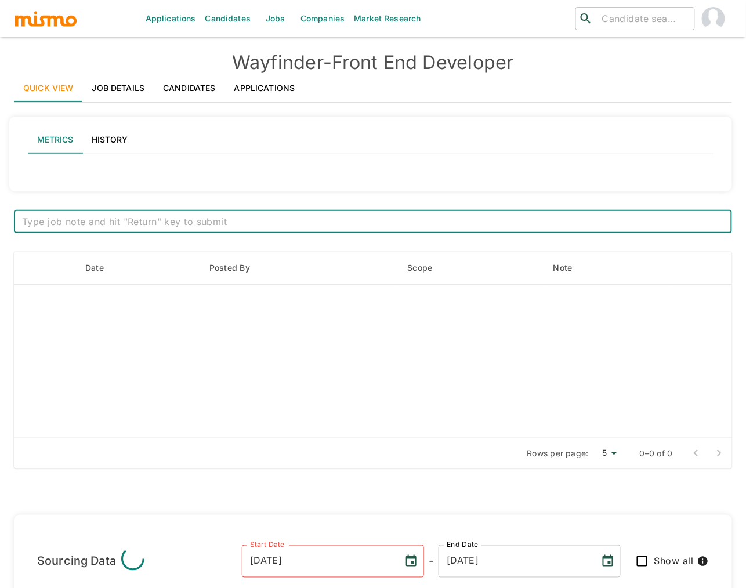
click at [268, 85] on link "Applications" at bounding box center [264, 88] width 79 height 28
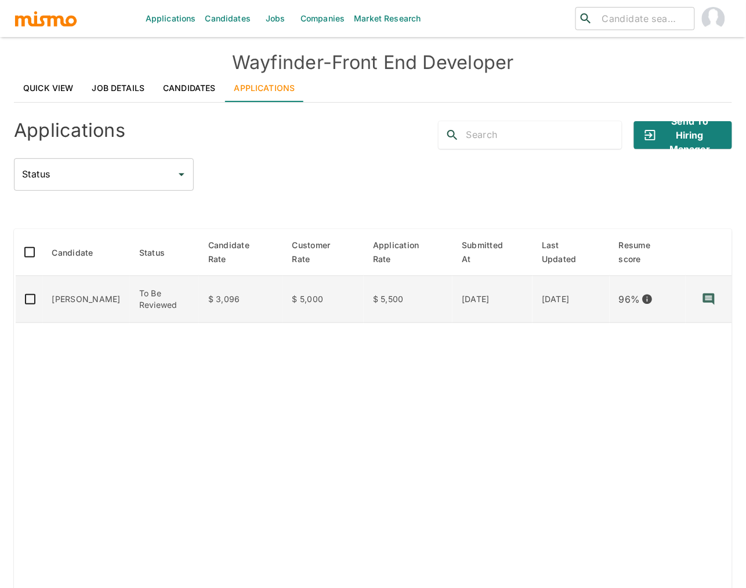
click at [231, 304] on td "$ 3,096" at bounding box center [241, 299] width 84 height 47
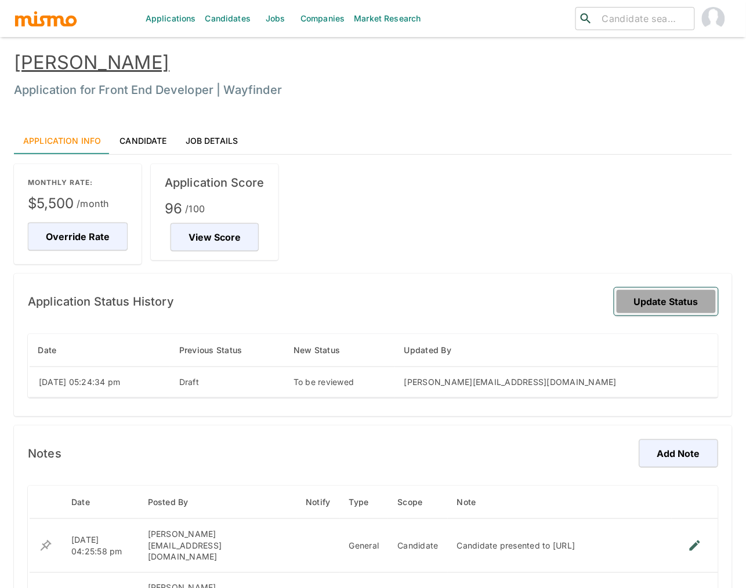
click at [664, 288] on button "Update Status" at bounding box center [666, 302] width 104 height 28
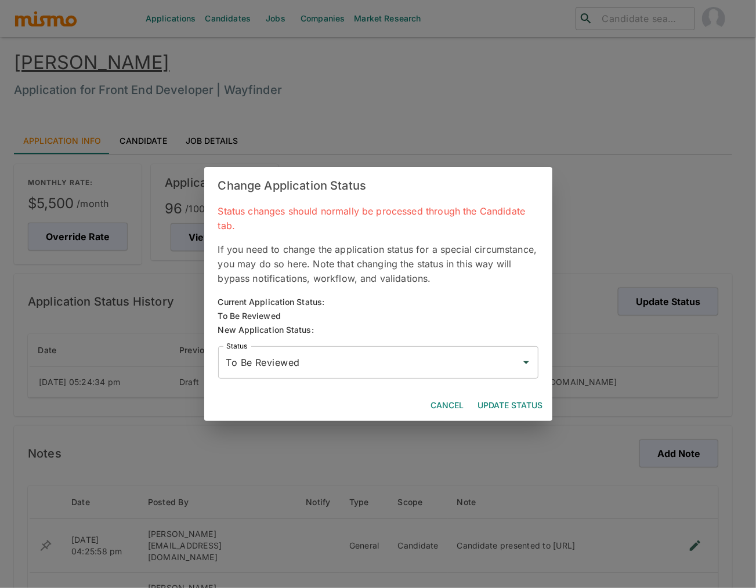
click at [364, 341] on div "Status To Be Reviewed Status" at bounding box center [374, 358] width 330 height 42
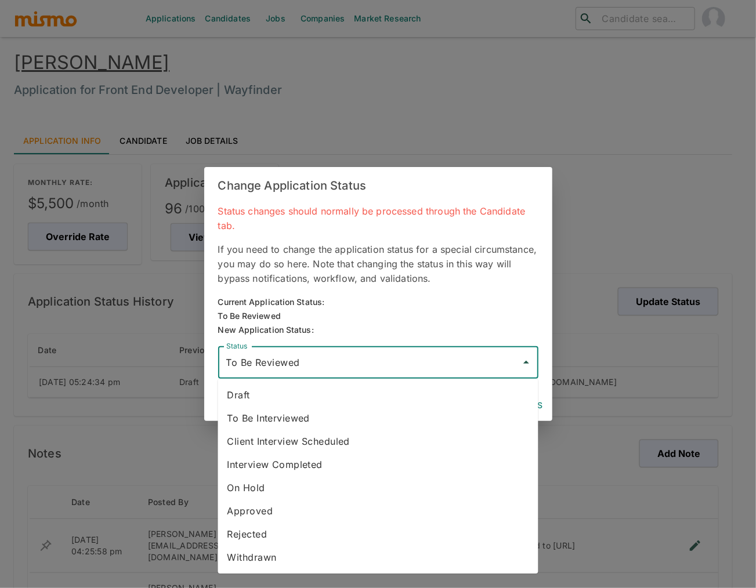
click at [362, 369] on input "To Be Reviewed" at bounding box center [369, 363] width 292 height 22
click at [306, 390] on li "Draft" at bounding box center [378, 394] width 320 height 23
type input "Draft"
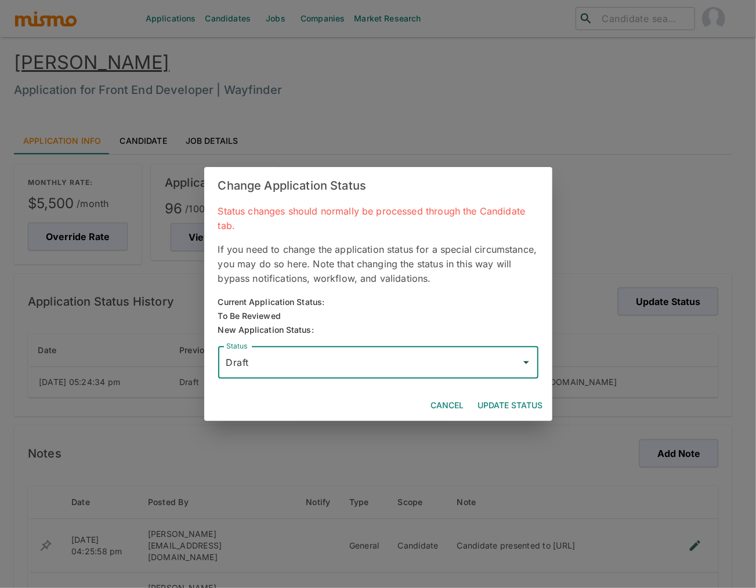
click at [495, 403] on button "Update Status" at bounding box center [510, 405] width 74 height 21
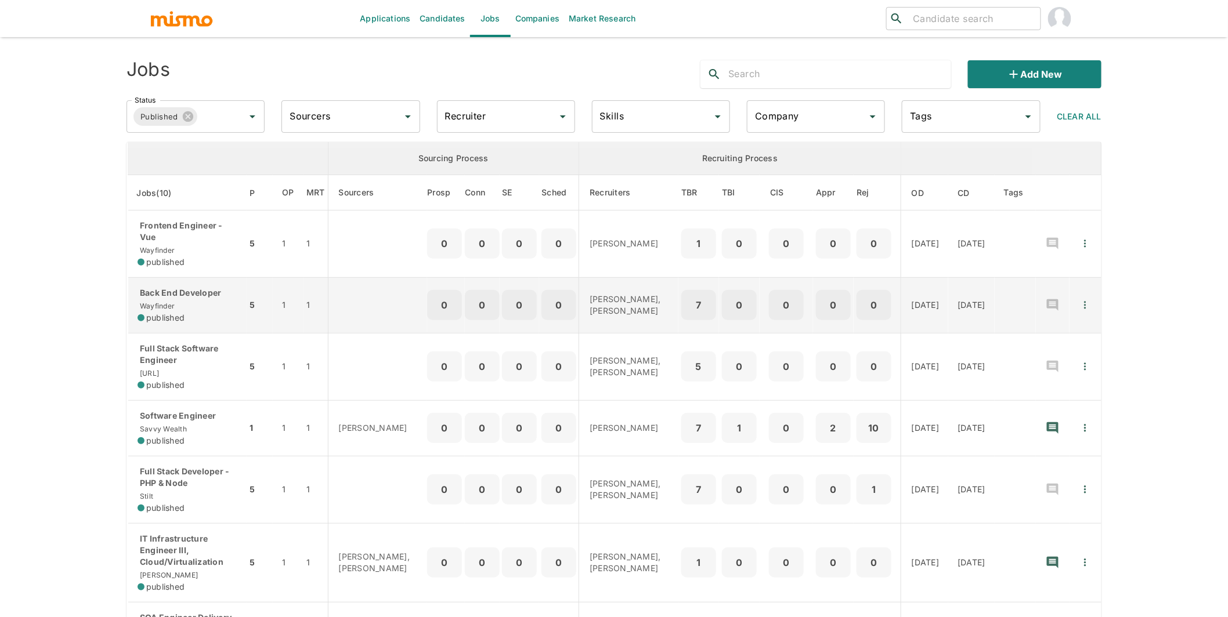
click at [219, 299] on div "Back End Developer Wayfinder published" at bounding box center [187, 305] width 100 height 37
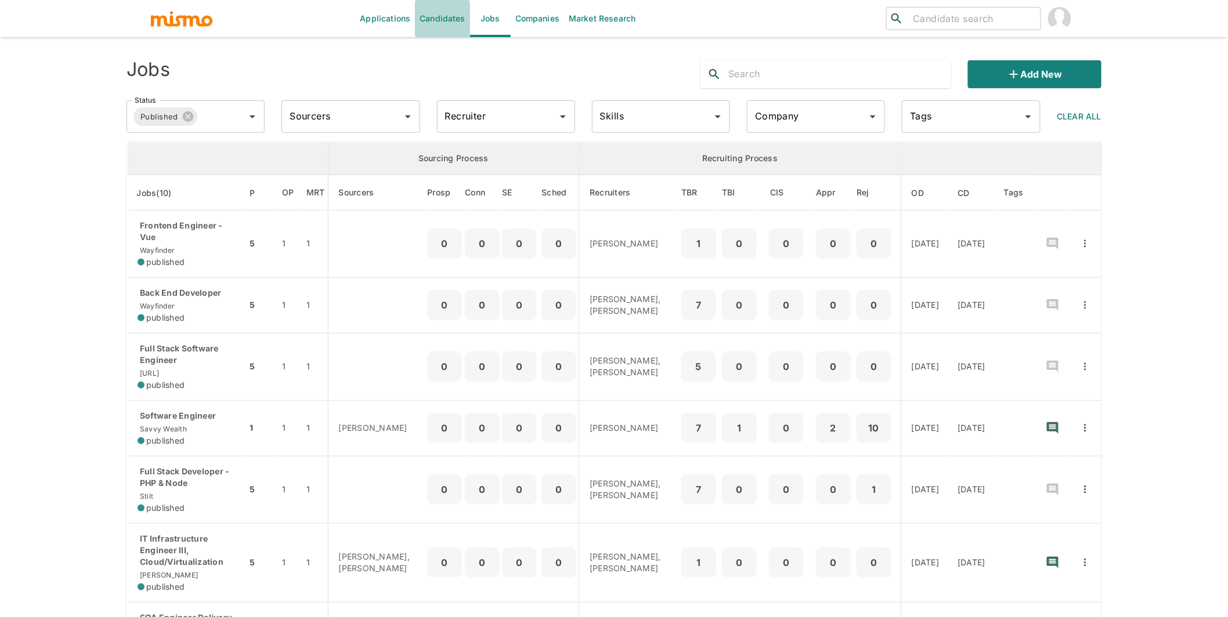
click at [449, 15] on link "Candidates" at bounding box center [442, 18] width 55 height 37
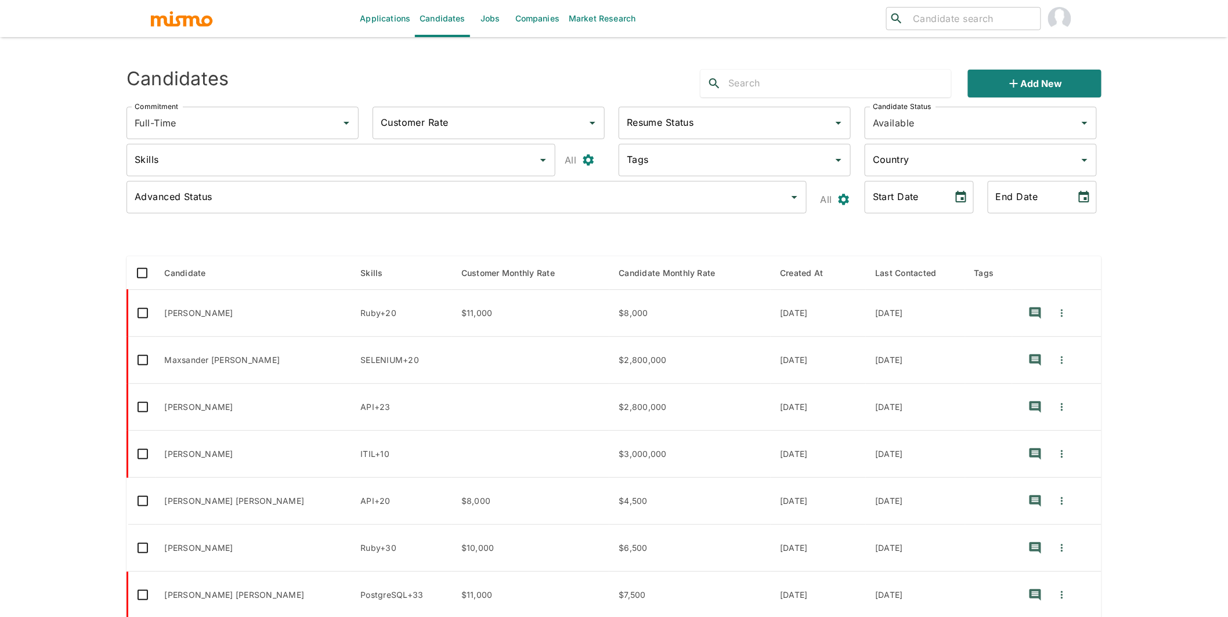
click at [759, 75] on input "text" at bounding box center [839, 83] width 223 height 19
type input "jefty"
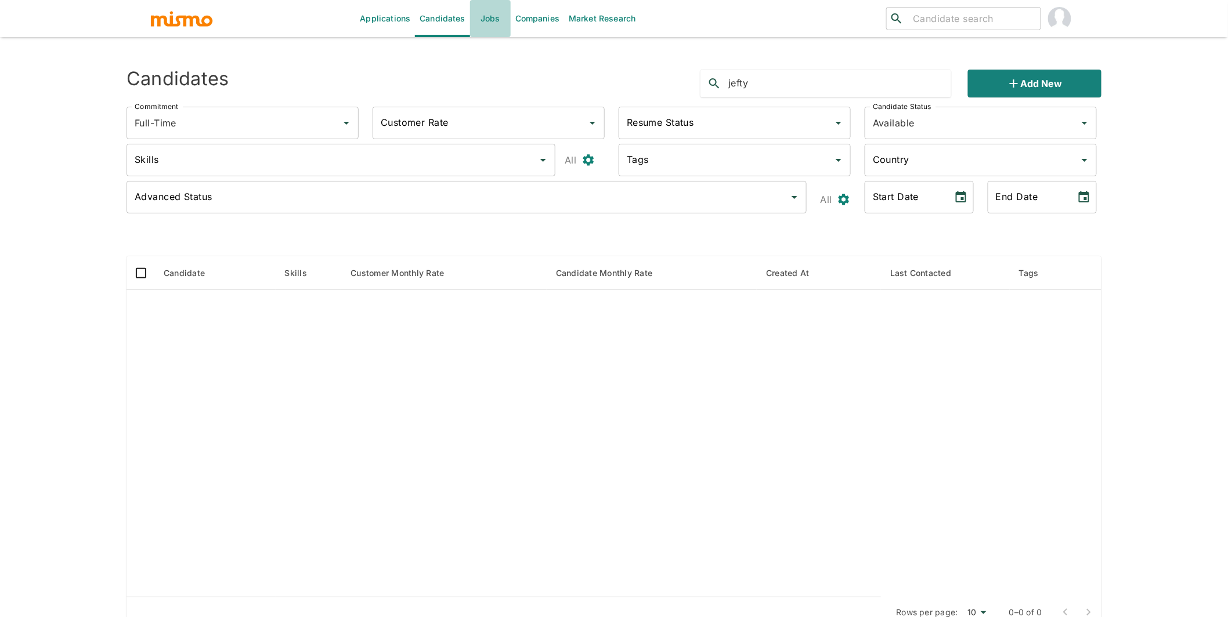
click at [495, 18] on link "Jobs" at bounding box center [490, 18] width 41 height 37
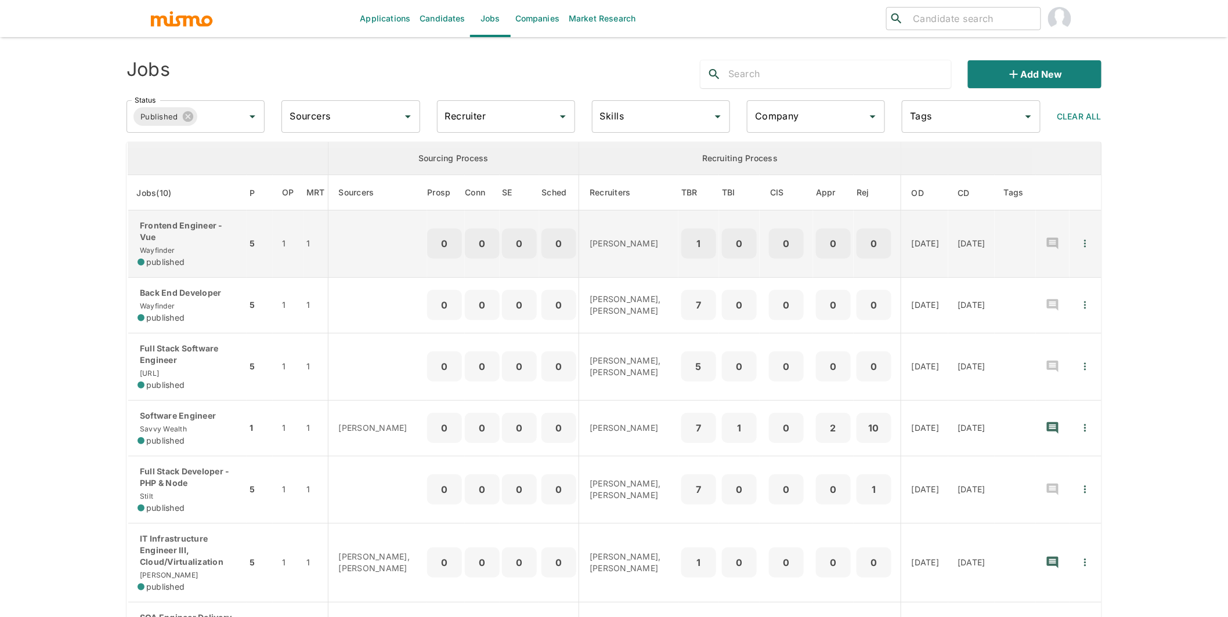
click at [202, 235] on div "Frontend Engineer - Vue Wayfinder published" at bounding box center [187, 244] width 100 height 48
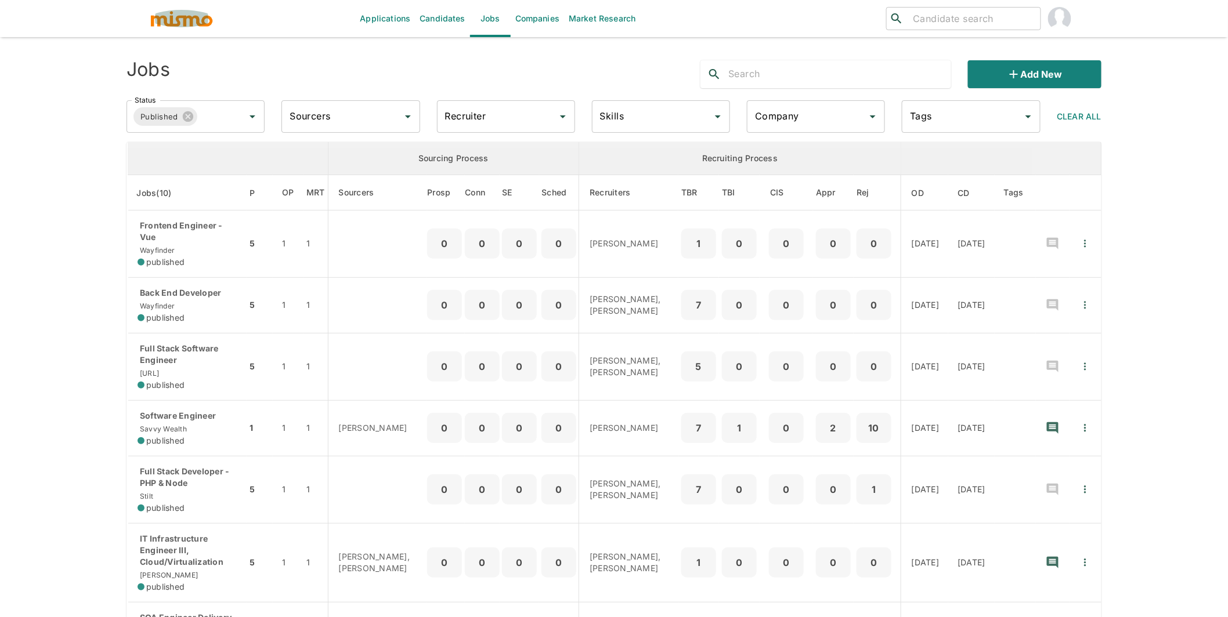
click at [189, 19] on img "button" at bounding box center [182, 18] width 64 height 17
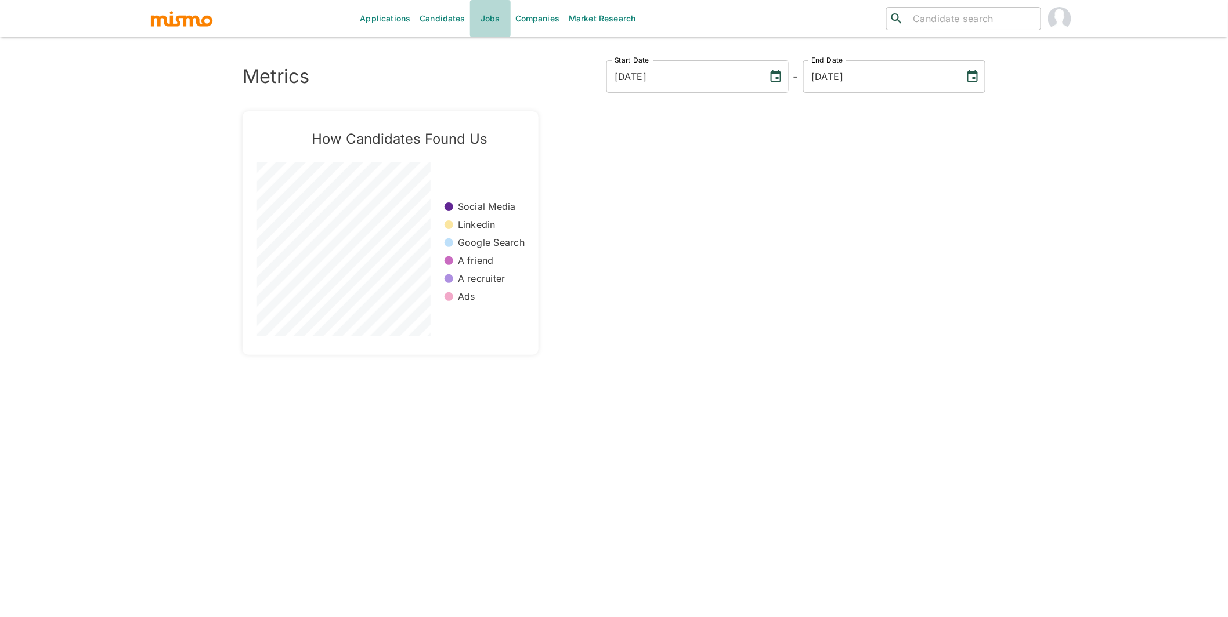
click at [496, 16] on link "Jobs" at bounding box center [490, 18] width 41 height 37
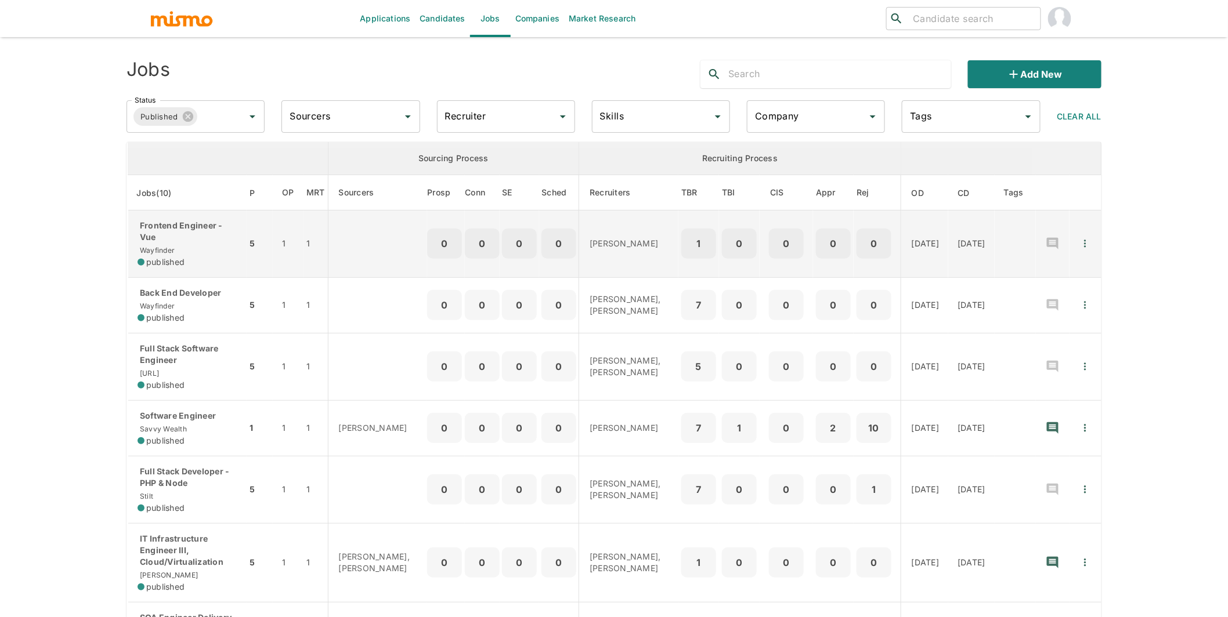
click at [219, 237] on div "Frontend Engineer - Vue Wayfinder published" at bounding box center [187, 244] width 100 height 48
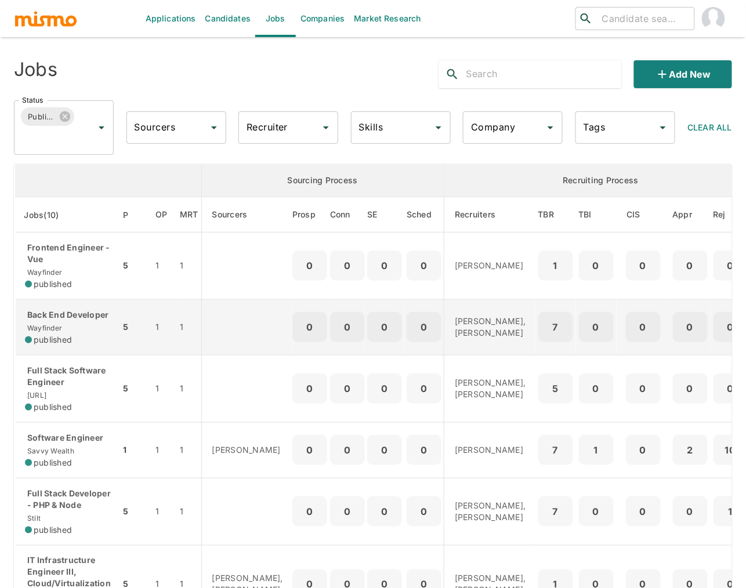
click at [84, 335] on div "Back End Developer Wayfinder published" at bounding box center [68, 327] width 86 height 37
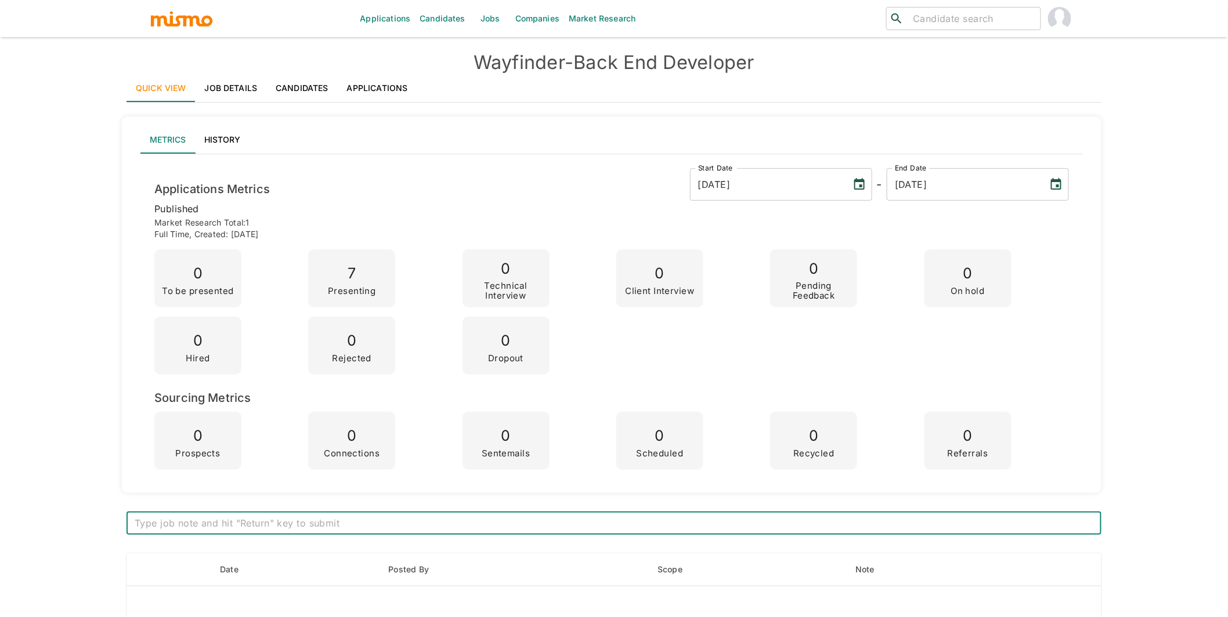
click at [365, 82] on link "Applications" at bounding box center [377, 88] width 79 height 28
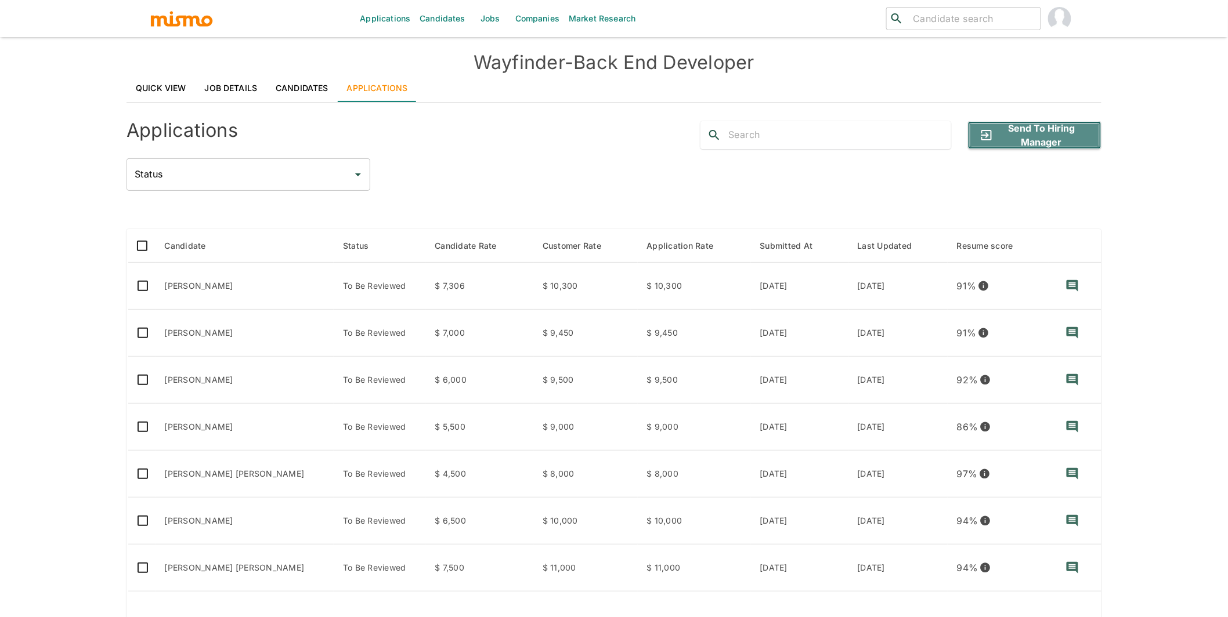
click at [1030, 133] on button "Send to Hiring Manager" at bounding box center [1034, 135] width 133 height 28
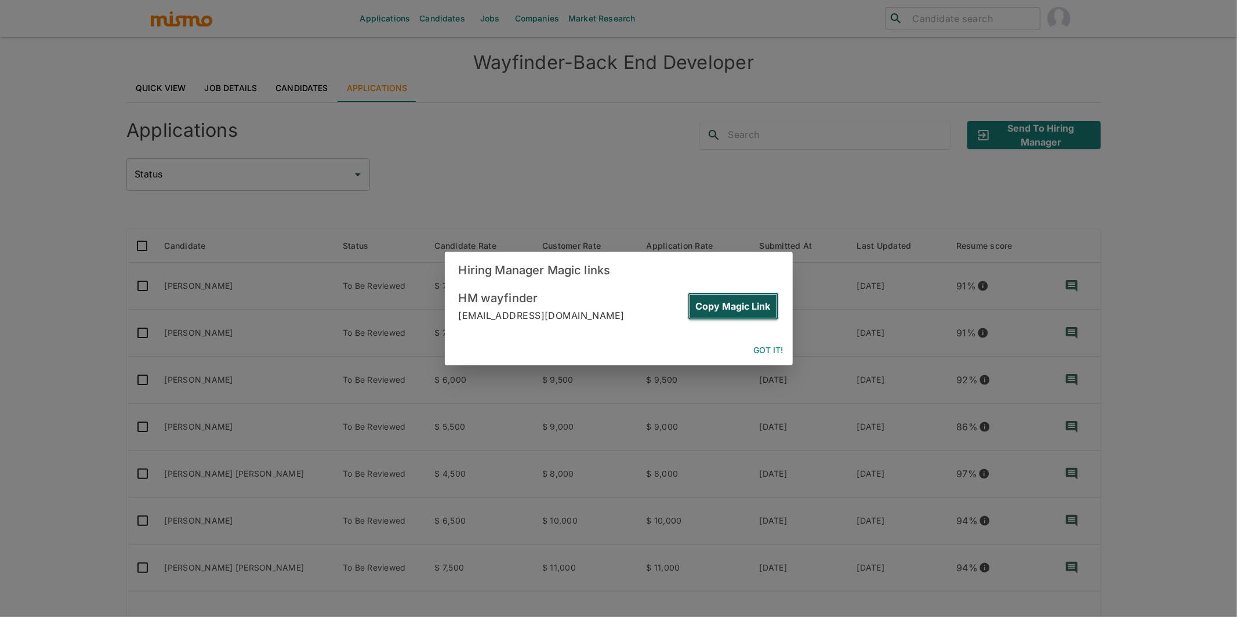
click at [712, 300] on button "Copy Magic Link" at bounding box center [733, 306] width 91 height 28
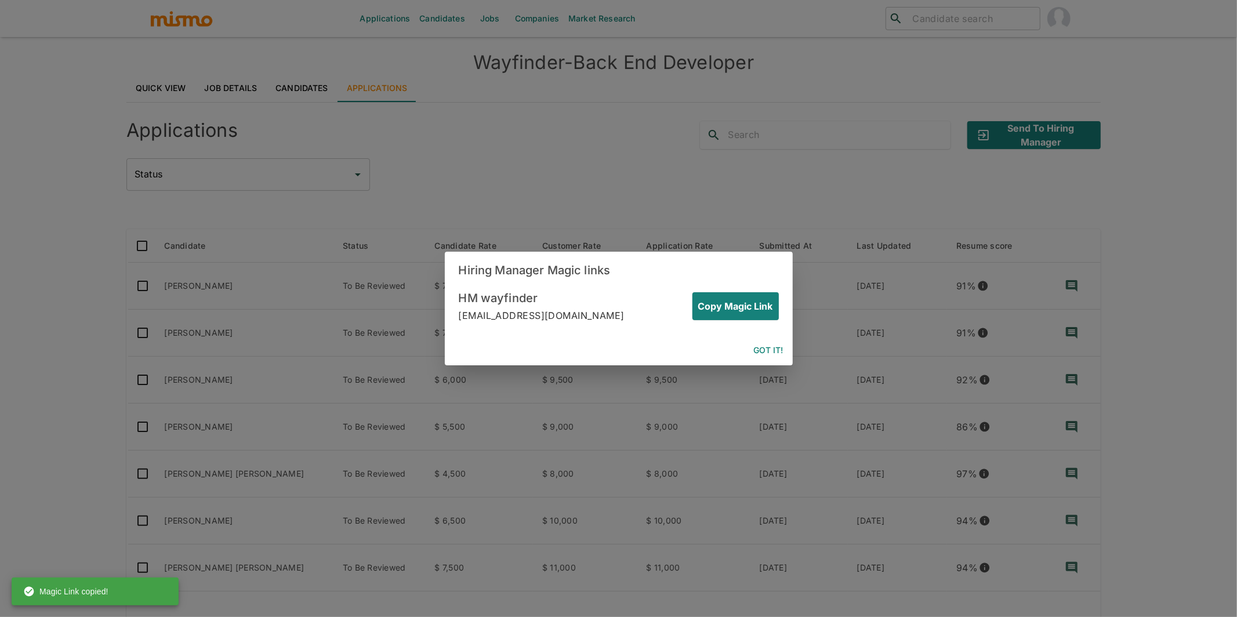
click at [754, 348] on button "Got it!" at bounding box center [769, 350] width 39 height 21
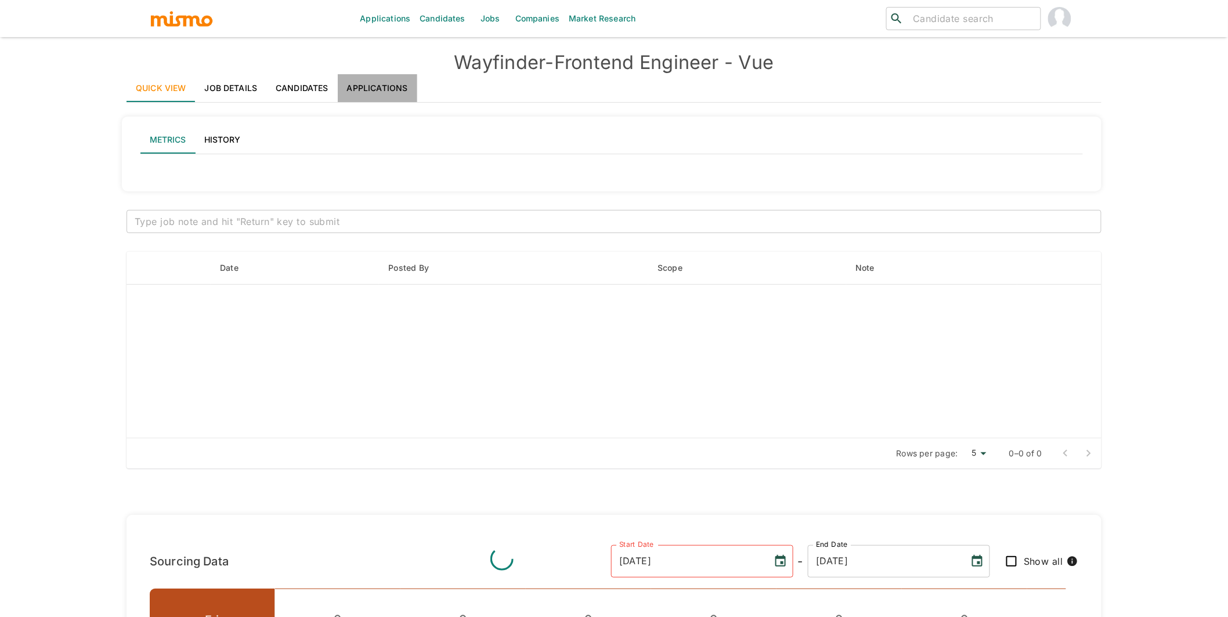
click at [396, 78] on link "Applications" at bounding box center [377, 88] width 79 height 28
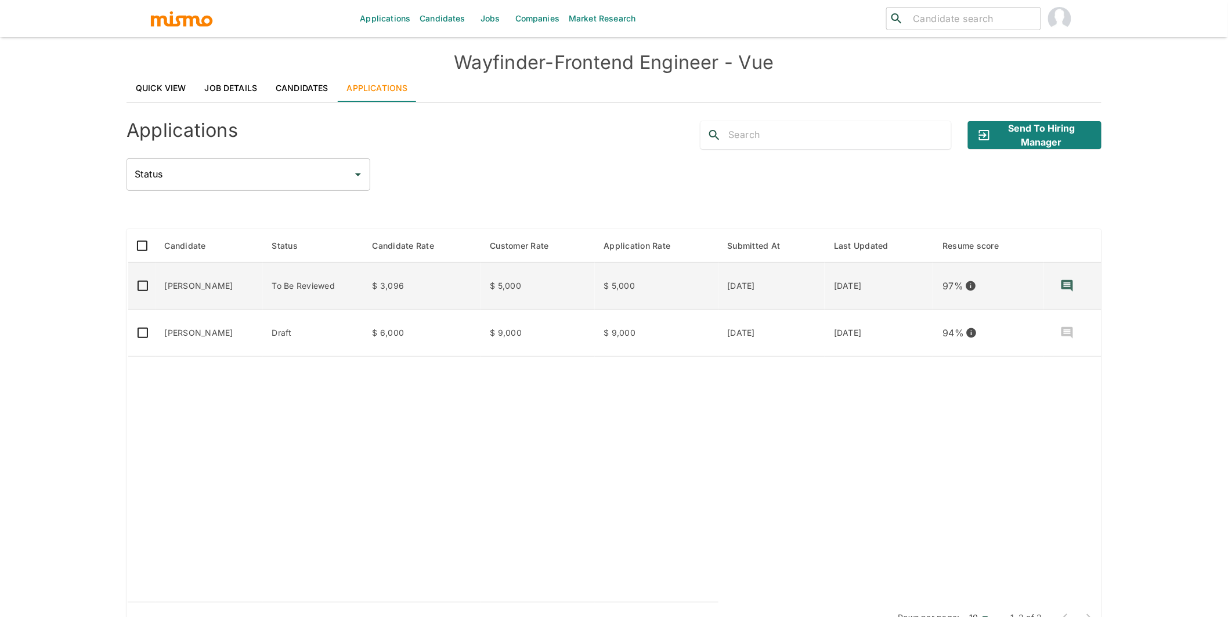
click at [285, 283] on td "To Be Reviewed" at bounding box center [313, 286] width 100 height 47
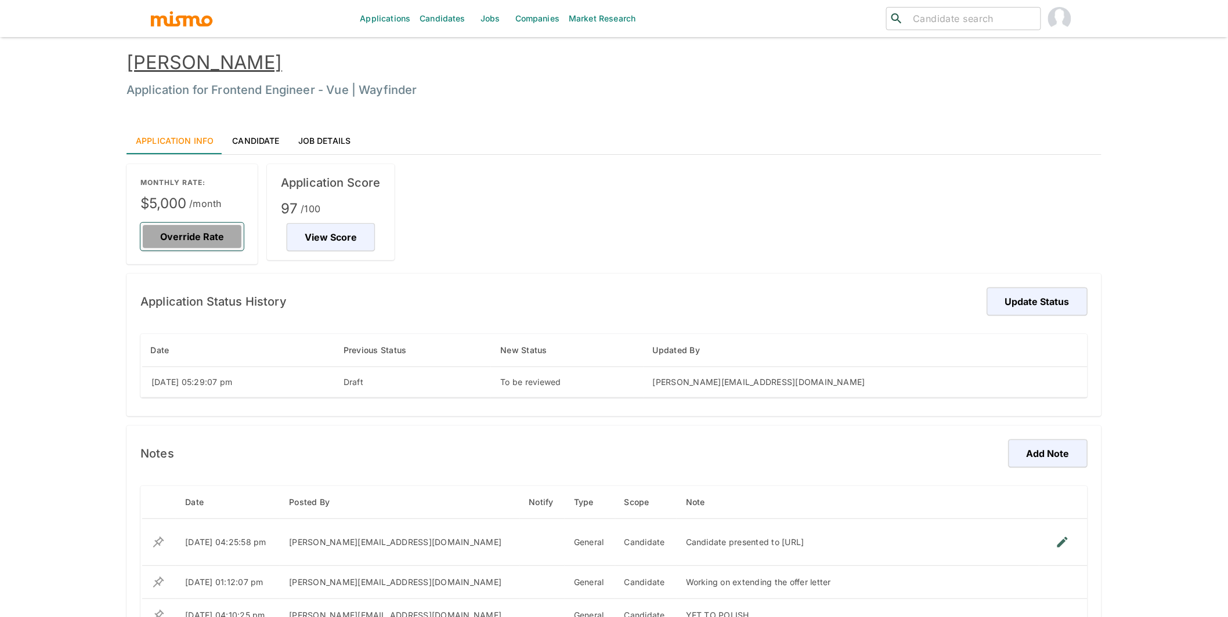
click at [213, 233] on button "Override Rate" at bounding box center [191, 237] width 103 height 28
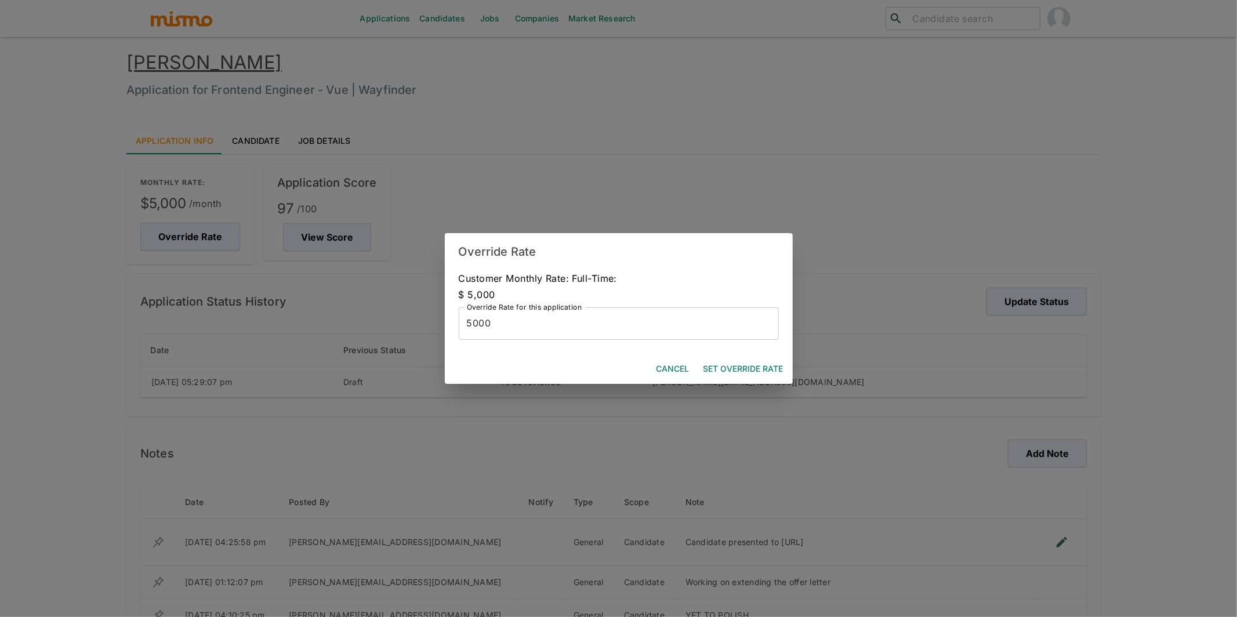
click at [478, 319] on input "5000" at bounding box center [619, 323] width 320 height 32
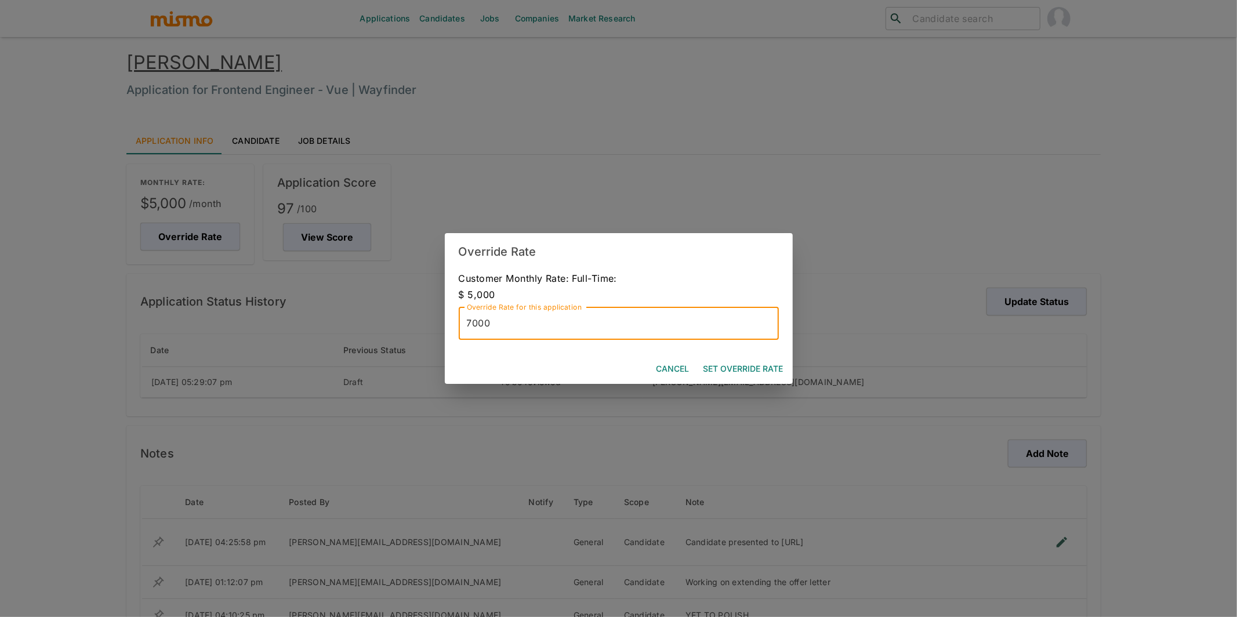
type input "7000"
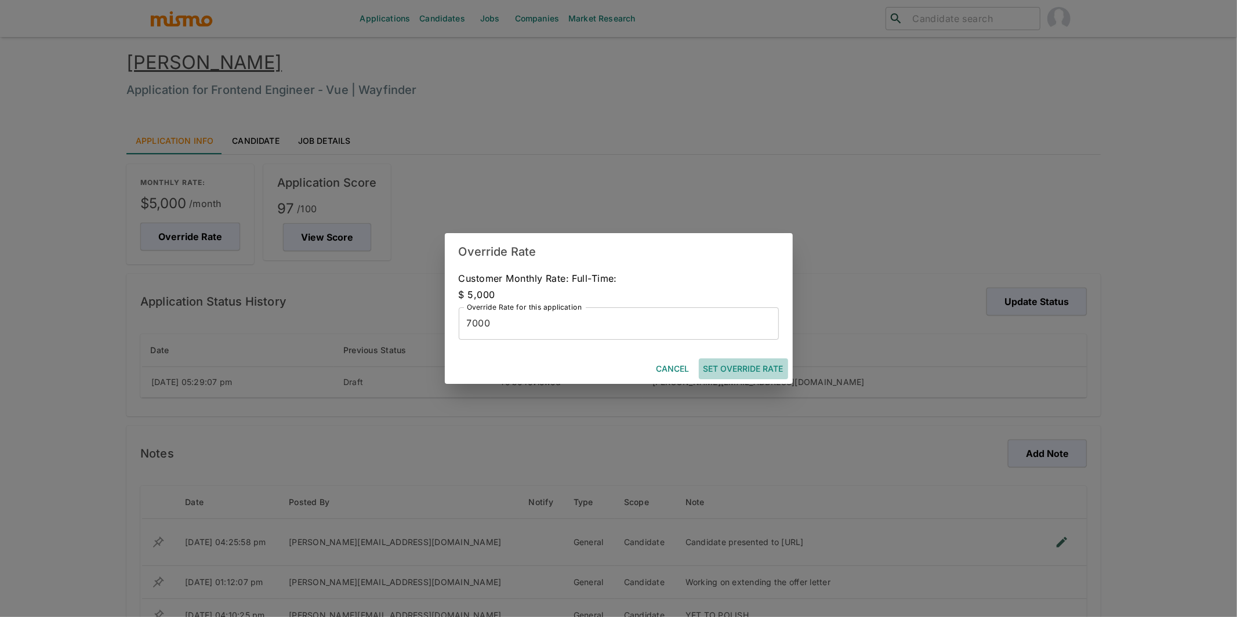
click at [756, 371] on button "Set Override Rate" at bounding box center [743, 369] width 89 height 21
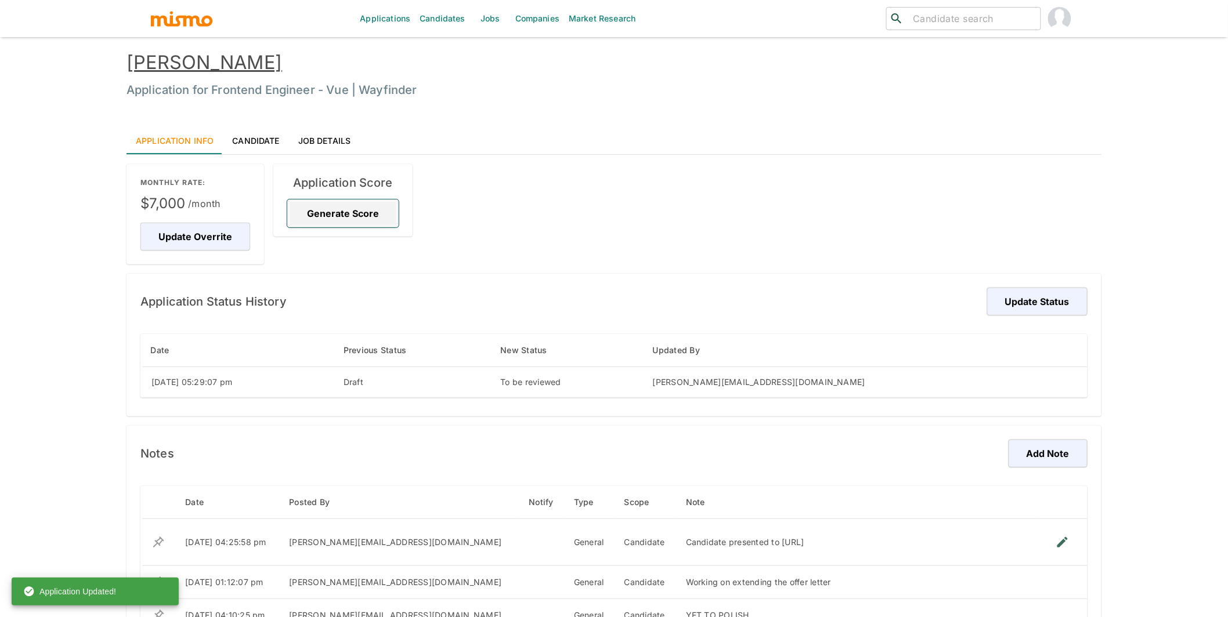
click at [360, 203] on button "Generate Score" at bounding box center [342, 214] width 111 height 28
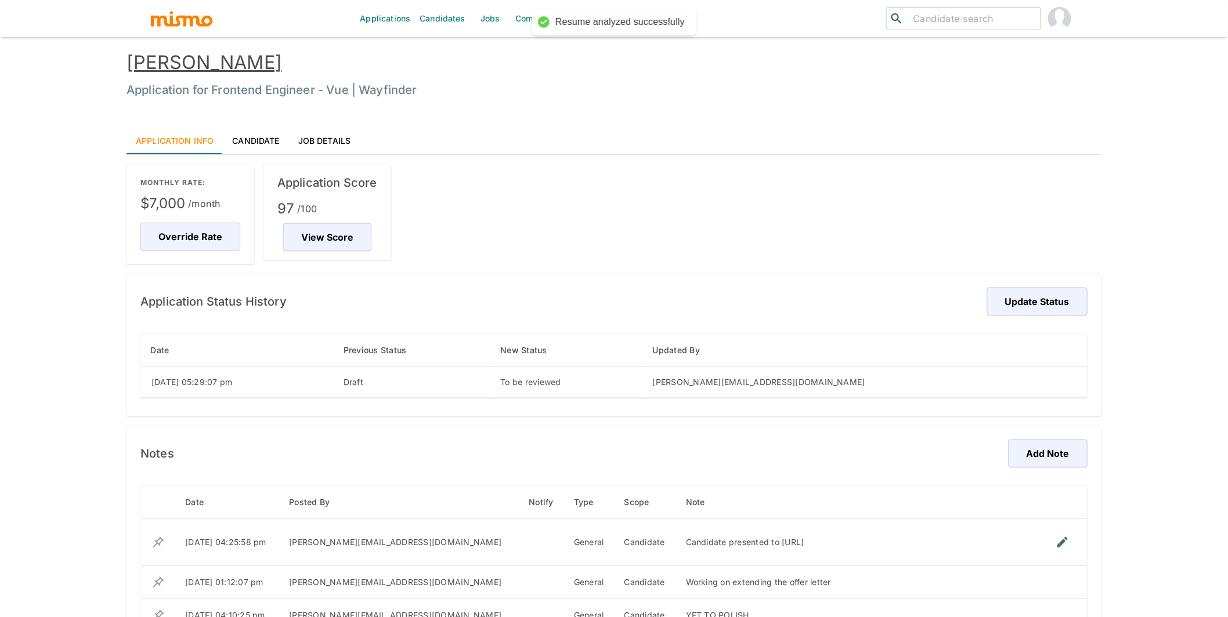
click at [227, 67] on link "JEFTY RIVERA" at bounding box center [203, 62] width 155 height 23
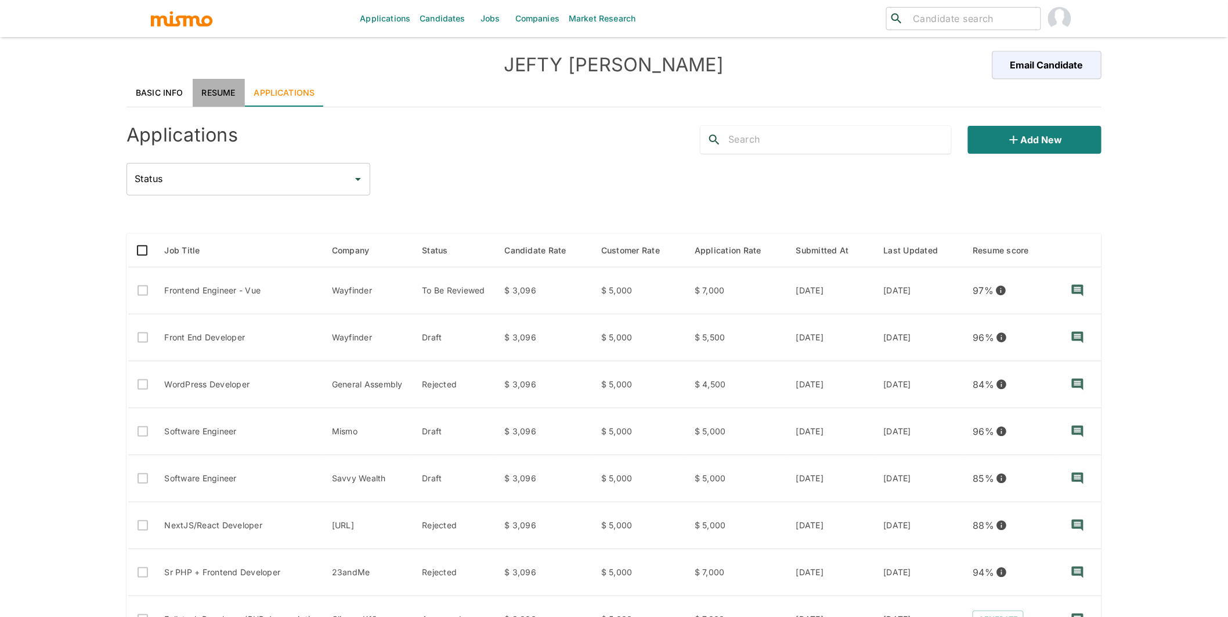
click at [203, 91] on link "Resume" at bounding box center [219, 93] width 52 height 28
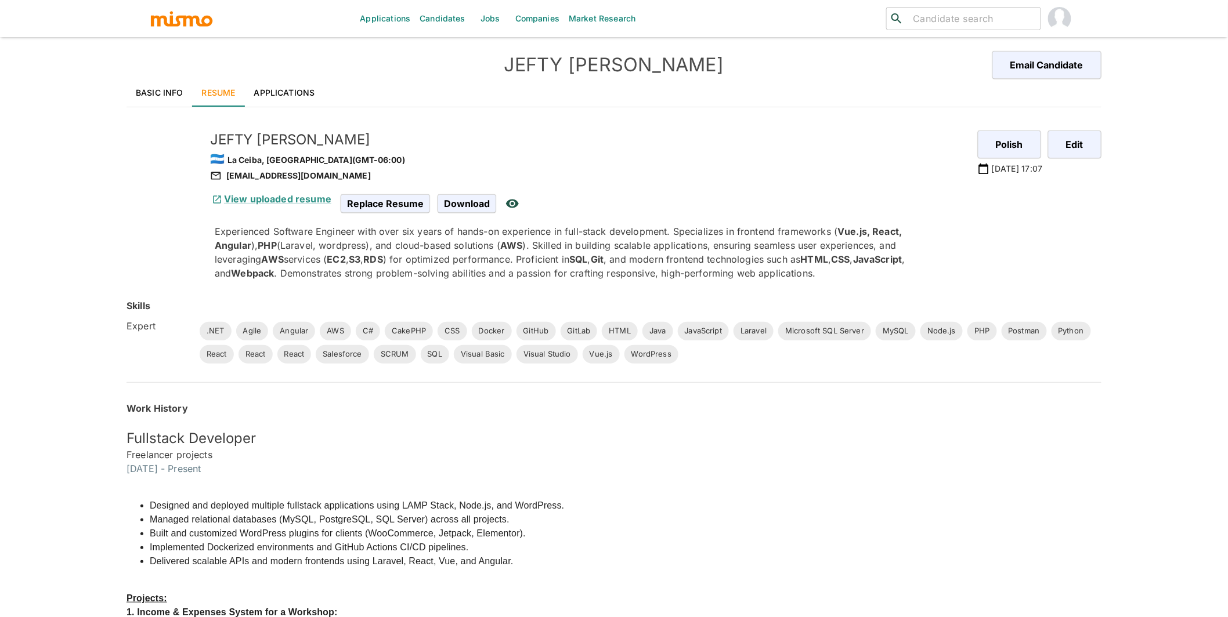
click at [145, 90] on link "Basic Info" at bounding box center [159, 93] width 66 height 28
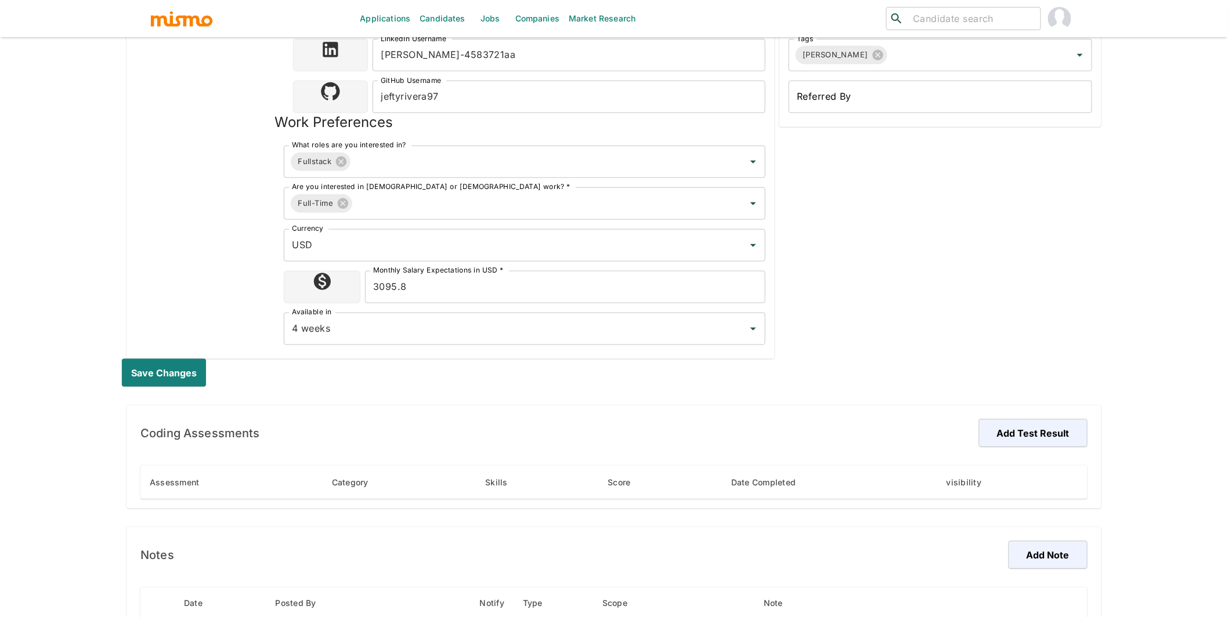
scroll to position [506, 0]
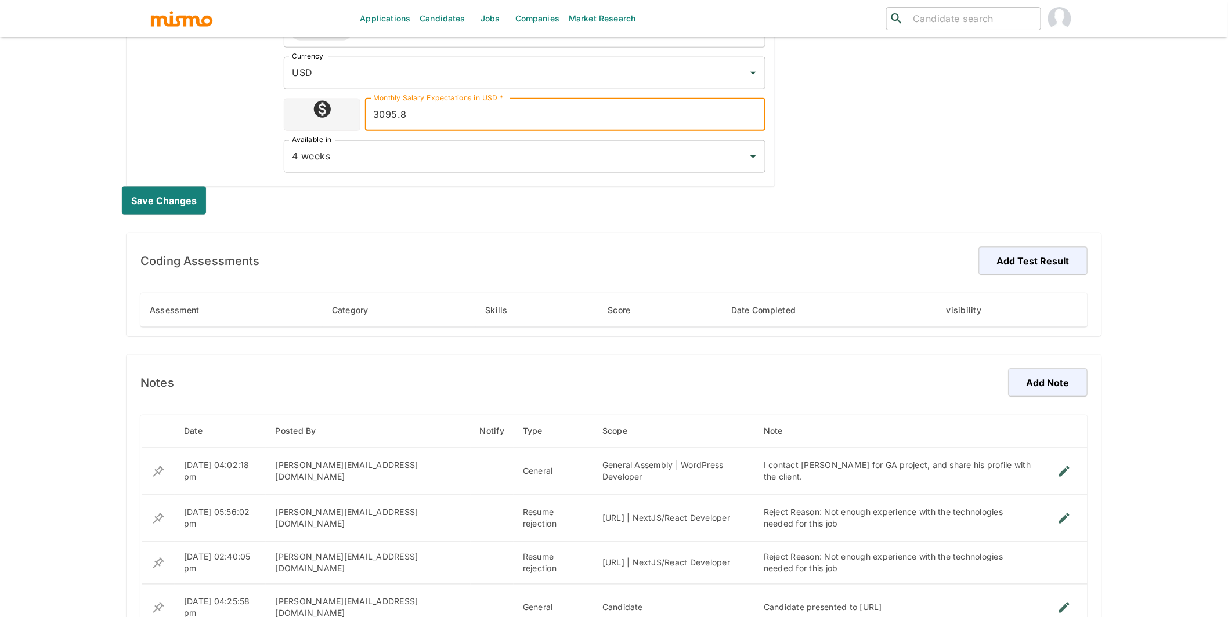
click at [407, 118] on input "3095.8" at bounding box center [565, 115] width 400 height 32
type input "3500"
click at [158, 211] on button "Save changes" at bounding box center [166, 201] width 89 height 28
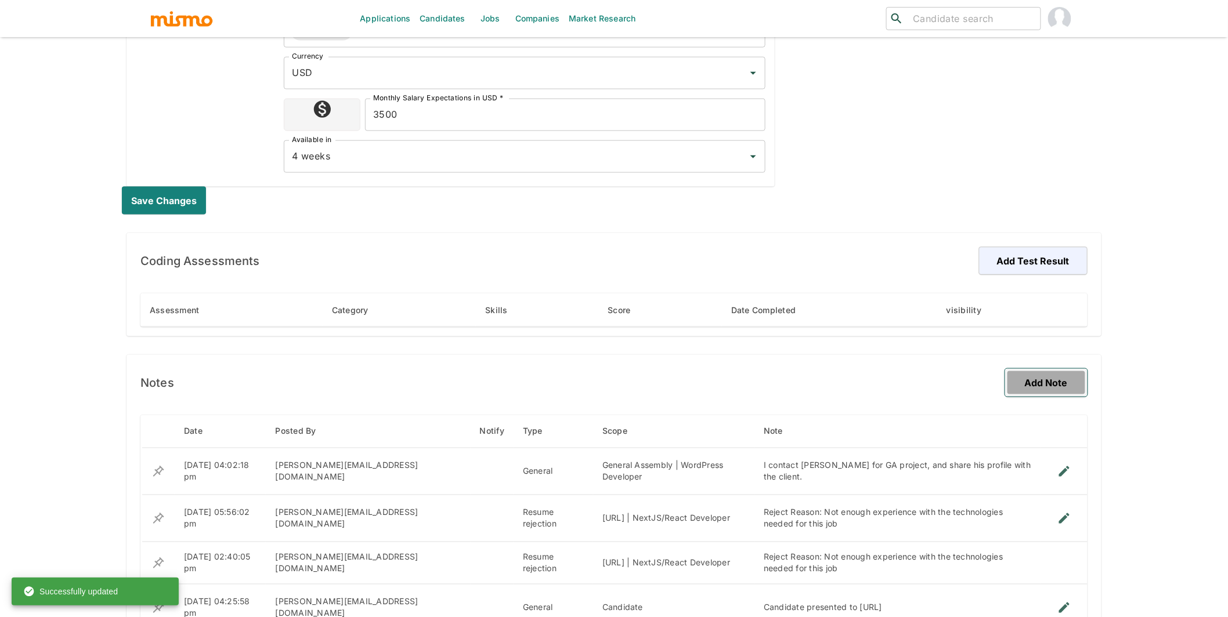
click at [1054, 389] on button "Add Note" at bounding box center [1046, 383] width 82 height 28
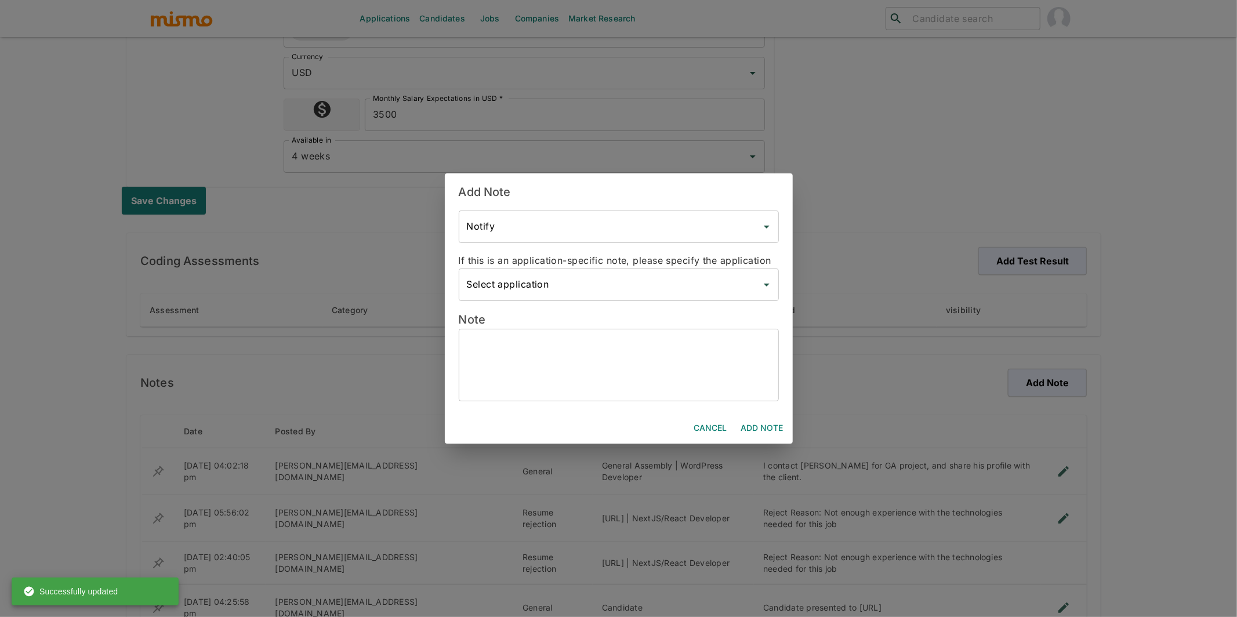
click at [704, 421] on button "Cancel" at bounding box center [711, 428] width 42 height 21
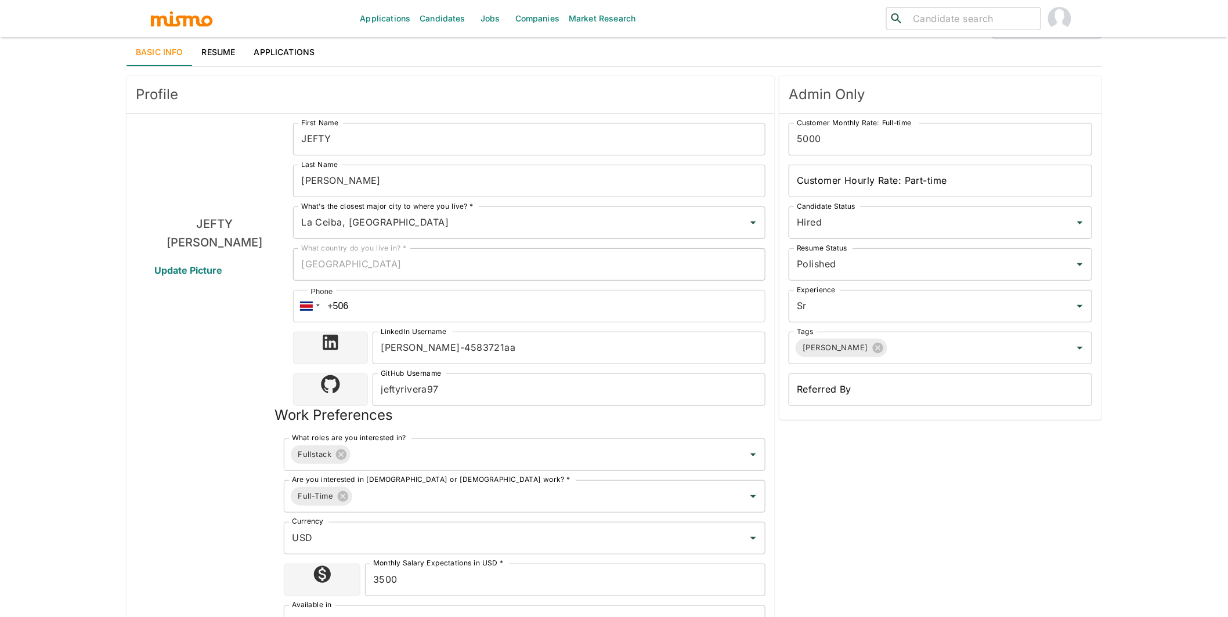
scroll to position [0, 0]
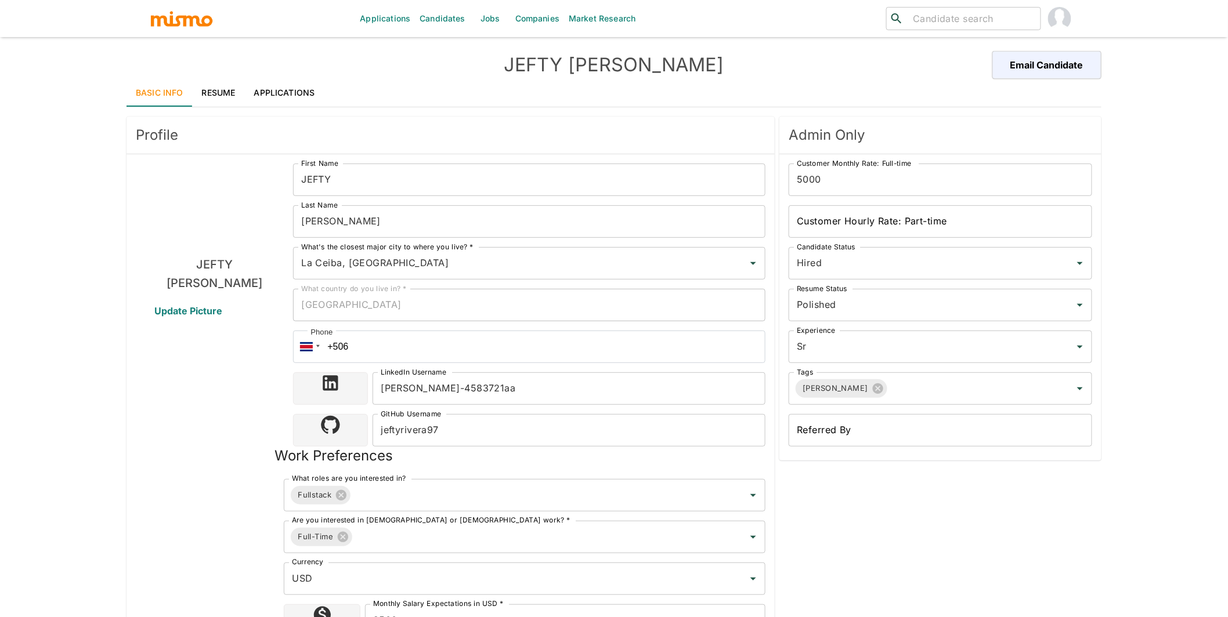
click at [224, 94] on link "Resume" at bounding box center [219, 93] width 52 height 28
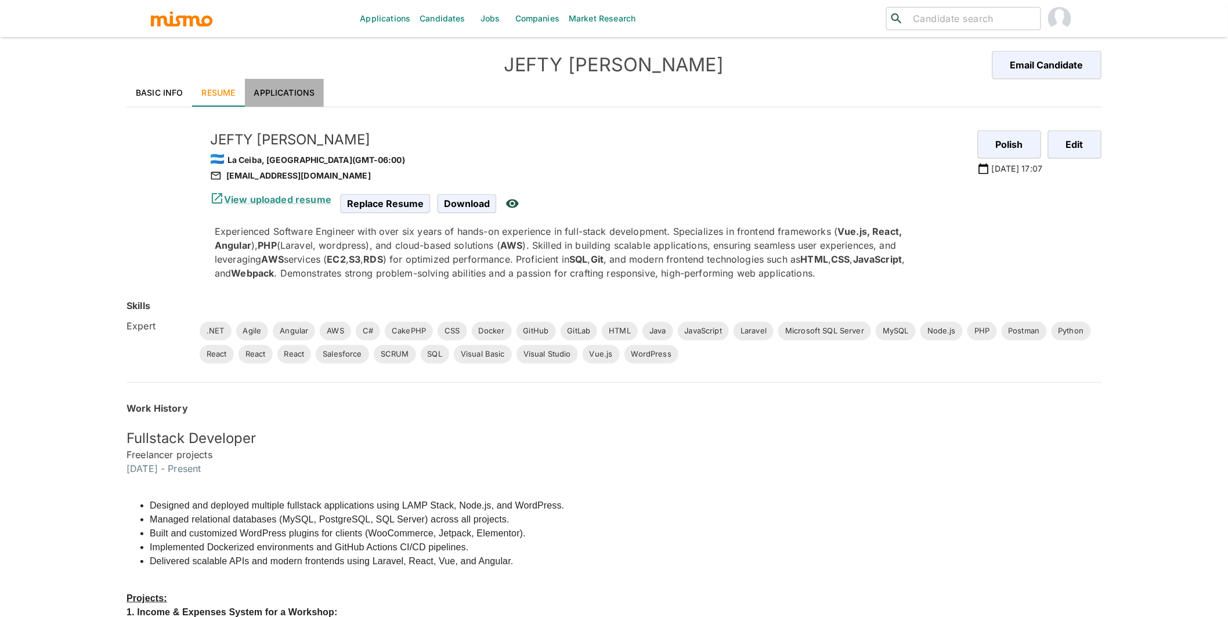
click at [295, 97] on link "Applications" at bounding box center [284, 93] width 79 height 28
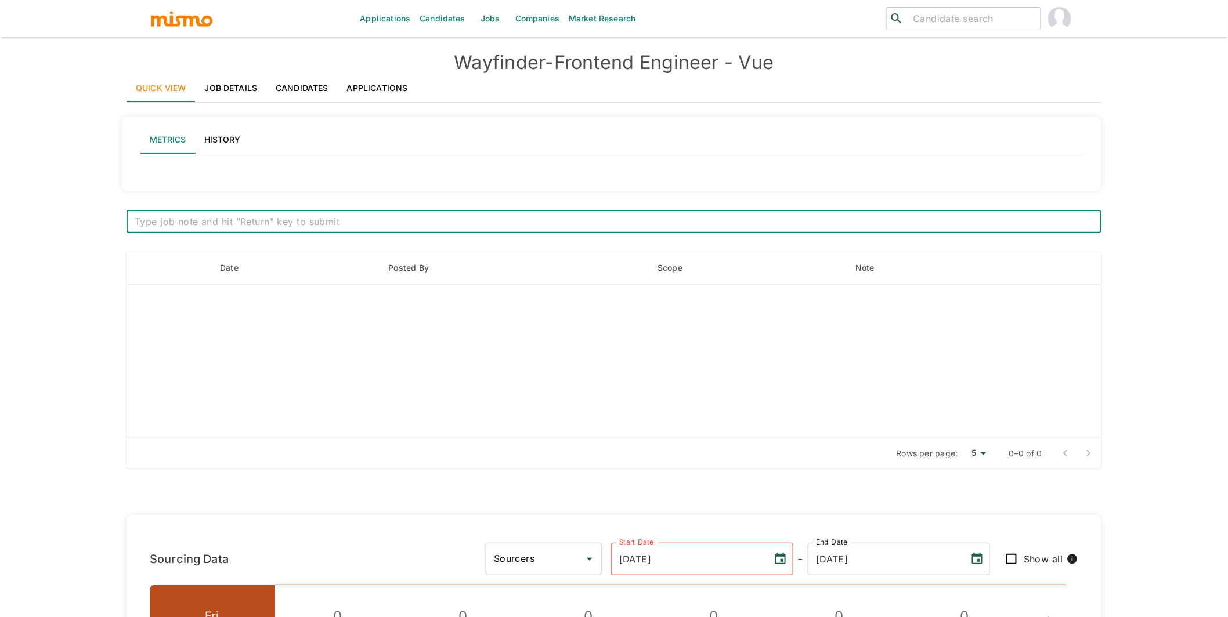
click at [373, 86] on link "Applications" at bounding box center [377, 88] width 79 height 28
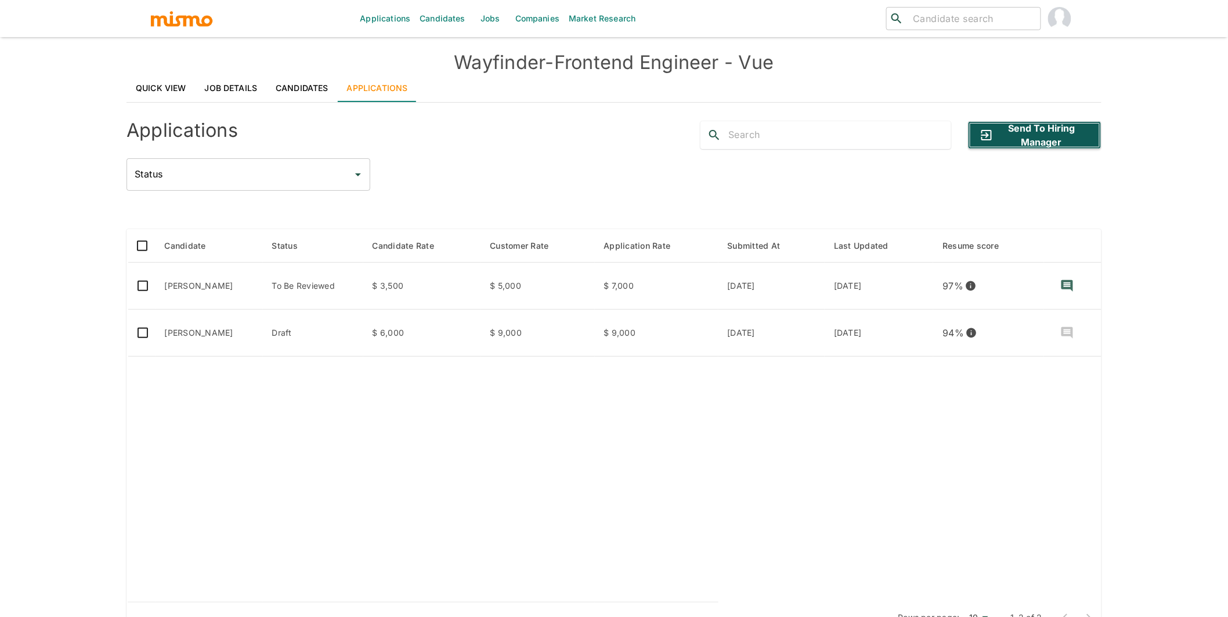
click at [1055, 143] on button "Send to Hiring Manager" at bounding box center [1034, 135] width 133 height 28
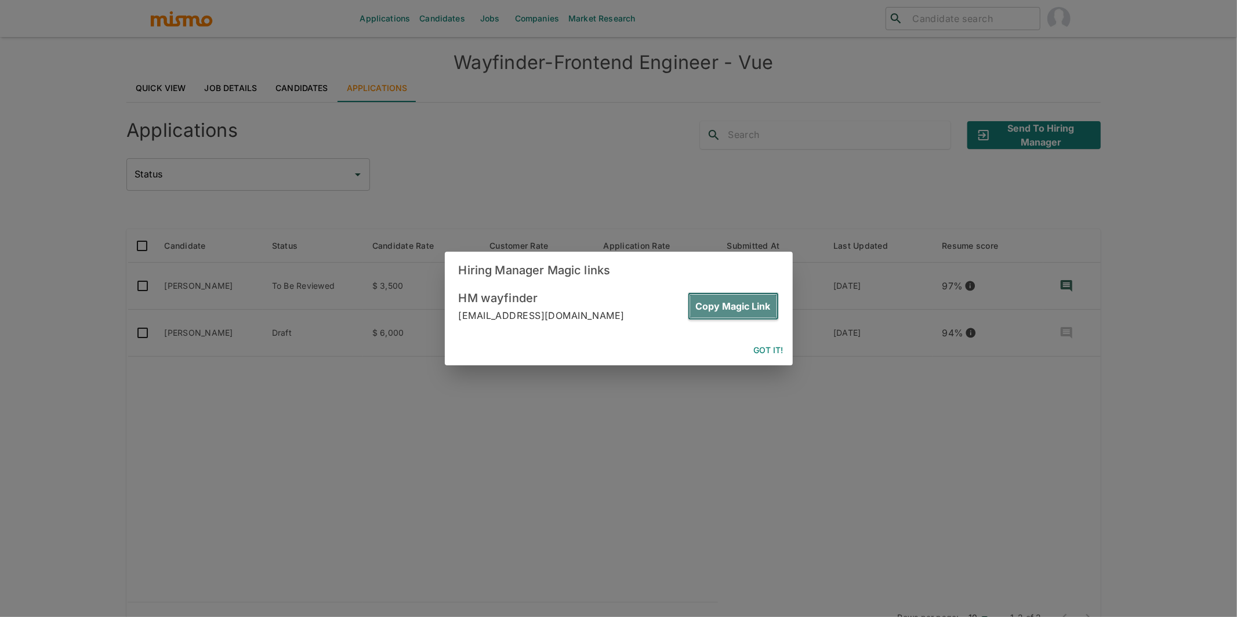
click at [758, 312] on button "Copy Magic Link" at bounding box center [733, 306] width 91 height 28
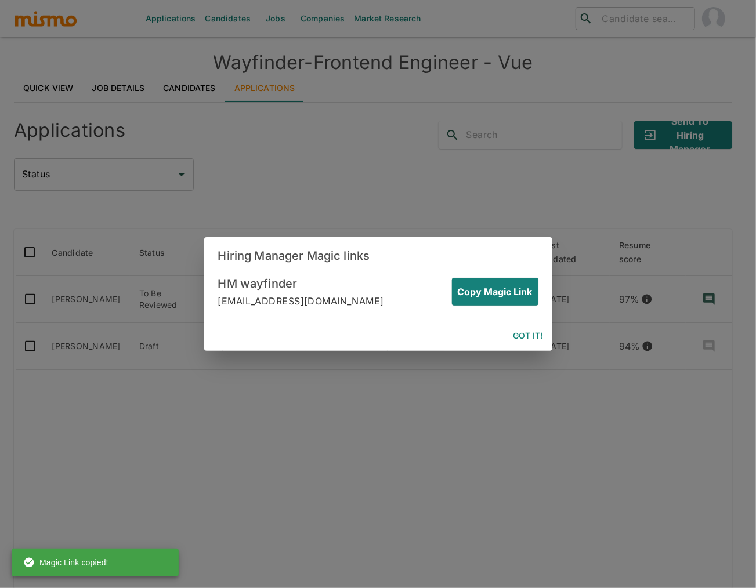
click at [532, 336] on button "Got it!" at bounding box center [528, 335] width 39 height 21
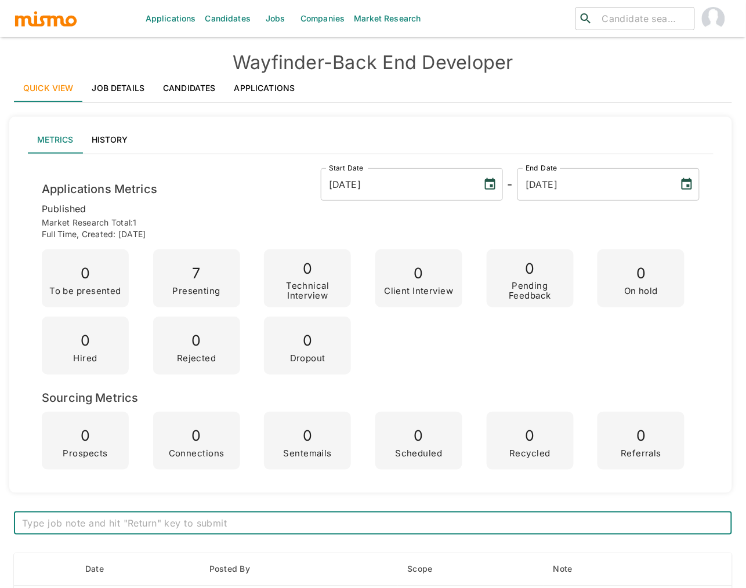
click at [262, 84] on link "Applications" at bounding box center [264, 88] width 79 height 28
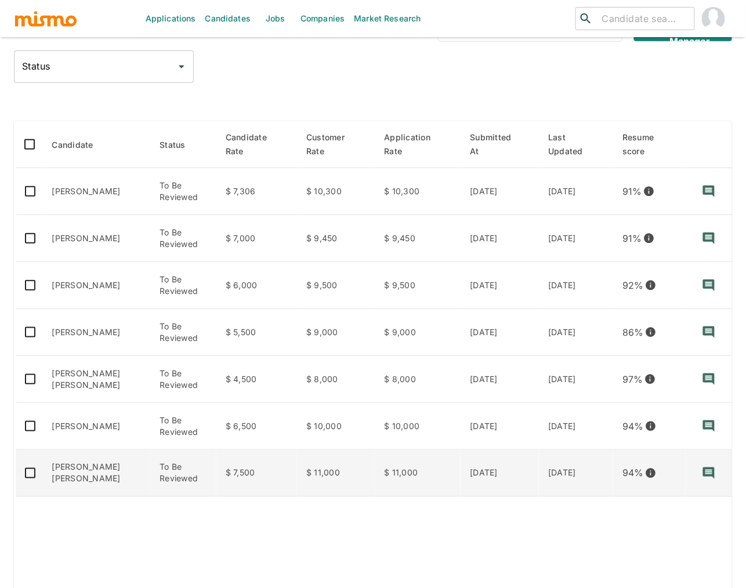
scroll to position [158, 0]
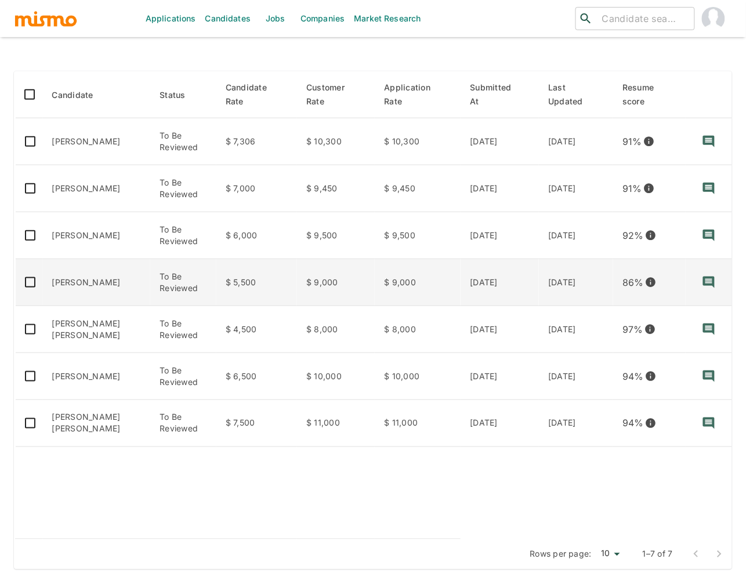
click at [92, 283] on td "[PERSON_NAME]" at bounding box center [97, 282] width 108 height 47
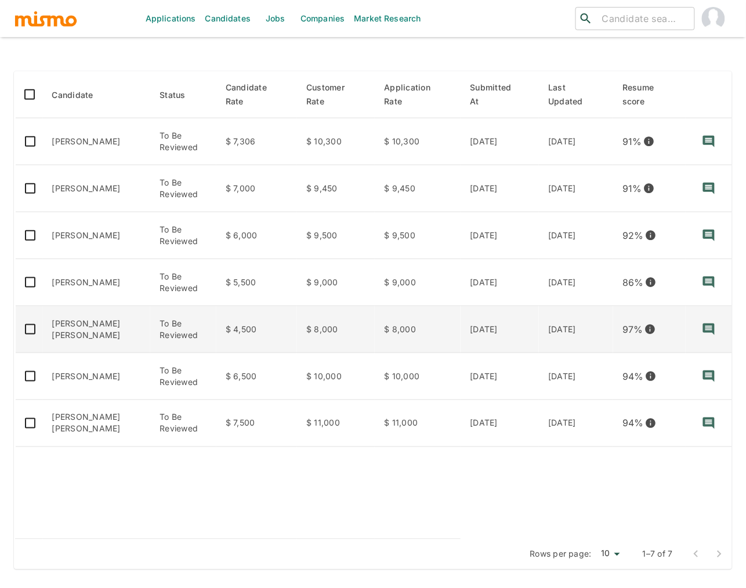
click at [113, 332] on td "[PERSON_NAME] [PERSON_NAME]" at bounding box center [97, 329] width 108 height 47
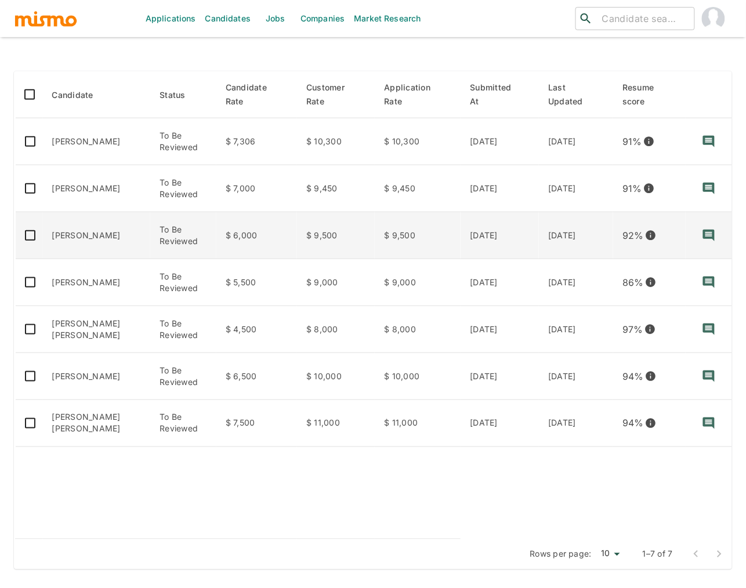
click at [107, 239] on td "Jonathan Guarnieri" at bounding box center [97, 235] width 108 height 47
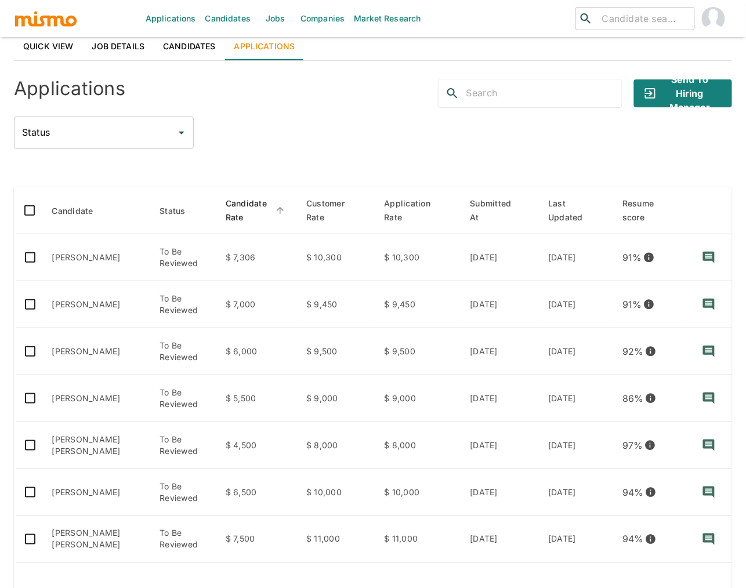
scroll to position [0, 0]
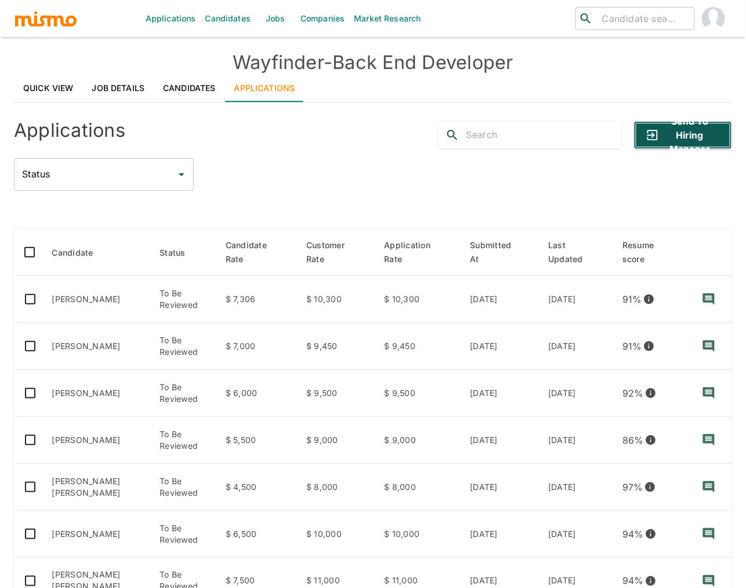
click at [682, 136] on button "Send to Hiring Manager" at bounding box center [683, 135] width 98 height 28
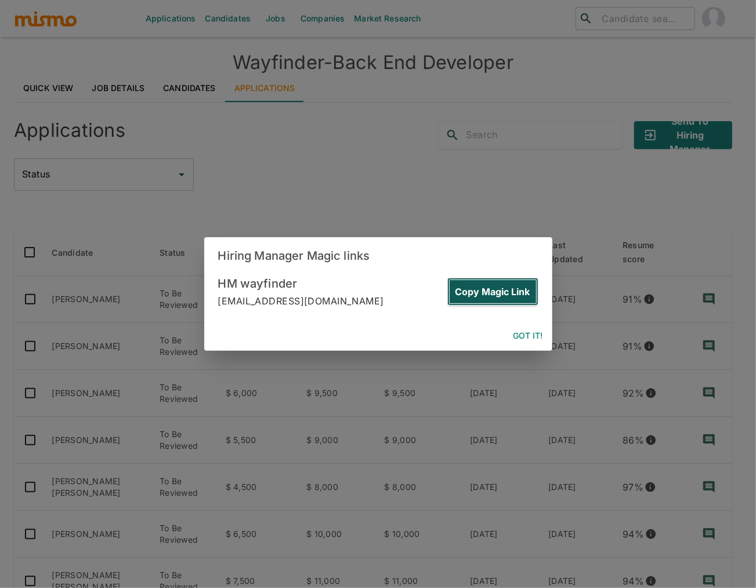
click at [500, 290] on button "Copy Magic Link" at bounding box center [492, 292] width 91 height 28
click at [529, 336] on button "Got it!" at bounding box center [528, 335] width 39 height 21
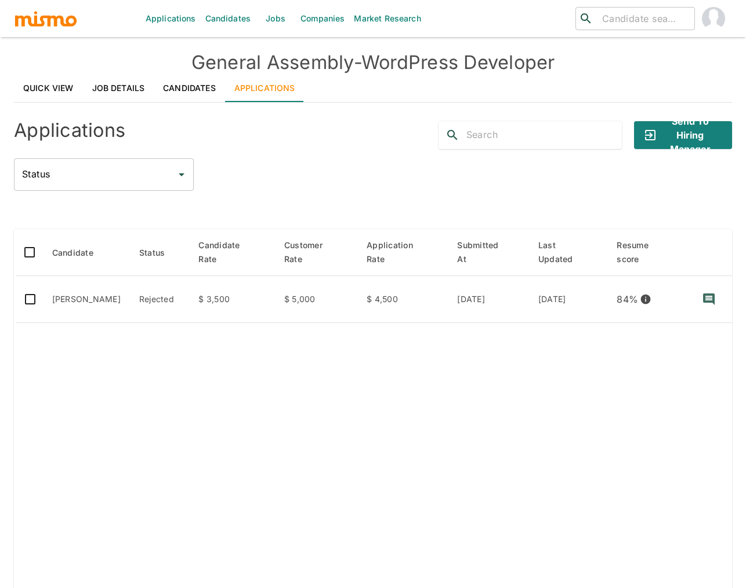
scroll to position [59, 0]
